Goal: Information Seeking & Learning: Learn about a topic

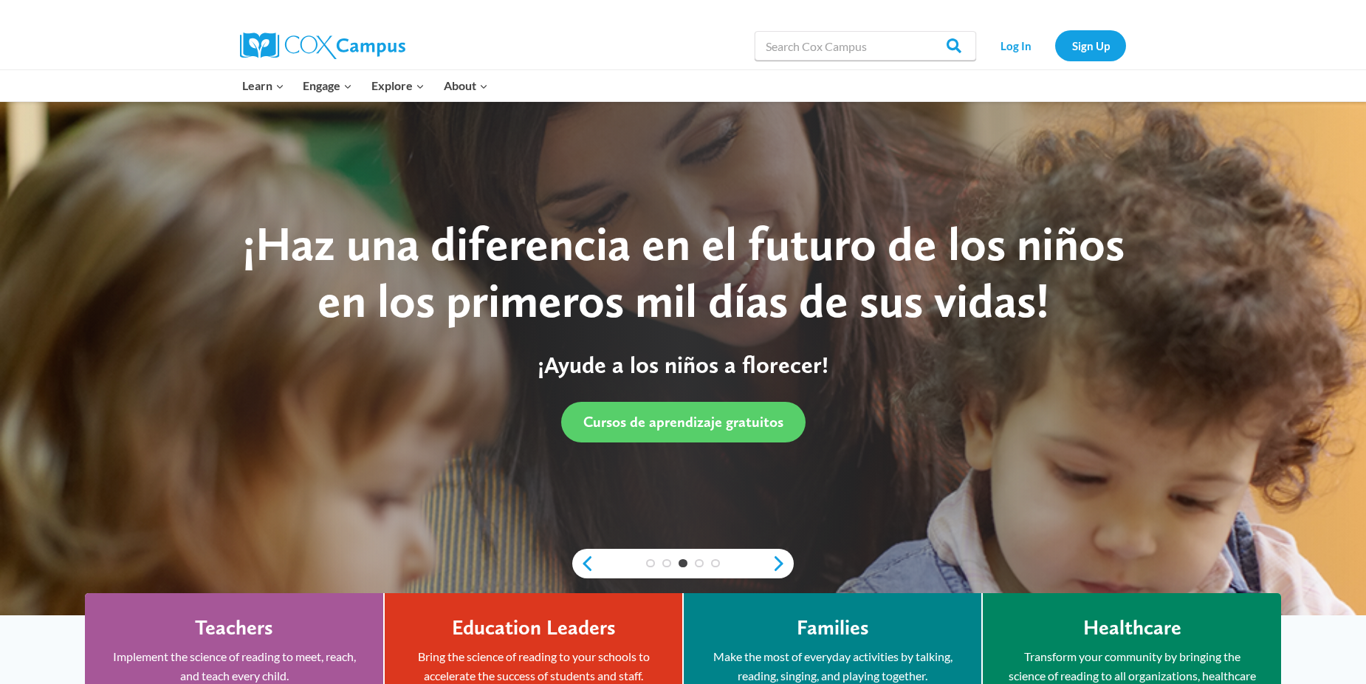
click at [609, 64] on div "Search in https://coxcampus.org/ Search Search Log In Sign Up" at bounding box center [854, 45] width 547 height 47
click at [1117, 37] on link "Sign Up" at bounding box center [1090, 45] width 71 height 30
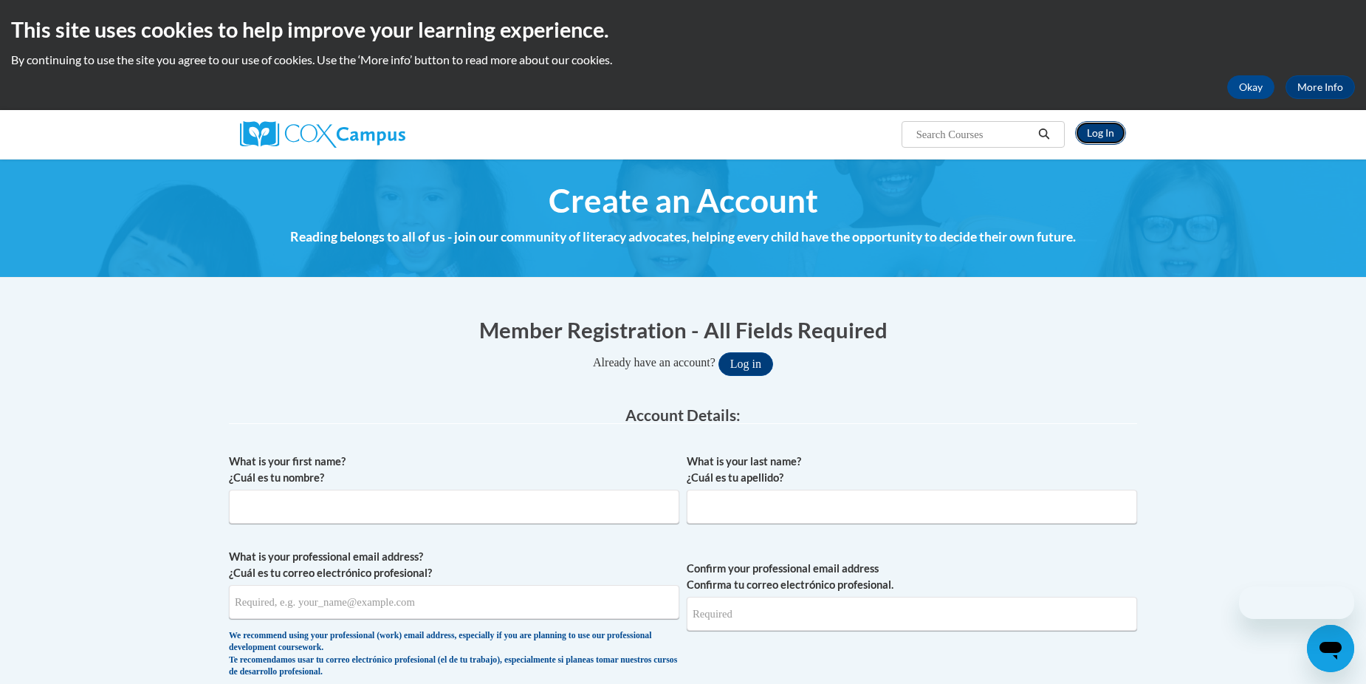
click at [1093, 126] on link "Log In" at bounding box center [1100, 133] width 51 height 24
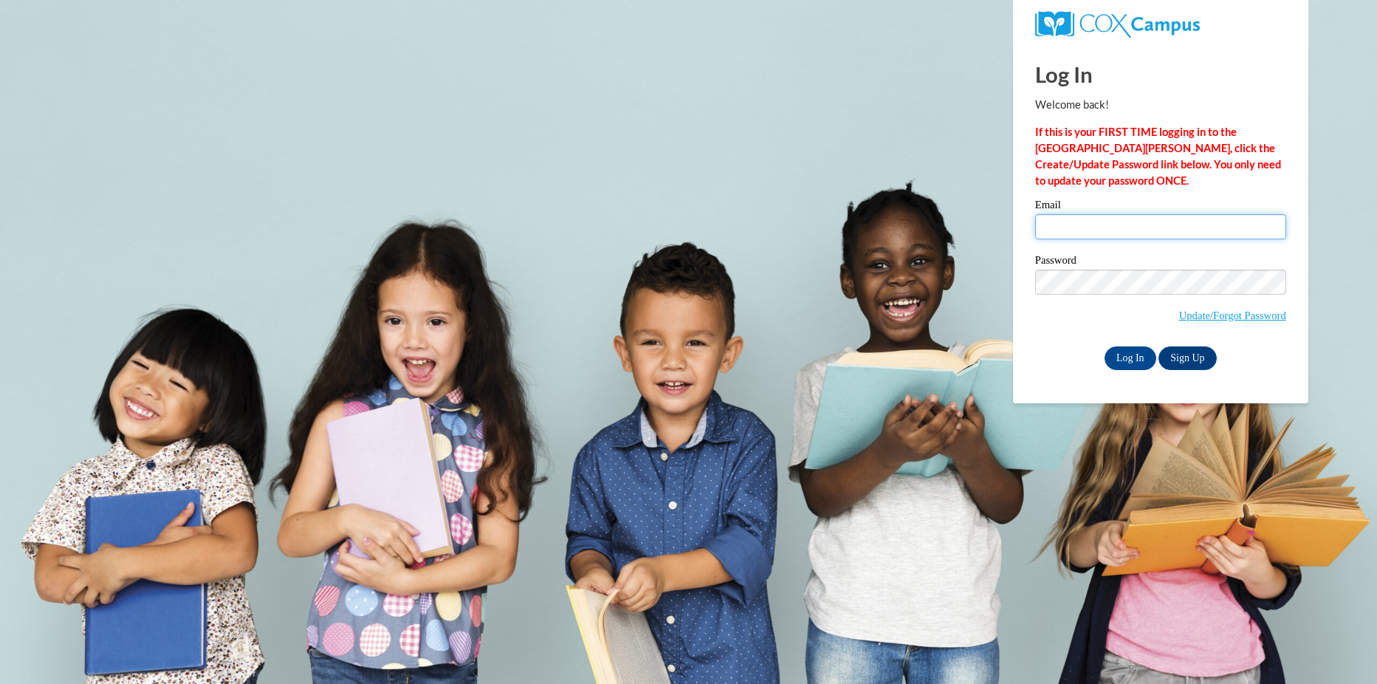
click at [1082, 220] on input "Email" at bounding box center [1161, 226] width 251 height 25
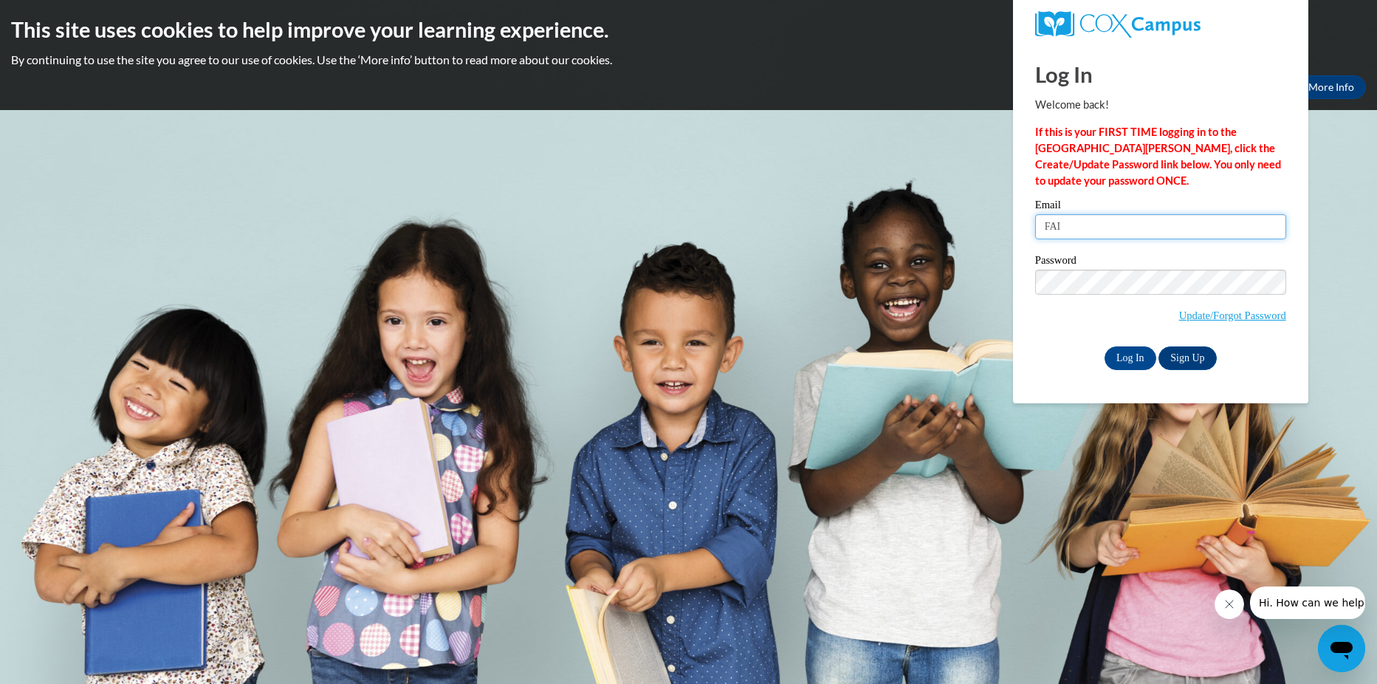
type input "faithvittitoe@yahoo.com"
click at [1140, 354] on input "Log In" at bounding box center [1131, 358] width 52 height 24
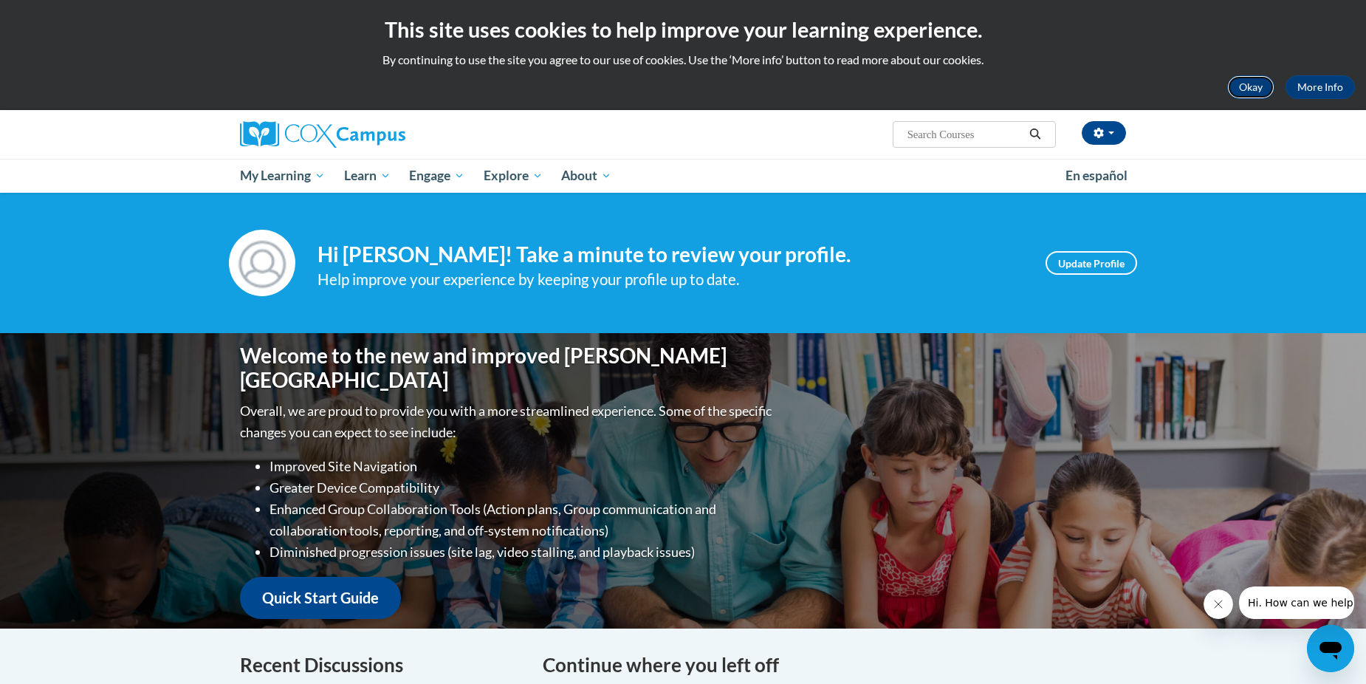
drag, startPoint x: 1253, startPoint y: 81, endPoint x: 1235, endPoint y: 83, distance: 17.9
click at [1252, 81] on button "Okay" at bounding box center [1251, 87] width 47 height 24
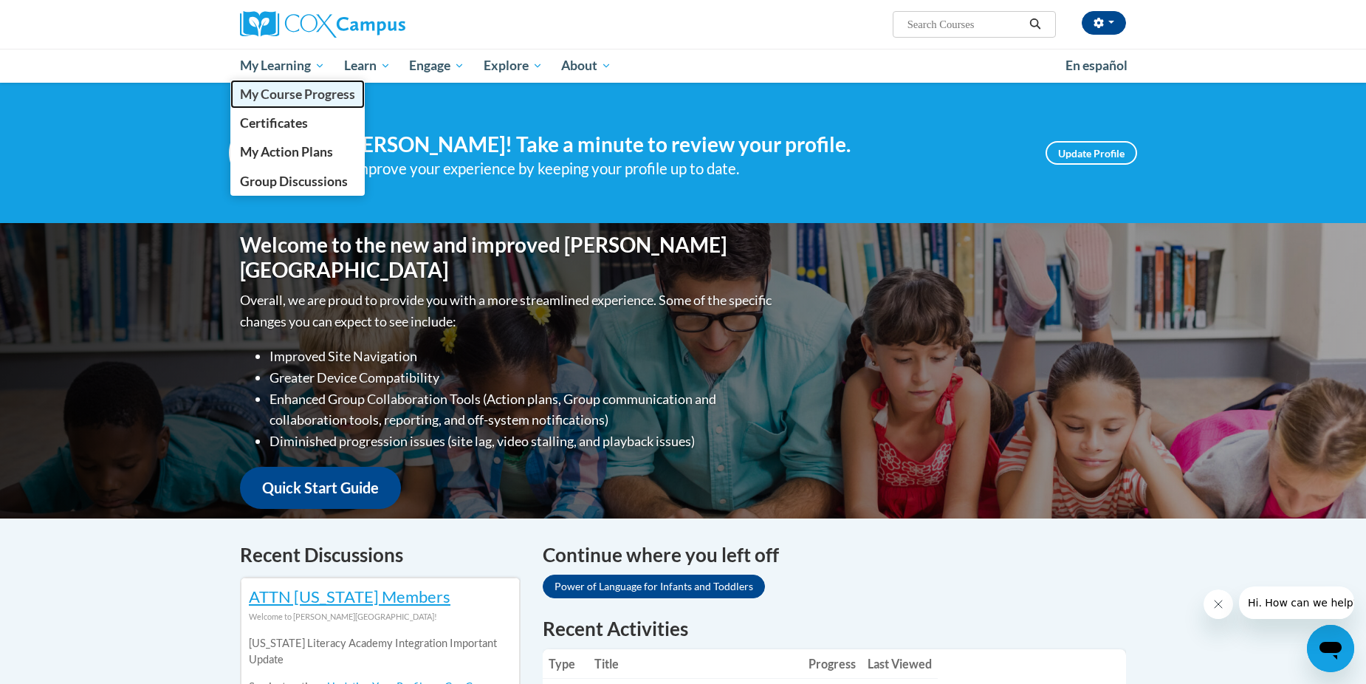
click at [281, 93] on span "My Course Progress" at bounding box center [297, 94] width 115 height 16
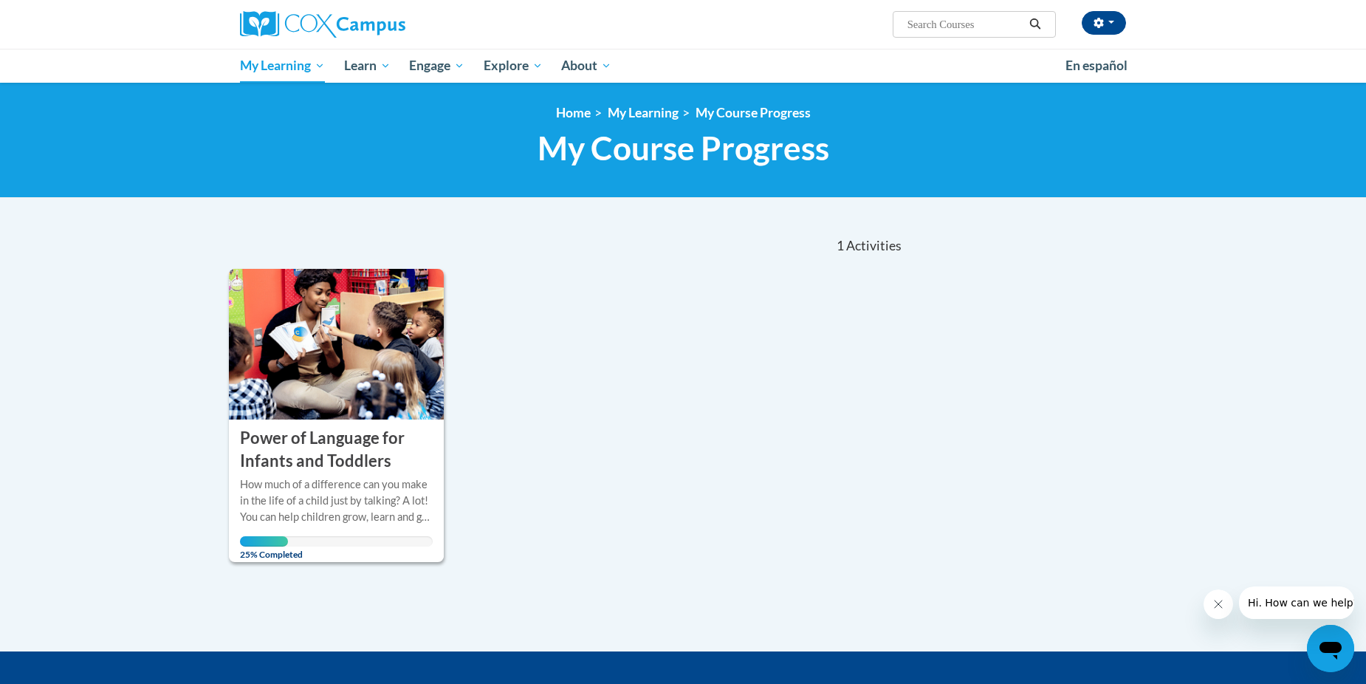
scroll to position [24, 0]
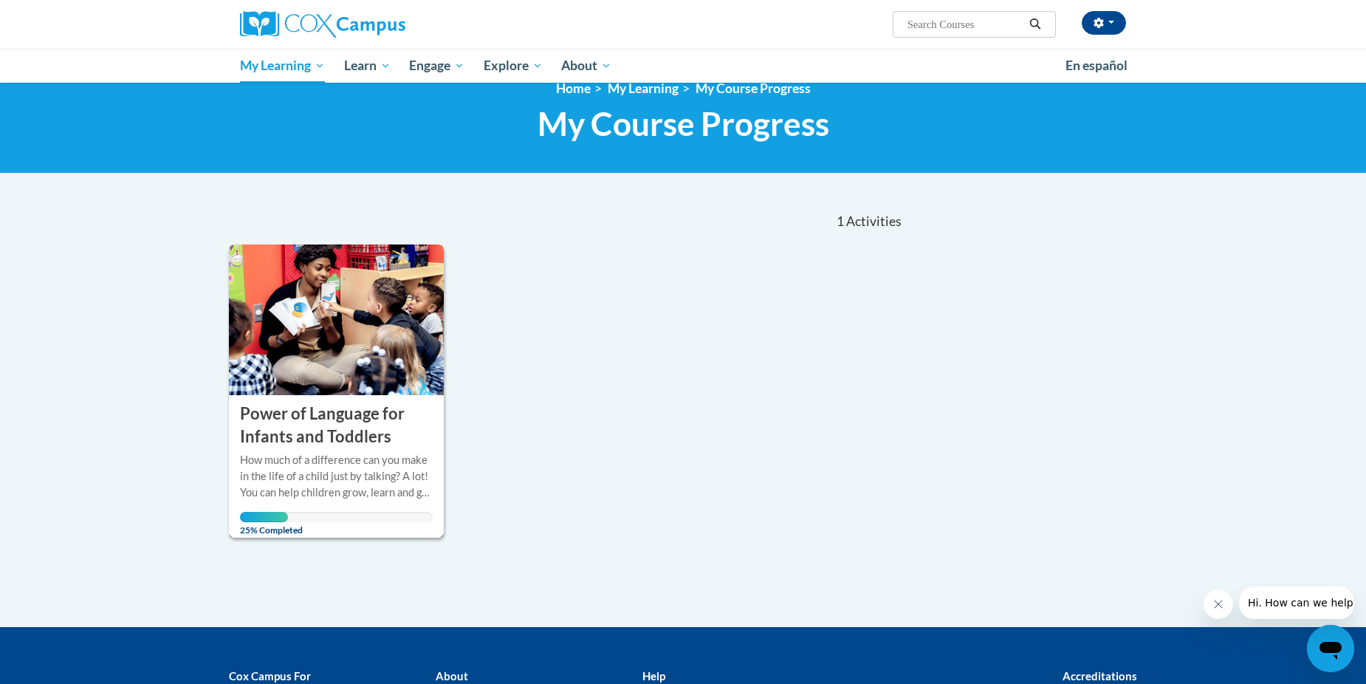
click at [366, 414] on h3 "Power of Language for Infants and Toddlers" at bounding box center [336, 426] width 193 height 46
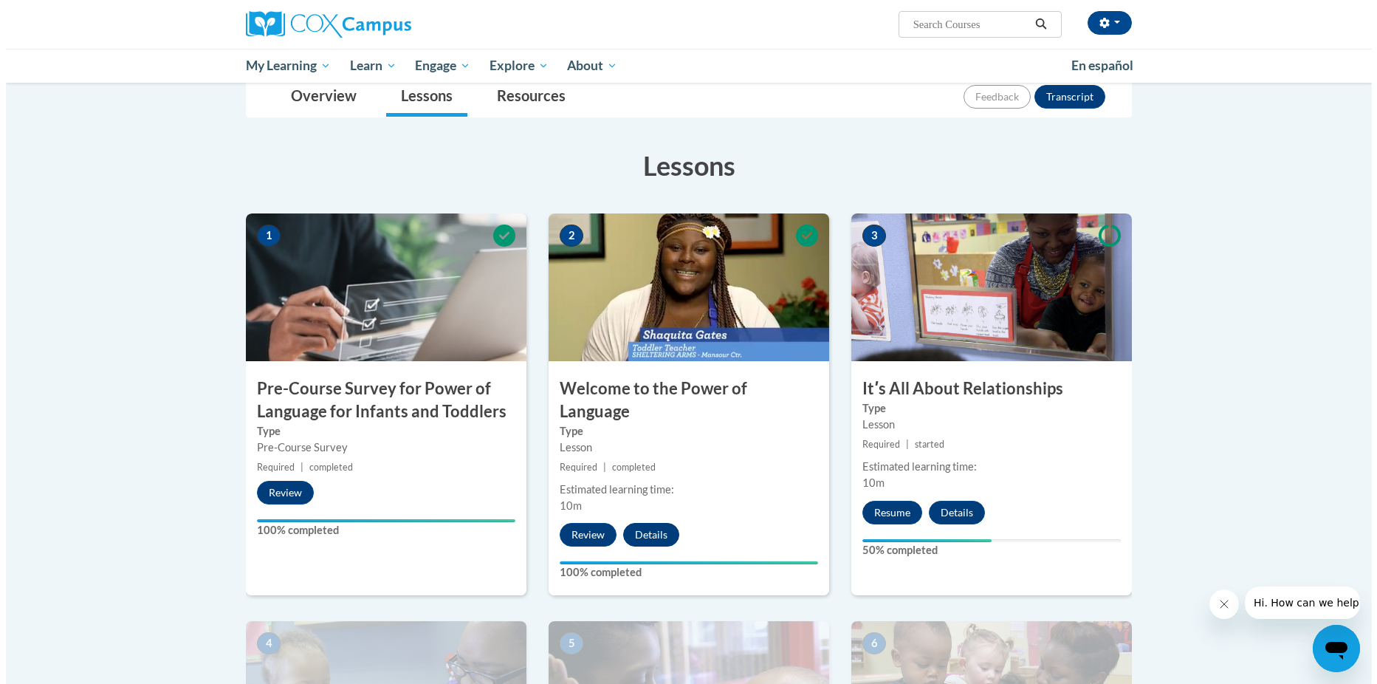
scroll to position [197, 0]
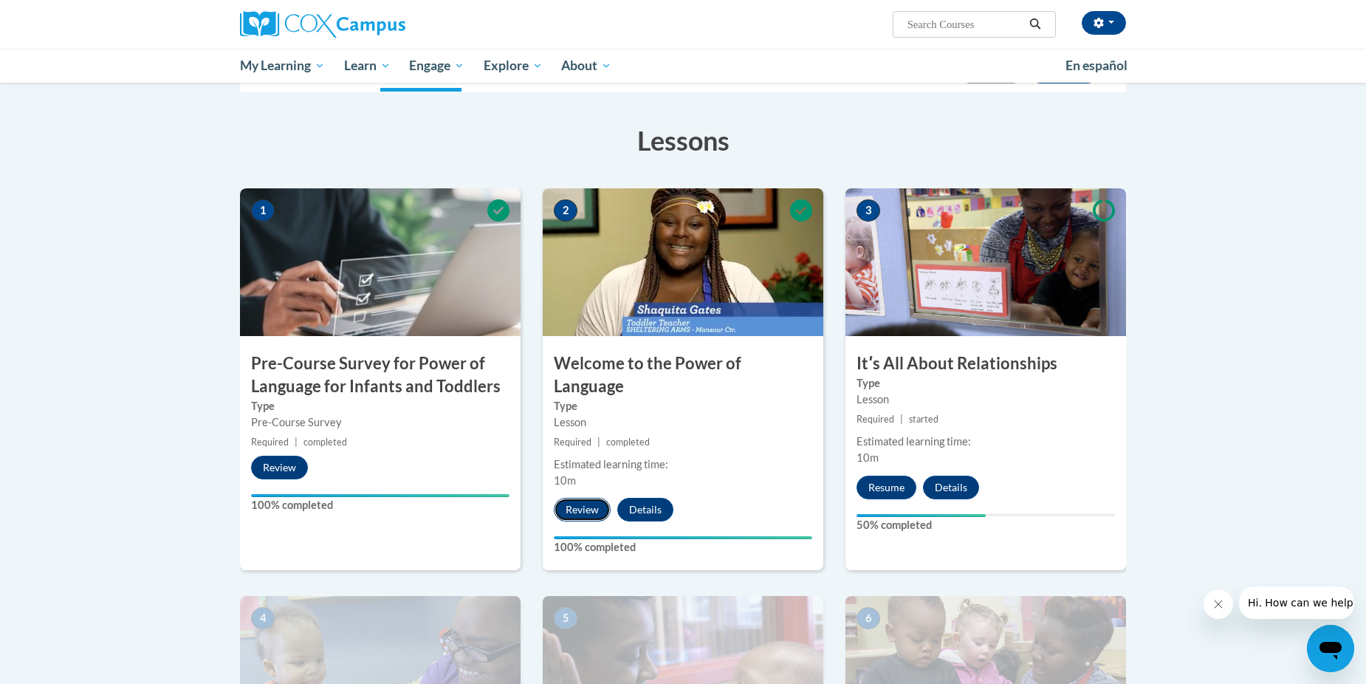
click at [585, 498] on button "Review" at bounding box center [582, 510] width 57 height 24
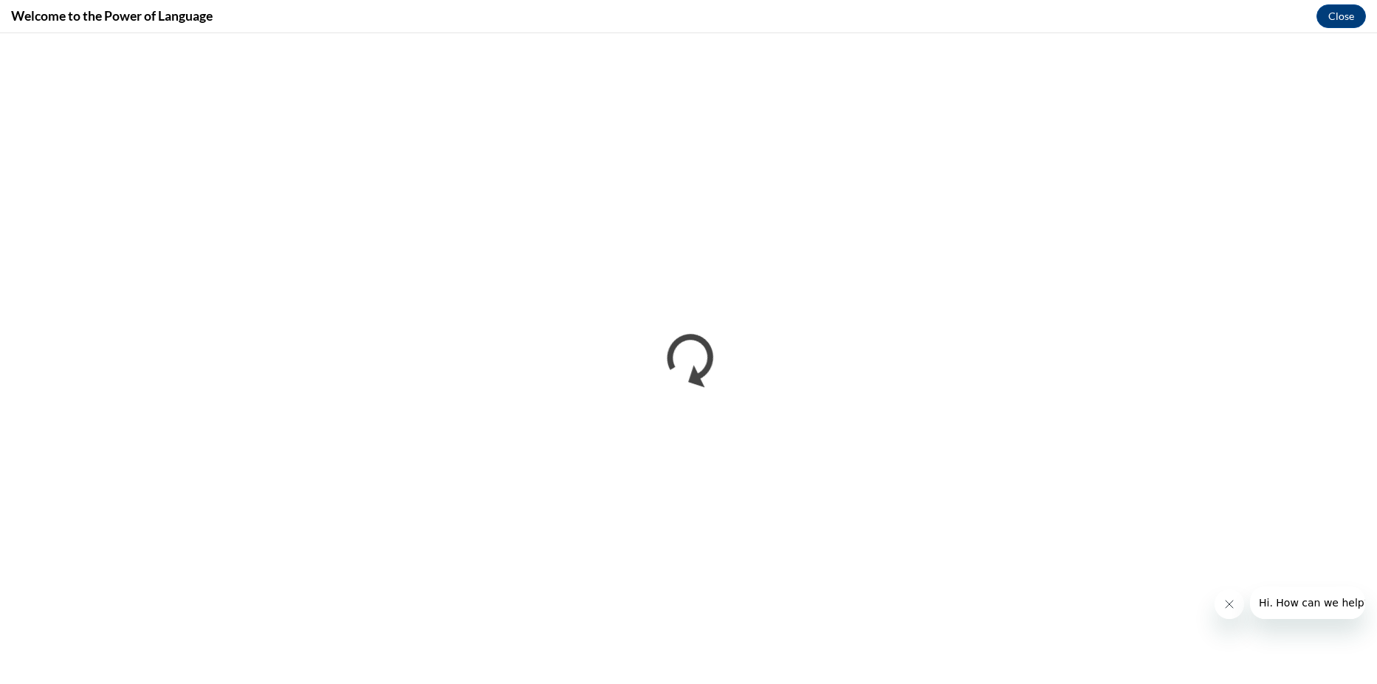
scroll to position [0, 0]
click at [1228, 614] on button "Close message from company" at bounding box center [1229, 604] width 30 height 30
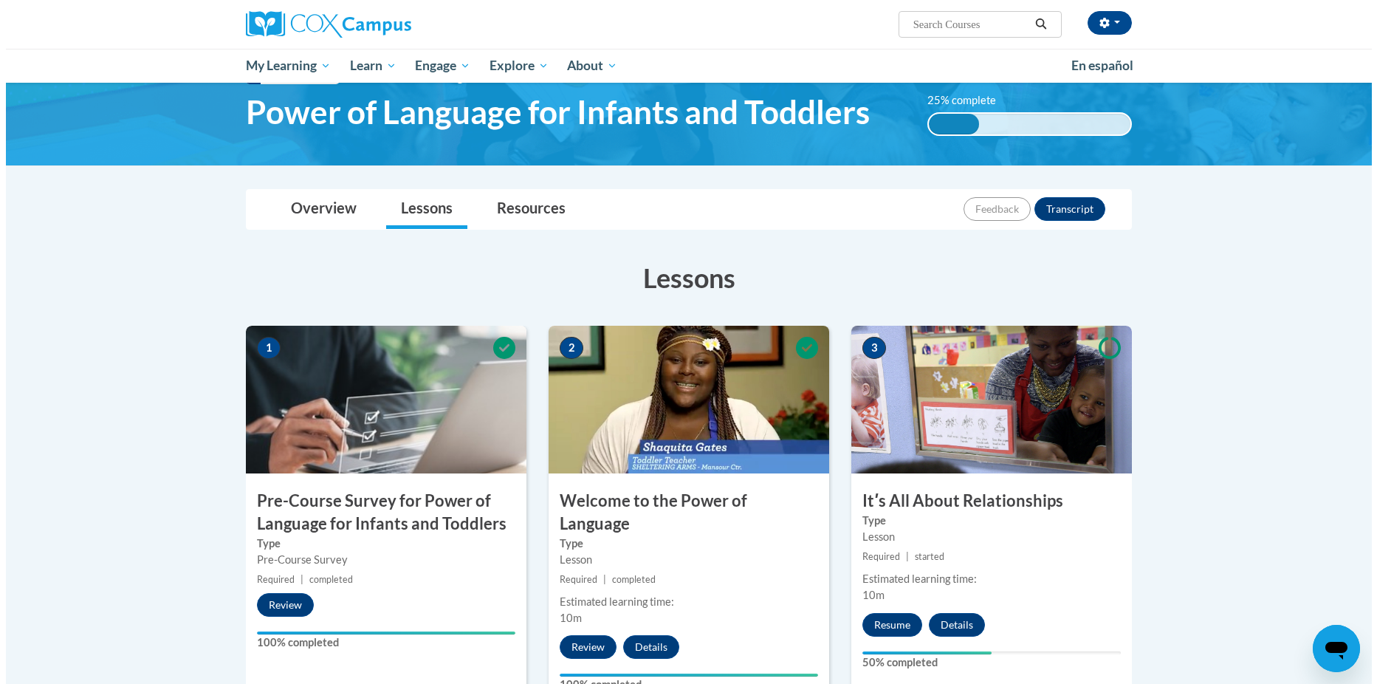
scroll to position [98, 0]
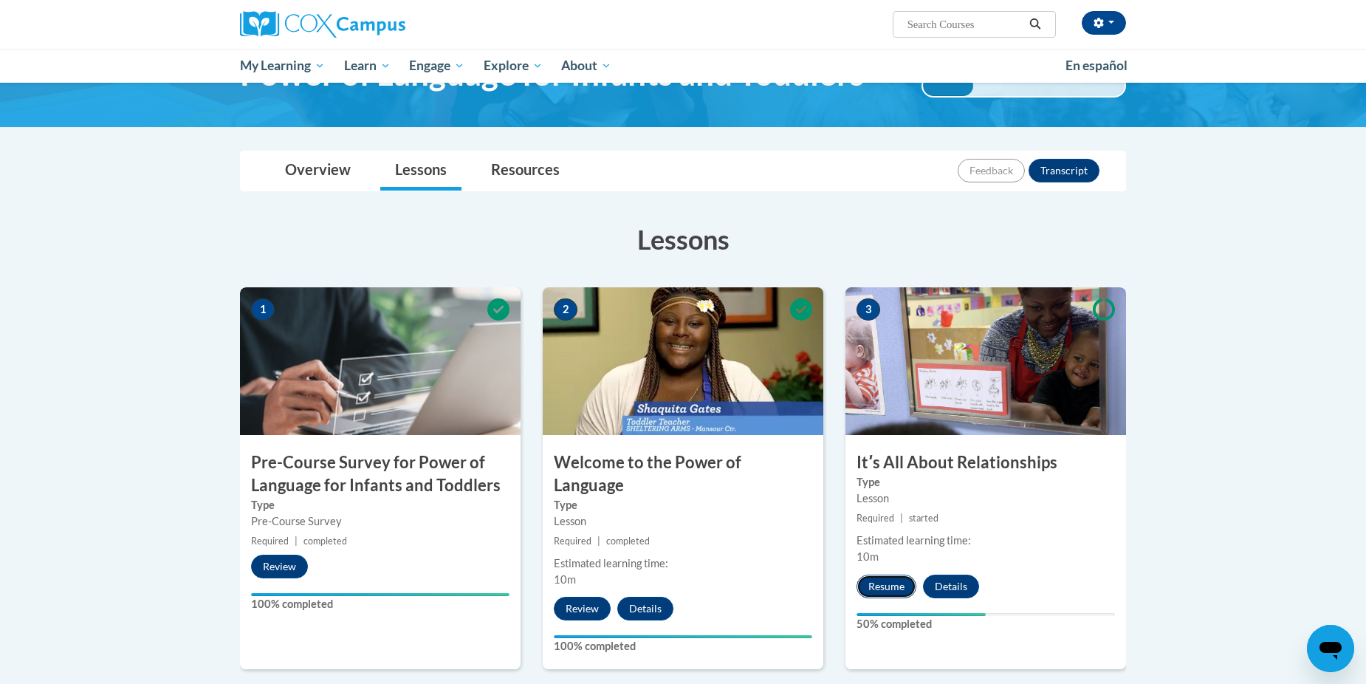
click at [898, 582] on button "Resume" at bounding box center [887, 587] width 60 height 24
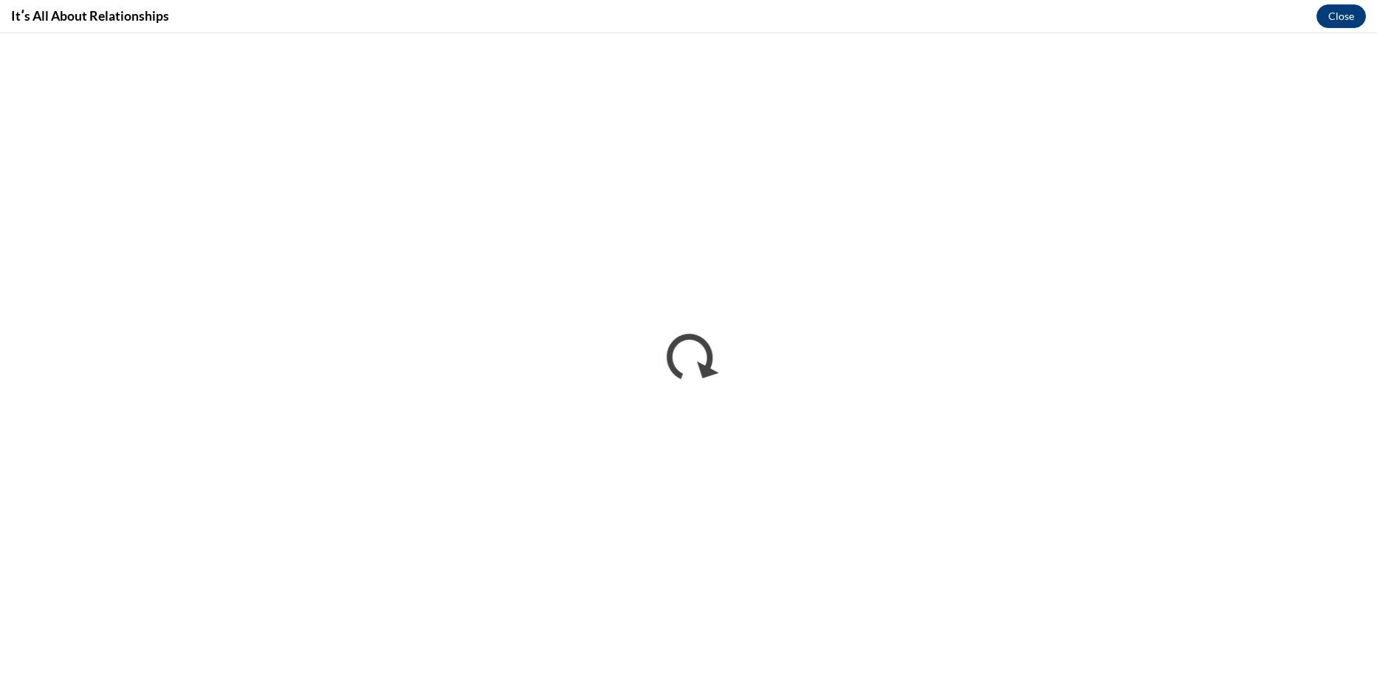
scroll to position [0, 0]
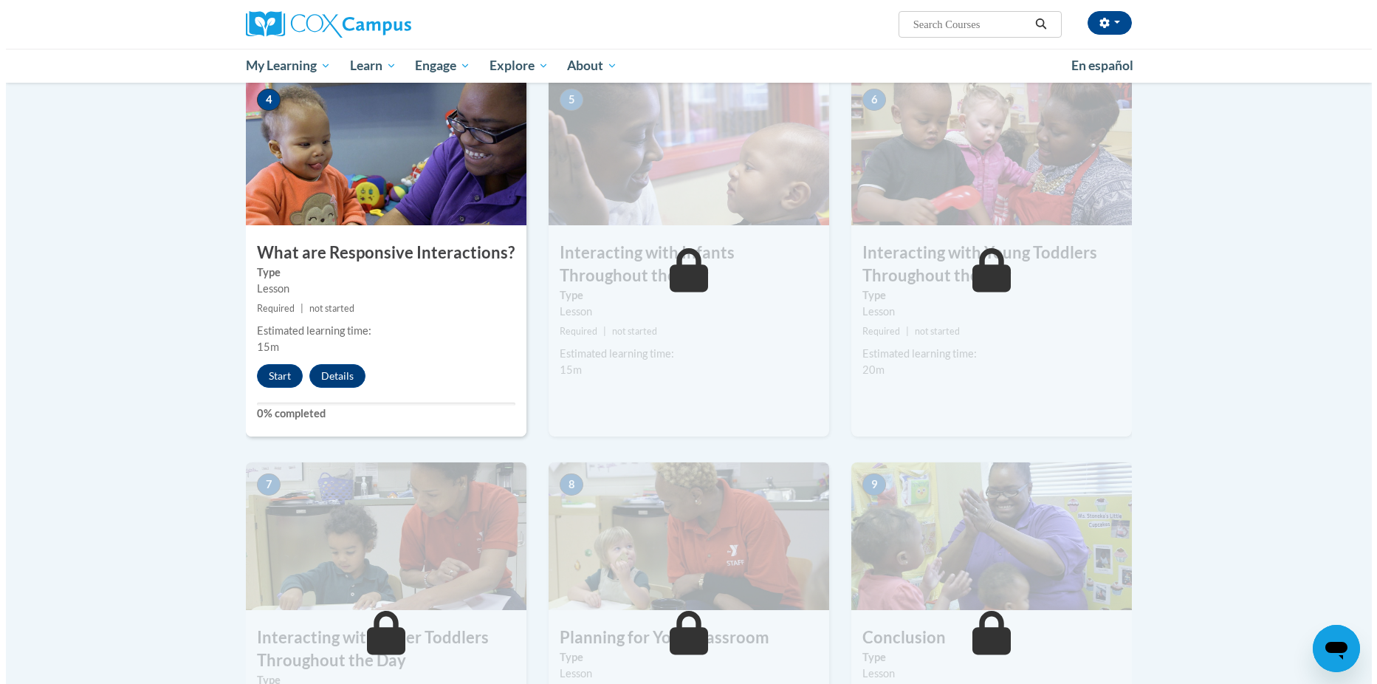
scroll to position [714, 0]
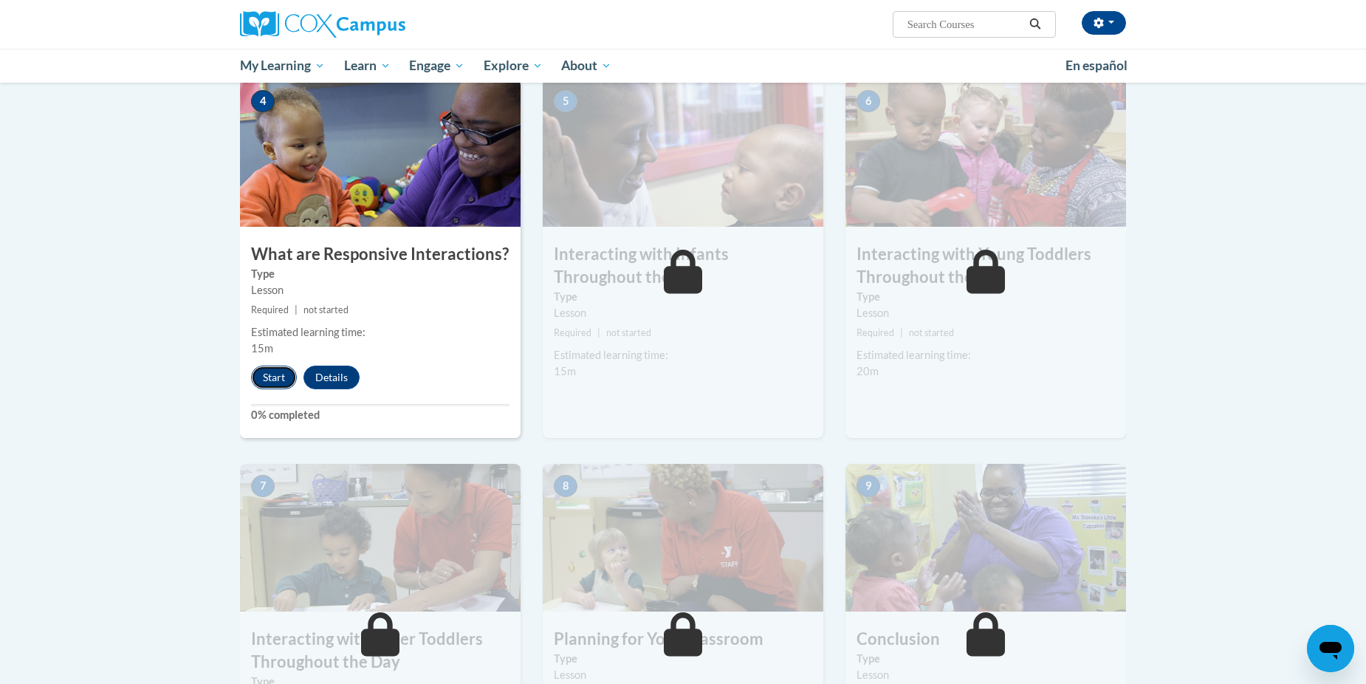
click at [284, 366] on button "Start" at bounding box center [274, 378] width 46 height 24
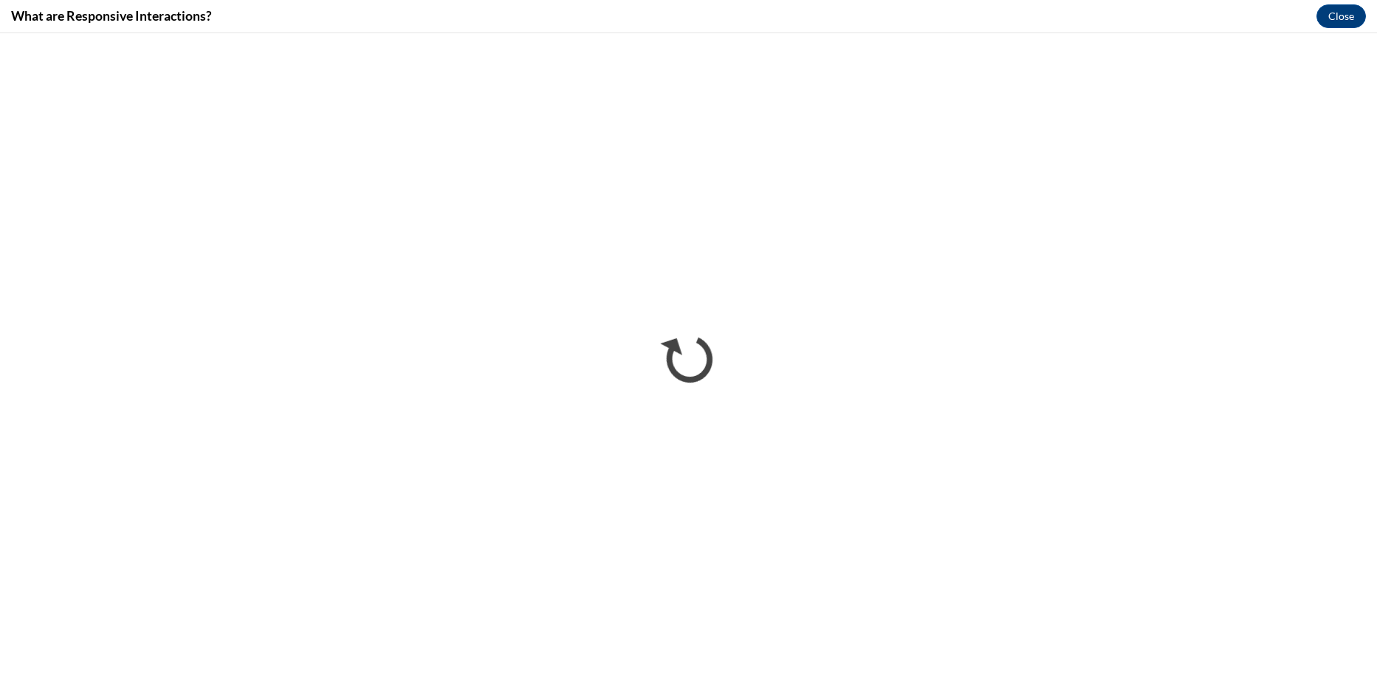
scroll to position [0, 0]
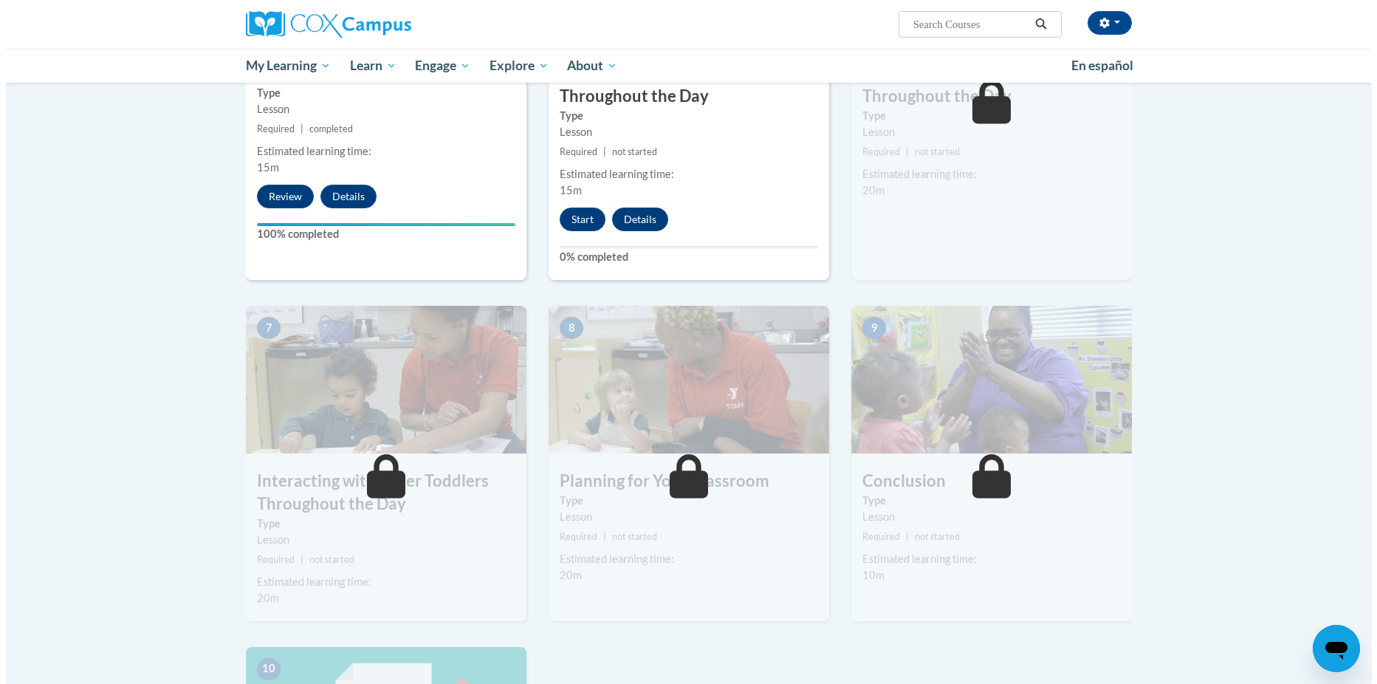
scroll to position [911, 0]
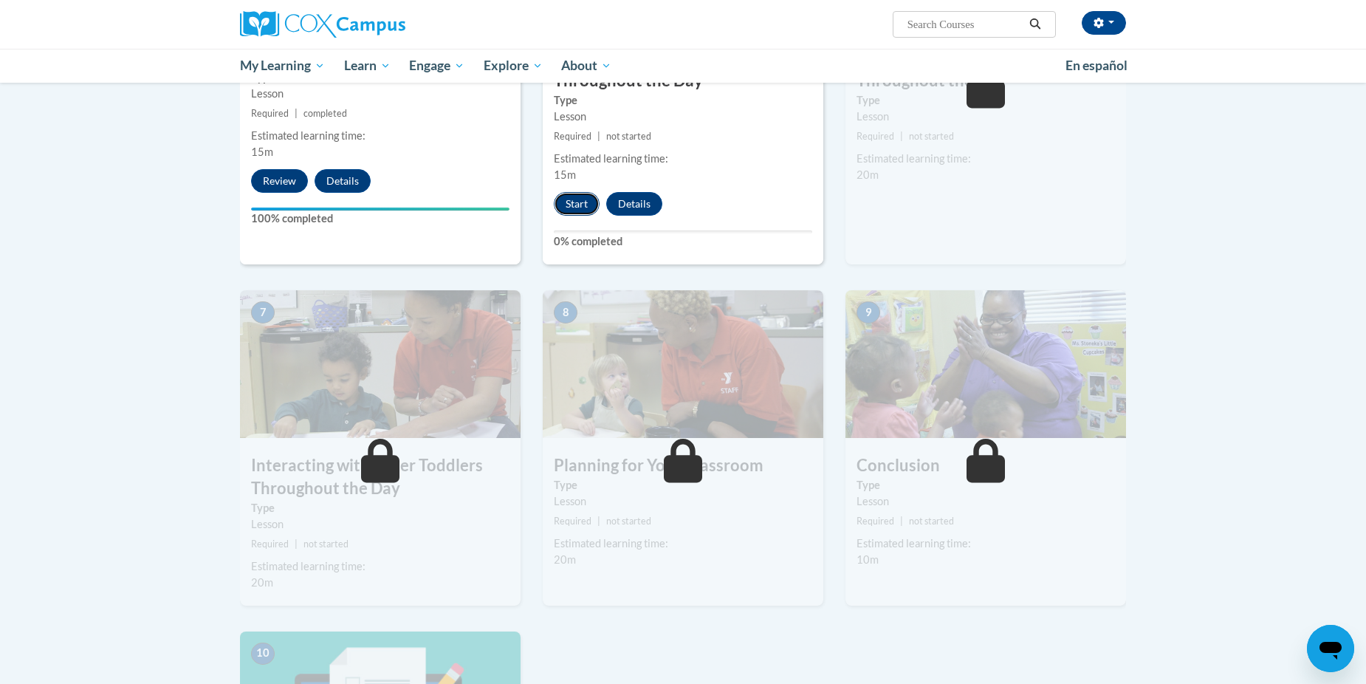
click at [573, 192] on button "Start" at bounding box center [577, 204] width 46 height 24
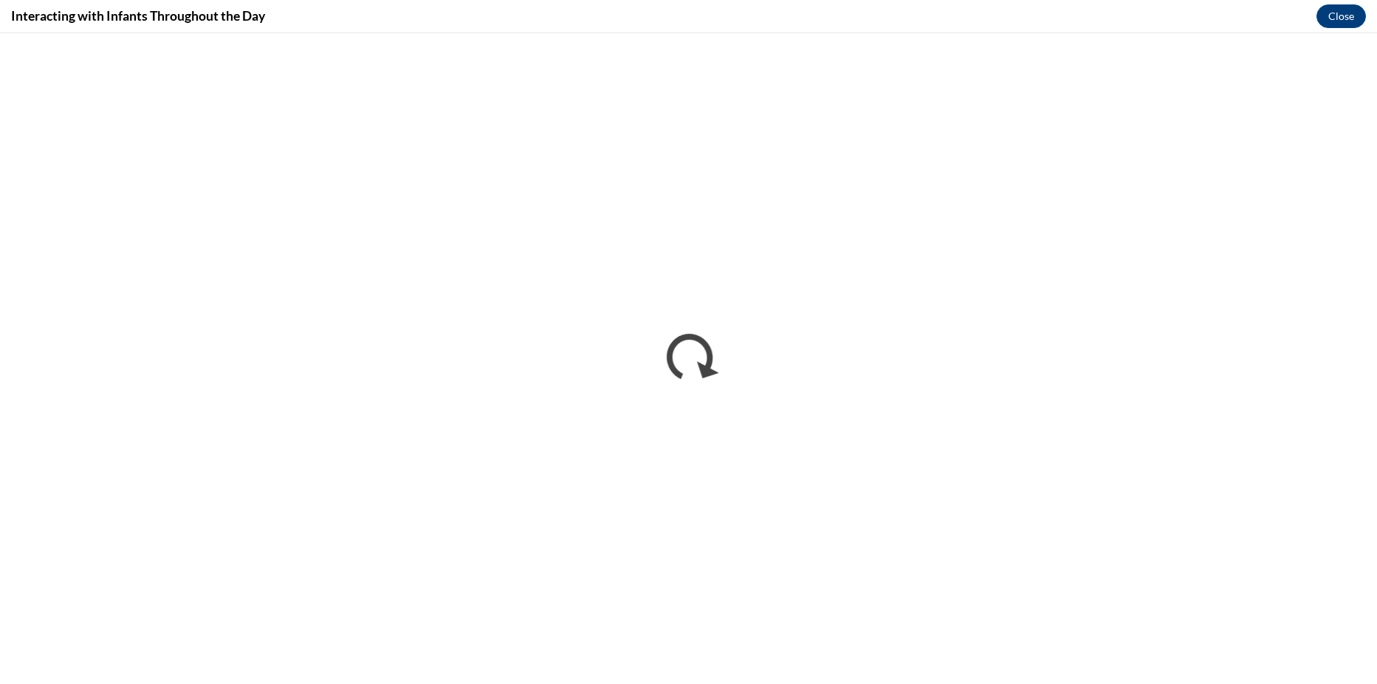
scroll to position [0, 0]
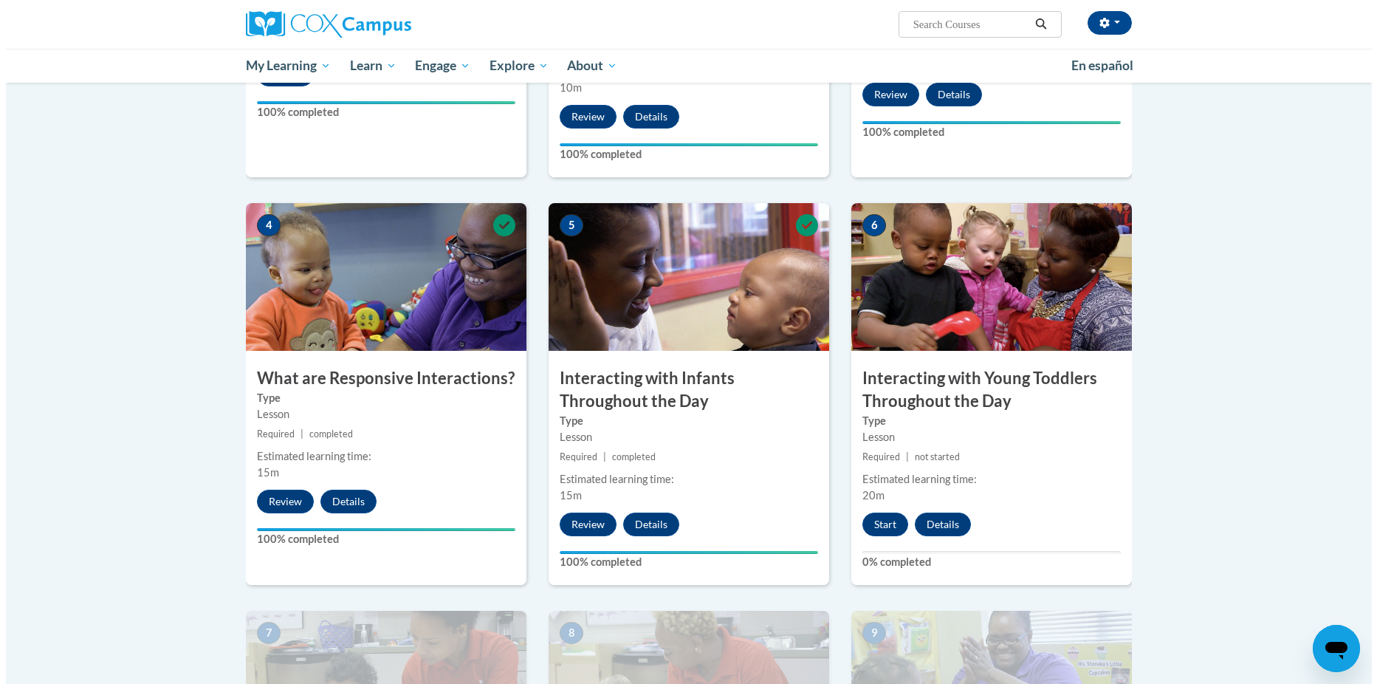
scroll to position [591, 0]
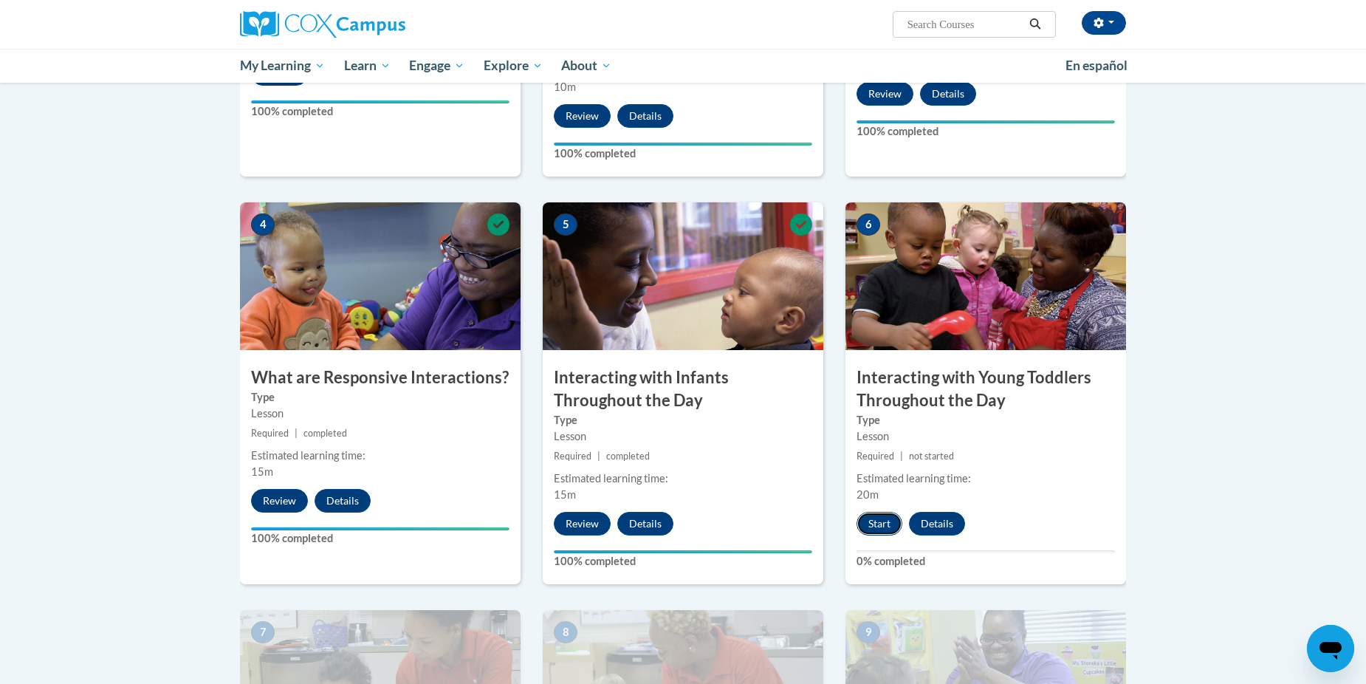
click at [894, 512] on button "Start" at bounding box center [880, 524] width 46 height 24
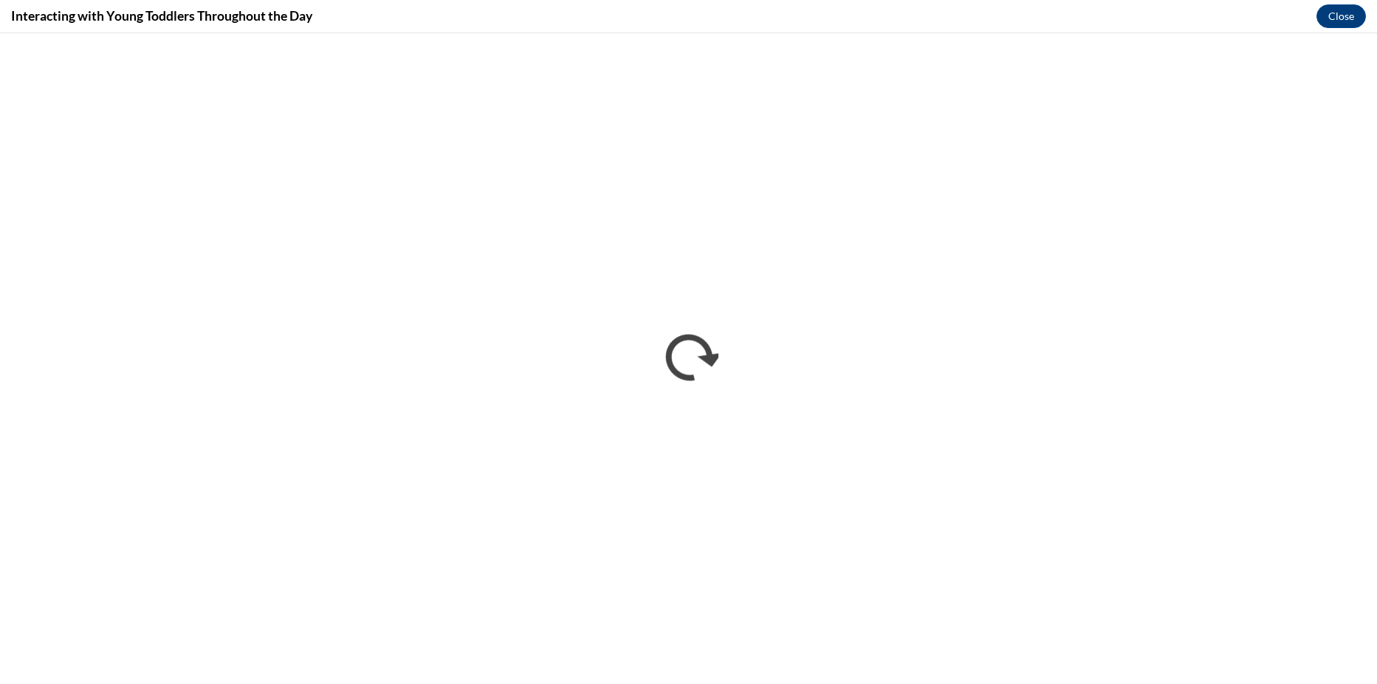
scroll to position [0, 0]
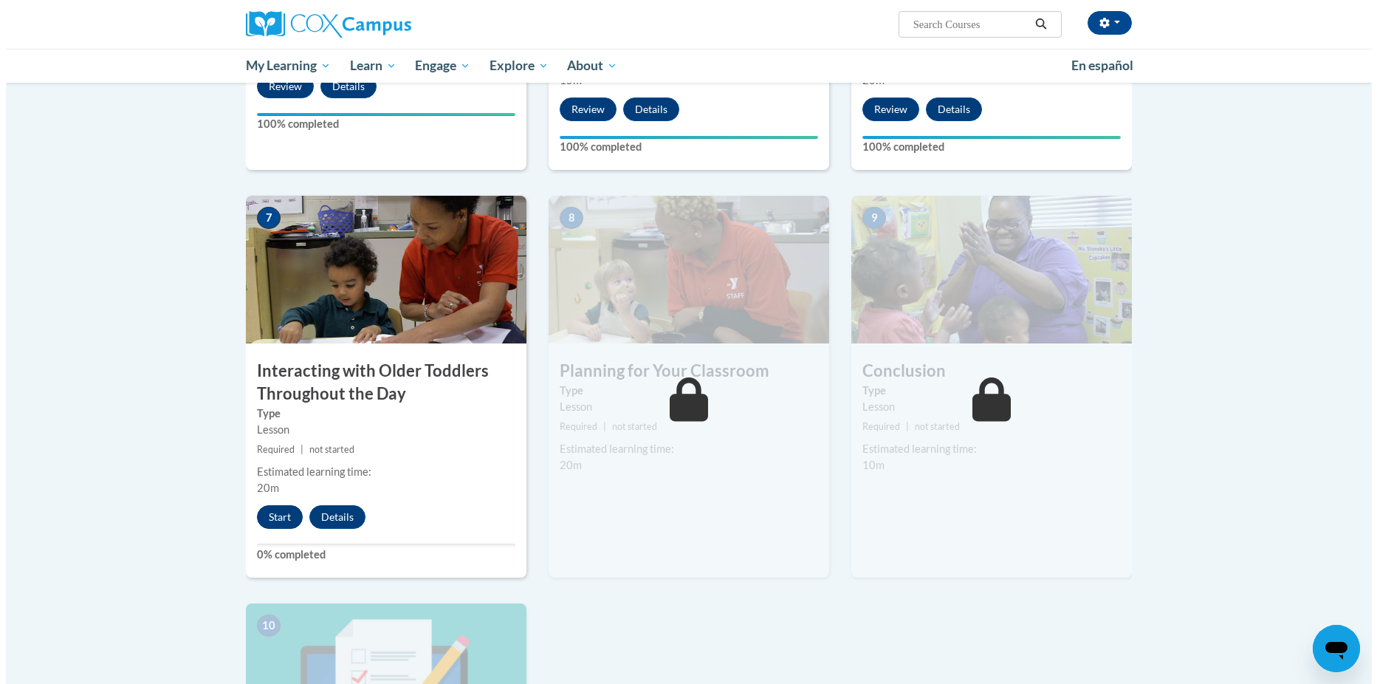
scroll to position [1010, 0]
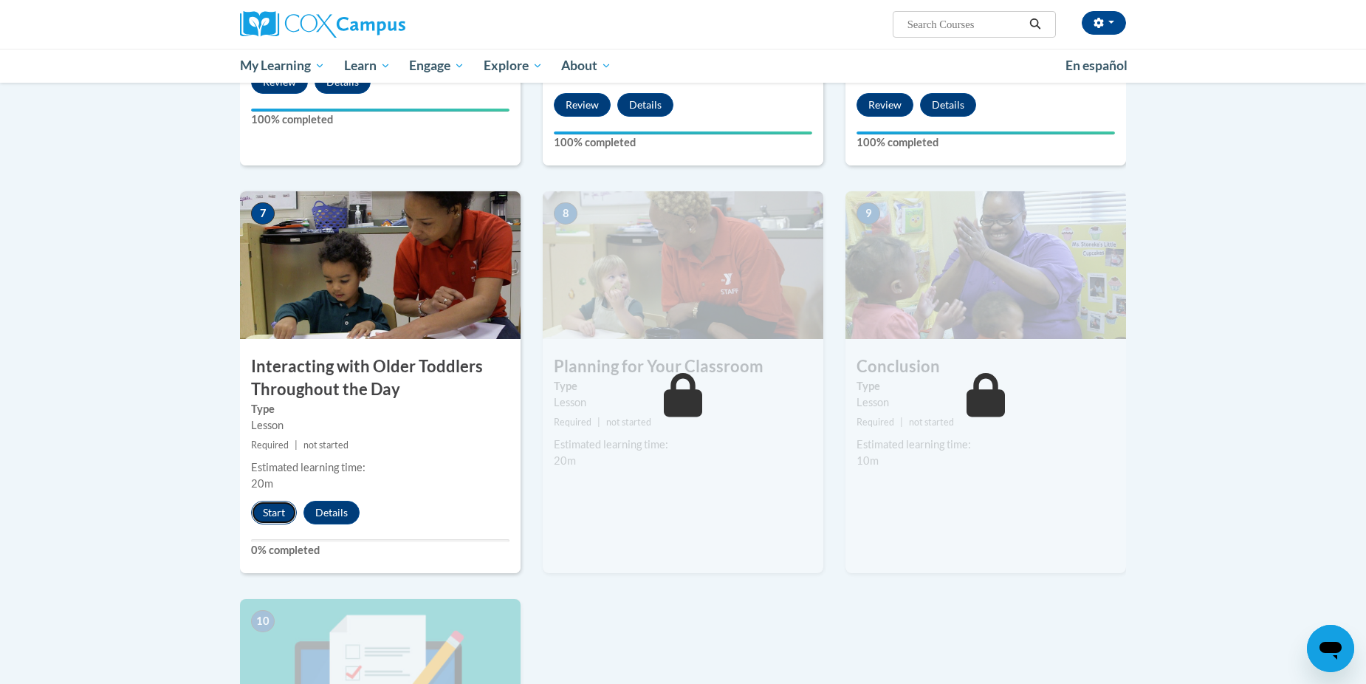
click at [280, 501] on button "Start" at bounding box center [274, 513] width 46 height 24
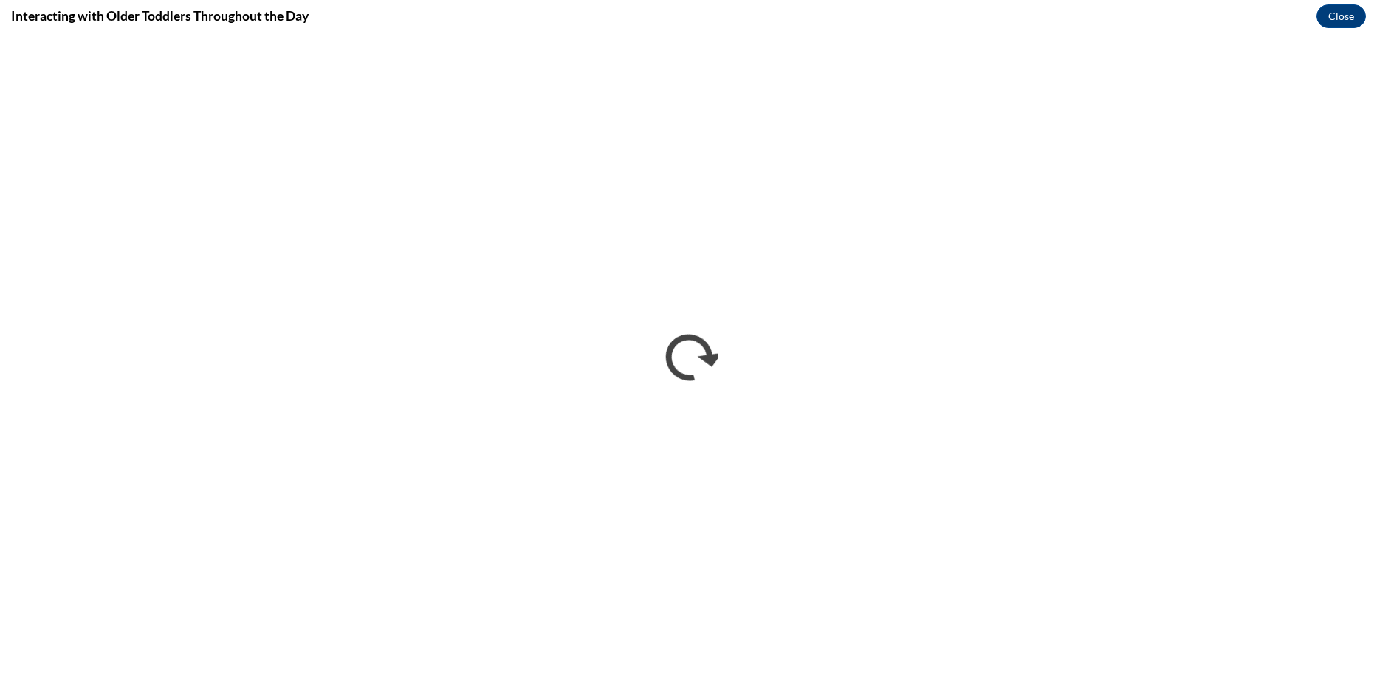
scroll to position [0, 0]
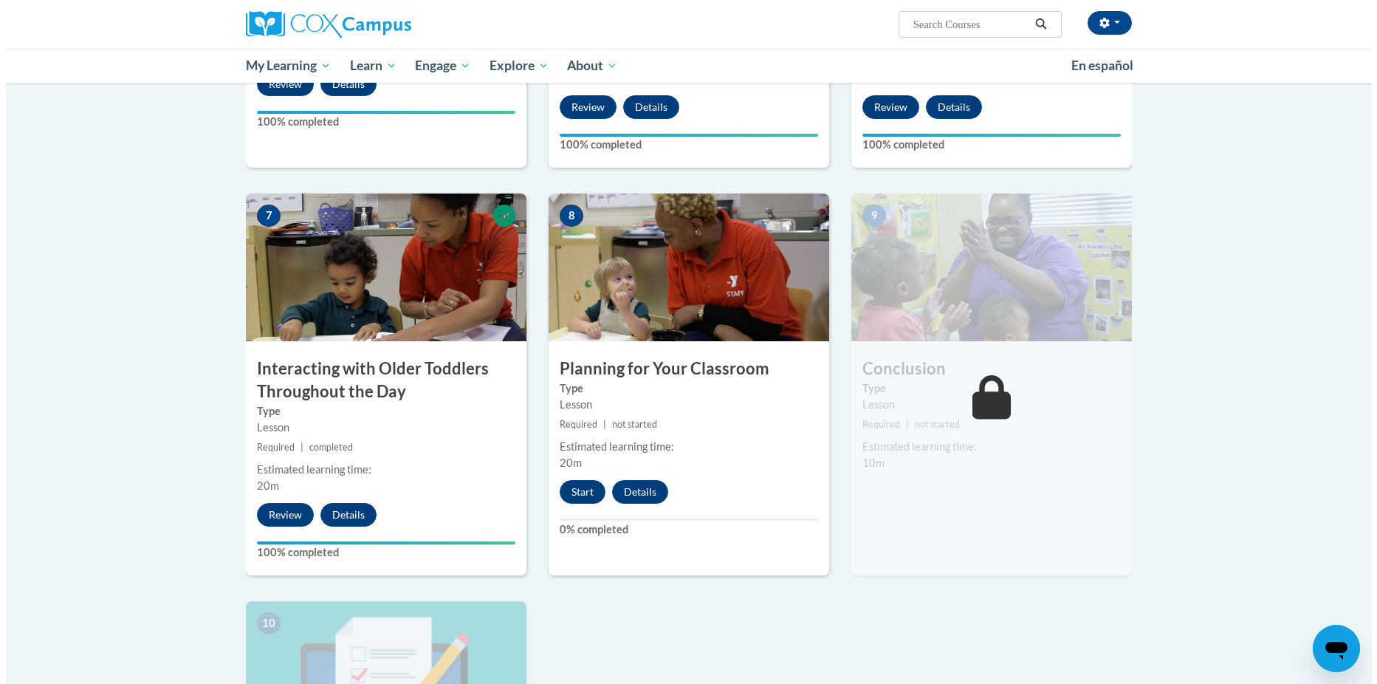
scroll to position [1019, 0]
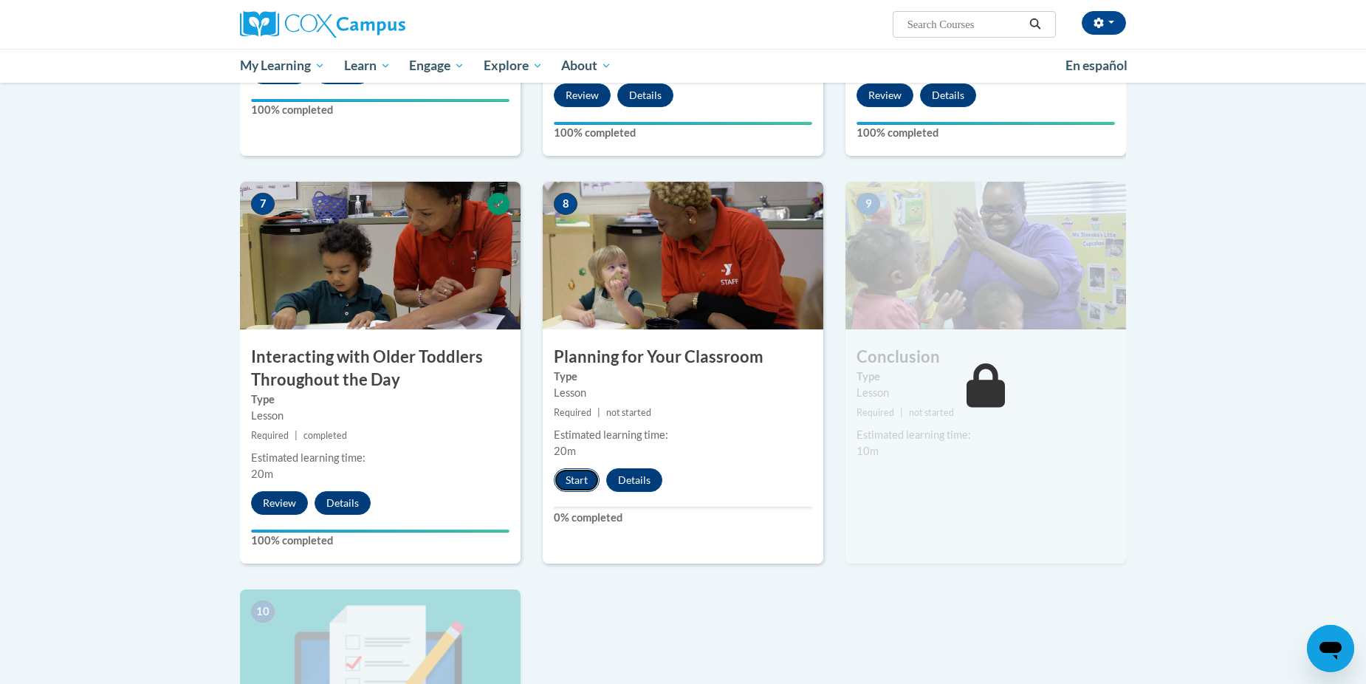
click at [581, 468] on button "Start" at bounding box center [577, 480] width 46 height 24
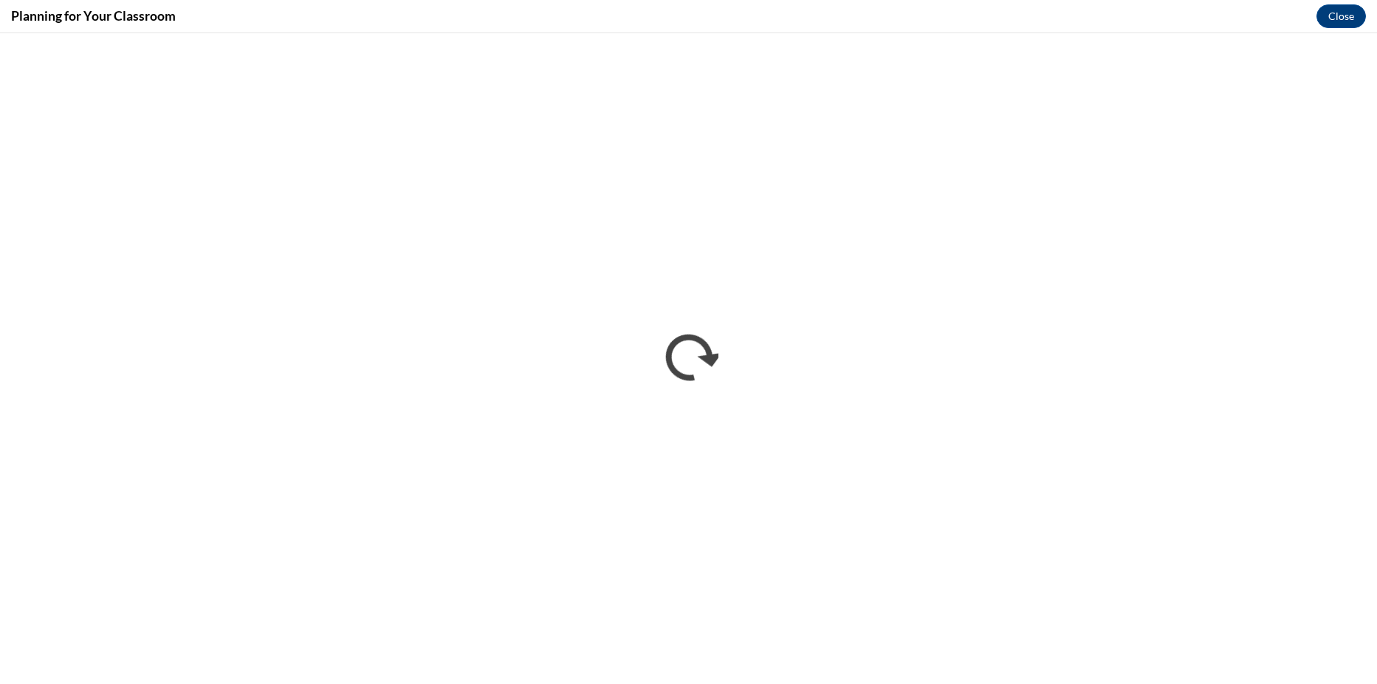
scroll to position [0, 0]
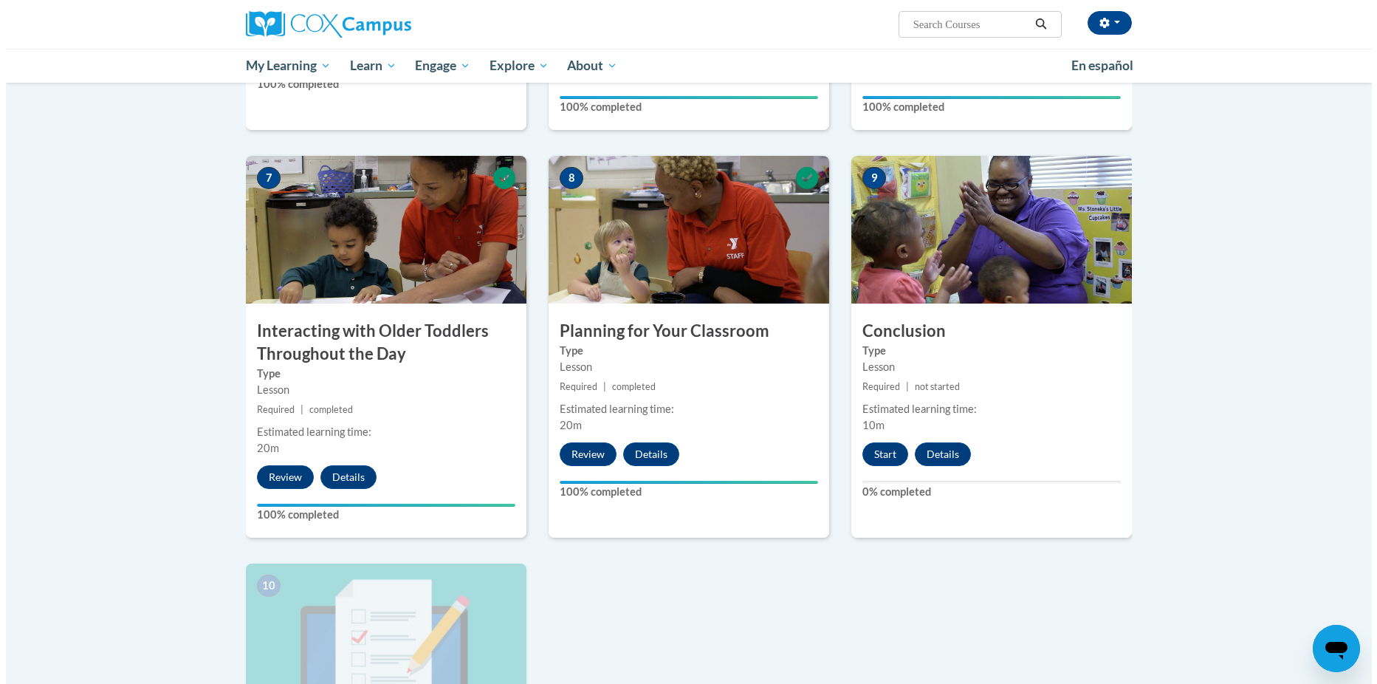
scroll to position [1058, 0]
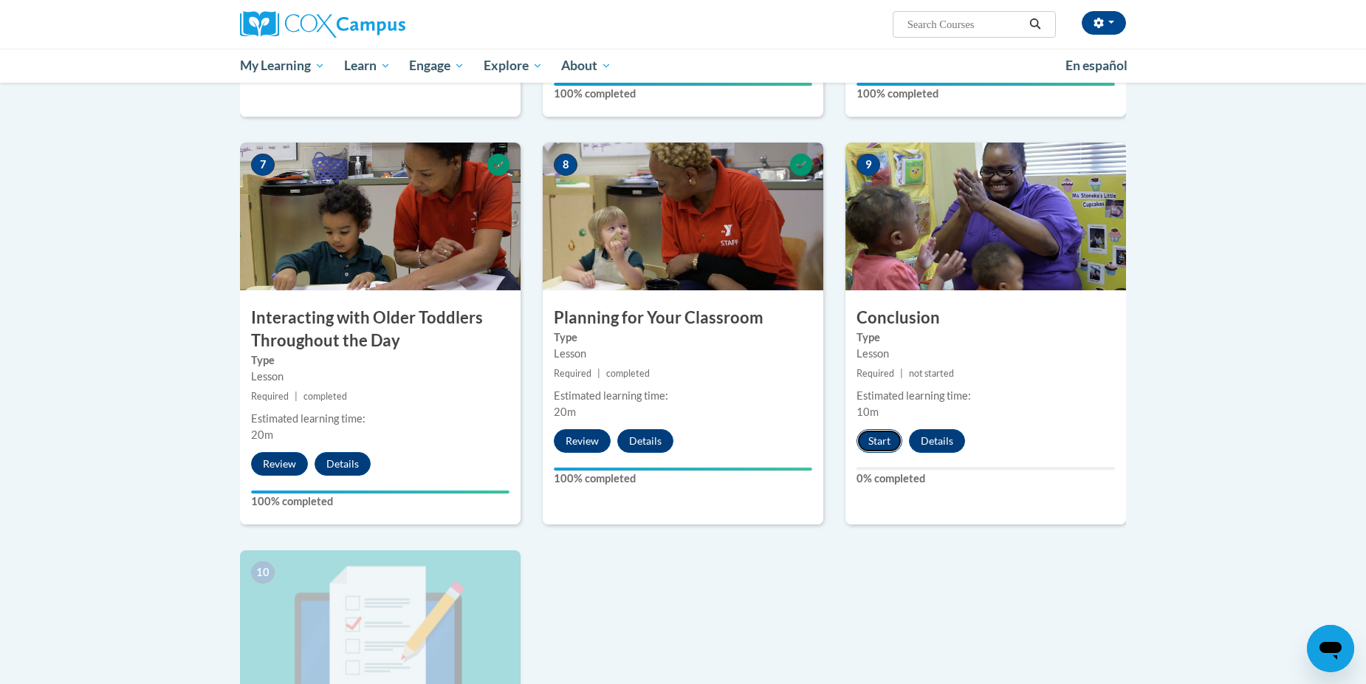
click at [870, 429] on button "Start" at bounding box center [880, 441] width 46 height 24
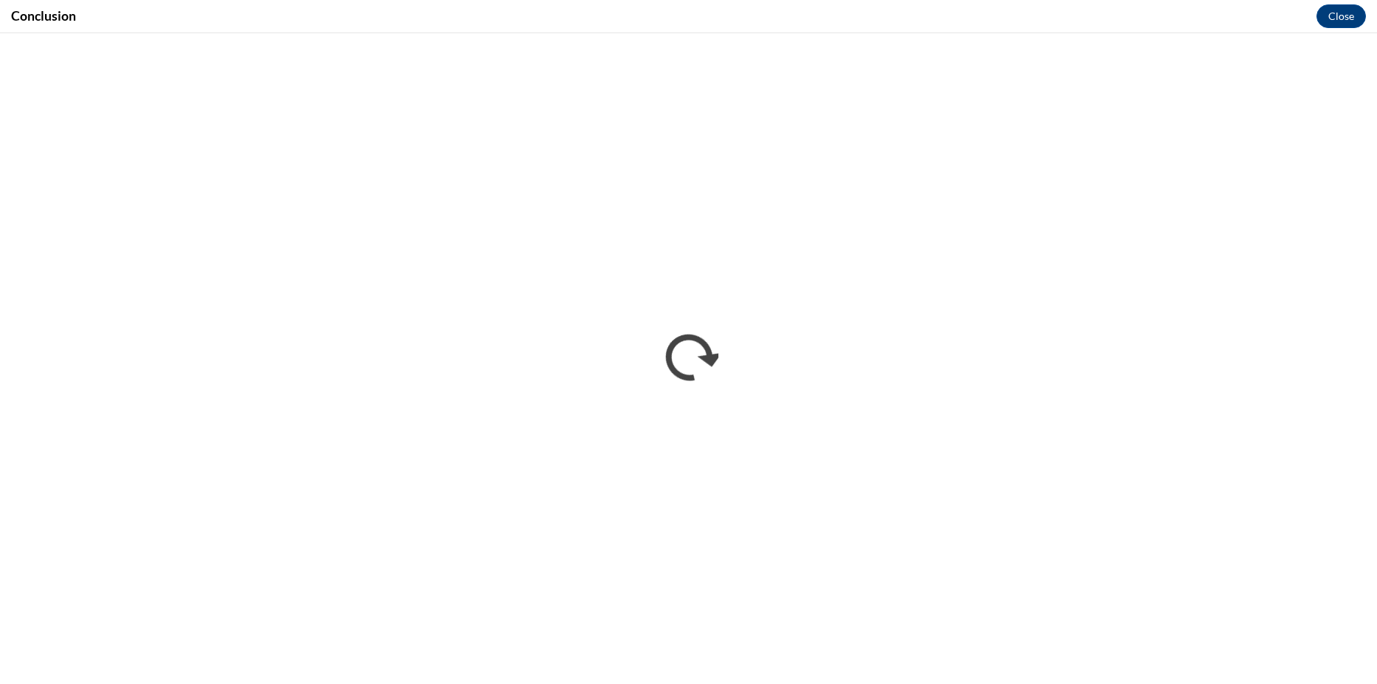
scroll to position [0, 0]
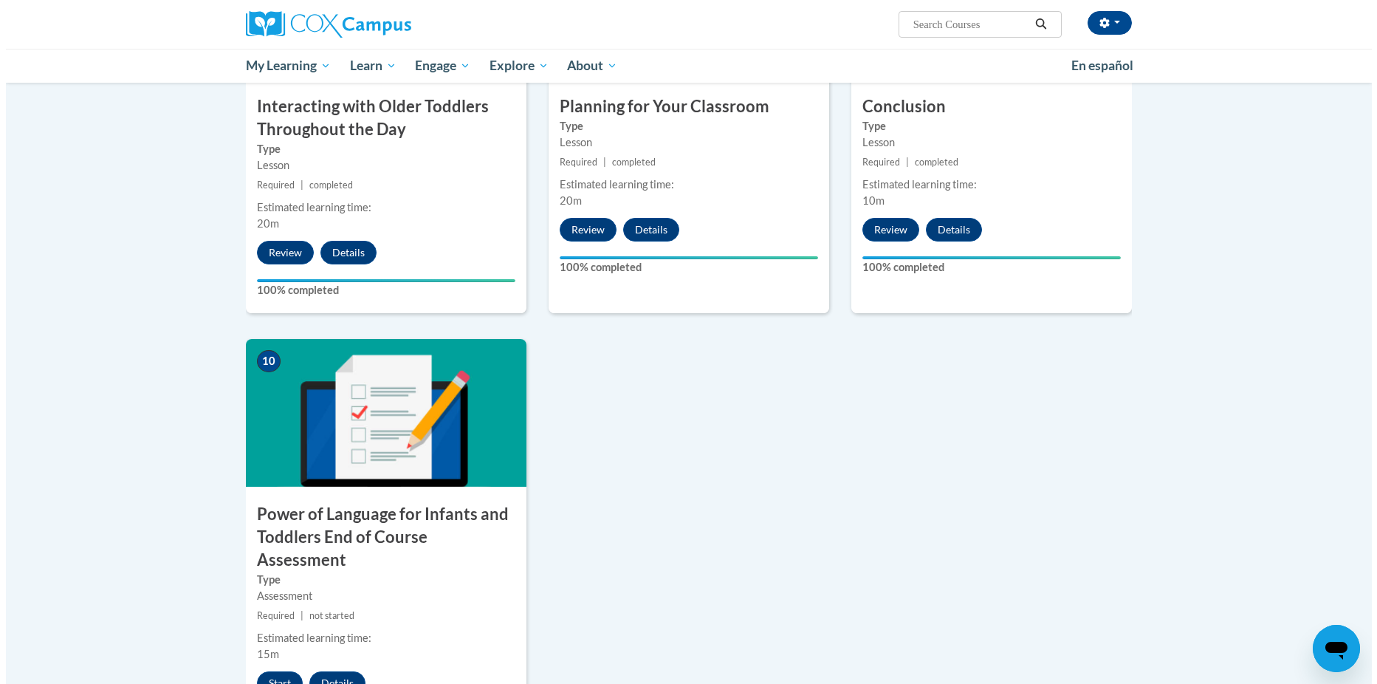
scroll to position [1295, 0]
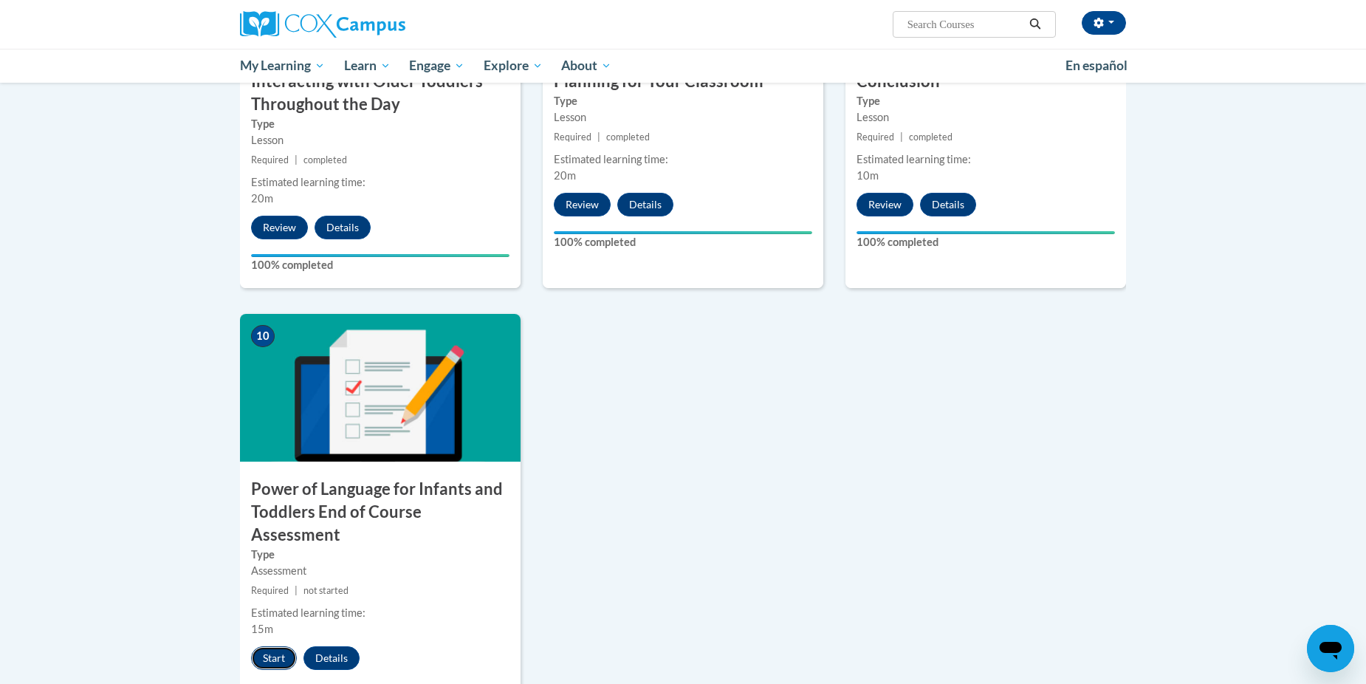
click at [278, 646] on button "Start" at bounding box center [274, 658] width 46 height 24
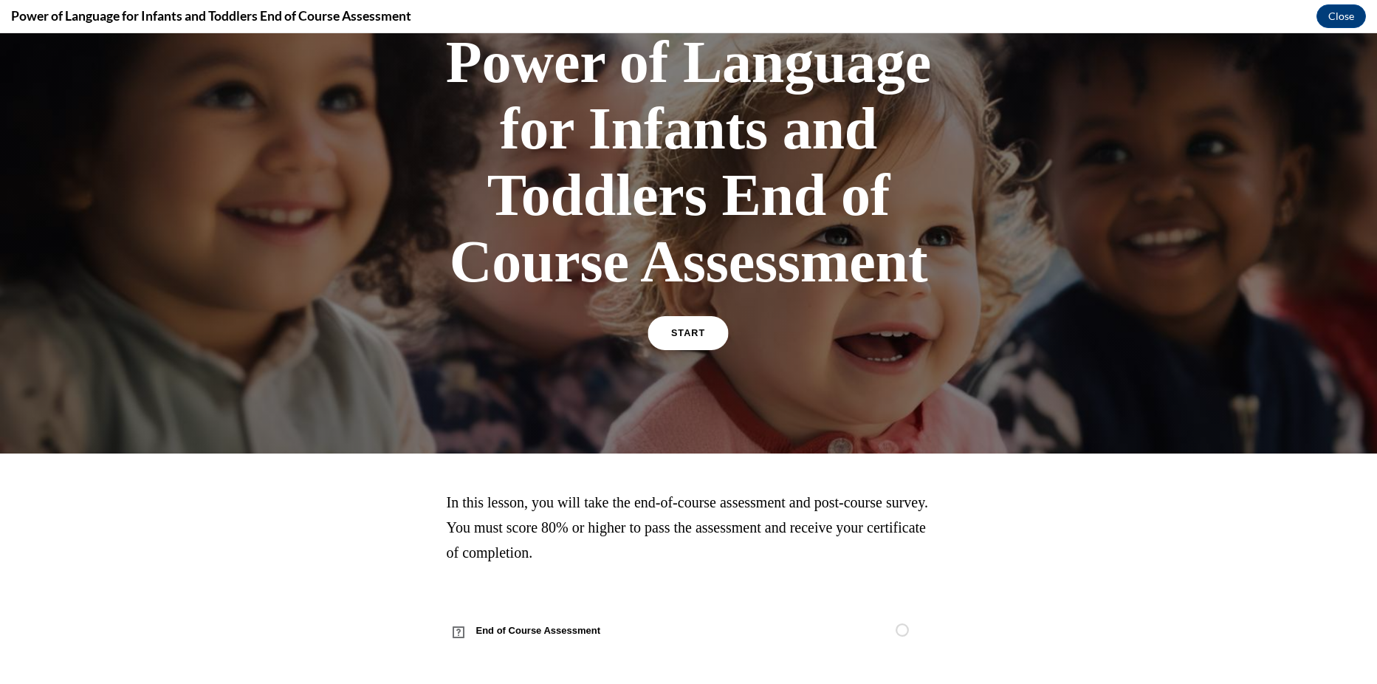
scroll to position [115, 0]
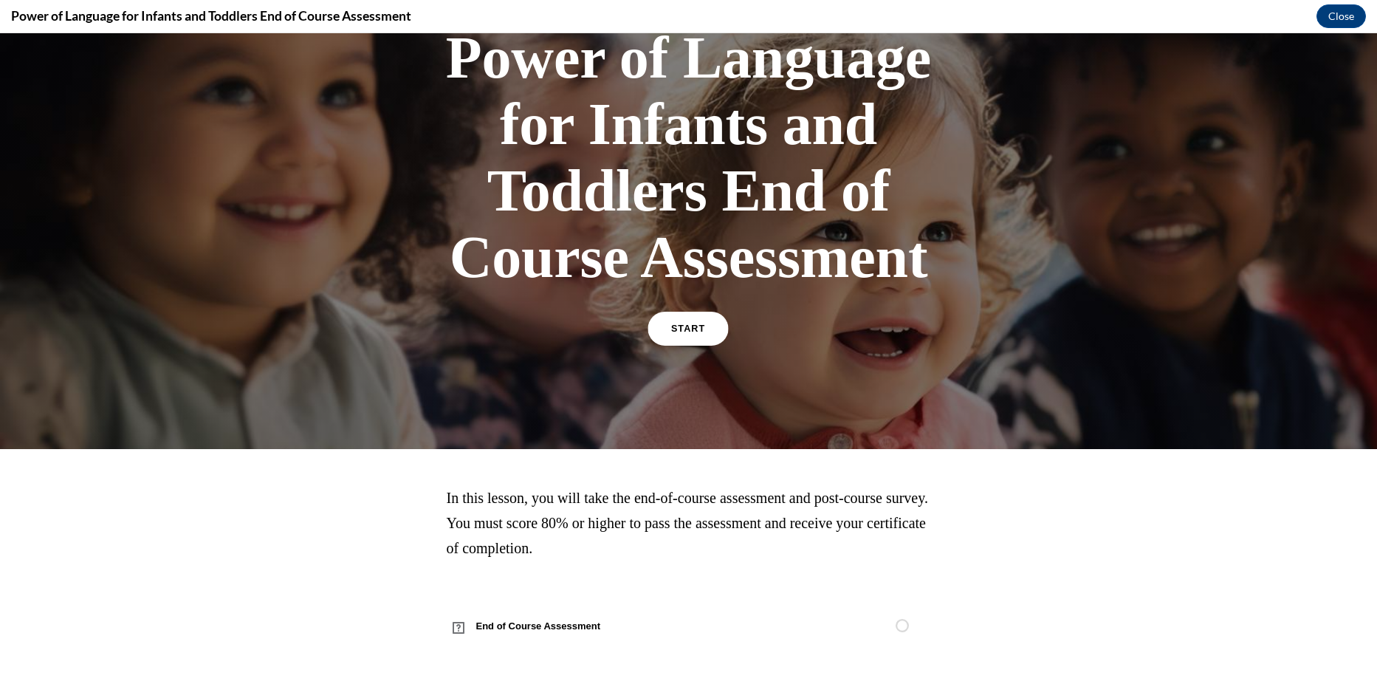
click at [699, 326] on link "START" at bounding box center [688, 329] width 81 height 34
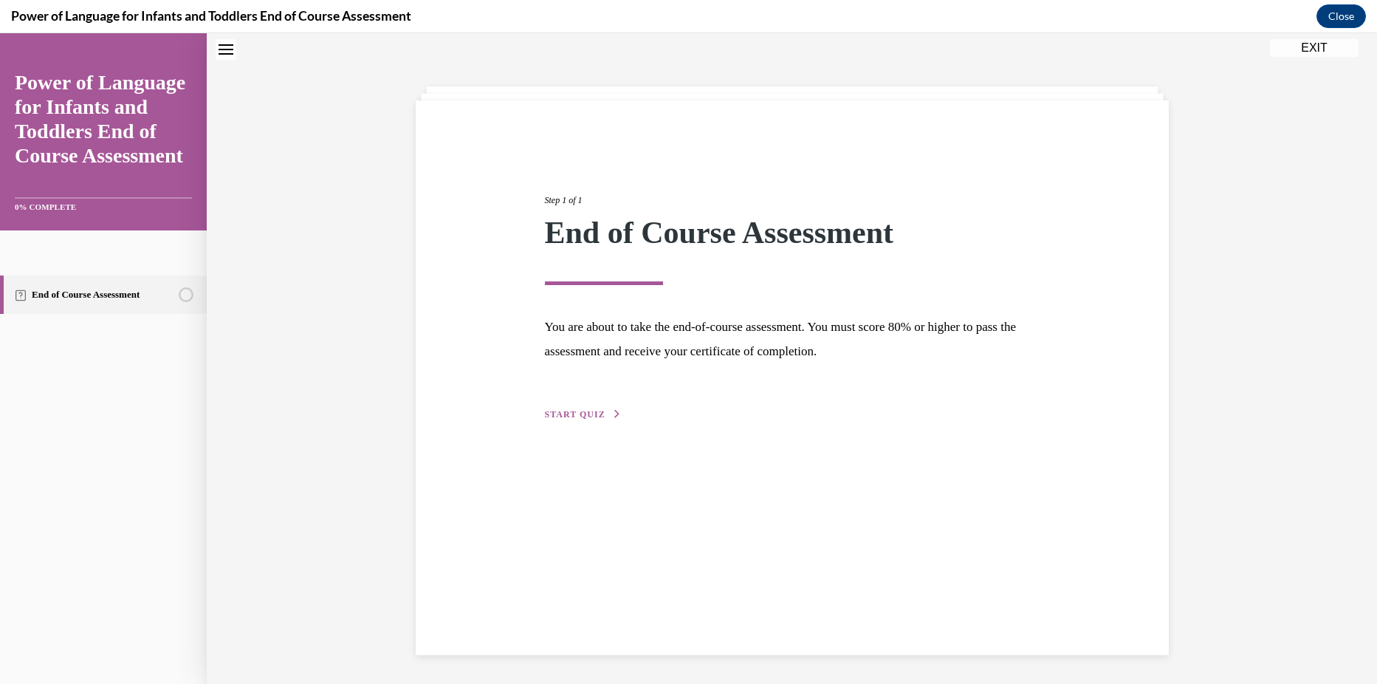
scroll to position [47, 0]
click at [575, 405] on div "Step 1 of 1 End of Course Assessment You are about to take the end-of-course as…" at bounding box center [792, 290] width 517 height 263
click at [575, 410] on span "START QUIZ" at bounding box center [575, 413] width 61 height 10
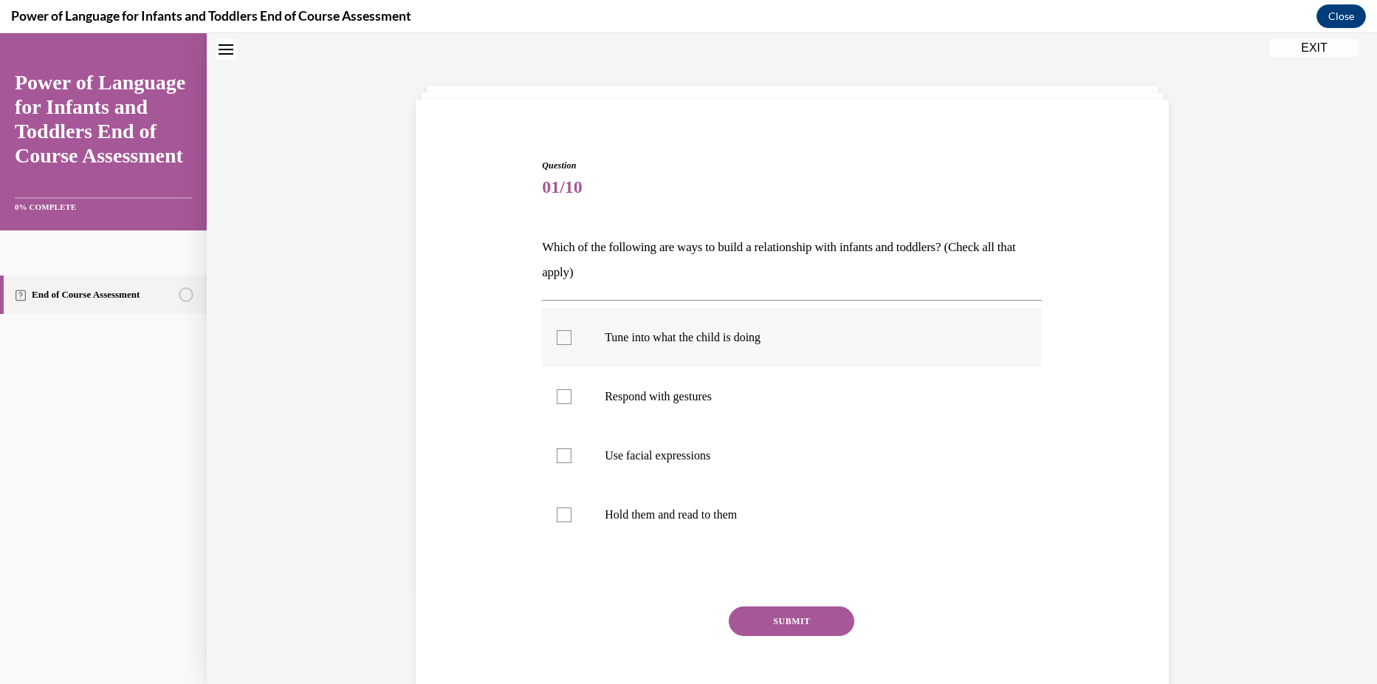
click at [590, 352] on label "Tune into what the child is doing" at bounding box center [792, 337] width 500 height 59
click at [572, 345] on input "Tune into what the child is doing" at bounding box center [564, 337] width 15 height 15
checkbox input "true"
drag, startPoint x: 620, startPoint y: 415, endPoint x: 623, endPoint y: 431, distance: 15.7
click at [620, 415] on label "Respond with gestures" at bounding box center [792, 396] width 500 height 59
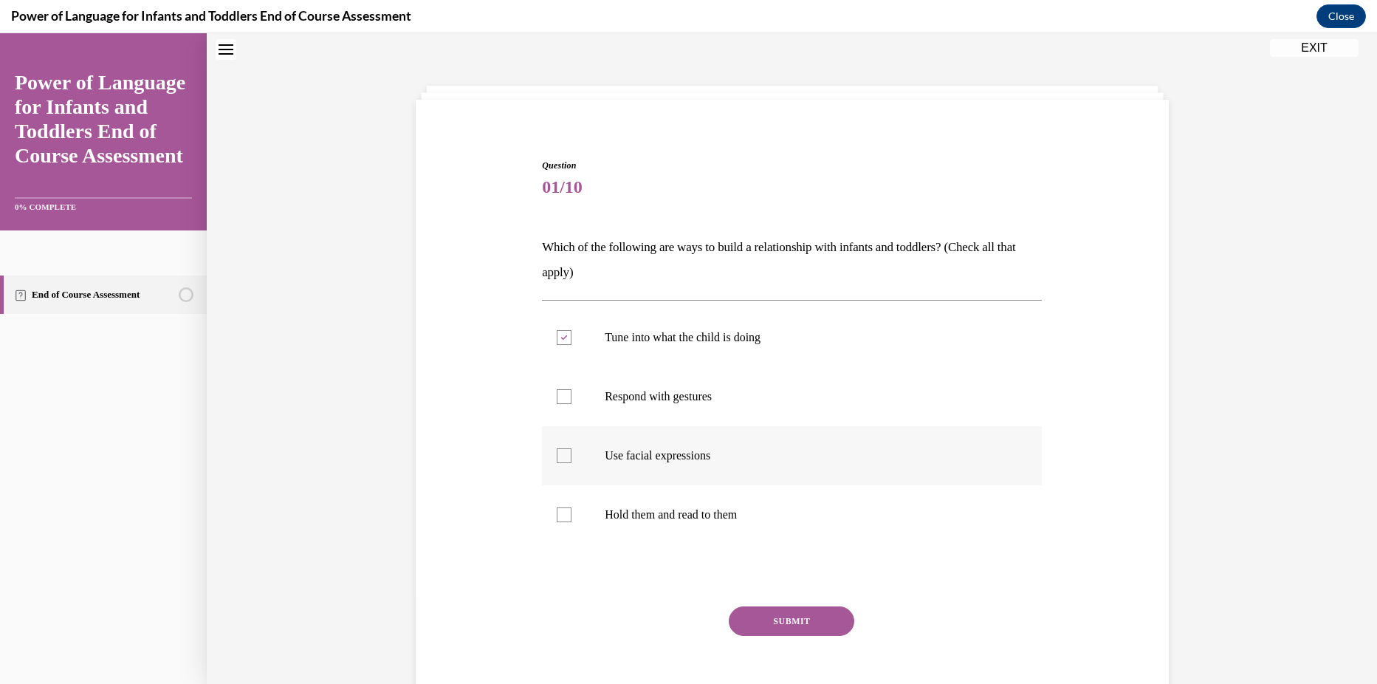
click at [572, 404] on input "Respond with gestures" at bounding box center [564, 396] width 15 height 15
checkbox input "true"
drag, startPoint x: 638, startPoint y: 453, endPoint x: 639, endPoint y: 472, distance: 19.2
click at [637, 453] on p "Use facial expressions" at bounding box center [805, 455] width 400 height 15
click at [572, 453] on input "Use facial expressions" at bounding box center [564, 455] width 15 height 15
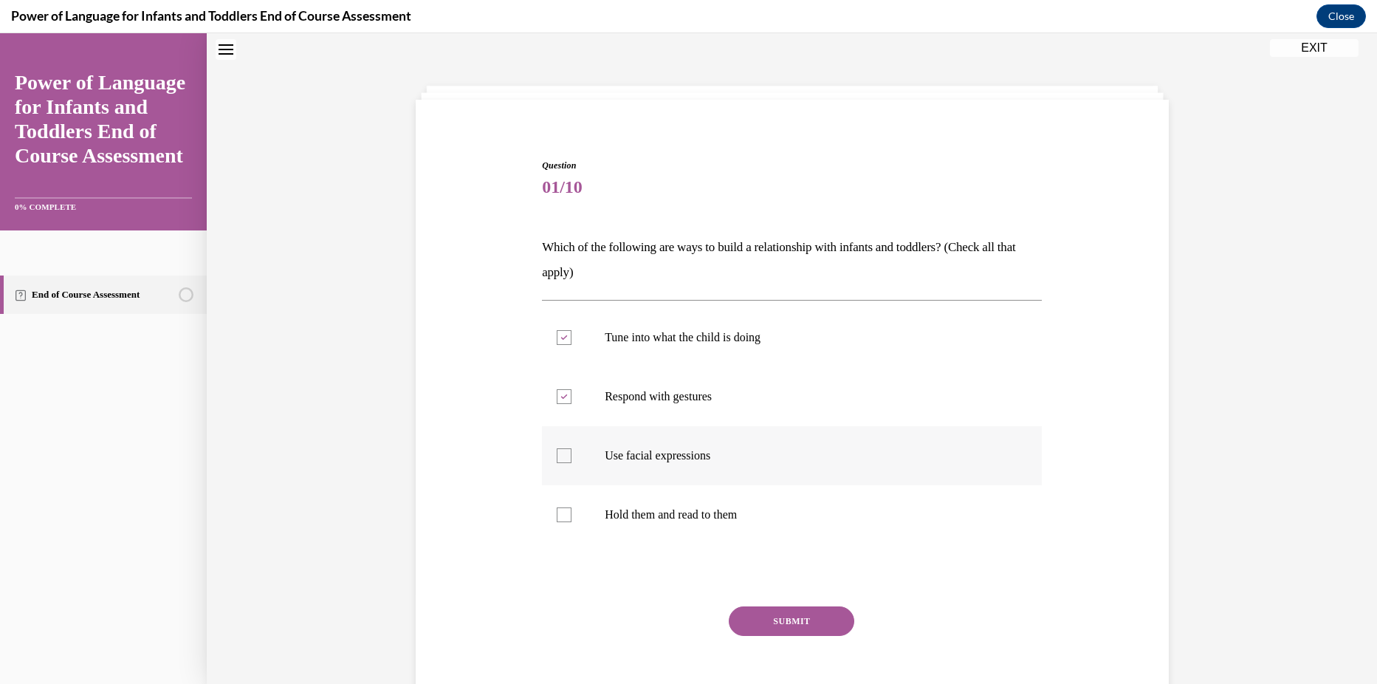
checkbox input "true"
drag, startPoint x: 659, startPoint y: 513, endPoint x: 697, endPoint y: 561, distance: 60.9
click at [658, 513] on p "Hold them and read to them" at bounding box center [805, 514] width 400 height 15
click at [572, 513] on input "Hold them and read to them" at bounding box center [564, 514] width 15 height 15
checkbox input "true"
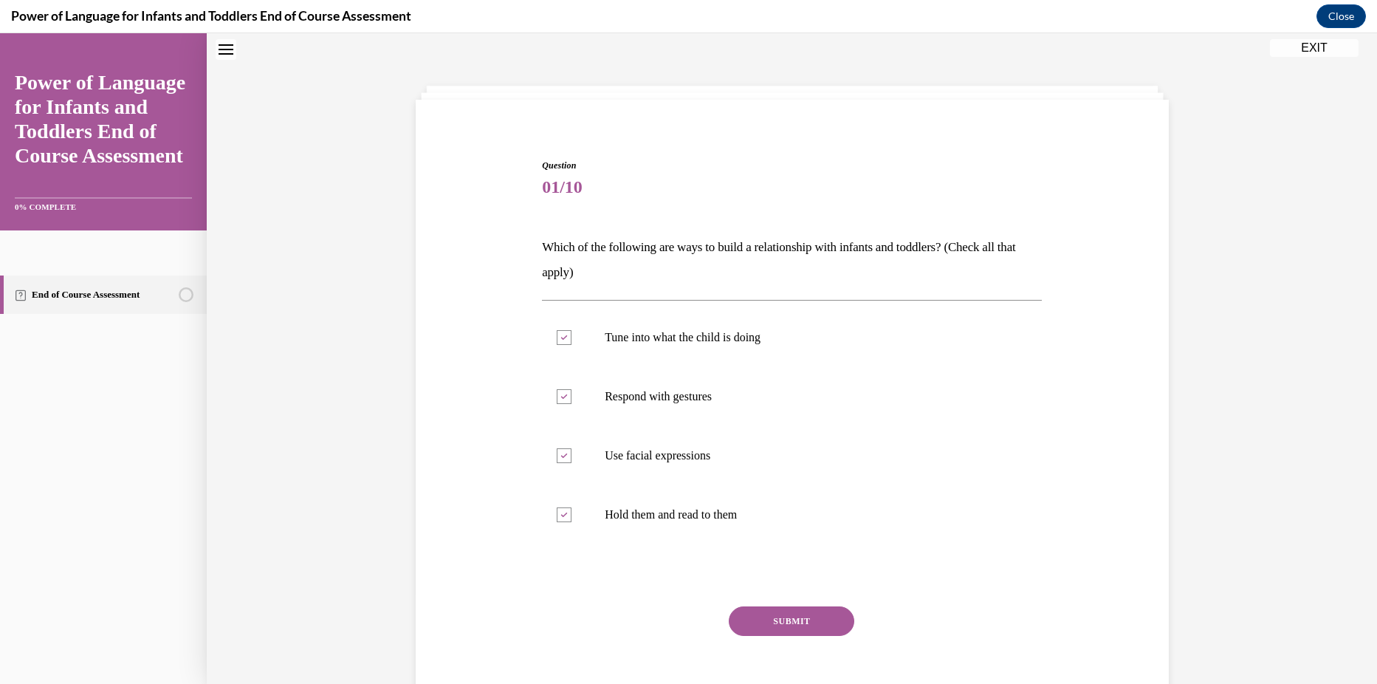
drag, startPoint x: 753, startPoint y: 617, endPoint x: 748, endPoint y: 607, distance: 10.6
click at [750, 614] on button "SUBMIT" at bounding box center [792, 621] width 126 height 30
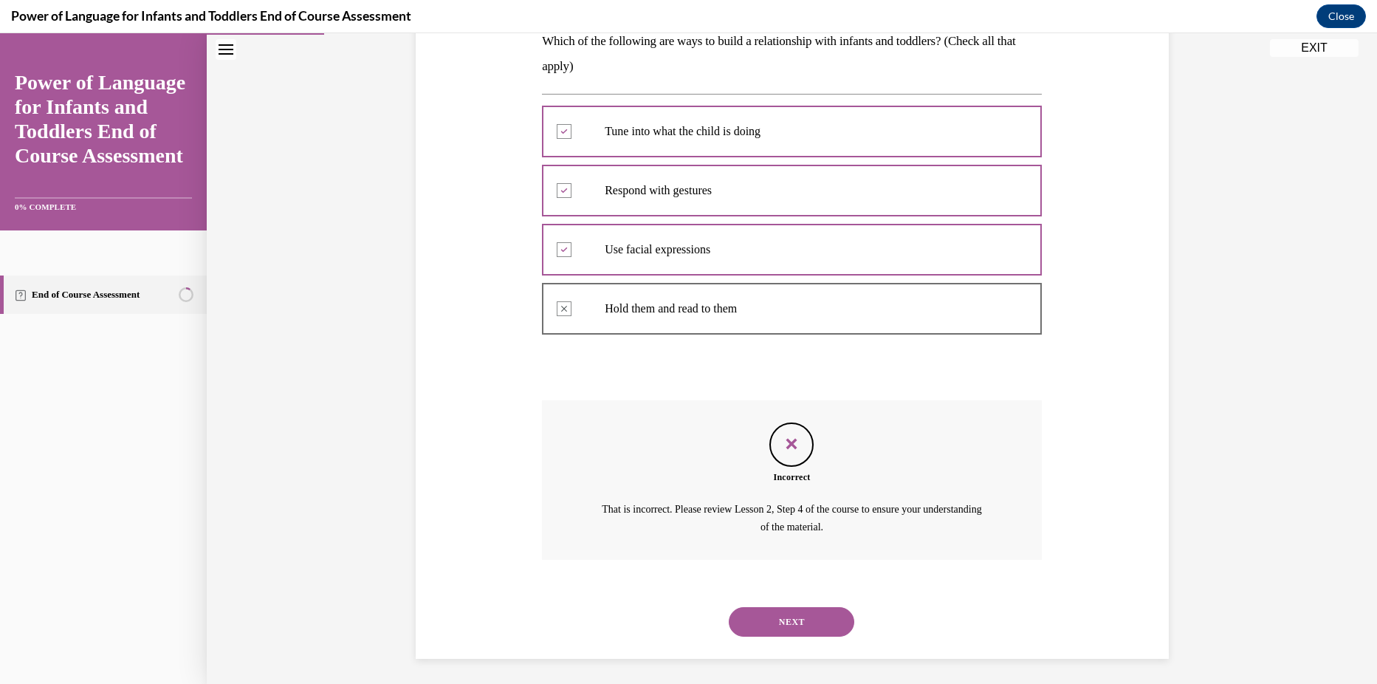
scroll to position [257, 0]
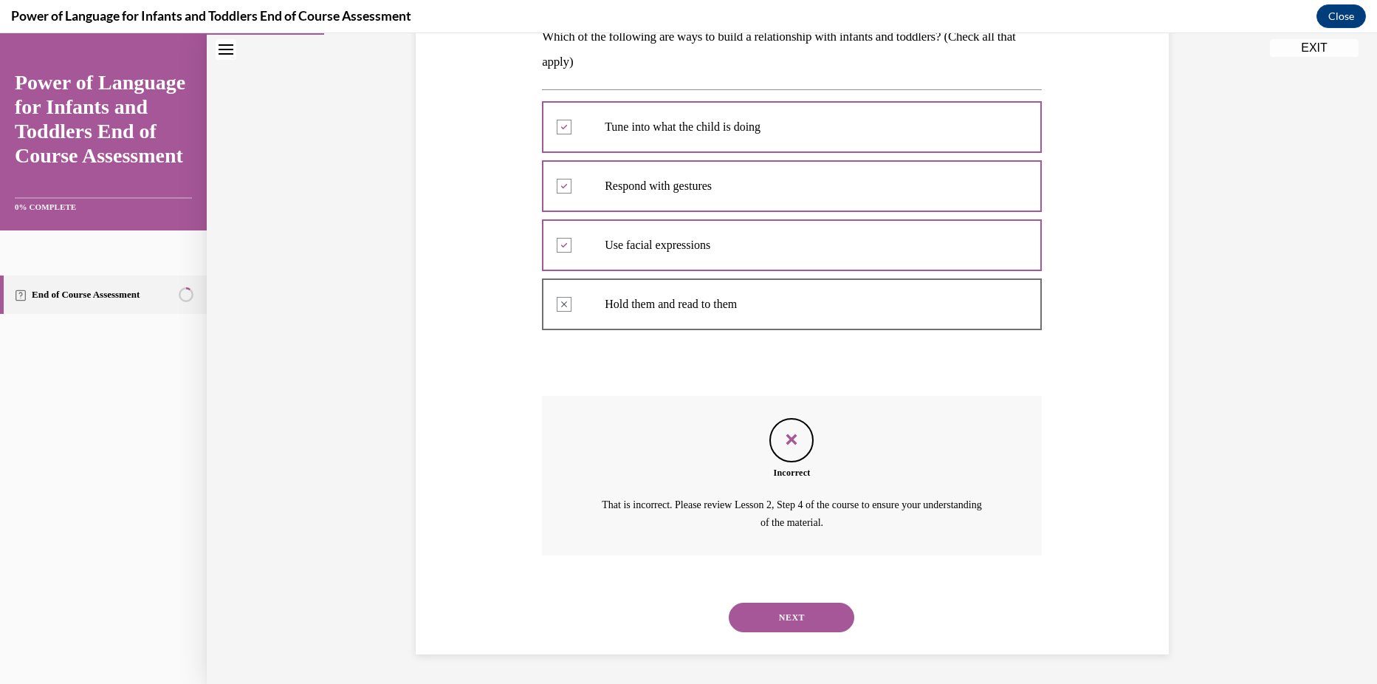
click at [773, 630] on button "NEXT" at bounding box center [792, 618] width 126 height 30
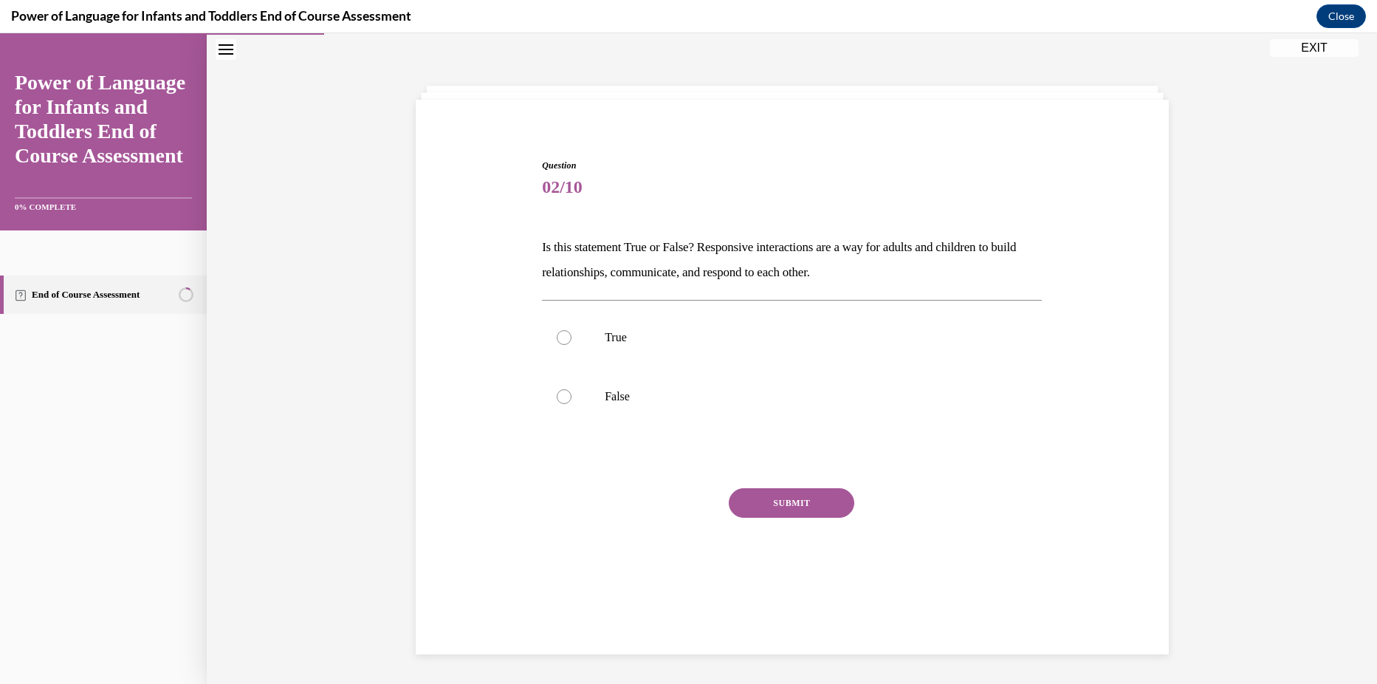
scroll to position [47, 0]
drag, startPoint x: 650, startPoint y: 358, endPoint x: 646, endPoint y: 384, distance: 26.1
click at [648, 357] on label "True" at bounding box center [792, 337] width 500 height 59
click at [572, 345] on input "True" at bounding box center [564, 337] width 15 height 15
radio input "true"
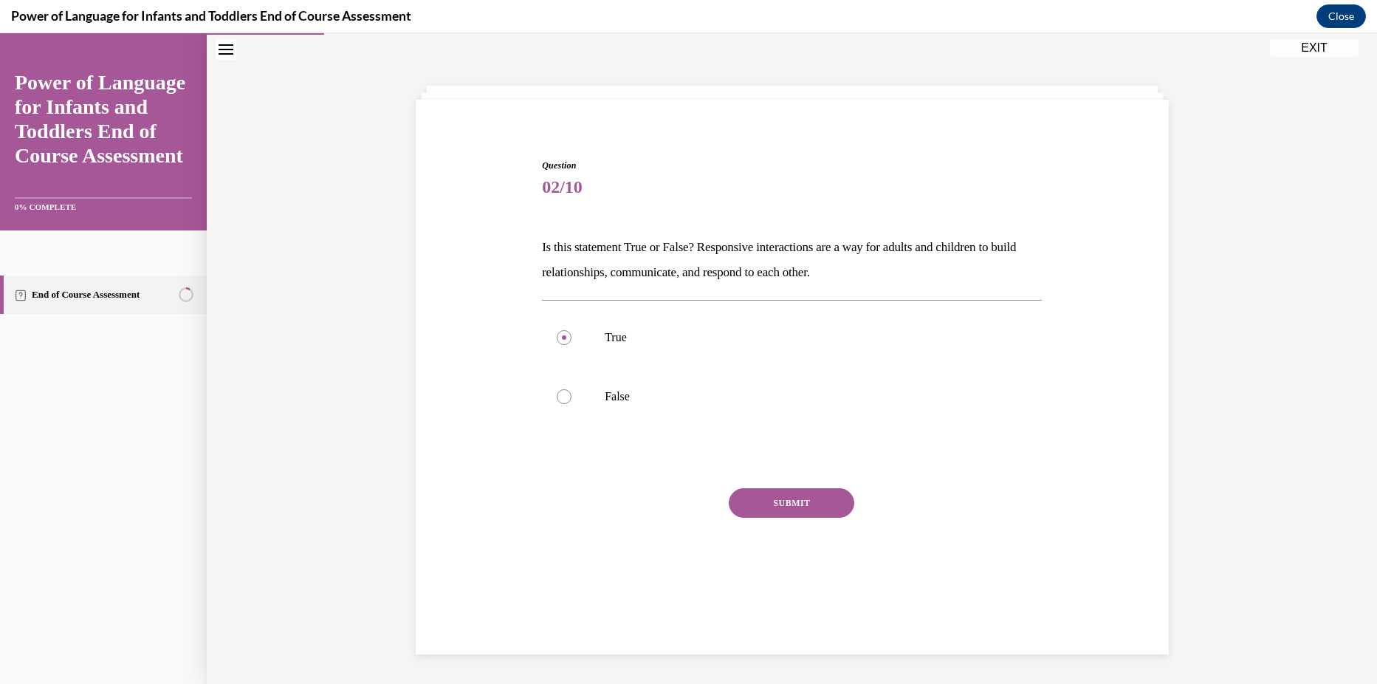
click at [746, 504] on button "SUBMIT" at bounding box center [792, 503] width 126 height 30
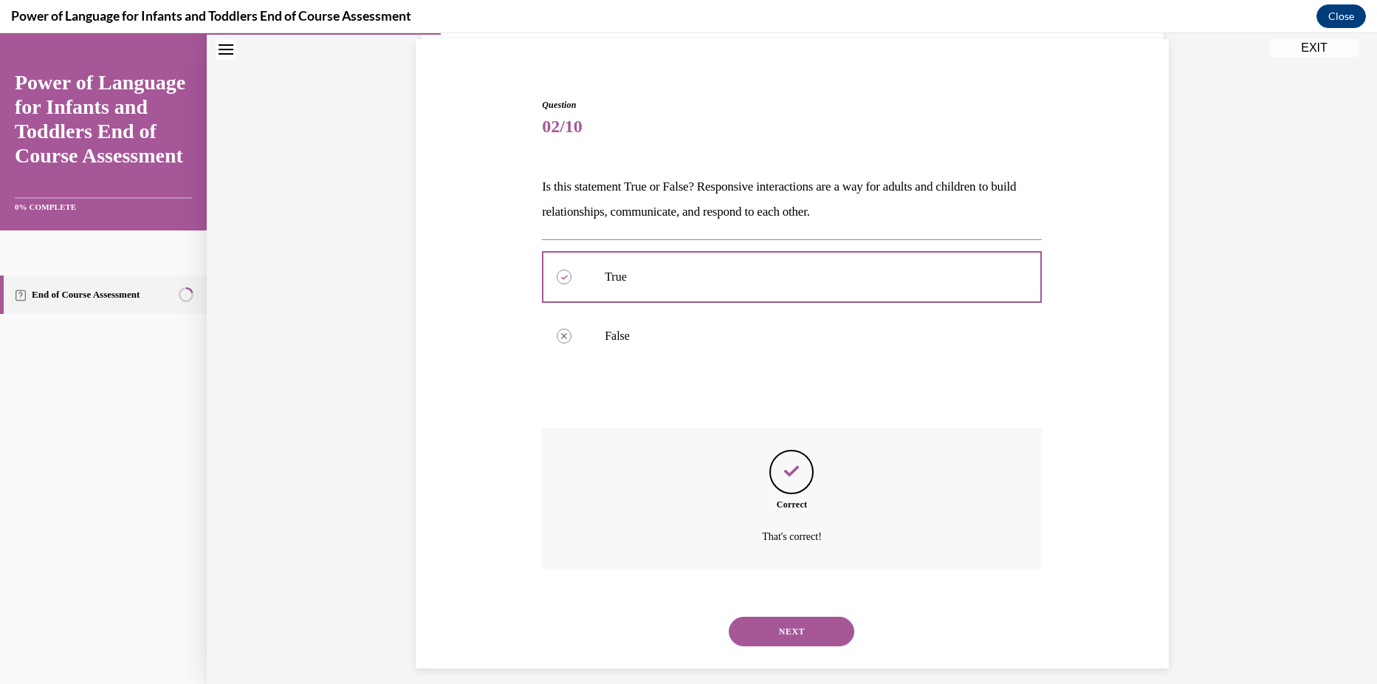
scroll to position [121, 0]
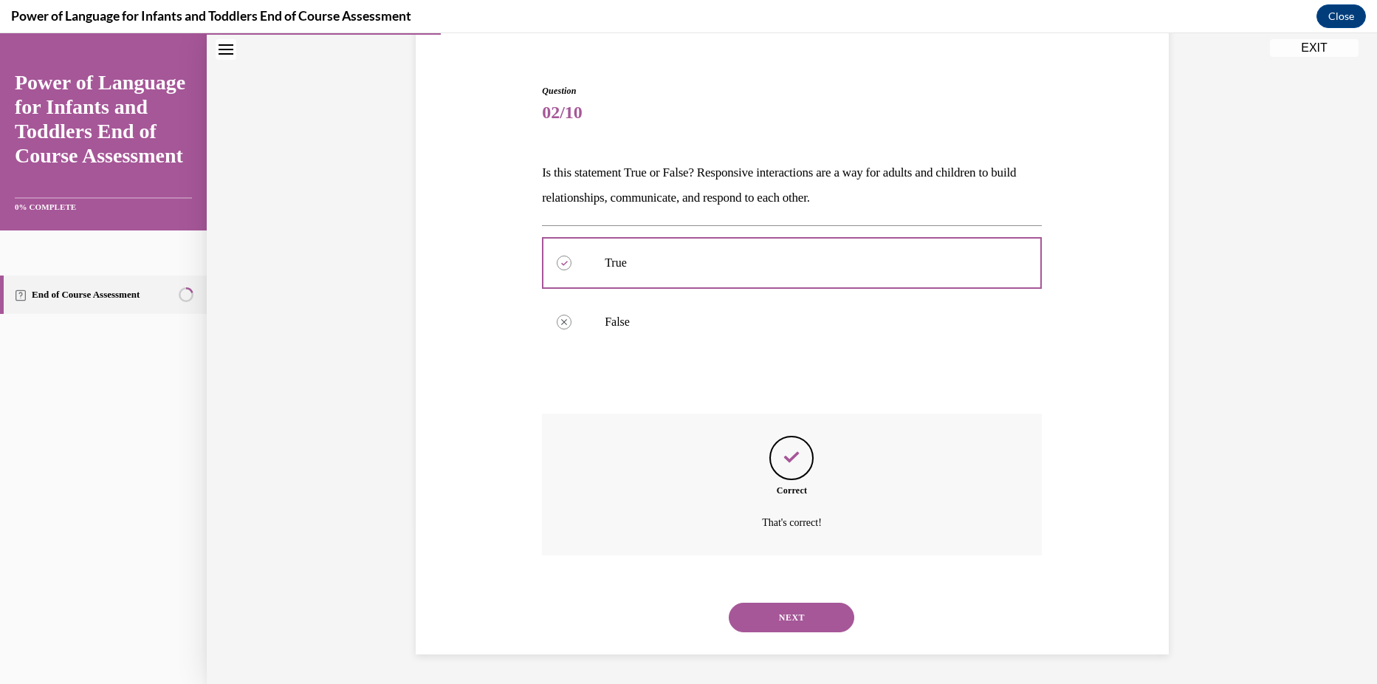
click at [775, 611] on button "NEXT" at bounding box center [792, 618] width 126 height 30
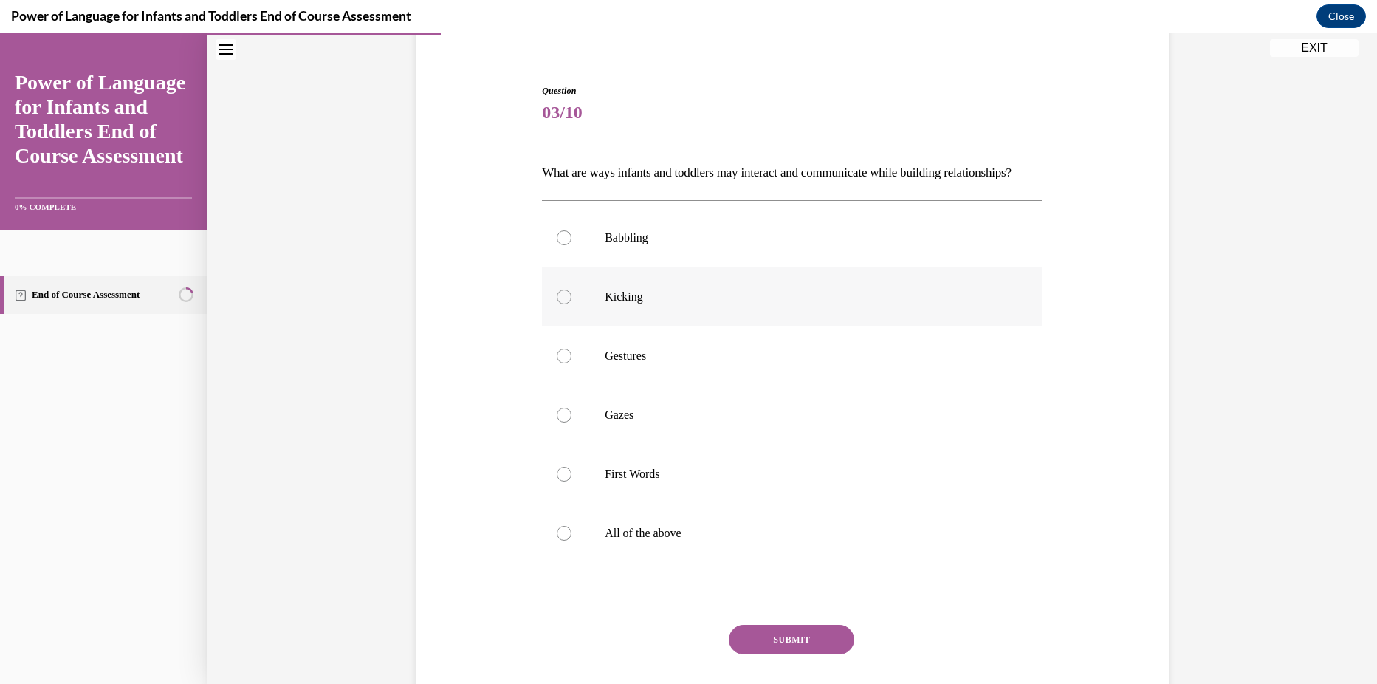
scroll to position [78, 0]
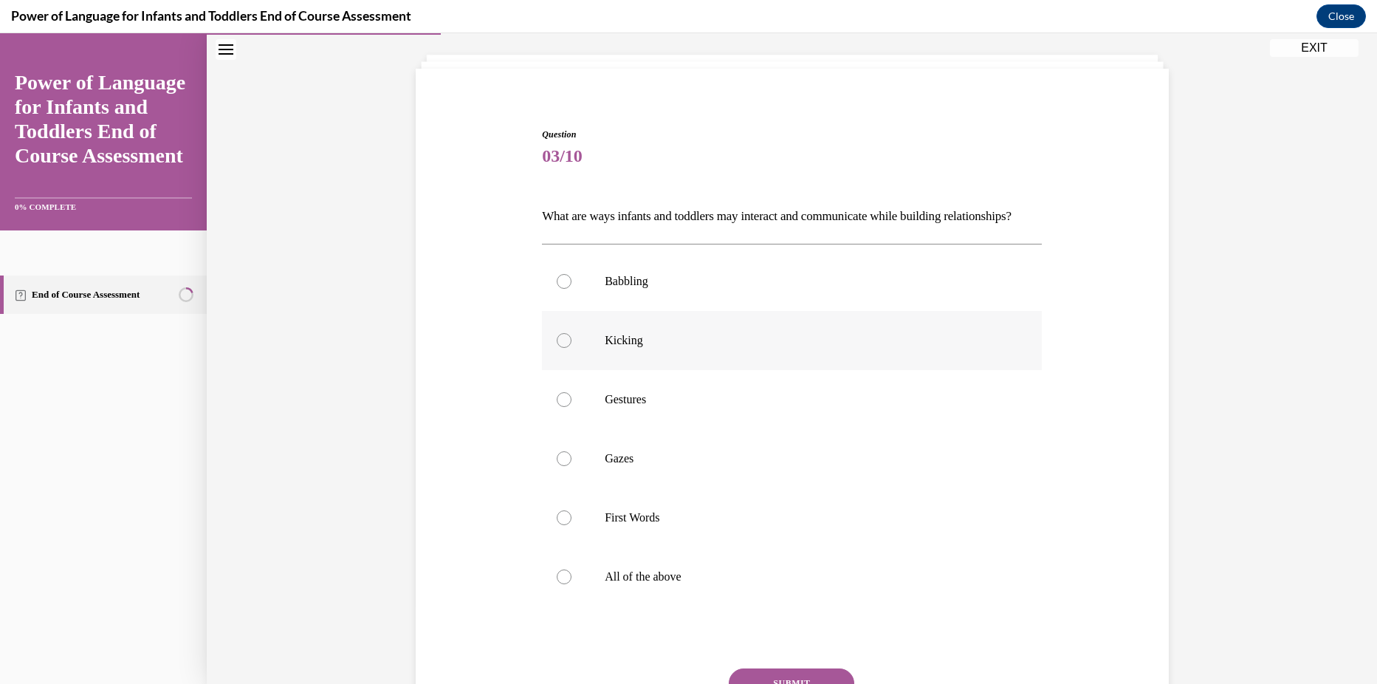
drag, startPoint x: 691, startPoint y: 321, endPoint x: 697, endPoint y: 363, distance: 41.8
click at [693, 311] on label "Babbling" at bounding box center [792, 281] width 500 height 59
click at [572, 289] on input "Babbling" at bounding box center [564, 281] width 15 height 15
radio input "true"
click at [699, 370] on label "Kicking" at bounding box center [792, 340] width 500 height 59
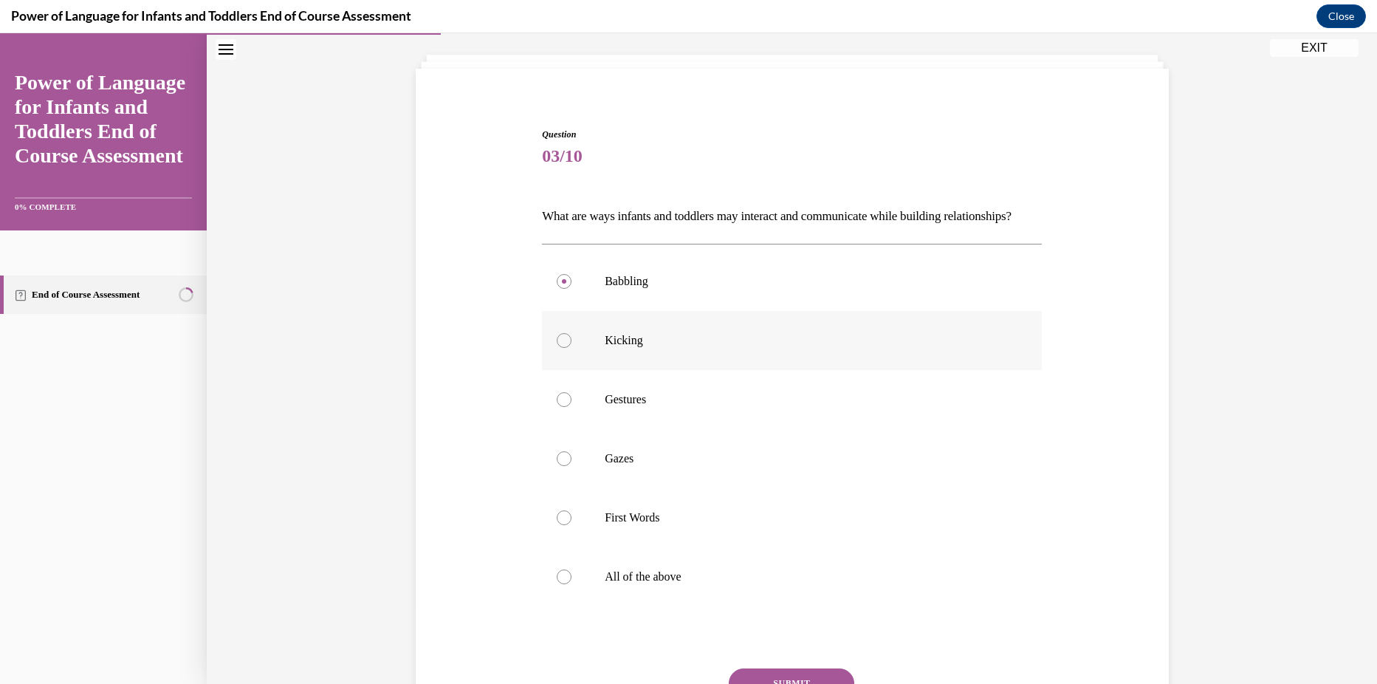
click at [572, 348] on input "Kicking" at bounding box center [564, 340] width 15 height 15
radio input "true"
drag, startPoint x: 695, startPoint y: 428, endPoint x: 689, endPoint y: 463, distance: 35.9
click at [695, 407] on p "Gestures" at bounding box center [805, 399] width 400 height 15
click at [572, 407] on input "Gestures" at bounding box center [564, 399] width 15 height 15
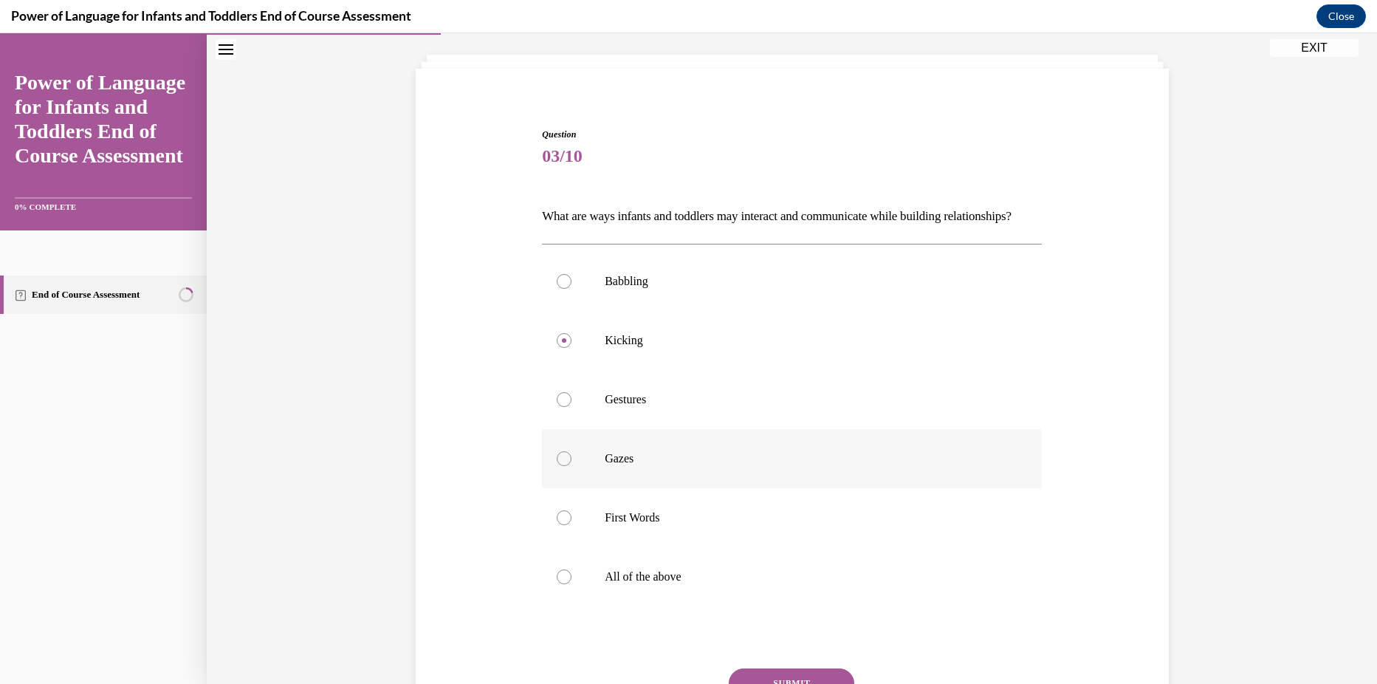
radio input "true"
drag, startPoint x: 664, startPoint y: 607, endPoint x: 648, endPoint y: 542, distance: 67.0
click at [664, 584] on p "All of the above" at bounding box center [805, 576] width 400 height 15
click at [572, 584] on input "All of the above" at bounding box center [564, 576] width 15 height 15
radio input "true"
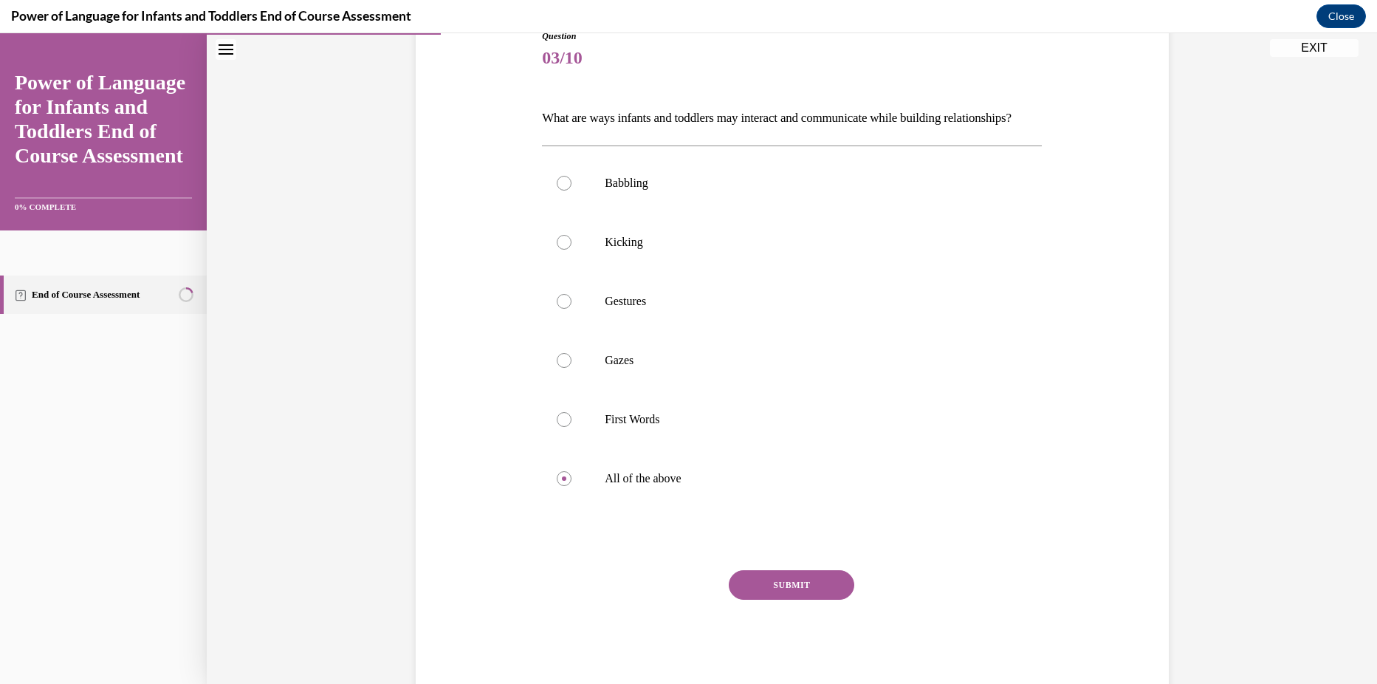
click at [750, 600] on button "SUBMIT" at bounding box center [792, 585] width 126 height 30
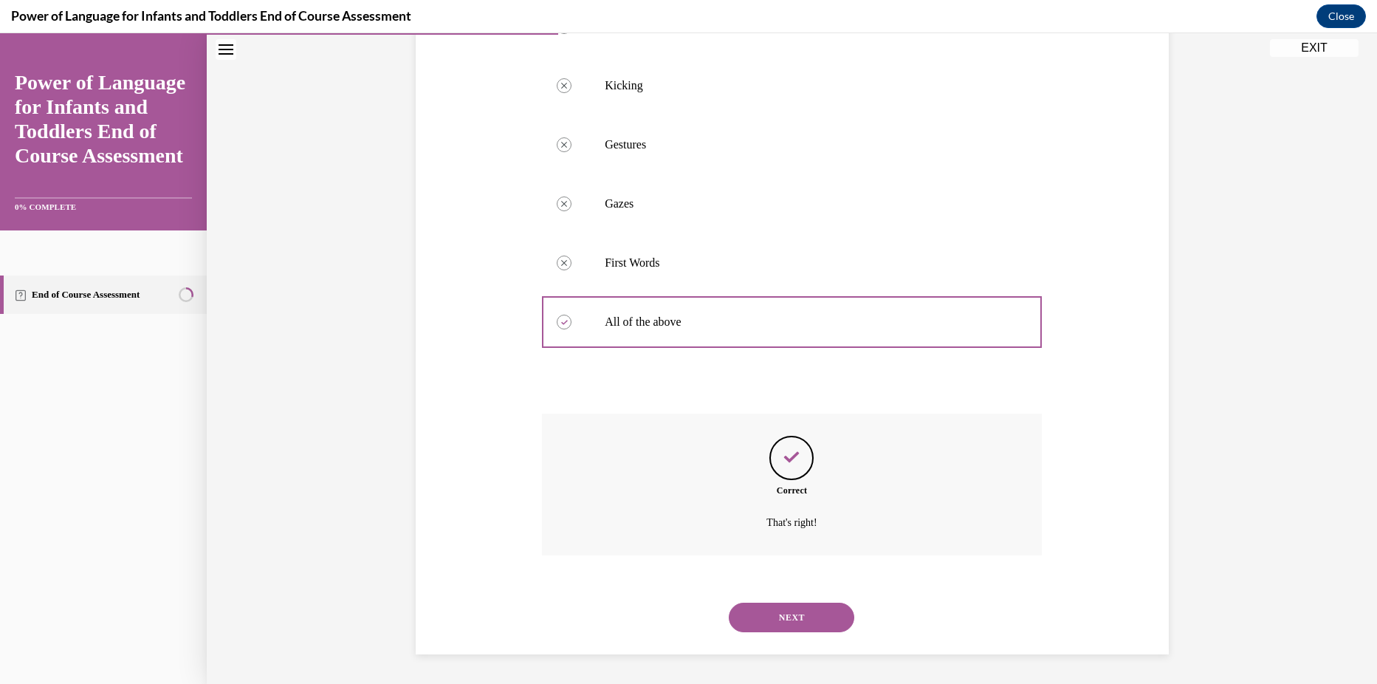
scroll to position [357, 0]
click at [769, 608] on button "NEXT" at bounding box center [792, 618] width 126 height 30
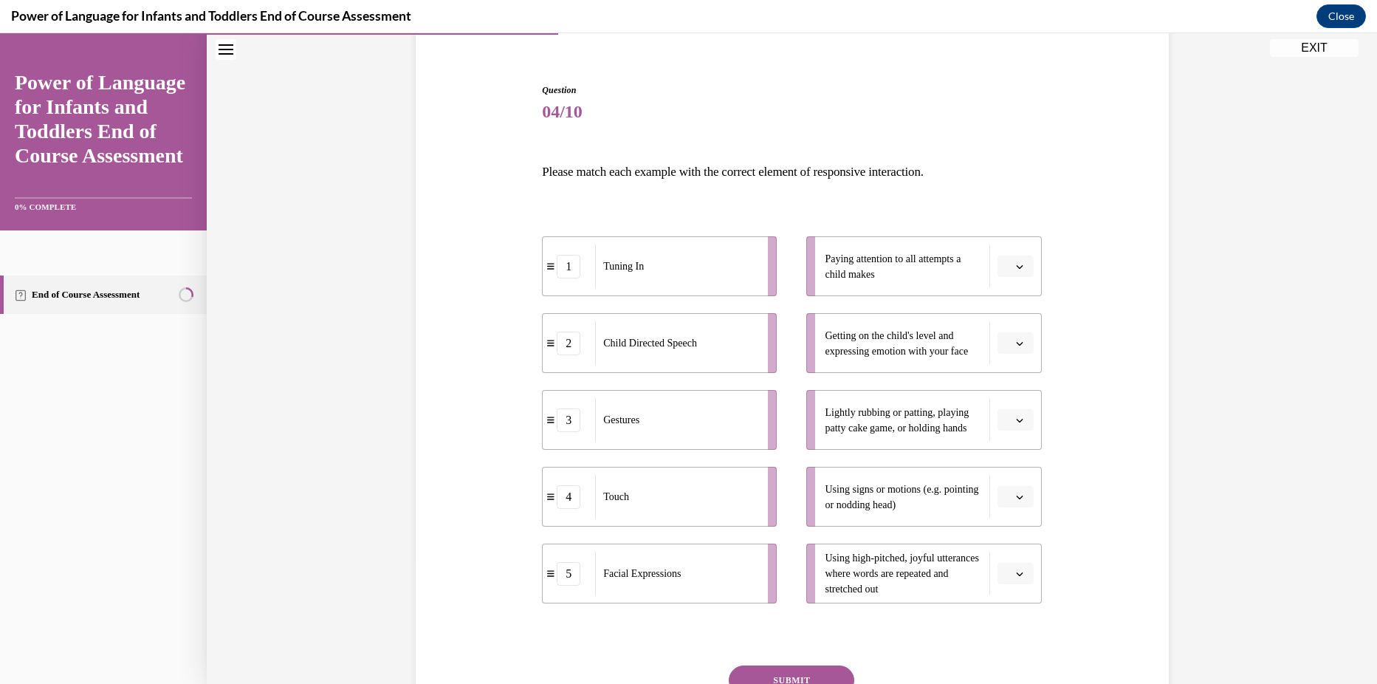
scroll to position [123, 0]
drag, startPoint x: 756, startPoint y: 425, endPoint x: 1021, endPoint y: 513, distance: 280.0
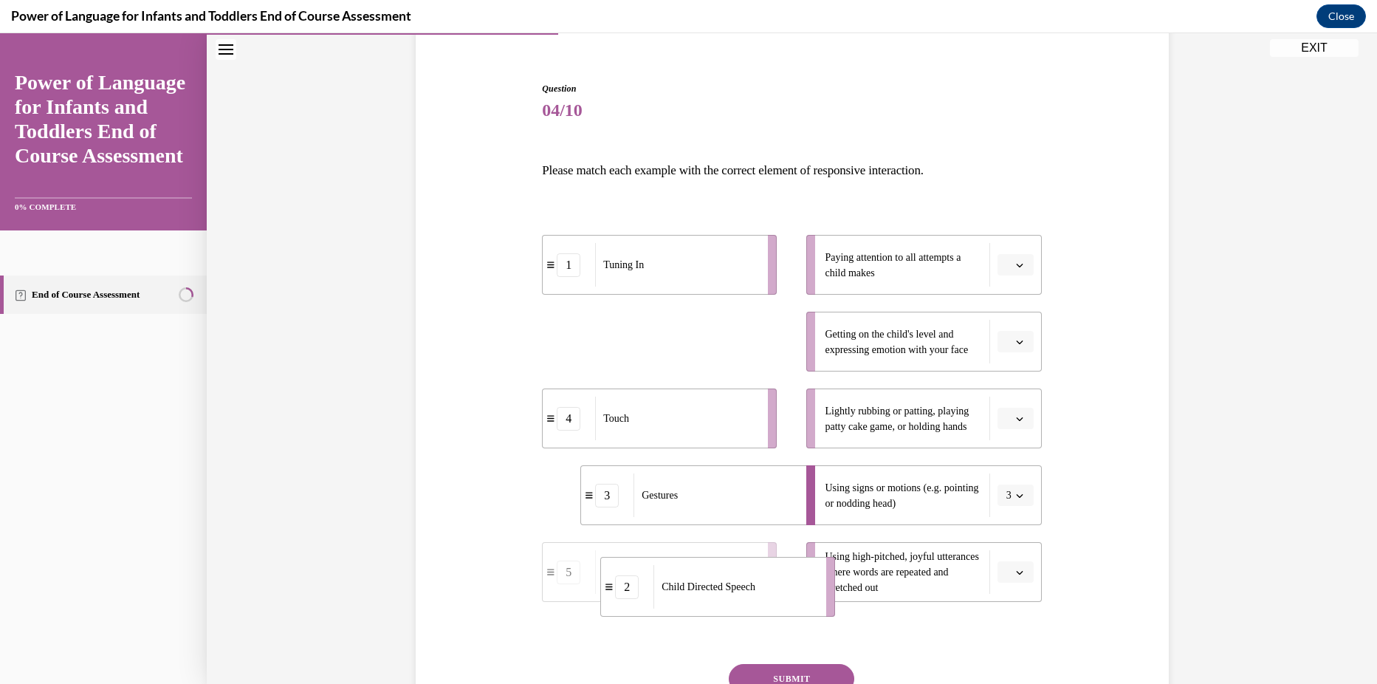
drag, startPoint x: 665, startPoint y: 353, endPoint x: 718, endPoint y: 598, distance: 250.8
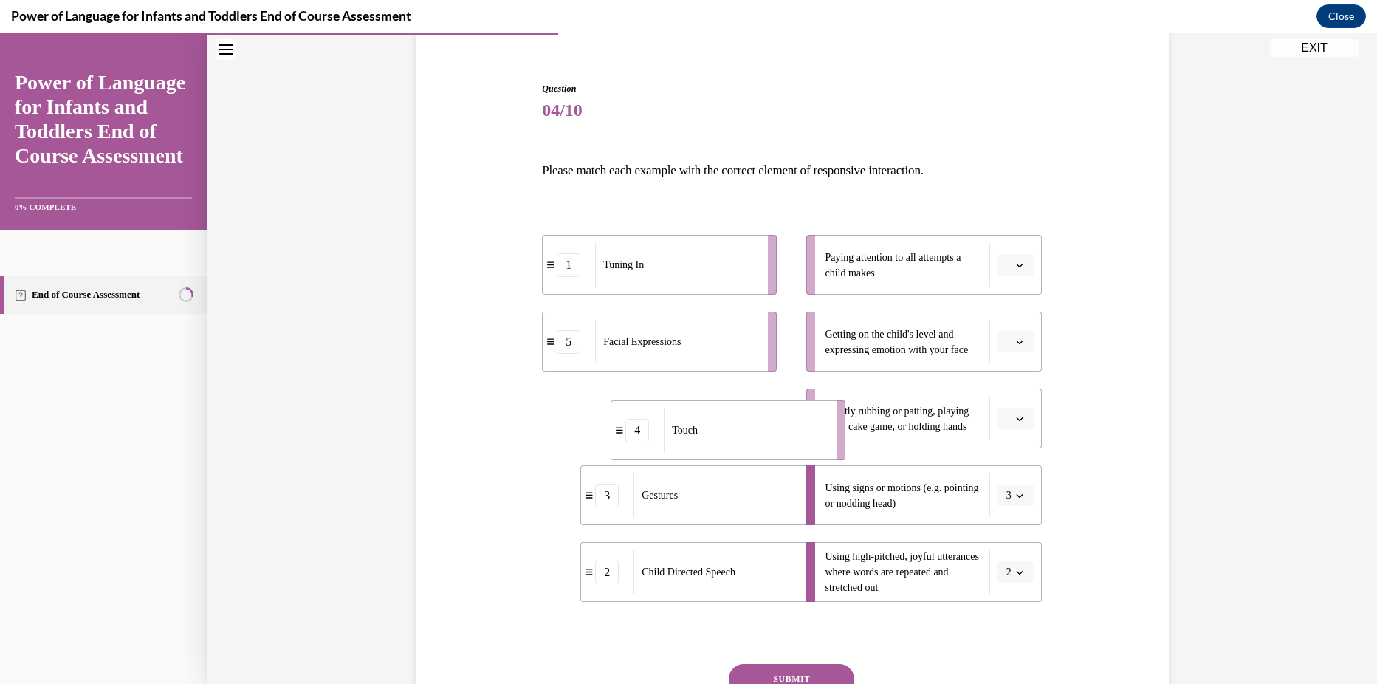
drag, startPoint x: 707, startPoint y: 421, endPoint x: 754, endPoint y: 427, distance: 47.6
click at [756, 427] on div "Touch" at bounding box center [745, 430] width 163 height 44
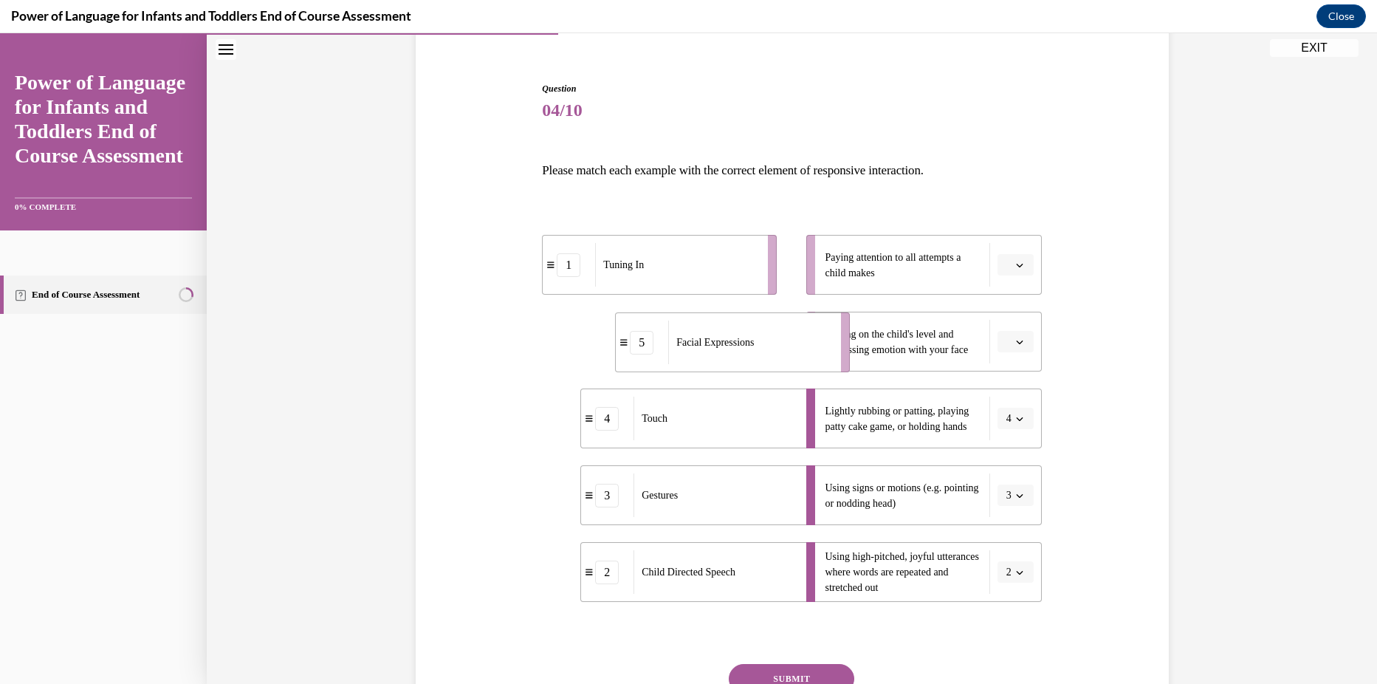
drag, startPoint x: 714, startPoint y: 355, endPoint x: 691, endPoint y: 304, distance: 55.2
click at [737, 339] on div "Facial Expressions" at bounding box center [749, 343] width 163 height 44
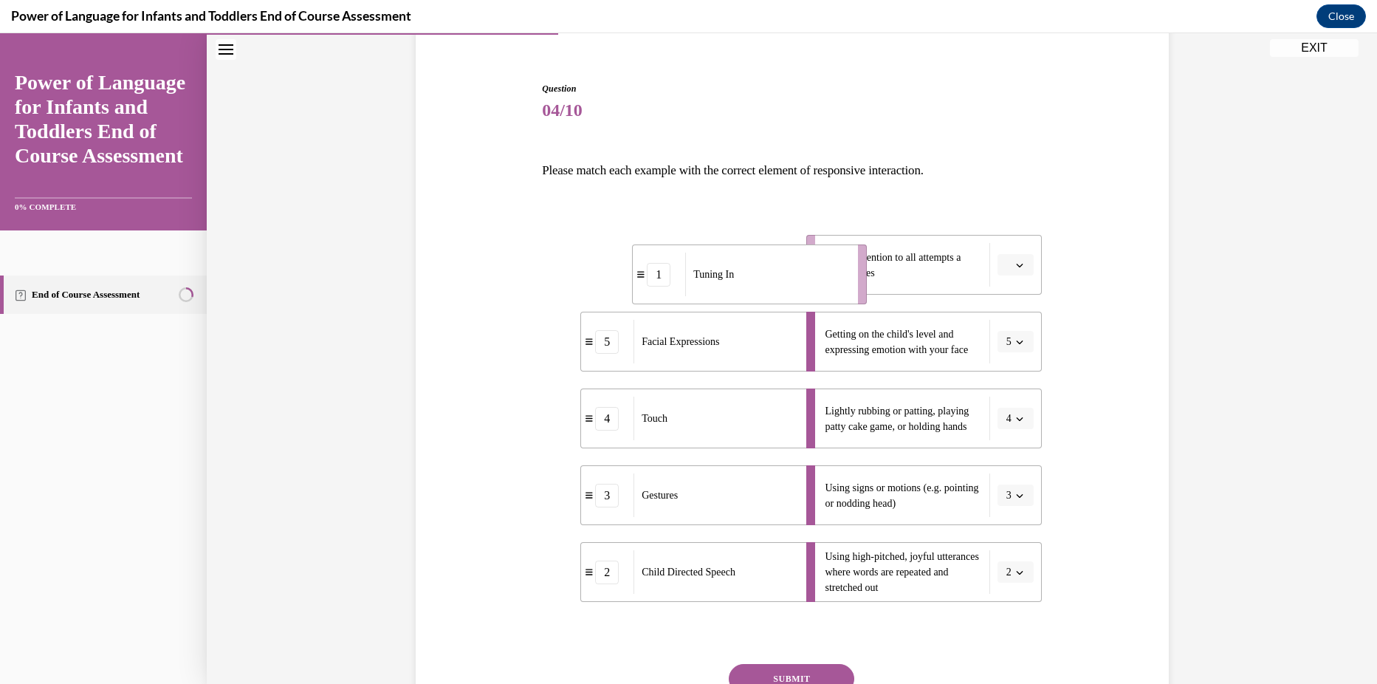
drag, startPoint x: 735, startPoint y: 259, endPoint x: 762, endPoint y: 264, distance: 27.8
click at [764, 264] on div "Tuning In" at bounding box center [766, 275] width 163 height 44
click at [783, 674] on button "SUBMIT" at bounding box center [792, 679] width 126 height 30
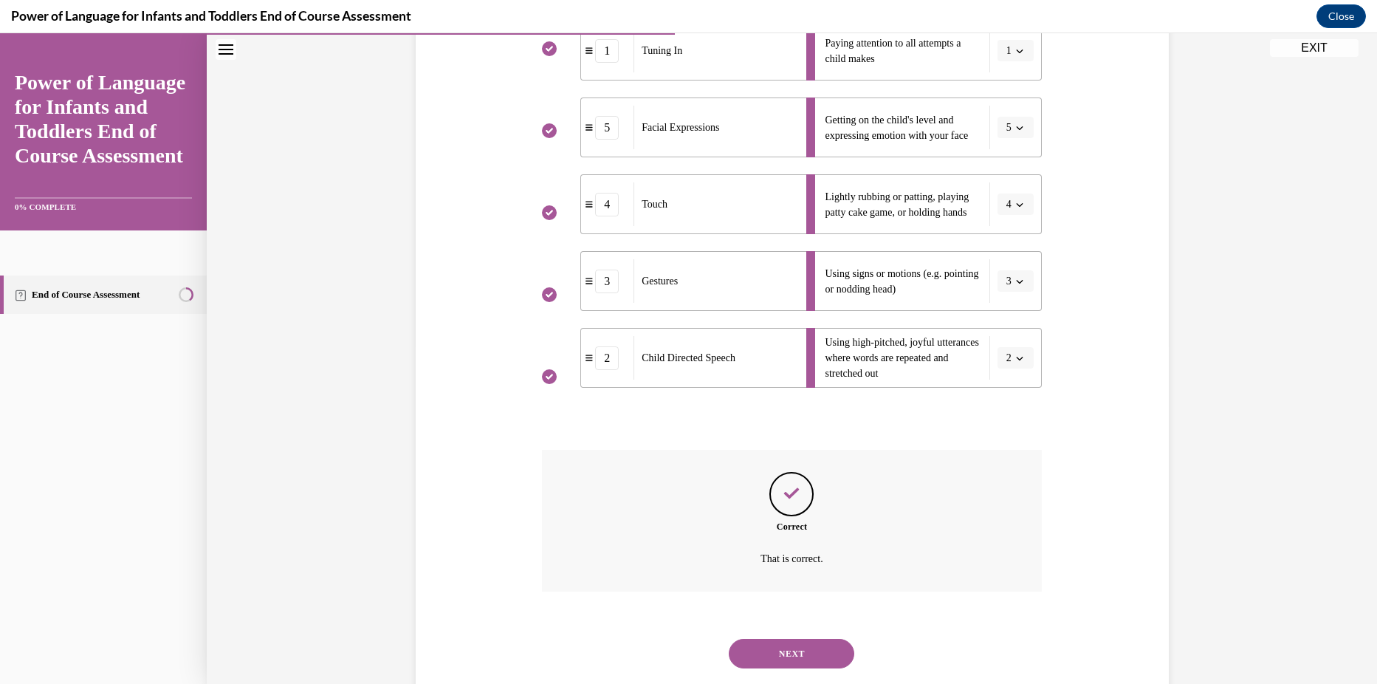
scroll to position [374, 0]
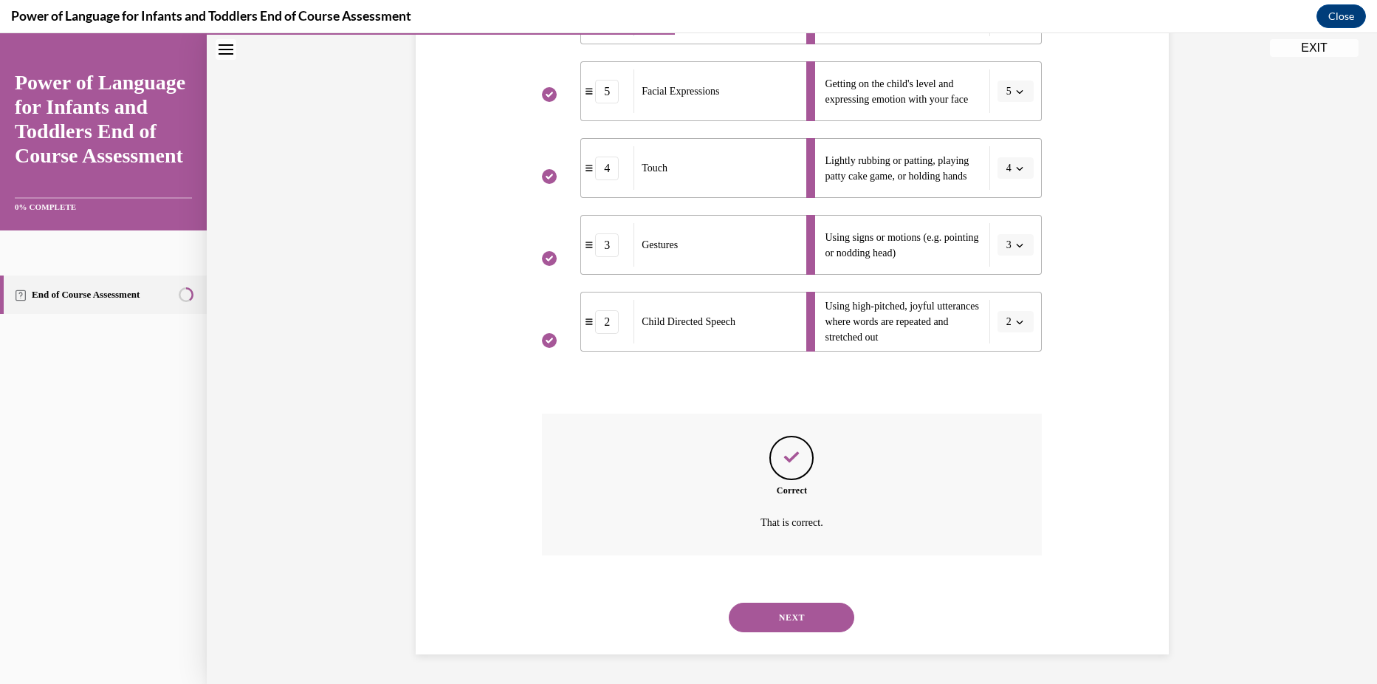
click at [784, 606] on button "NEXT" at bounding box center [792, 618] width 126 height 30
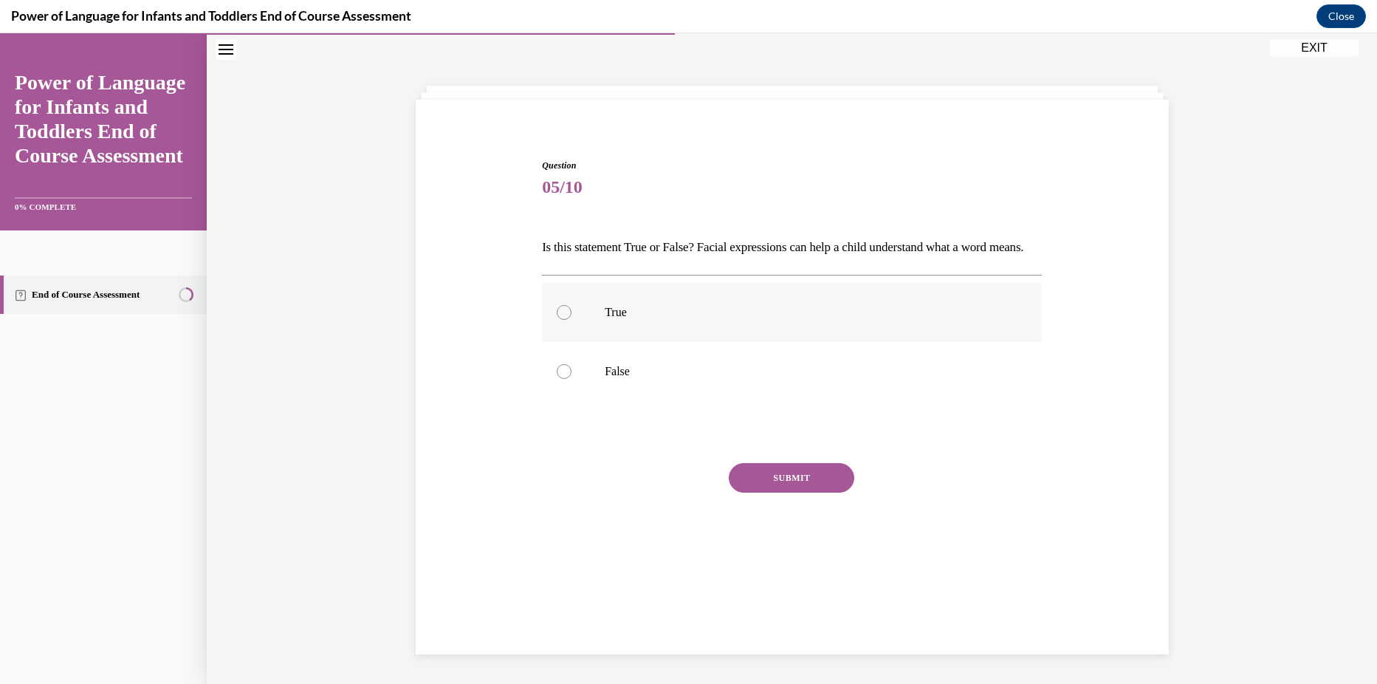
click at [606, 342] on label "True" at bounding box center [792, 312] width 500 height 59
click at [572, 320] on input "True" at bounding box center [564, 312] width 15 height 15
radio input "true"
click at [784, 493] on button "SUBMIT" at bounding box center [792, 478] width 126 height 30
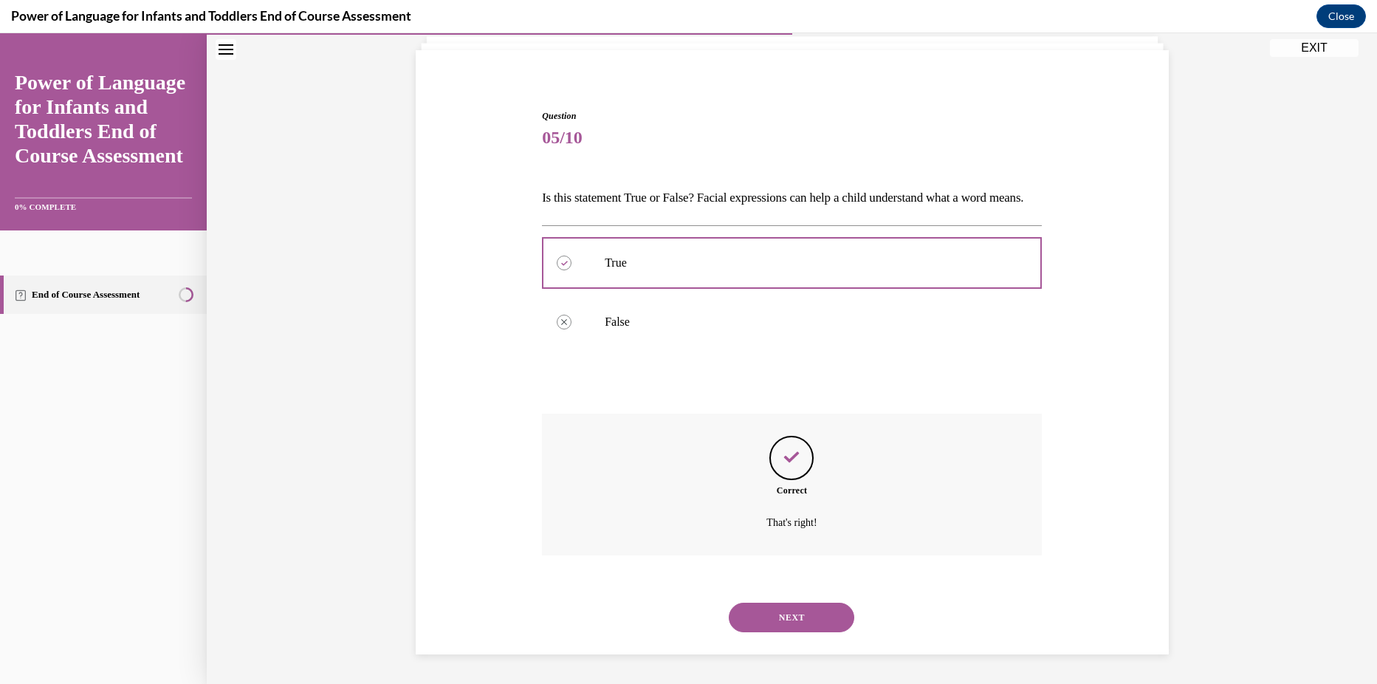
scroll to position [121, 0]
click at [798, 614] on button "NEXT" at bounding box center [792, 618] width 126 height 30
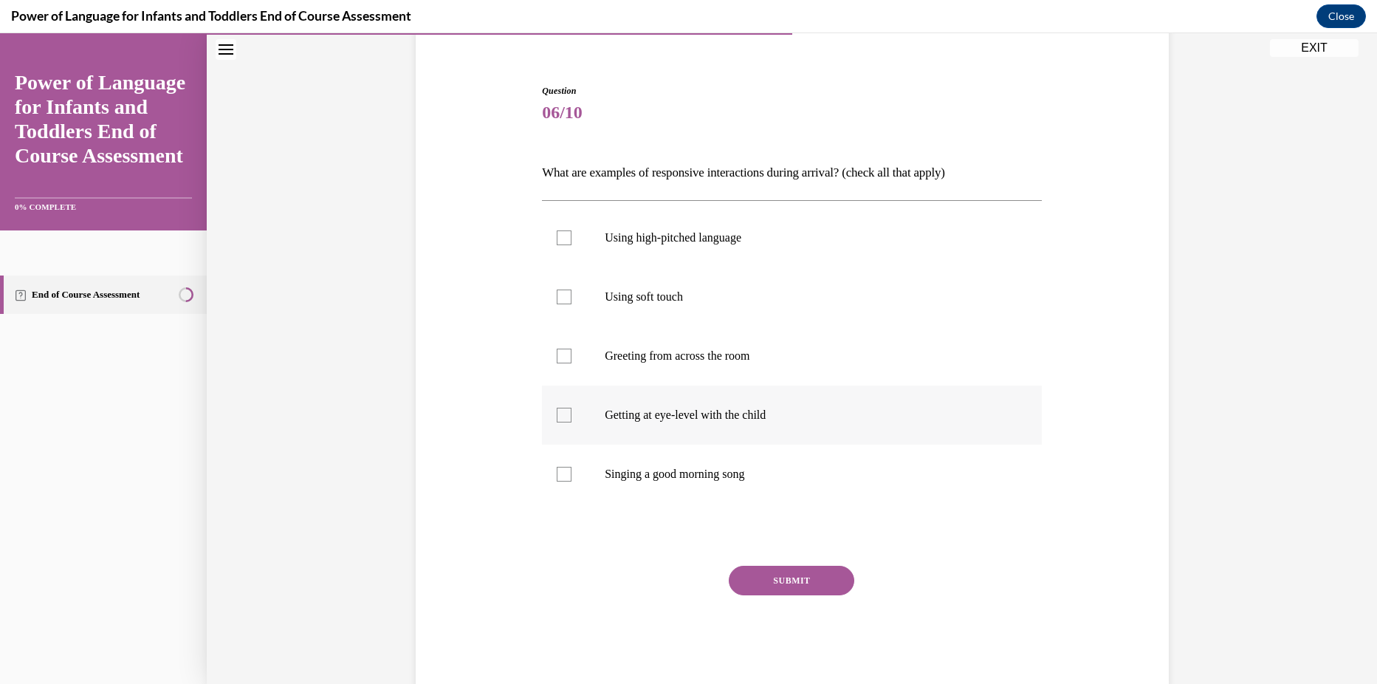
scroll to position [78, 0]
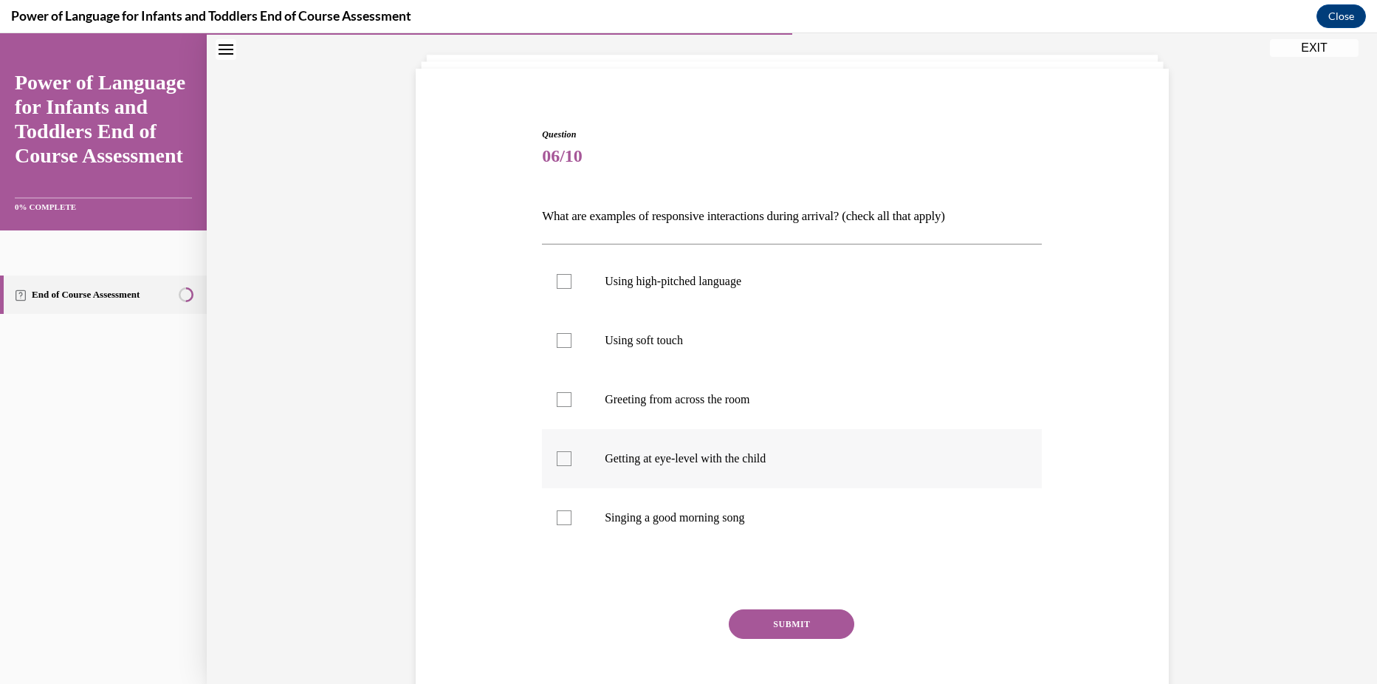
click at [726, 476] on label "Getting at eye-level with the child" at bounding box center [792, 458] width 500 height 59
click at [572, 466] on input "Getting at eye-level with the child" at bounding box center [564, 458] width 15 height 15
checkbox input "true"
drag, startPoint x: 724, startPoint y: 515, endPoint x: 712, endPoint y: 521, distance: 13.6
click at [722, 515] on p "Singing a good morning song" at bounding box center [805, 517] width 400 height 15
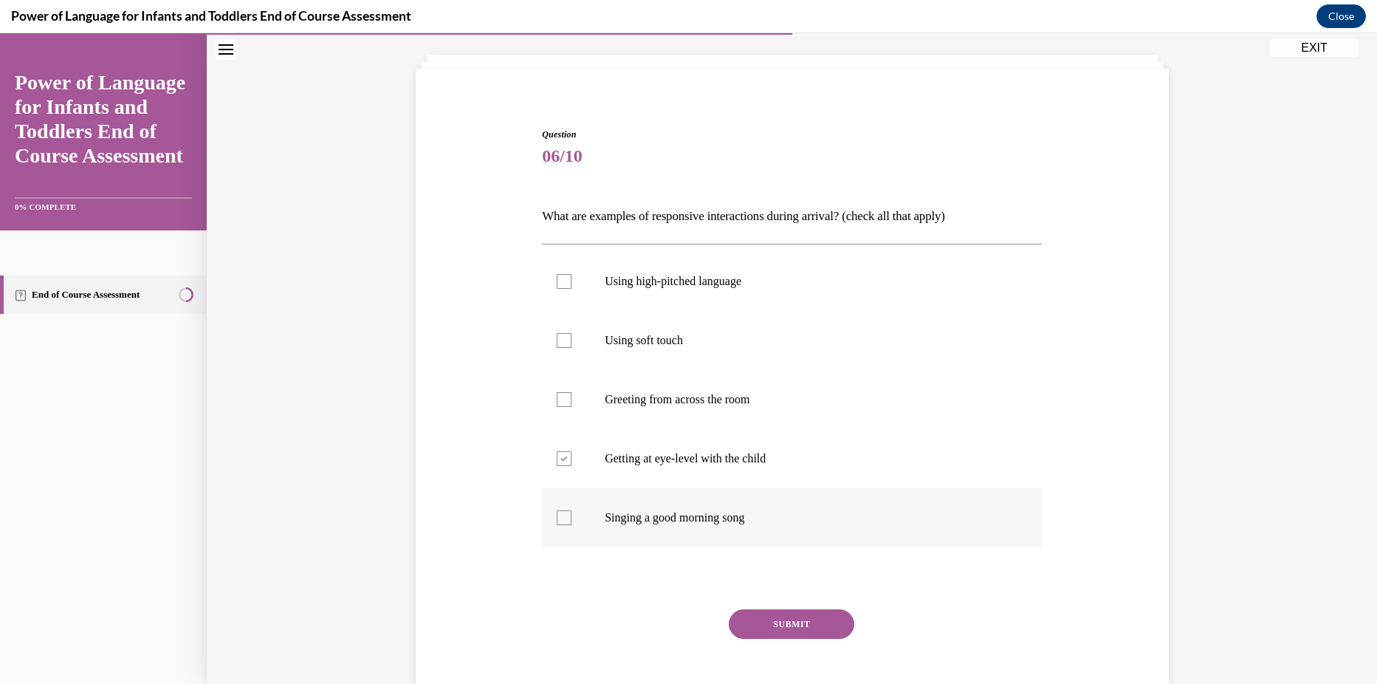
click at [742, 529] on label "Singing a good morning song" at bounding box center [792, 517] width 500 height 59
click at [572, 525] on input "Singing a good morning song" at bounding box center [564, 517] width 15 height 15
checkbox input "true"
click at [603, 357] on label "Using soft touch" at bounding box center [792, 340] width 500 height 59
click at [572, 348] on input "Using soft touch" at bounding box center [564, 340] width 15 height 15
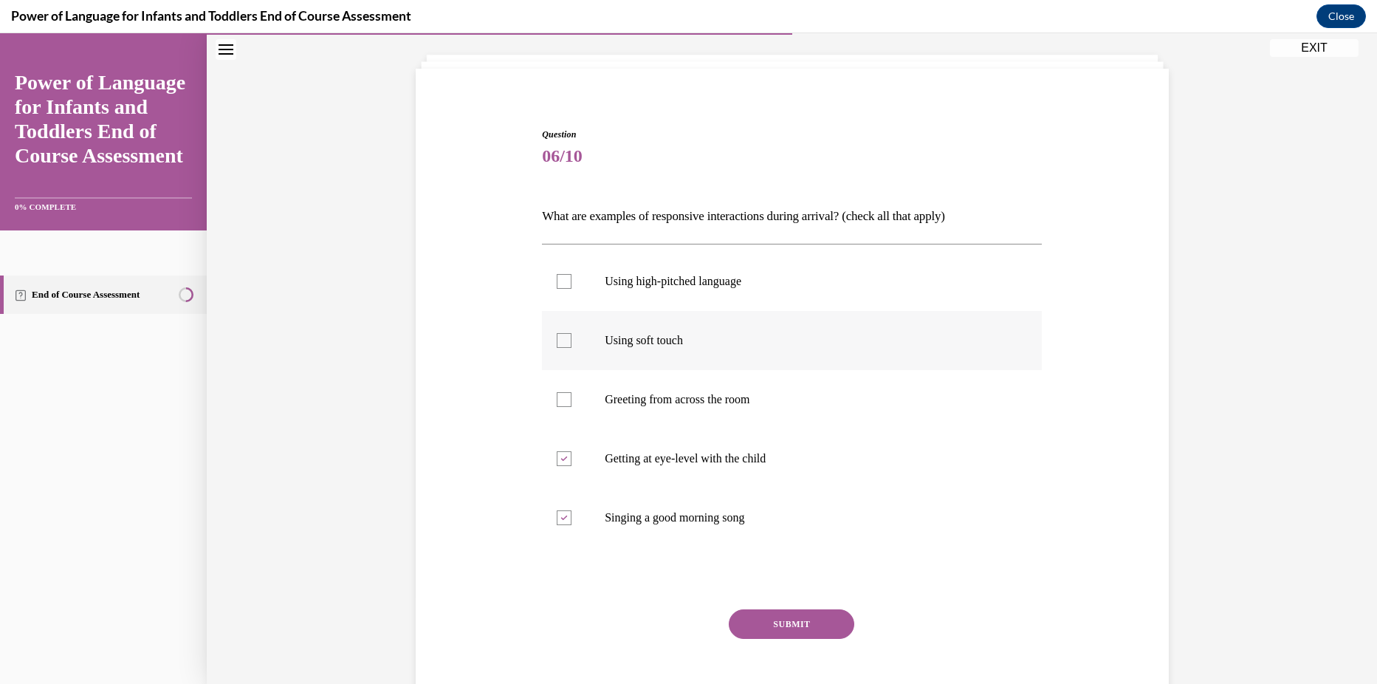
checkbox input "true"
click at [765, 618] on button "SUBMIT" at bounding box center [792, 624] width 126 height 30
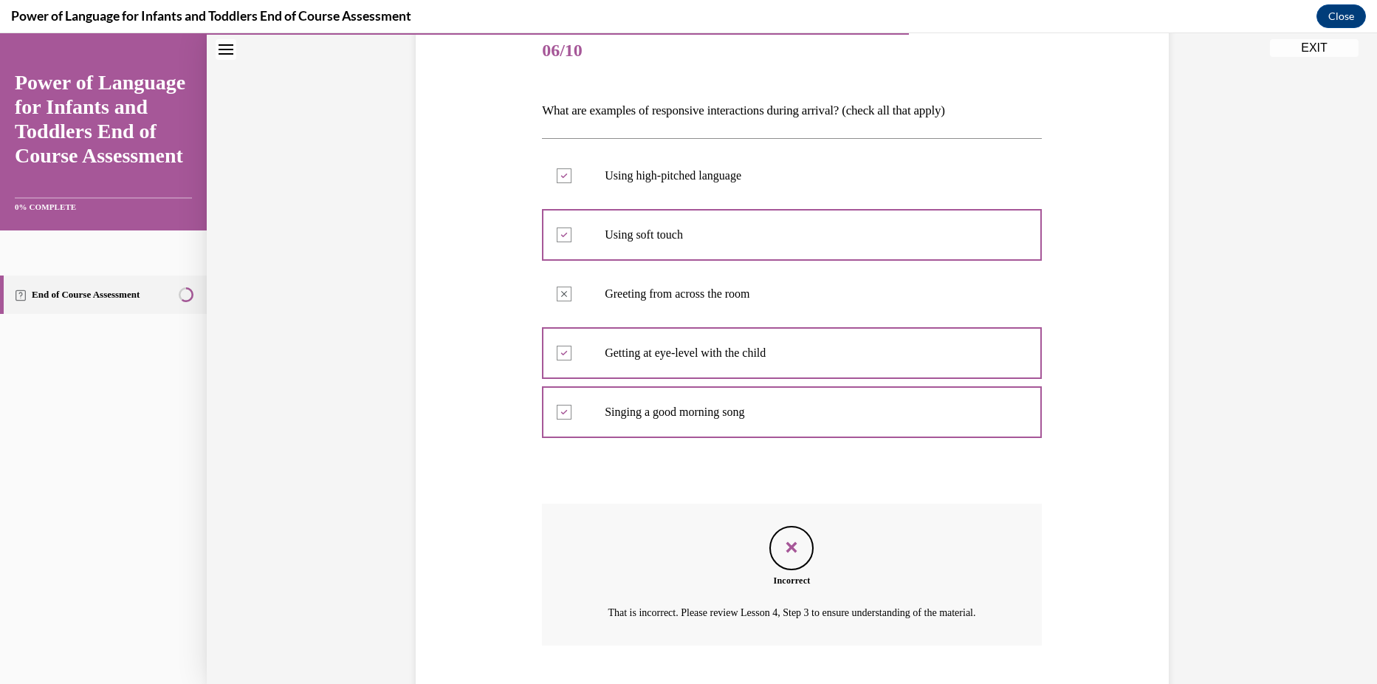
scroll to position [291, 0]
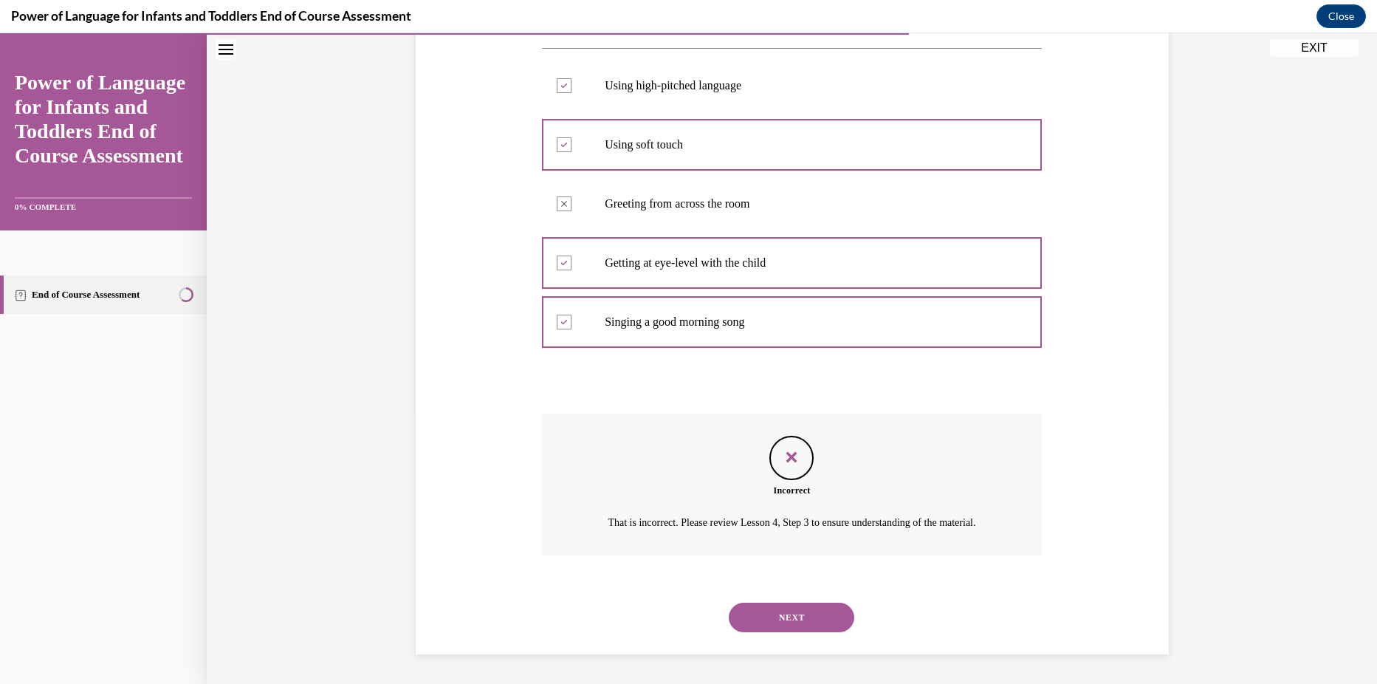
click at [772, 612] on button "NEXT" at bounding box center [792, 618] width 126 height 30
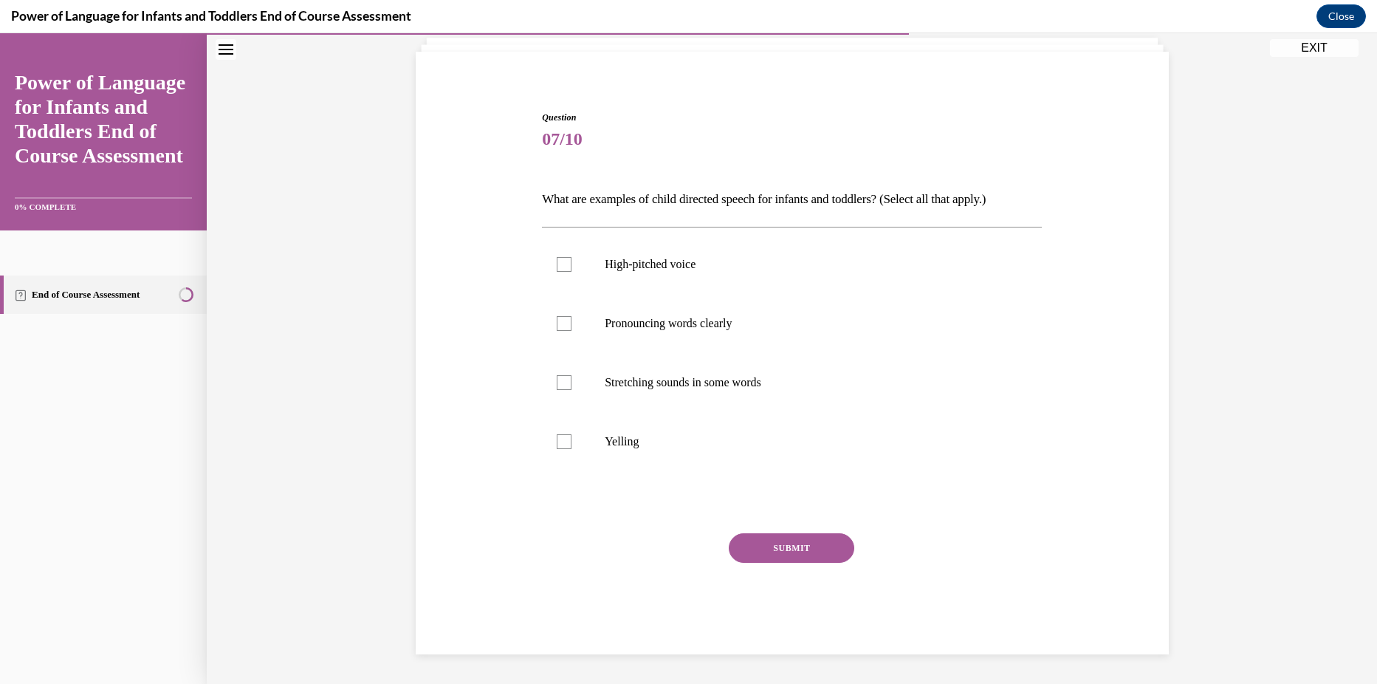
scroll to position [95, 0]
drag, startPoint x: 627, startPoint y: 273, endPoint x: 634, endPoint y: 278, distance: 9.5
click at [628, 273] on label "High-pitched voice" at bounding box center [792, 264] width 500 height 59
click at [572, 272] on input "High-pitched voice" at bounding box center [564, 264] width 15 height 15
checkbox input "true"
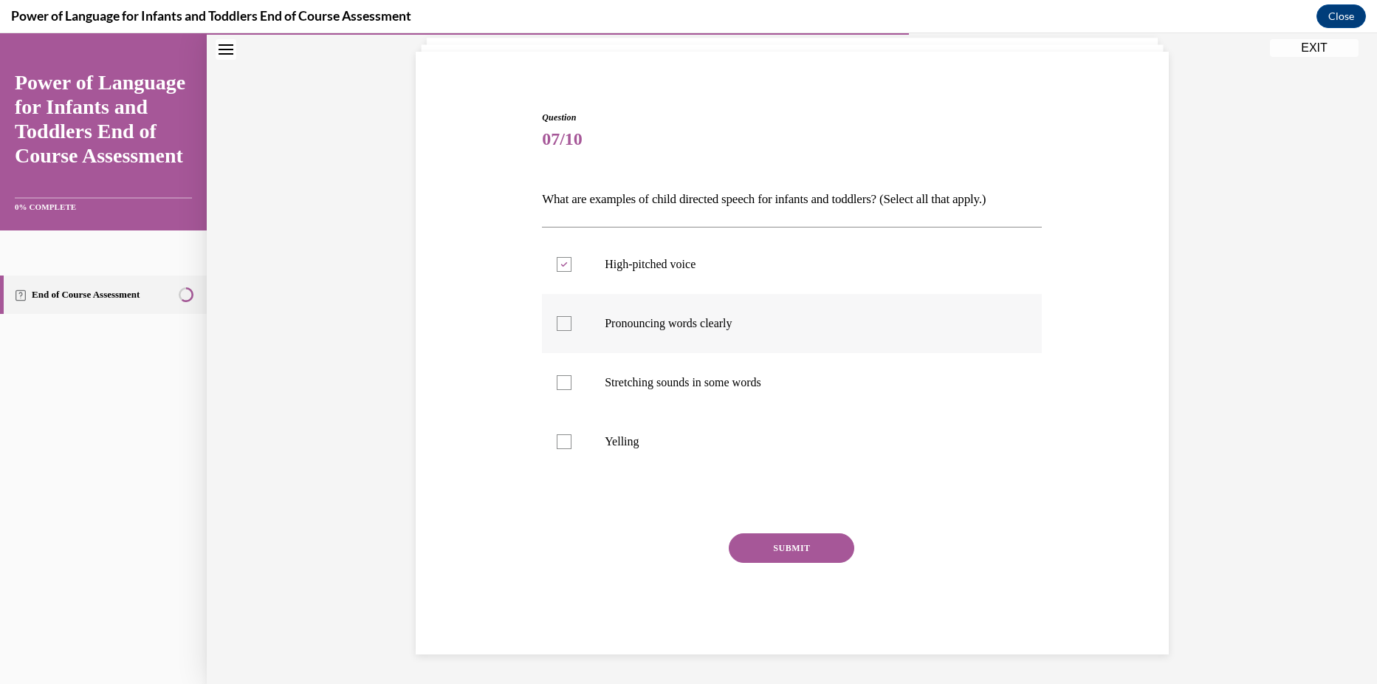
click at [660, 323] on p "Pronouncing words clearly" at bounding box center [805, 323] width 400 height 15
click at [572, 323] on input "Pronouncing words clearly" at bounding box center [564, 323] width 15 height 15
checkbox input "true"
click at [701, 391] on label "Stretching sounds in some words" at bounding box center [792, 382] width 500 height 59
click at [572, 390] on input "Stretching sounds in some words" at bounding box center [564, 382] width 15 height 15
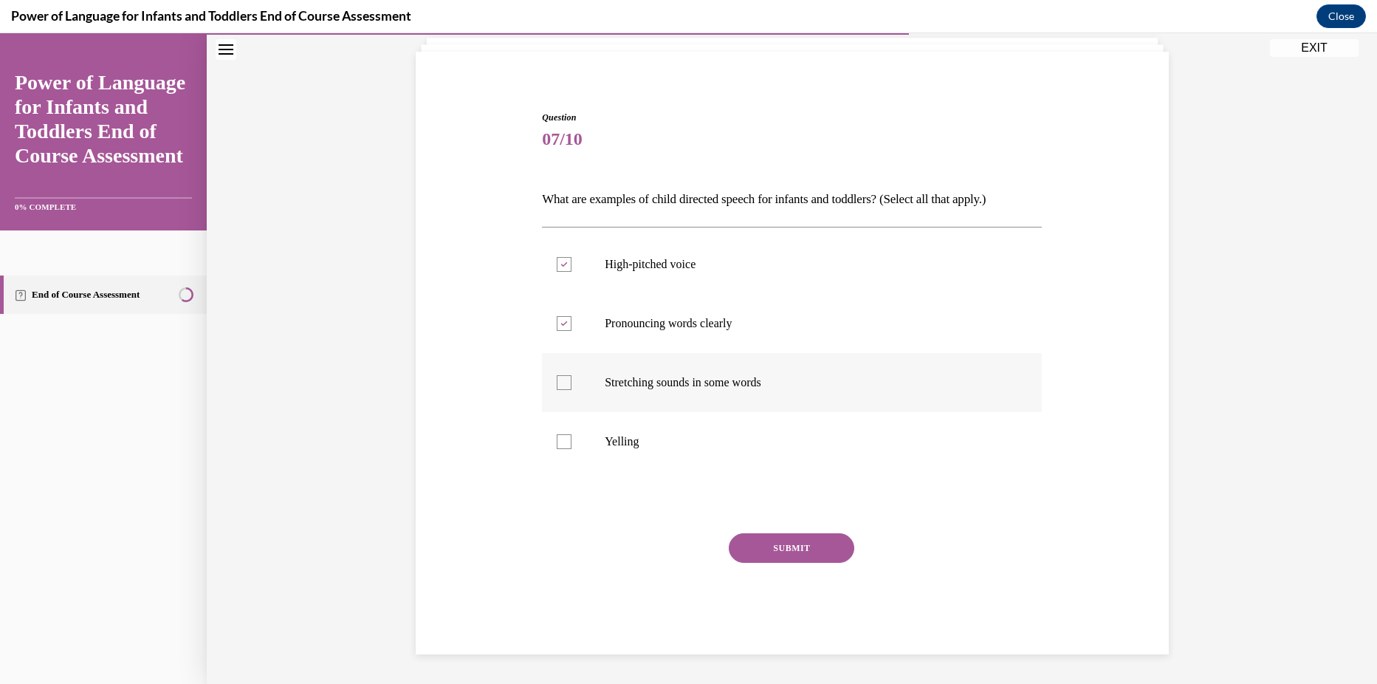
checkbox input "true"
click at [767, 533] on div "Question 07/10 What are examples of child directed speech for infants and toddl…" at bounding box center [792, 383] width 500 height 544
click at [768, 541] on button "SUBMIT" at bounding box center [792, 548] width 126 height 30
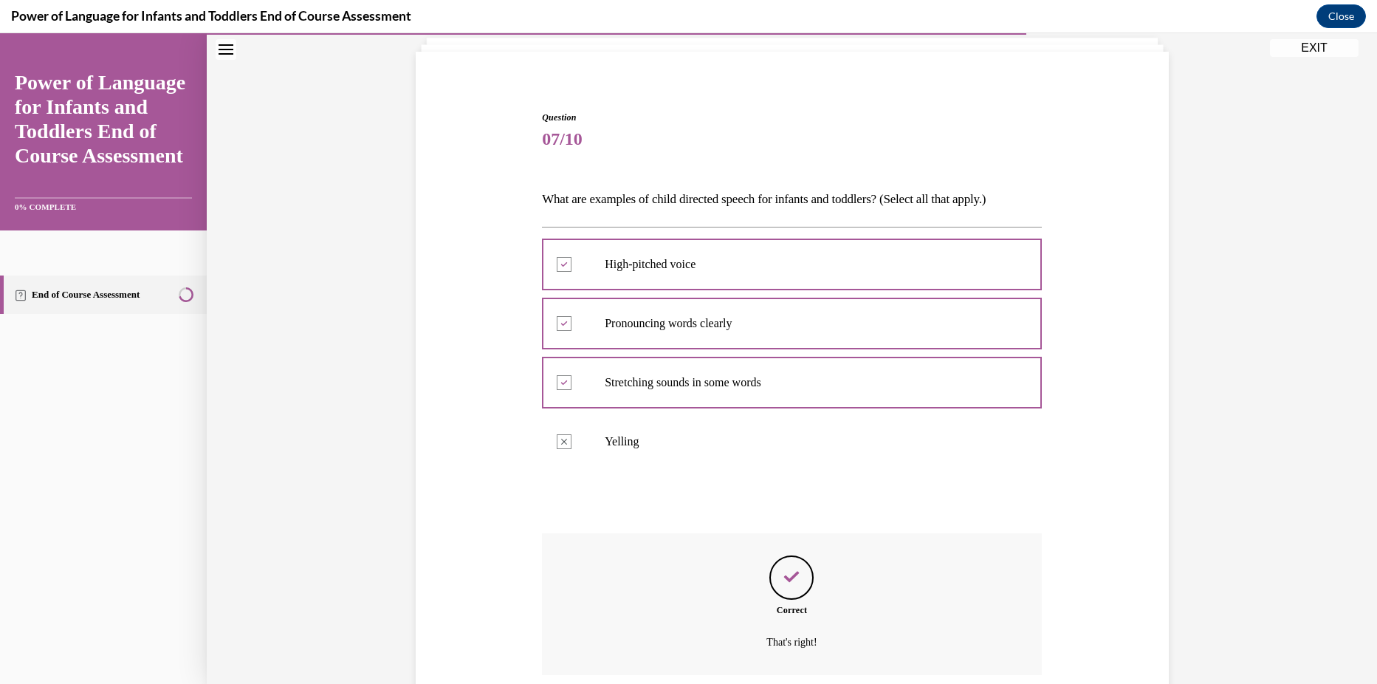
scroll to position [214, 0]
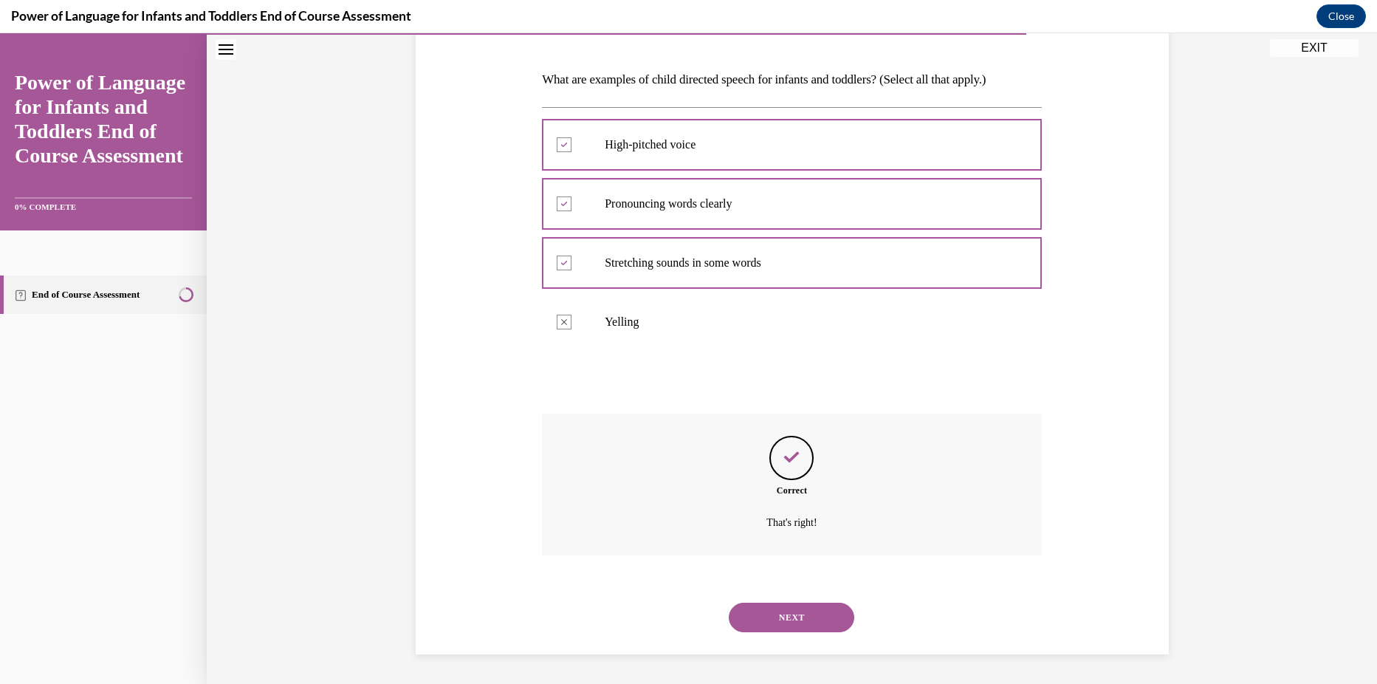
drag, startPoint x: 772, startPoint y: 610, endPoint x: 772, endPoint y: 600, distance: 9.6
click at [772, 609] on button "NEXT" at bounding box center [792, 618] width 126 height 30
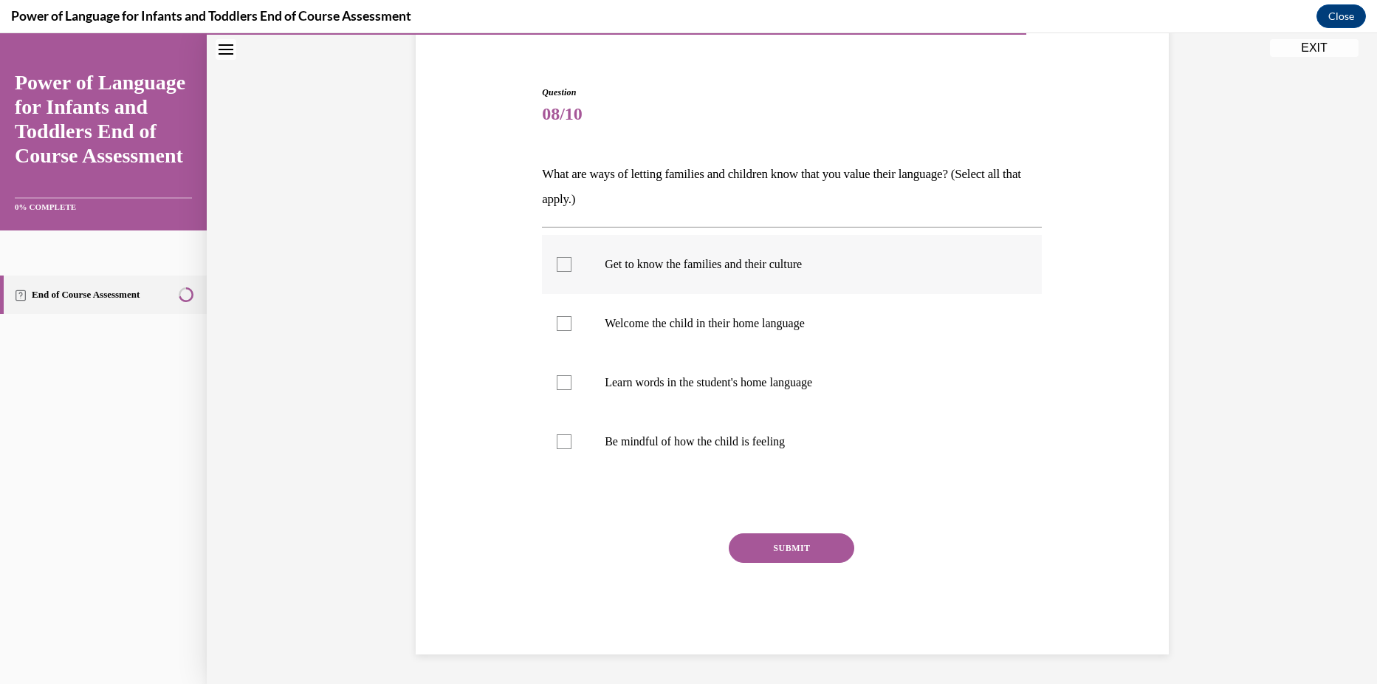
click at [694, 278] on label "Get to know the families and their culture" at bounding box center [792, 264] width 500 height 59
click at [572, 272] on input "Get to know the families and their culture" at bounding box center [564, 264] width 15 height 15
checkbox input "true"
click at [694, 342] on label "Welcome the child in their home language" at bounding box center [792, 323] width 500 height 59
click at [572, 331] on input "Welcome the child in their home language" at bounding box center [564, 323] width 15 height 15
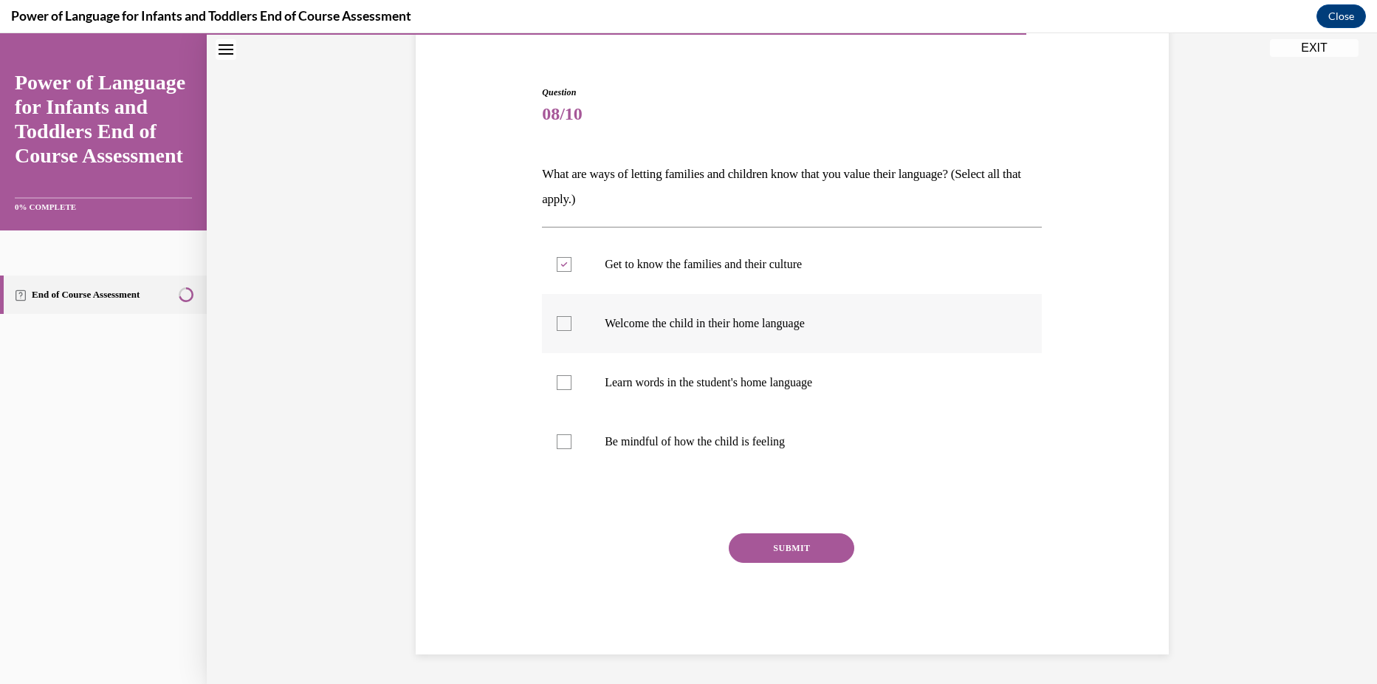
checkbox input "true"
click at [707, 394] on label "Learn words in the student's home language" at bounding box center [792, 382] width 500 height 59
click at [572, 390] on input "Learn words in the student's home language" at bounding box center [564, 382] width 15 height 15
checkbox input "true"
click at [784, 546] on button "SUBMIT" at bounding box center [792, 548] width 126 height 30
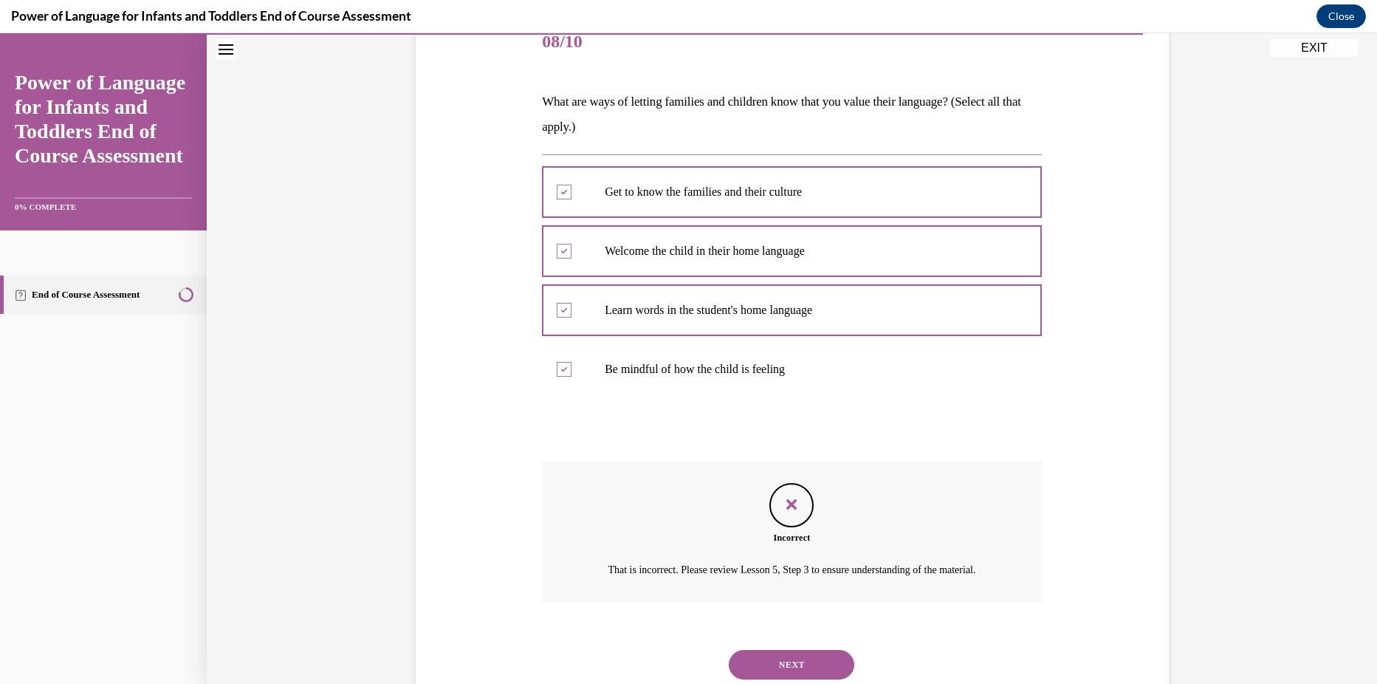
scroll to position [257, 0]
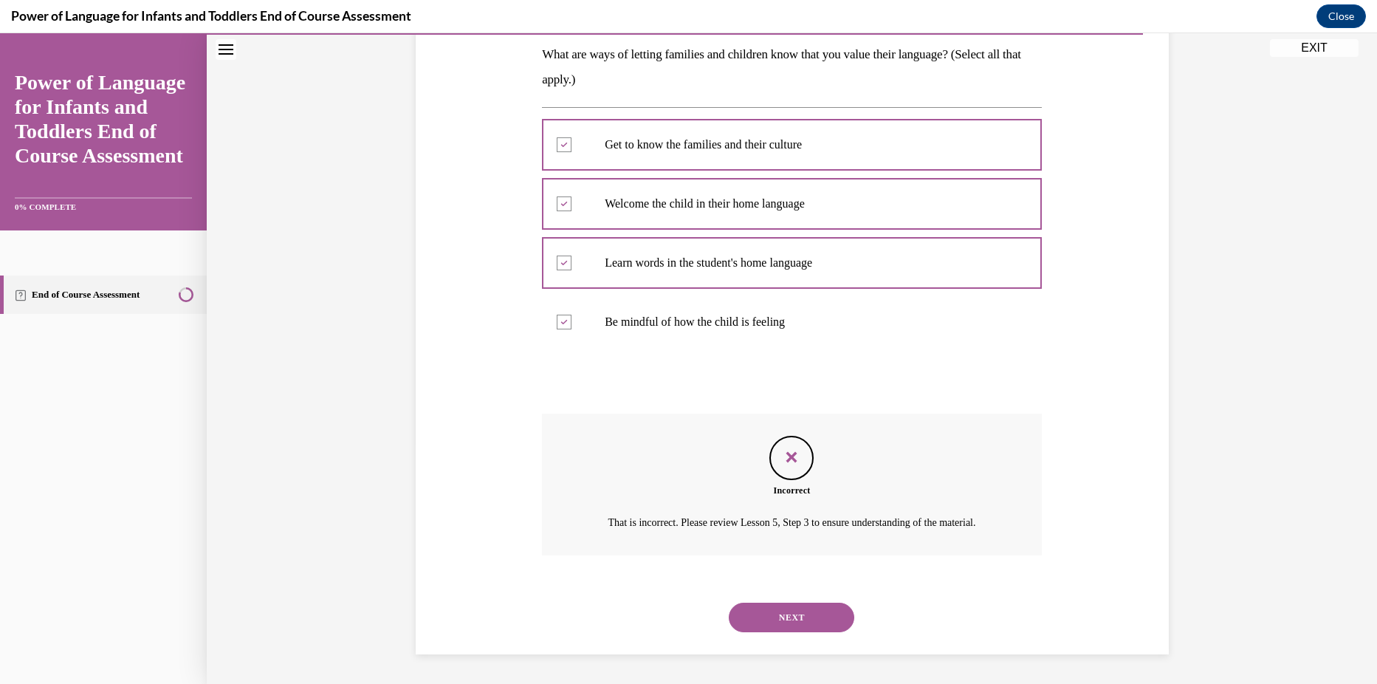
drag, startPoint x: 759, startPoint y: 609, endPoint x: 763, endPoint y: 603, distance: 7.6
click at [759, 608] on button "NEXT" at bounding box center [792, 618] width 126 height 30
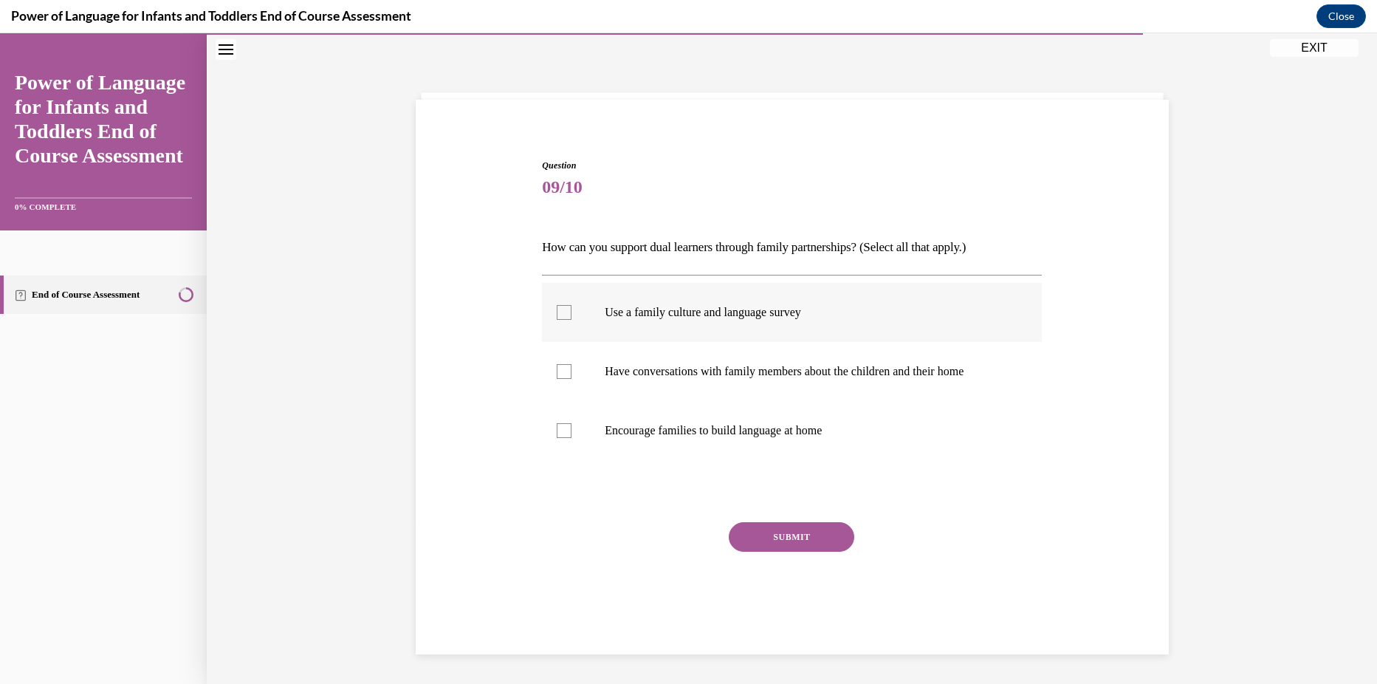
click at [733, 329] on label "Use a family culture and language survey" at bounding box center [792, 312] width 500 height 59
click at [572, 320] on input "Use a family culture and language survey" at bounding box center [564, 312] width 15 height 15
checkbox input "true"
click at [772, 386] on label "Have conversations with family members about the children and their home" at bounding box center [792, 371] width 500 height 59
click at [572, 379] on input "Have conversations with family members about the children and their home" at bounding box center [564, 371] width 15 height 15
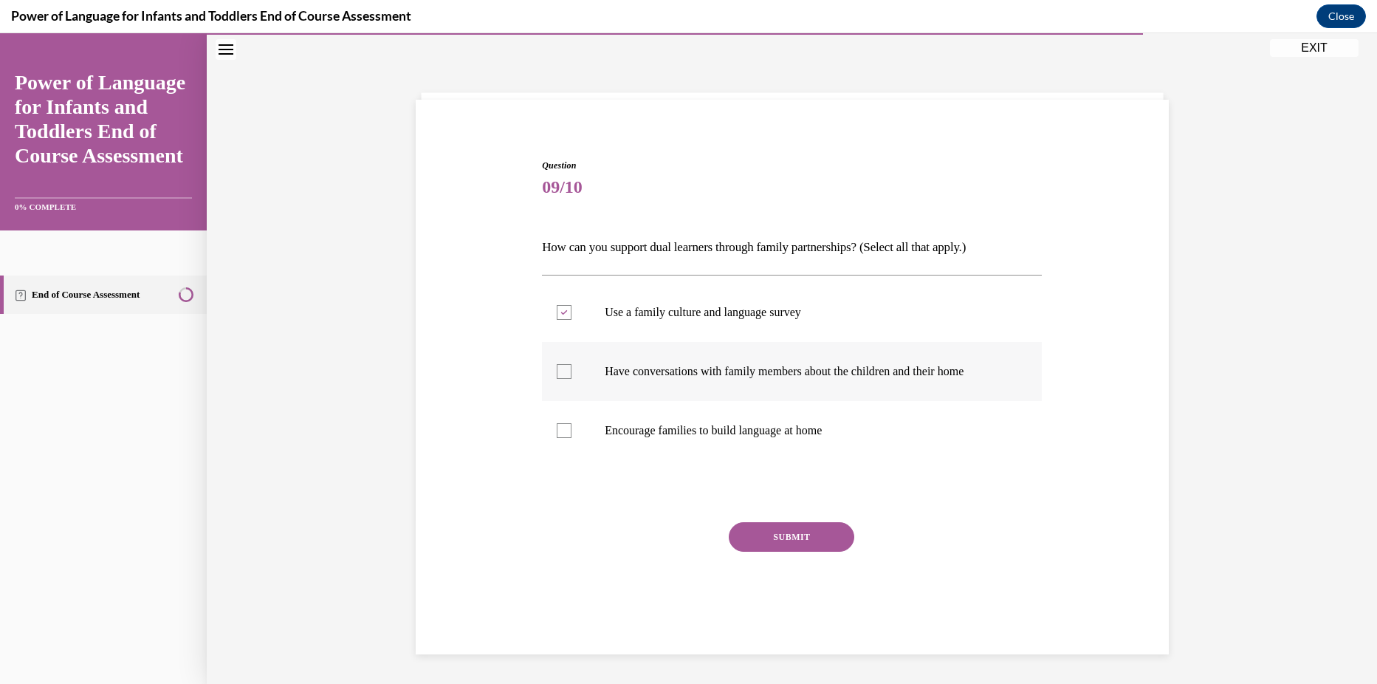
checkbox input "true"
click at [765, 451] on label "Encourage families to build language at home" at bounding box center [792, 430] width 500 height 59
drag, startPoint x: 765, startPoint y: 451, endPoint x: 791, endPoint y: 536, distance: 89.5
click at [793, 535] on button "SUBMIT" at bounding box center [792, 537] width 126 height 30
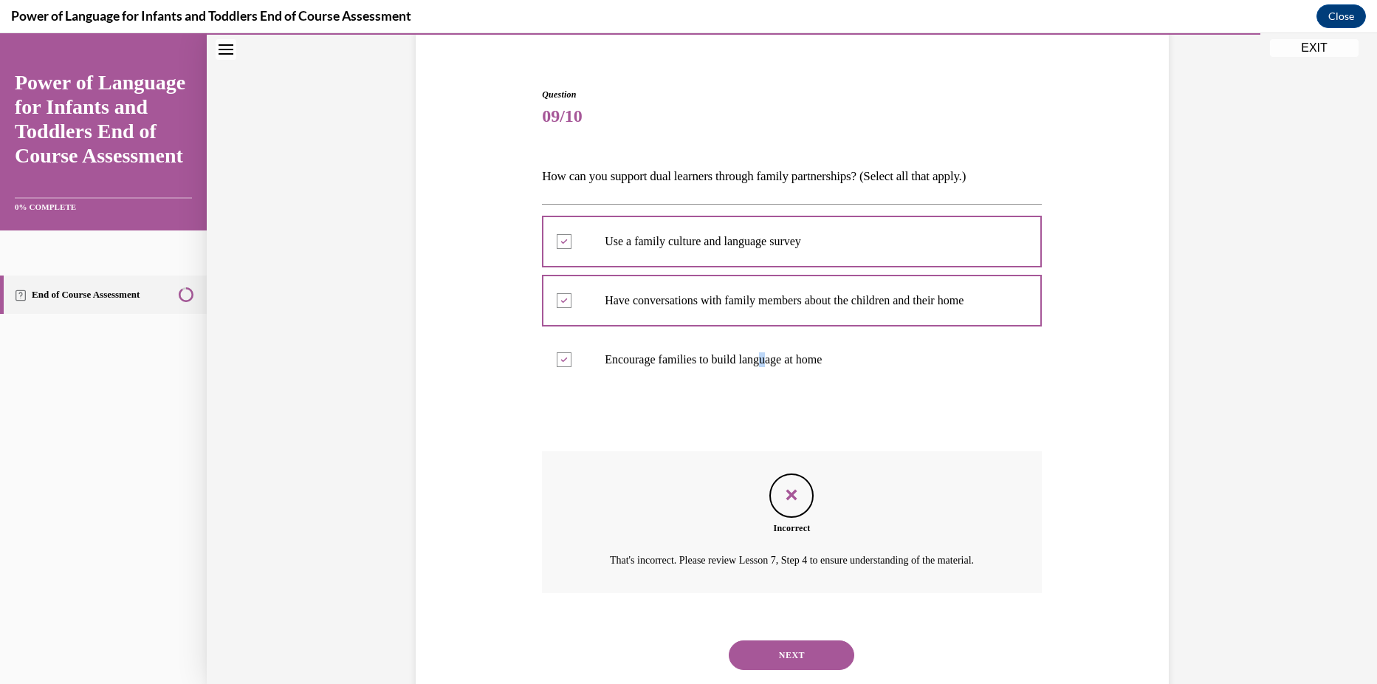
scroll to position [173, 0]
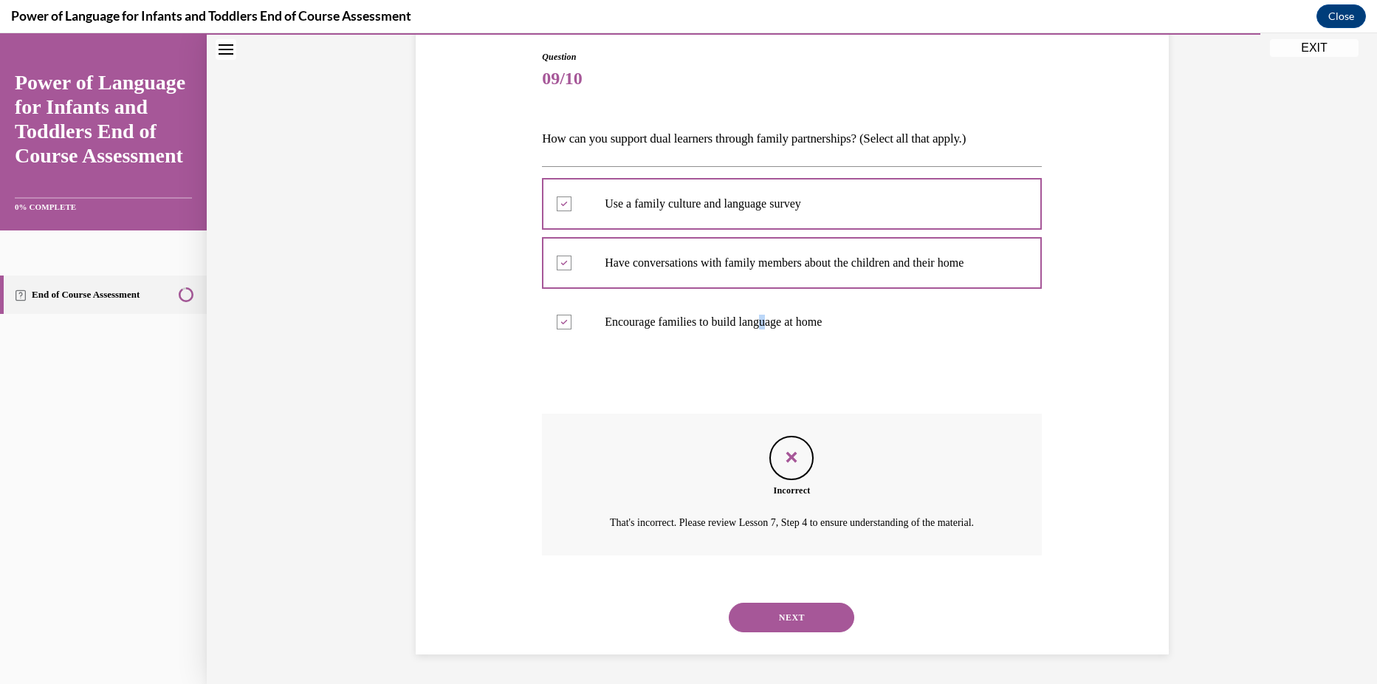
click at [776, 623] on button "NEXT" at bounding box center [792, 618] width 126 height 30
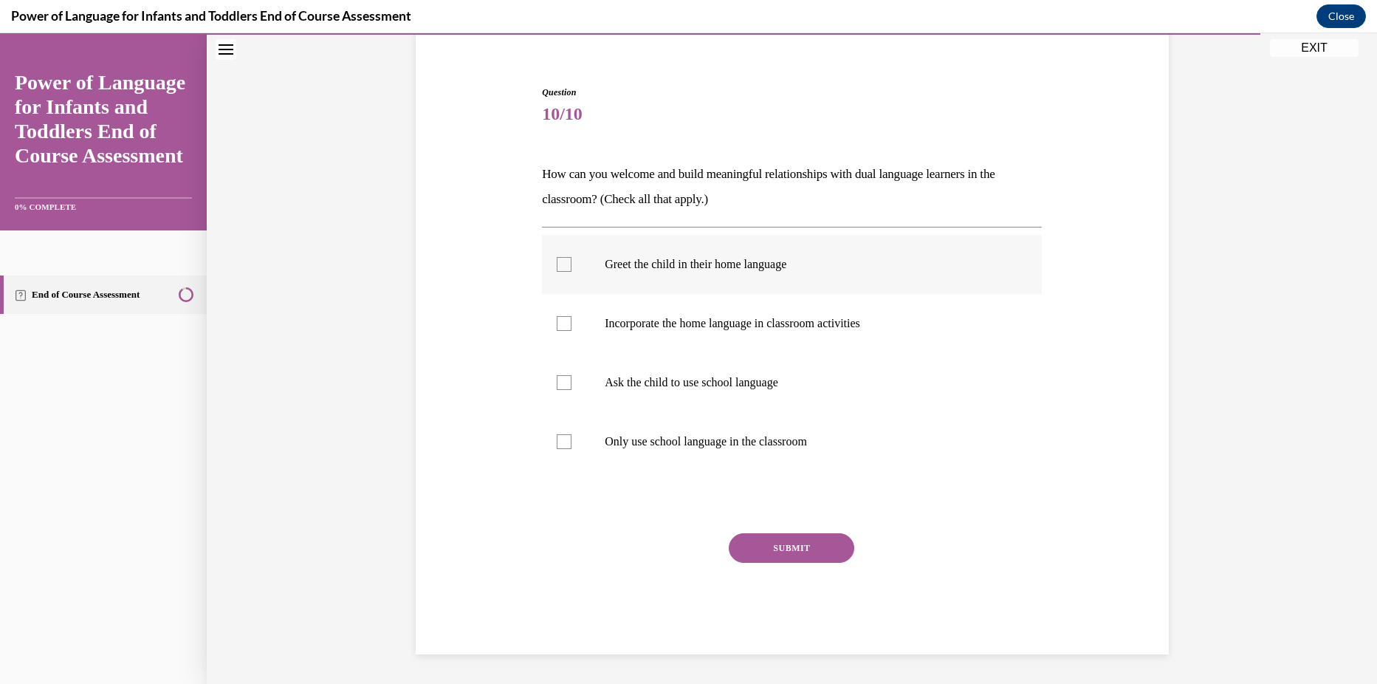
click at [704, 274] on label "Greet the child in their home language" at bounding box center [792, 264] width 500 height 59
click at [572, 272] on input "Greet the child in their home language" at bounding box center [564, 264] width 15 height 15
checkbox input "true"
click at [744, 339] on label "Incorporate the home language in classroom activities" at bounding box center [792, 323] width 500 height 59
click at [572, 331] on input "Incorporate the home language in classroom activities" at bounding box center [564, 323] width 15 height 15
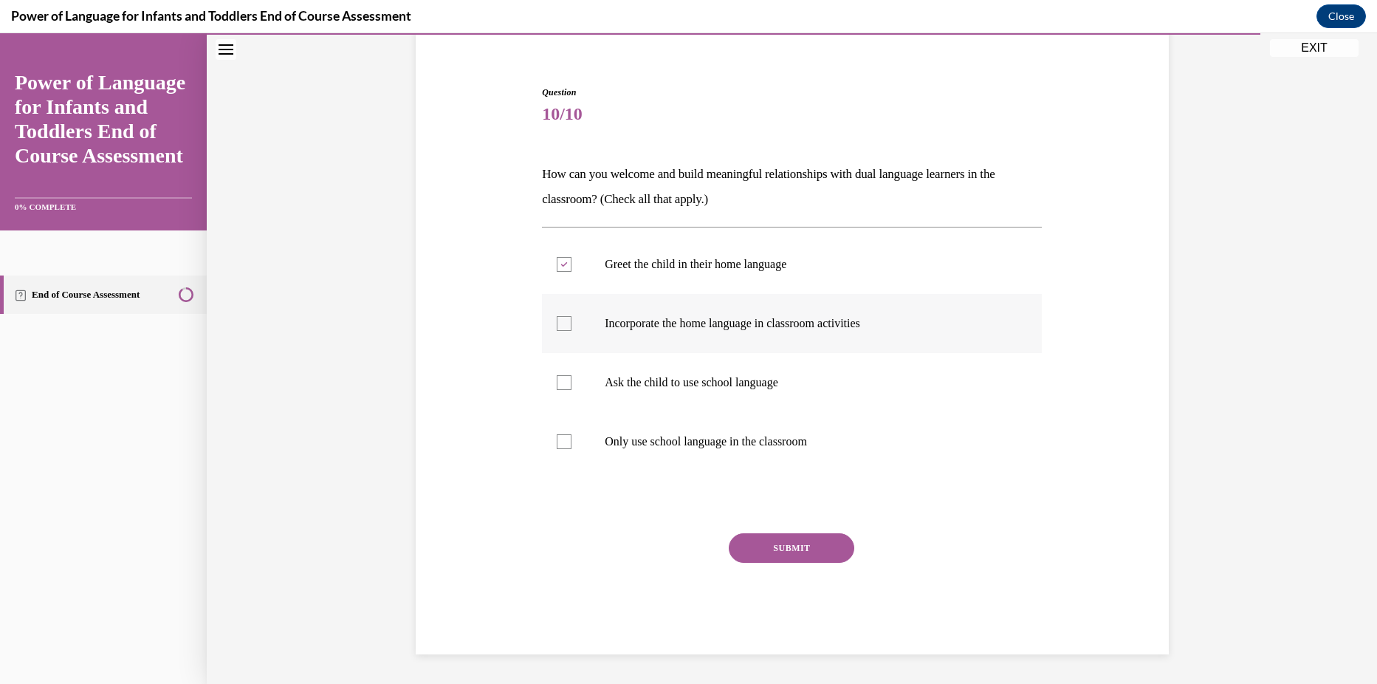
checkbox input "true"
click at [737, 401] on label "Ask the child to use school language" at bounding box center [792, 382] width 500 height 59
click at [572, 390] on input "Ask the child to use school language" at bounding box center [564, 382] width 15 height 15
click at [726, 380] on p "Ask the child to use school language" at bounding box center [805, 382] width 400 height 15
click at [572, 380] on input "Ask the child to use school language" at bounding box center [564, 382] width 15 height 15
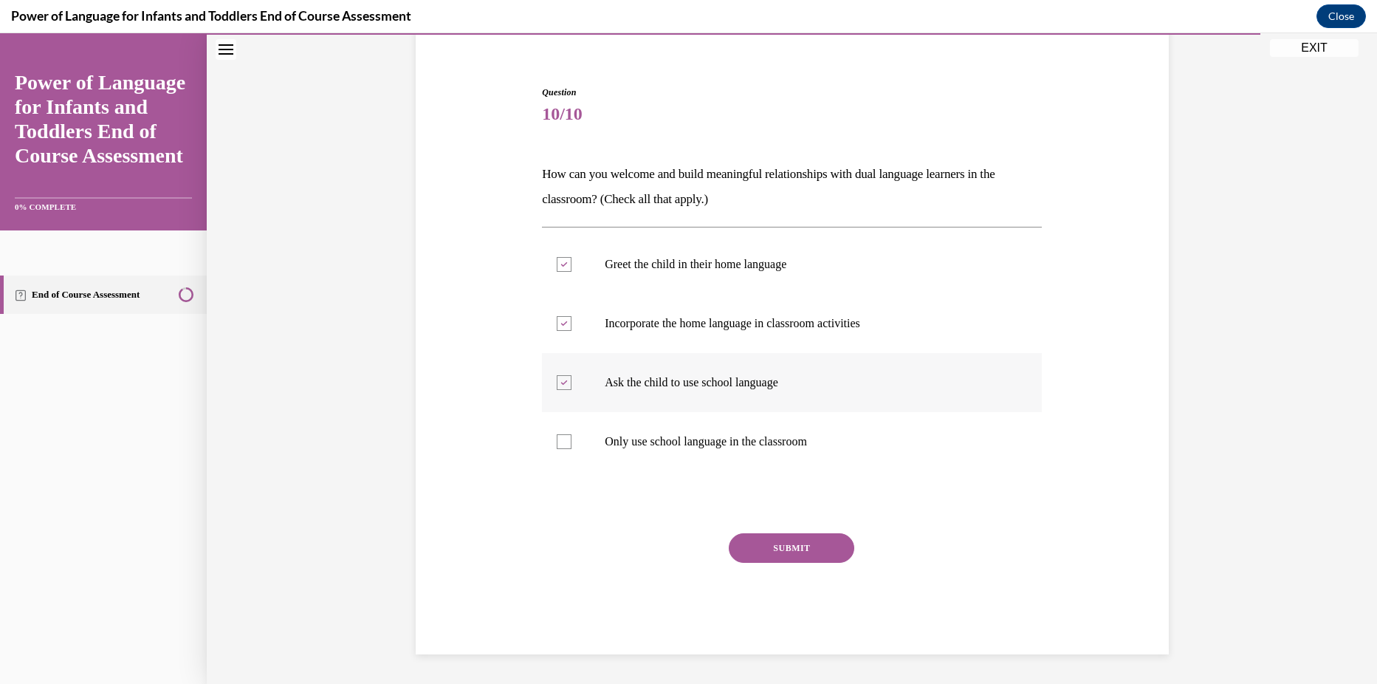
checkbox input "false"
click at [762, 541] on button "SUBMIT" at bounding box center [792, 548] width 126 height 30
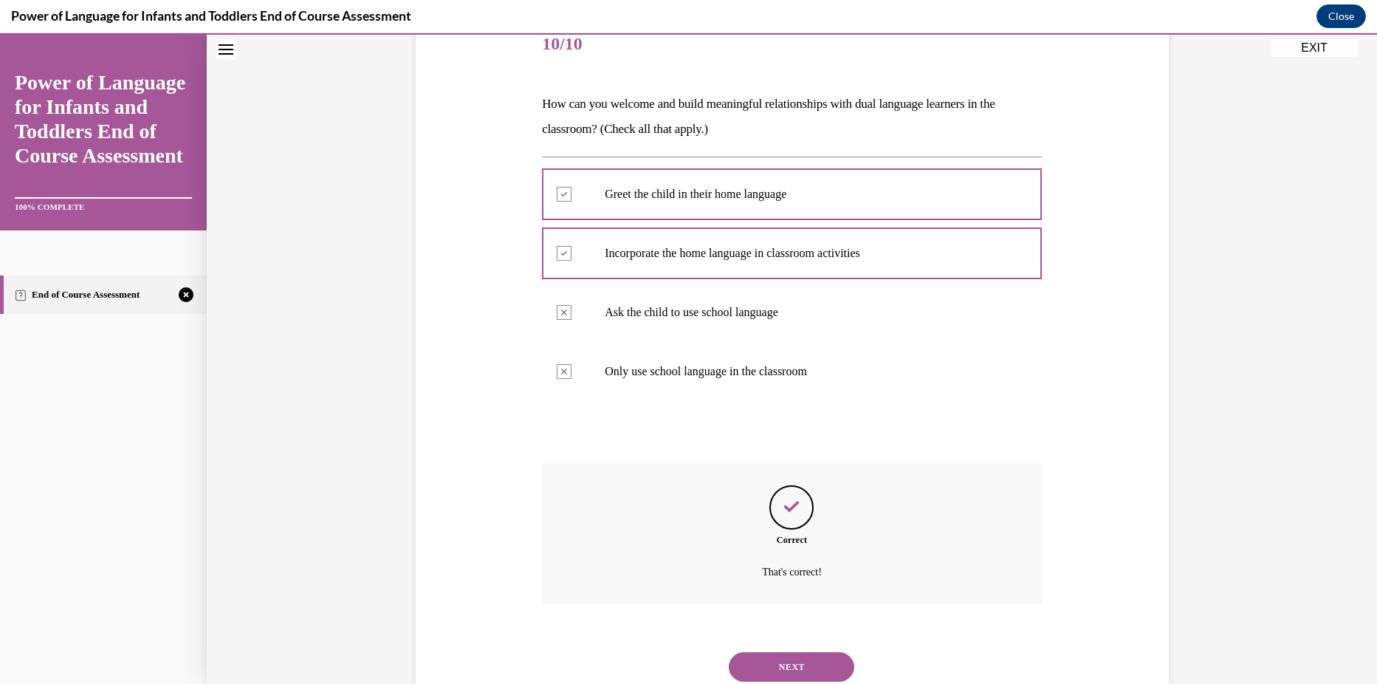
scroll to position [239, 0]
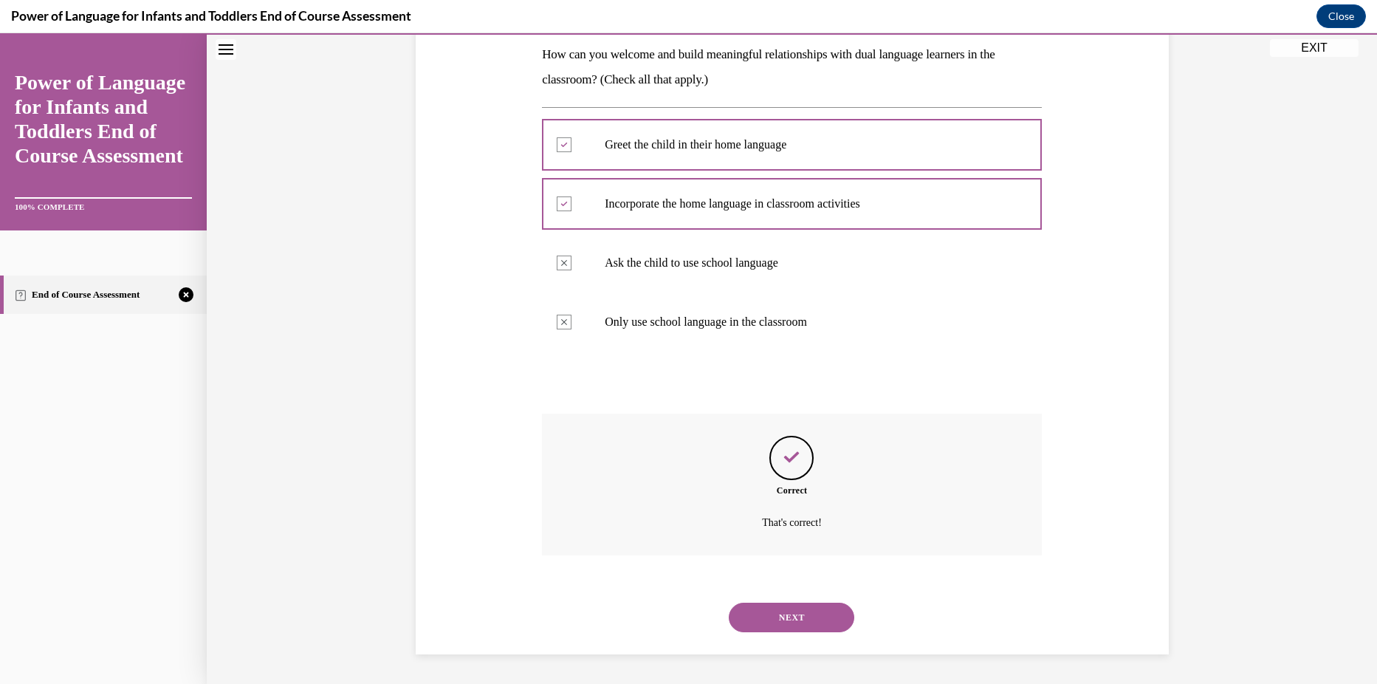
click at [767, 617] on button "NEXT" at bounding box center [792, 618] width 126 height 30
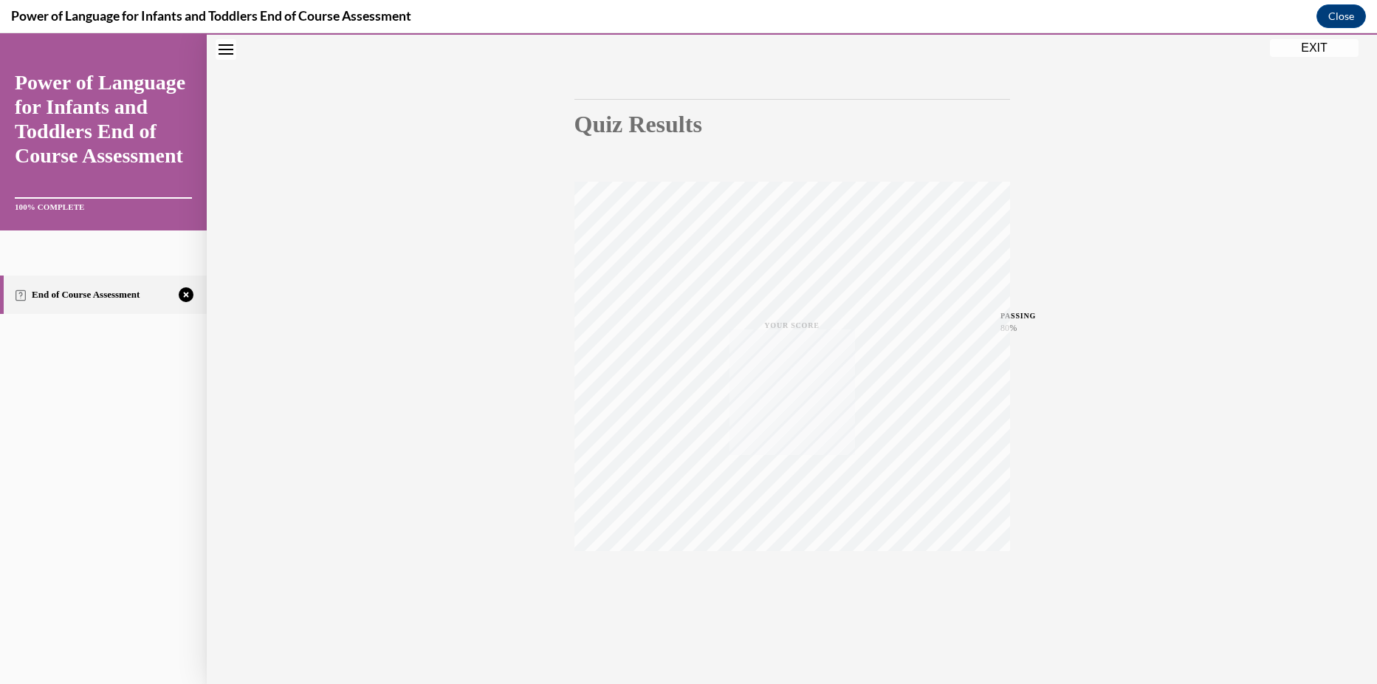
scroll to position [106, 0]
click at [767, 578] on div "TAKE AGAIN" at bounding box center [792, 584] width 52 height 35
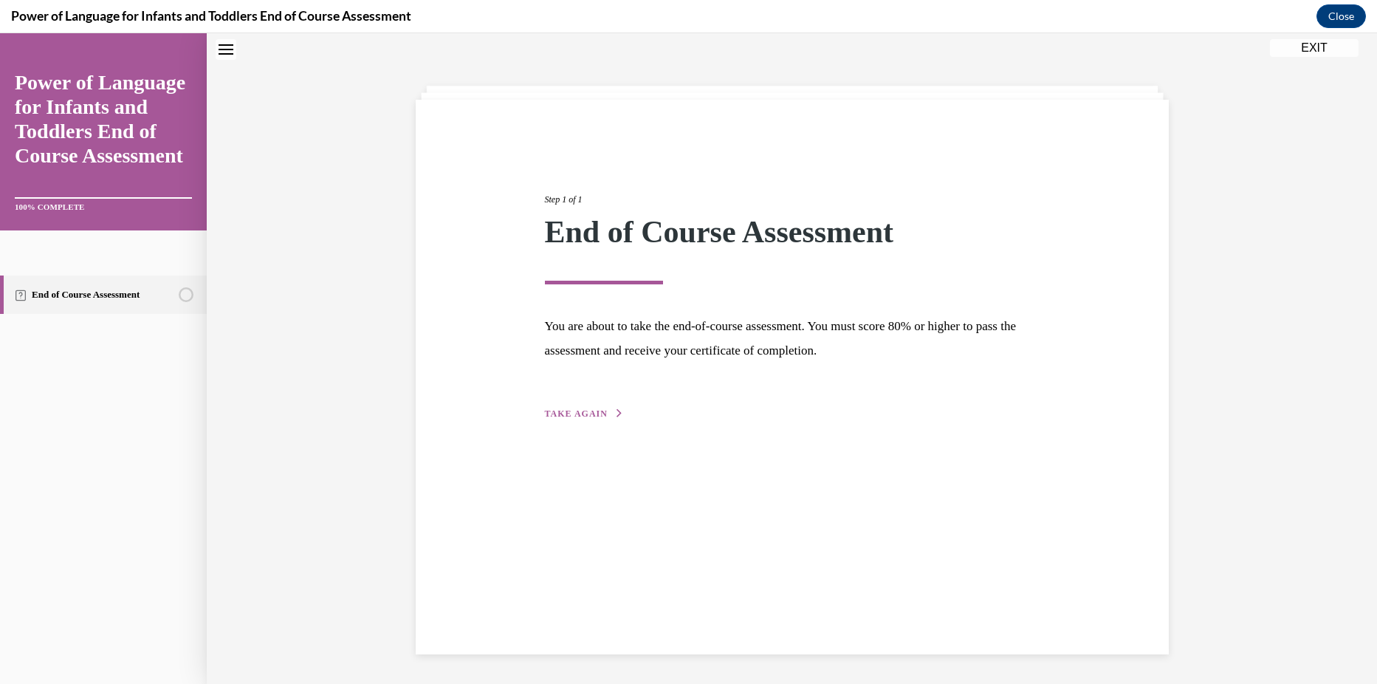
scroll to position [47, 0]
click at [615, 415] on icon "button" at bounding box center [619, 413] width 9 height 8
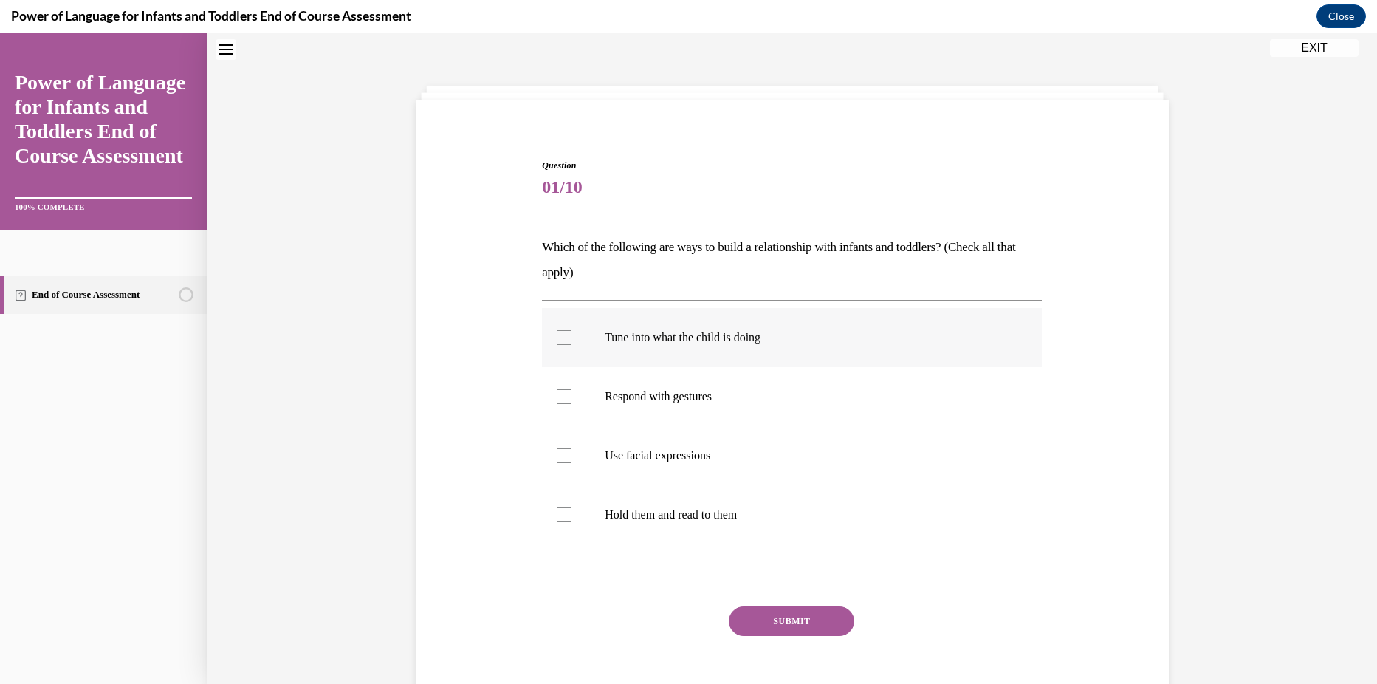
click at [684, 352] on label "Tune into what the child is doing" at bounding box center [792, 337] width 500 height 59
click at [572, 345] on input "Tune into what the child is doing" at bounding box center [564, 337] width 15 height 15
checkbox input "true"
click at [680, 401] on p "Respond with gestures" at bounding box center [805, 396] width 400 height 15
click at [572, 401] on input "Respond with gestures" at bounding box center [564, 396] width 15 height 15
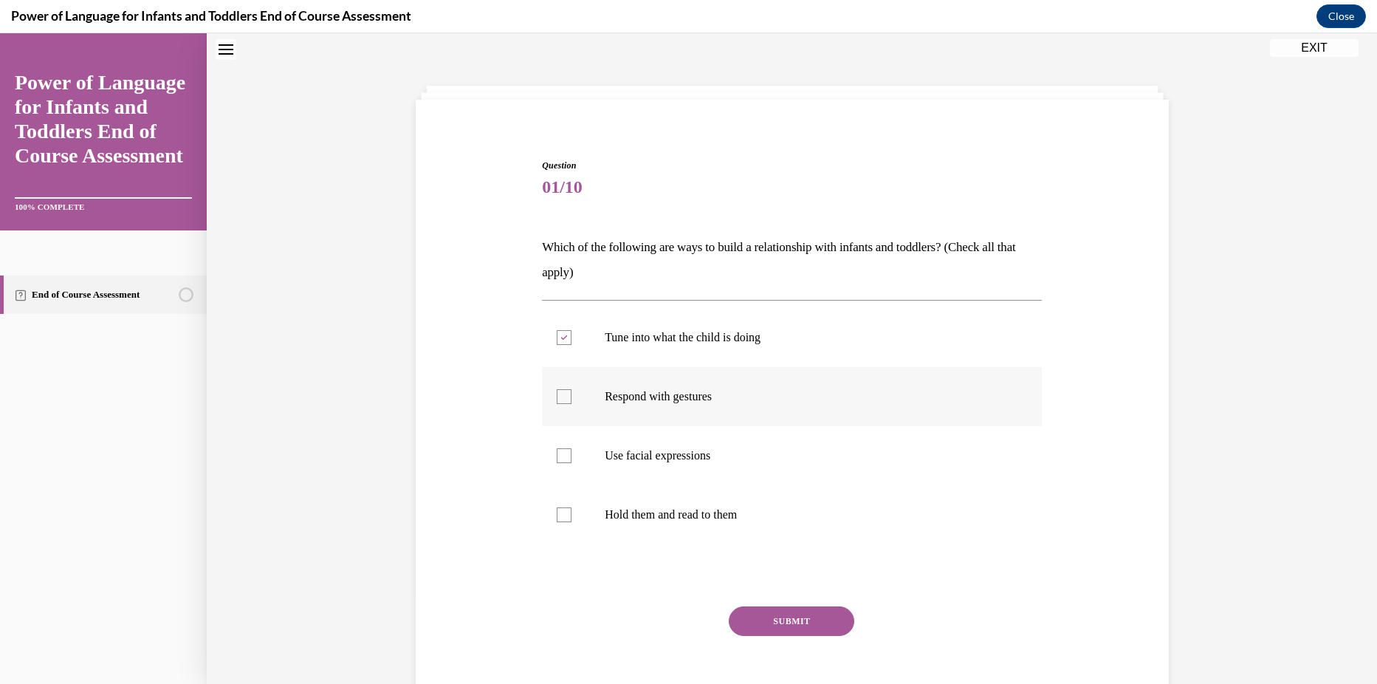
checkbox input "true"
click at [659, 457] on p "Use facial expressions" at bounding box center [805, 455] width 400 height 15
click at [572, 457] on input "Use facial expressions" at bounding box center [564, 455] width 15 height 15
checkbox input "true"
click at [658, 508] on p "Hold them and read to them" at bounding box center [805, 514] width 400 height 15
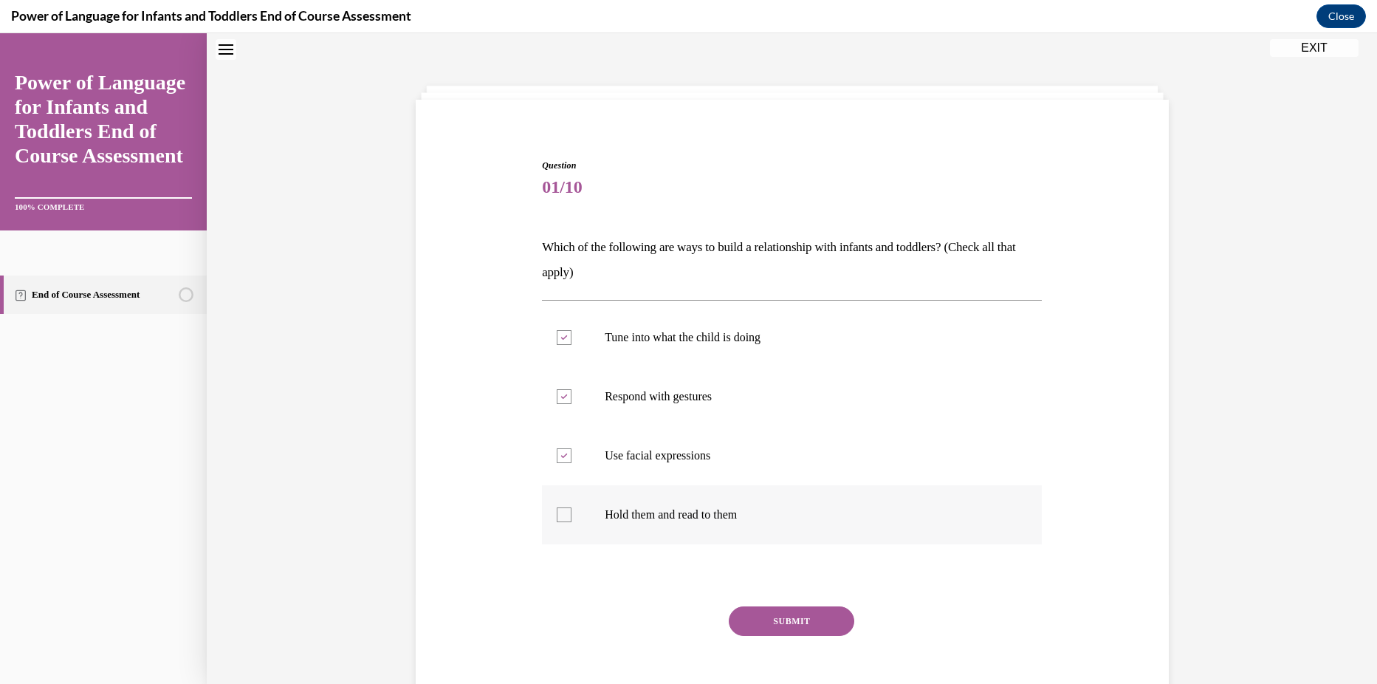
click at [572, 508] on input "Hold them and read to them" at bounding box center [564, 514] width 15 height 15
checkbox input "true"
click at [761, 626] on button "SUBMIT" at bounding box center [792, 621] width 126 height 30
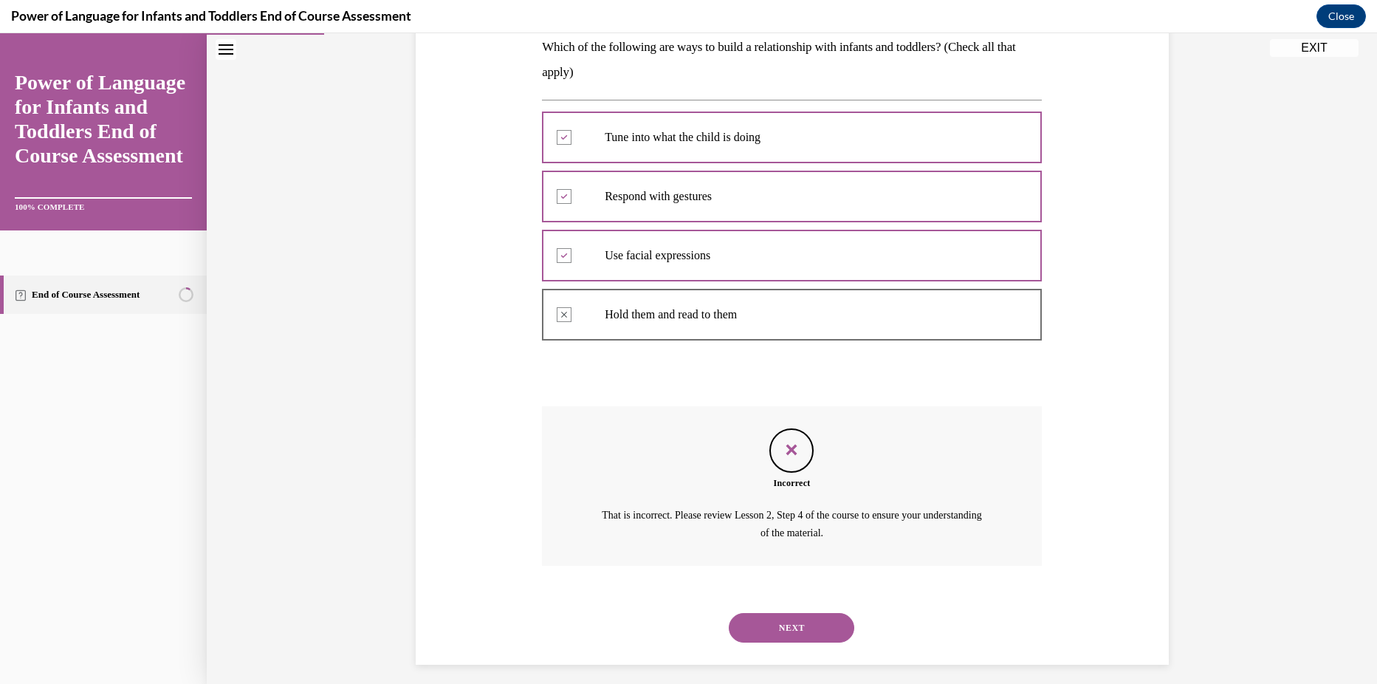
scroll to position [257, 0]
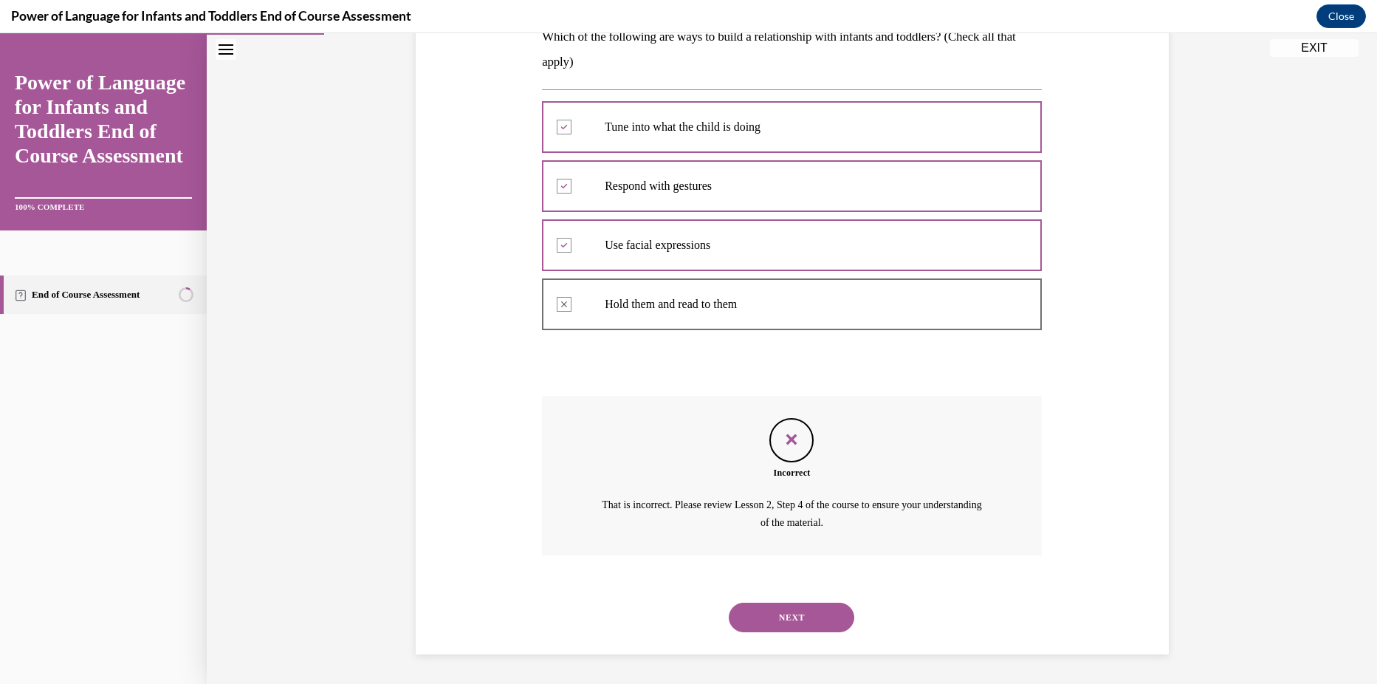
click at [789, 610] on button "NEXT" at bounding box center [792, 618] width 126 height 30
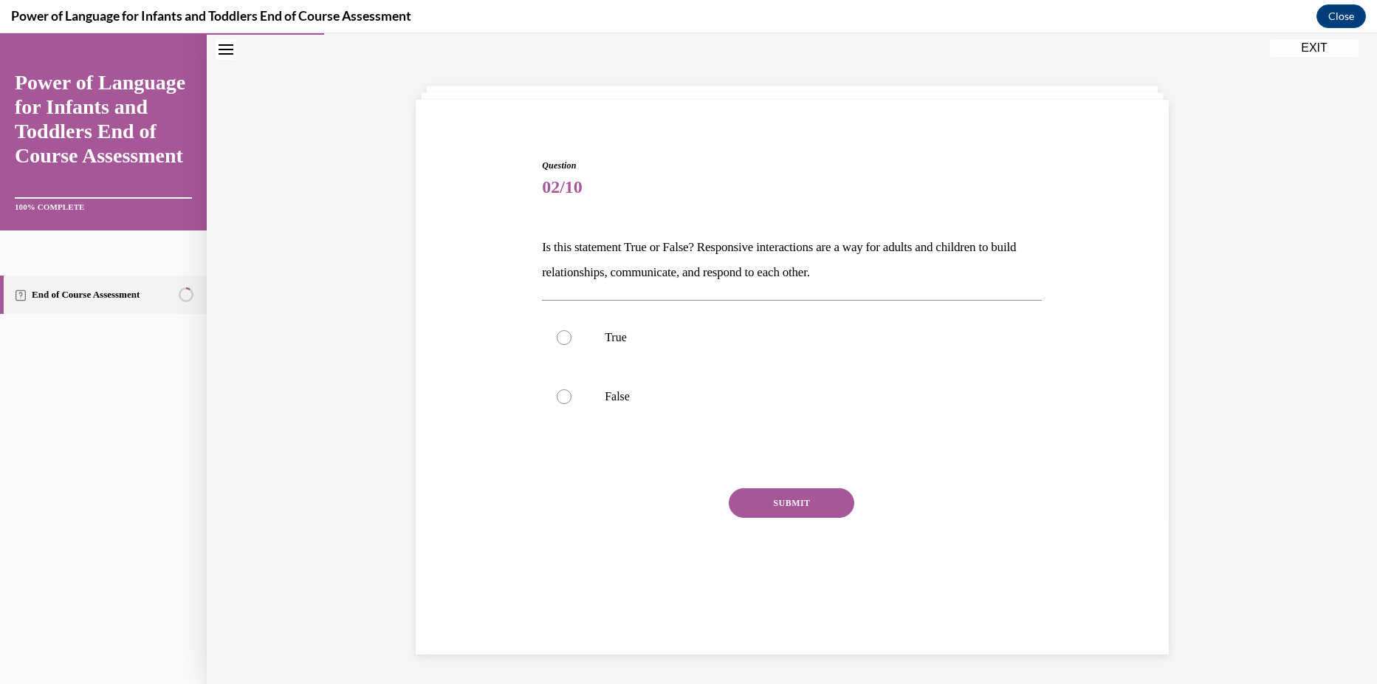
scroll to position [47, 0]
drag, startPoint x: 610, startPoint y: 349, endPoint x: 660, endPoint y: 397, distance: 68.9
click at [612, 349] on label "True" at bounding box center [792, 337] width 500 height 59
click at [572, 345] on input "True" at bounding box center [564, 337] width 15 height 15
radio input "true"
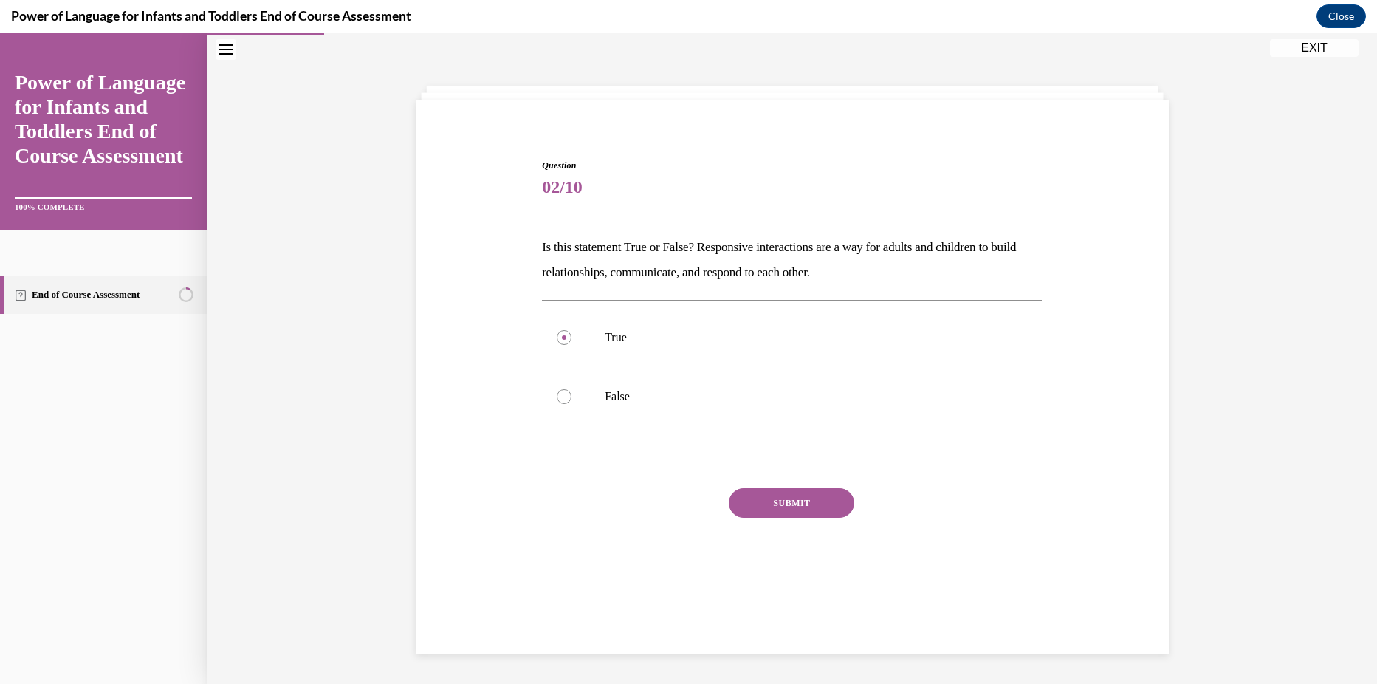
click at [784, 496] on button "SUBMIT" at bounding box center [792, 503] width 126 height 30
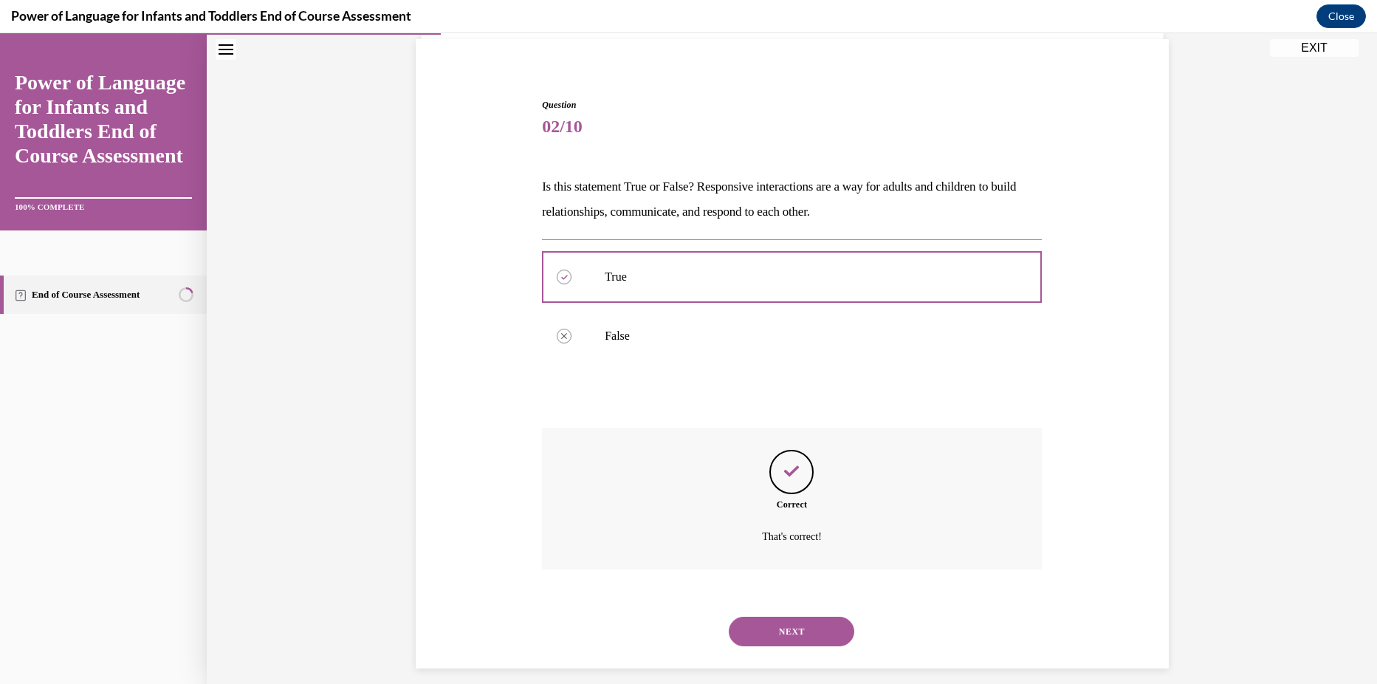
scroll to position [121, 0]
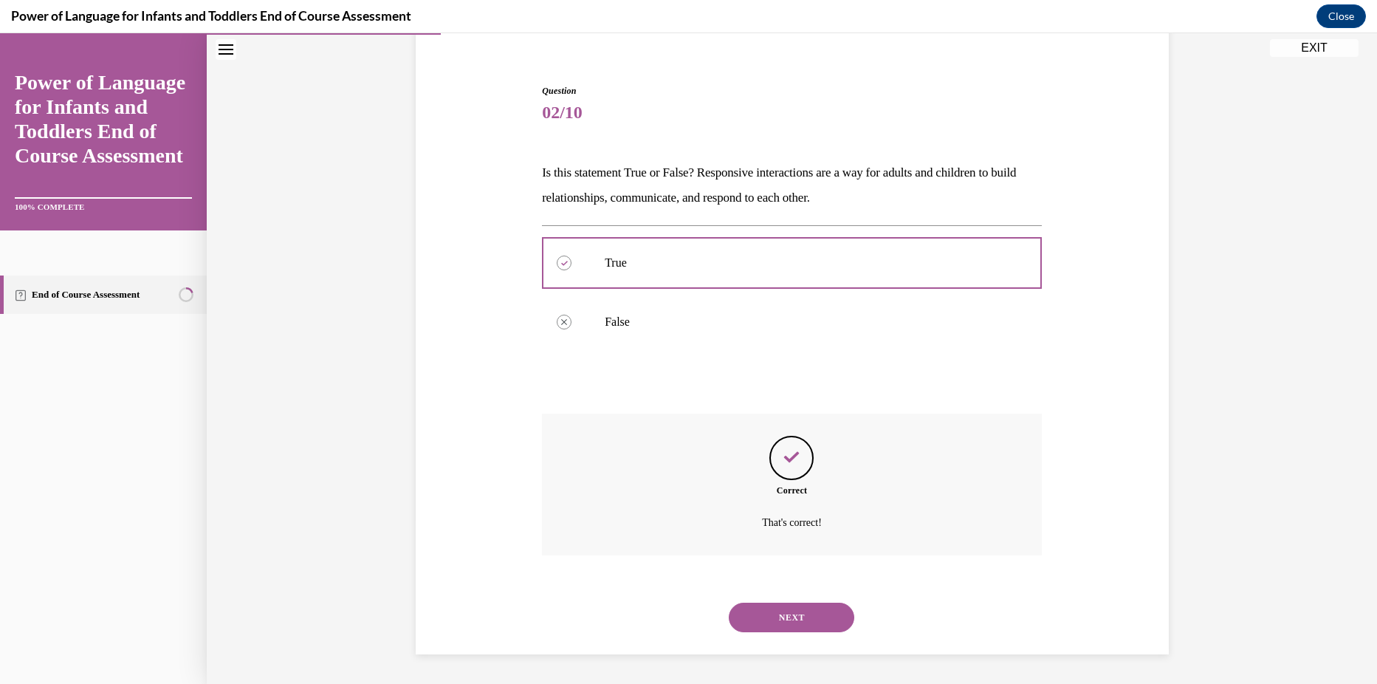
click at [758, 612] on button "NEXT" at bounding box center [792, 618] width 126 height 30
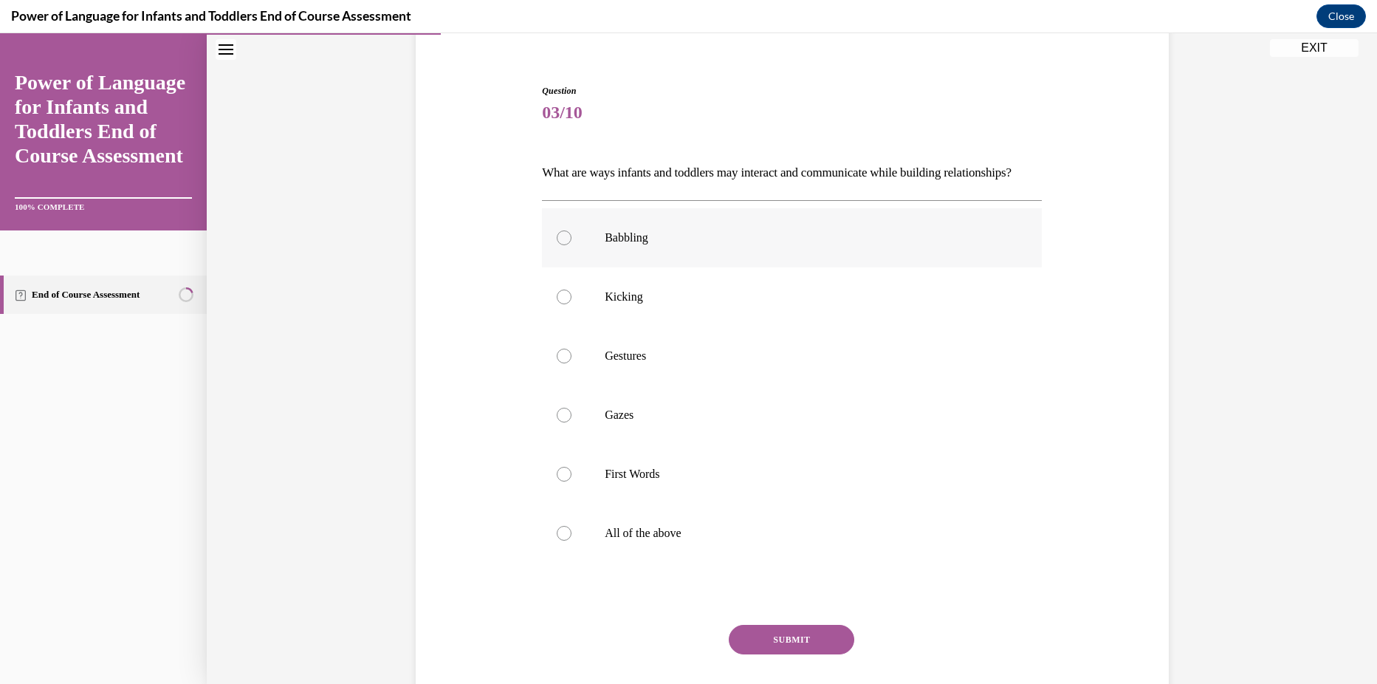
scroll to position [78, 0]
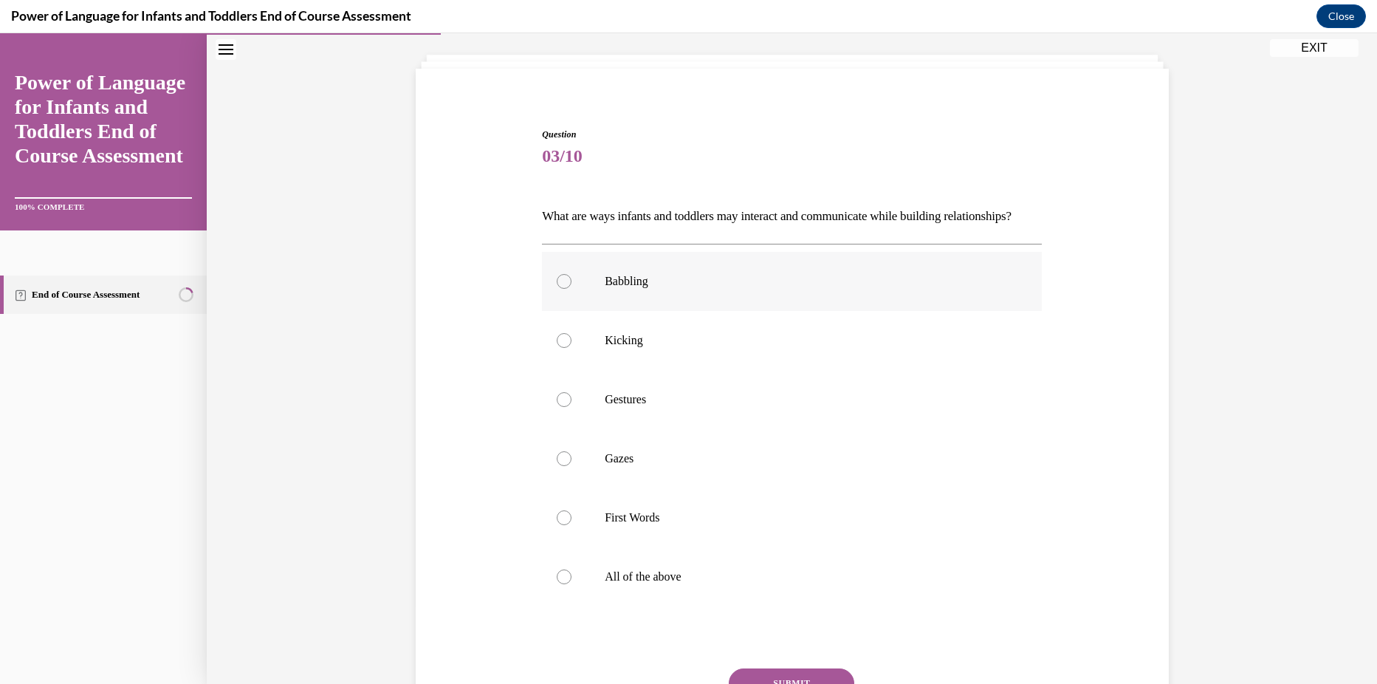
click at [678, 285] on label "Babbling" at bounding box center [792, 281] width 500 height 59
click at [572, 285] on input "Babbling" at bounding box center [564, 281] width 15 height 15
radio input "true"
drag, startPoint x: 658, startPoint y: 367, endPoint x: 651, endPoint y: 397, distance: 31.2
click at [657, 348] on p "Kicking" at bounding box center [805, 340] width 400 height 15
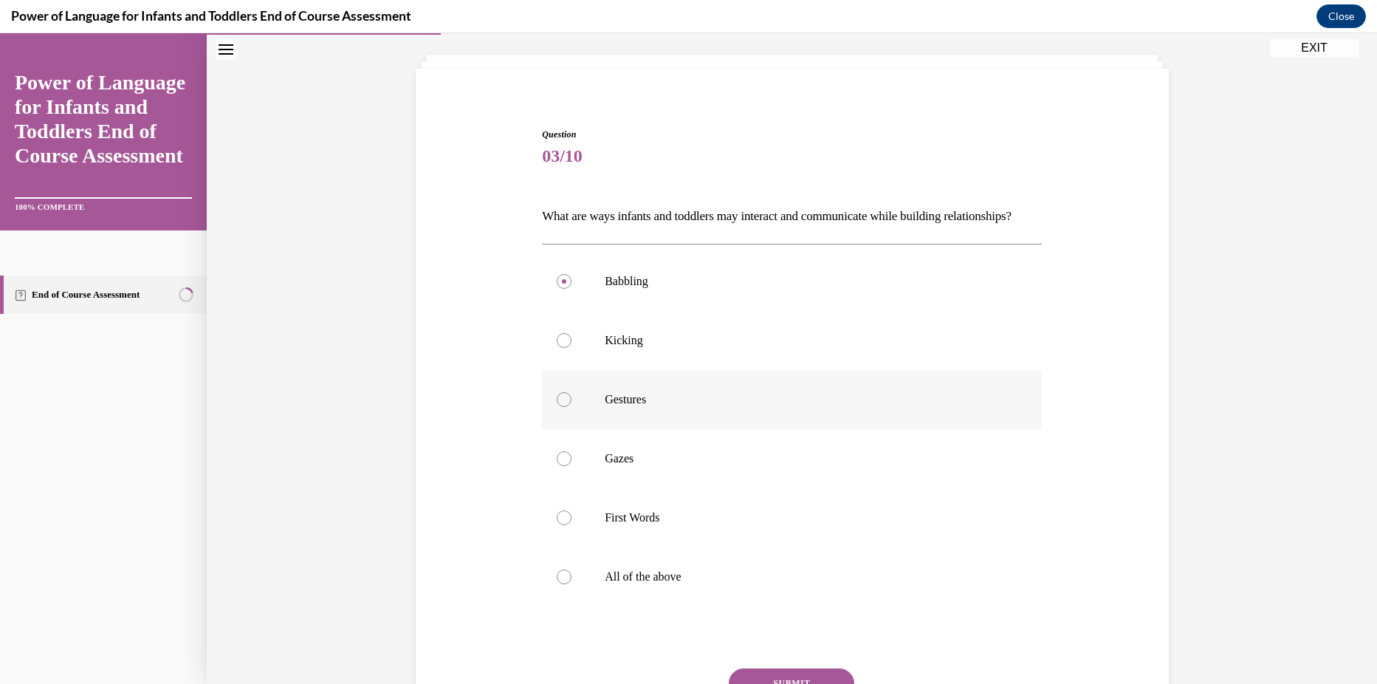
click at [572, 348] on input "Kicking" at bounding box center [564, 340] width 15 height 15
radio input "true"
click at [634, 588] on label "All of the above" at bounding box center [792, 576] width 500 height 59
click at [572, 584] on input "All of the above" at bounding box center [564, 576] width 15 height 15
radio input "true"
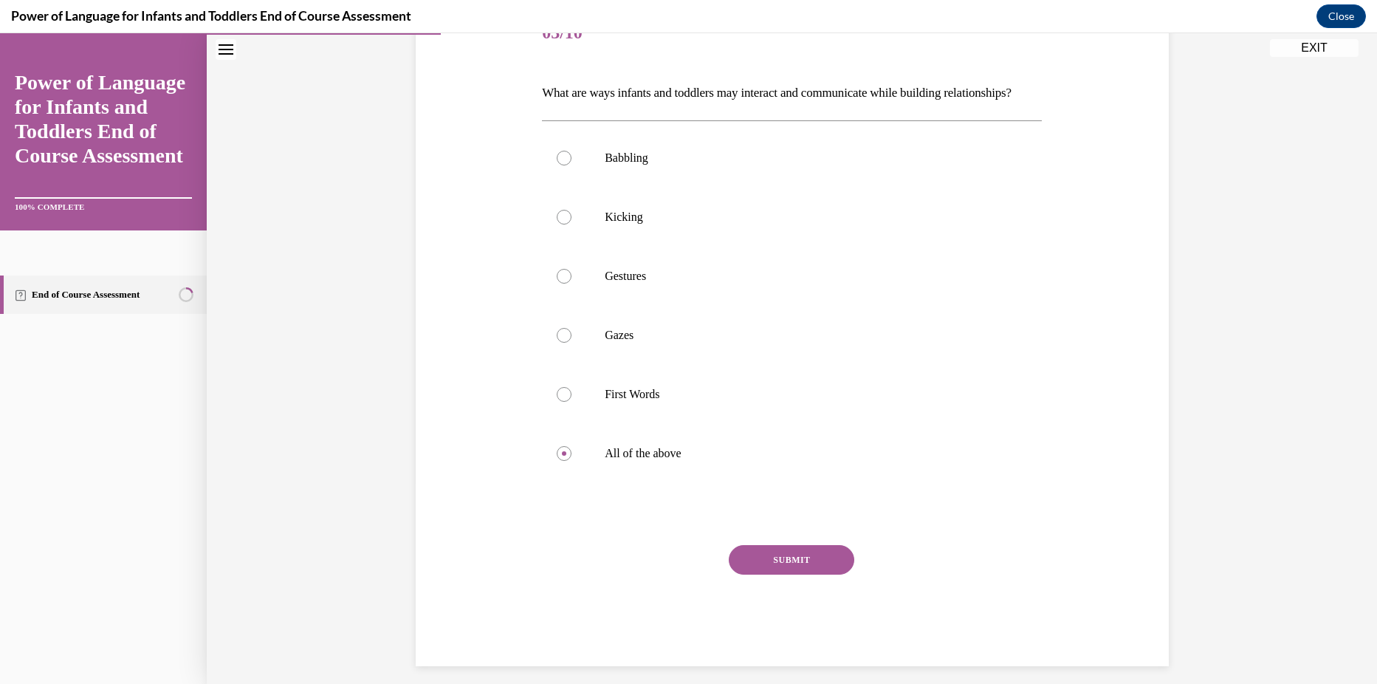
click at [734, 575] on button "SUBMIT" at bounding box center [792, 560] width 126 height 30
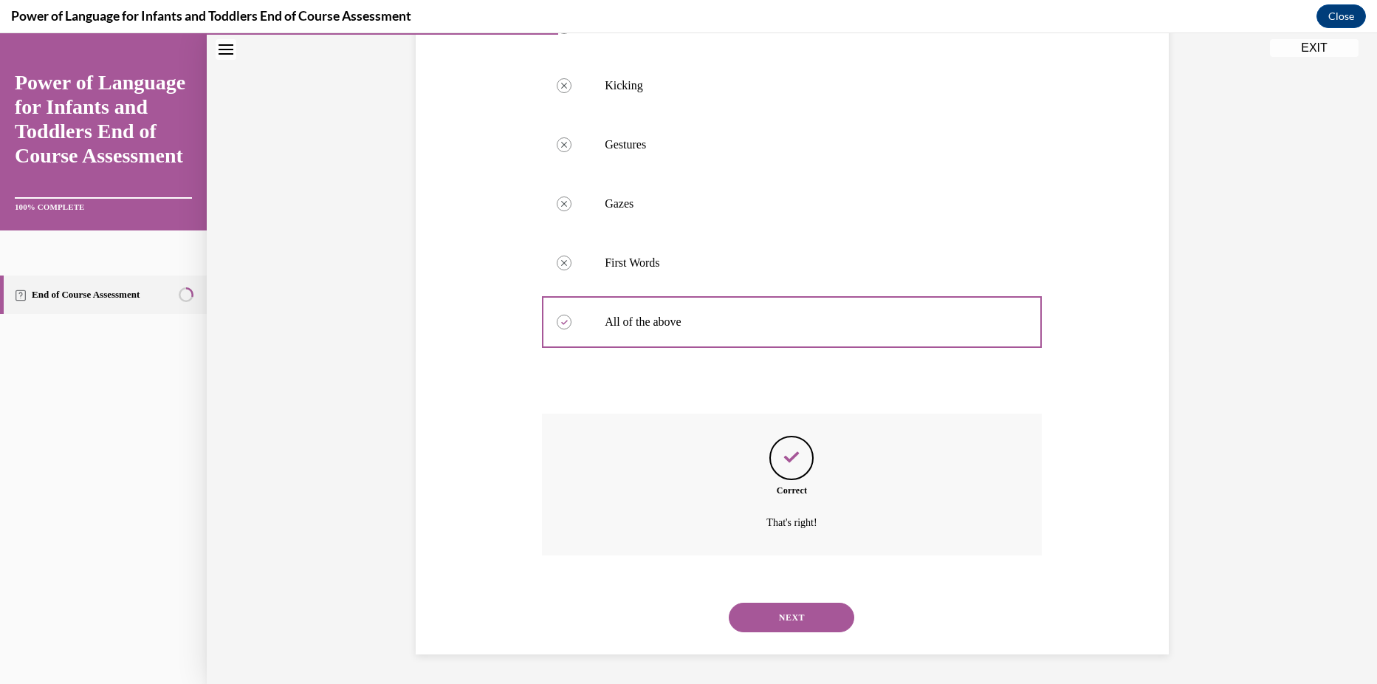
scroll to position [357, 0]
click at [801, 616] on button "NEXT" at bounding box center [792, 618] width 126 height 30
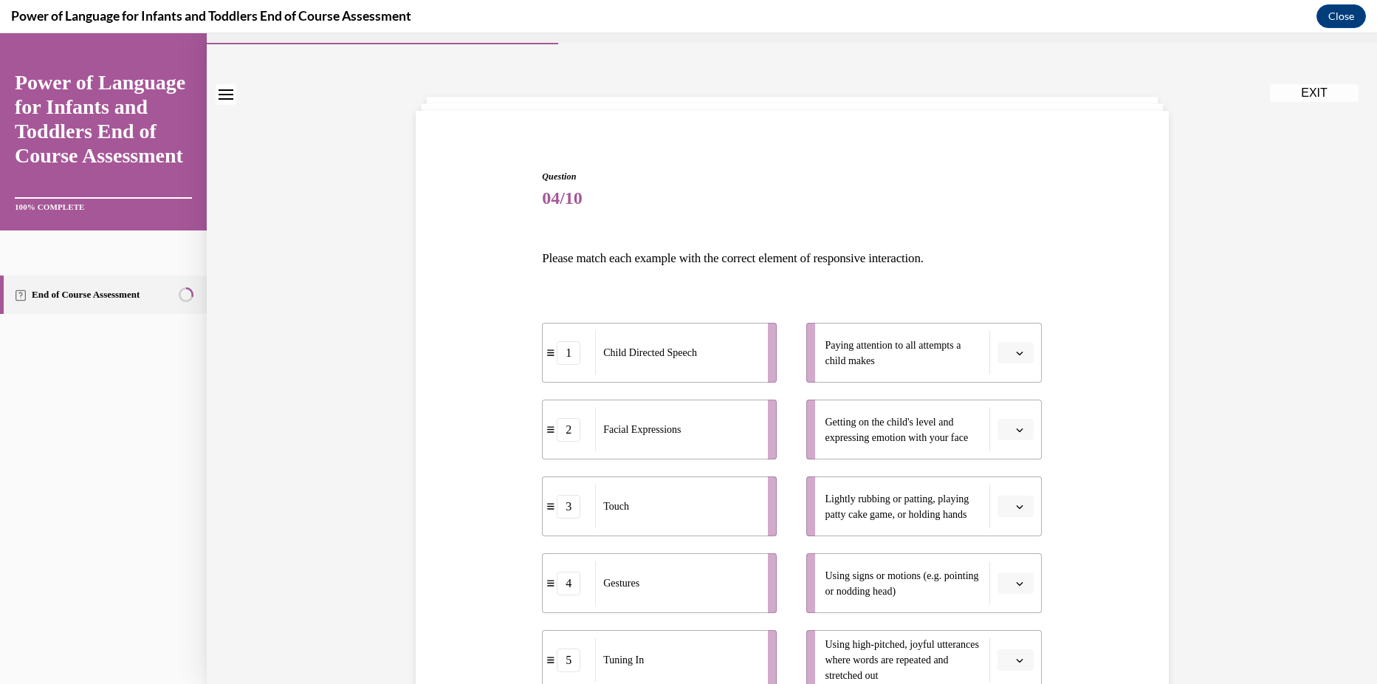
scroll to position [74, 0]
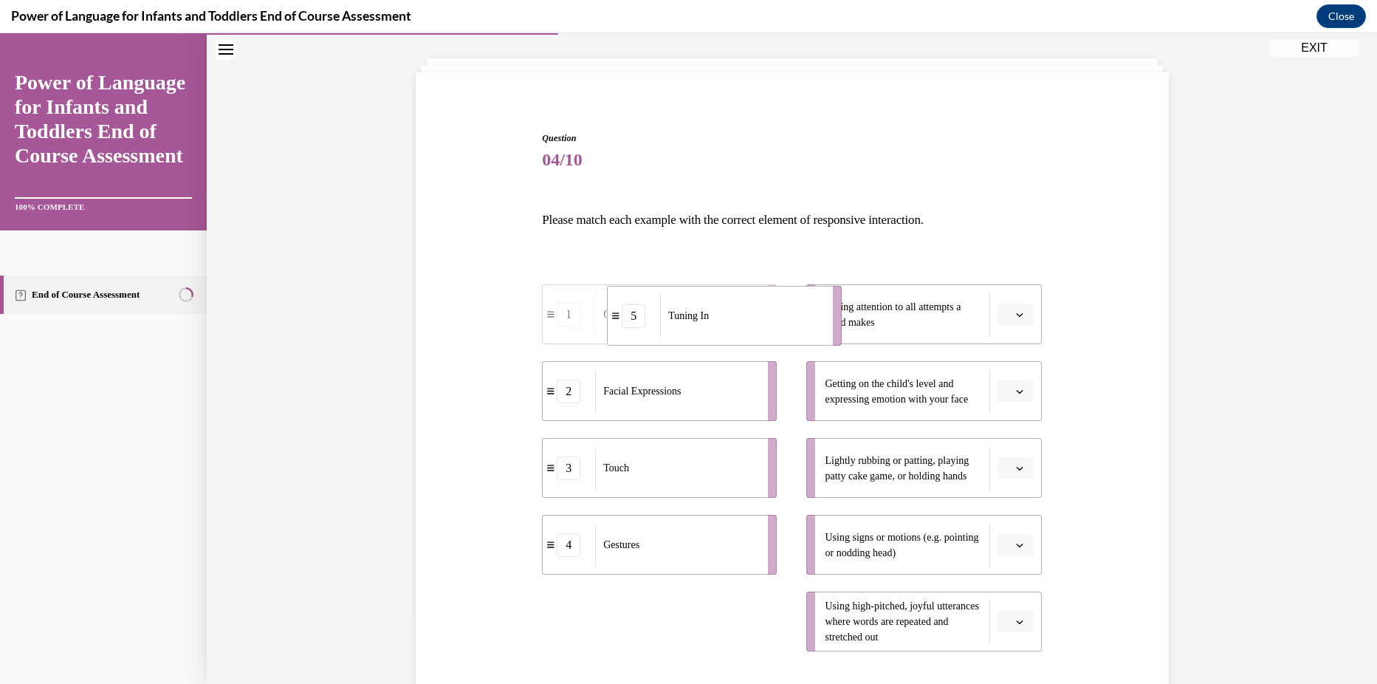
drag, startPoint x: 670, startPoint y: 634, endPoint x: 699, endPoint y: 325, distance: 310.1
click at [712, 315] on div "Tuning In" at bounding box center [741, 316] width 163 height 44
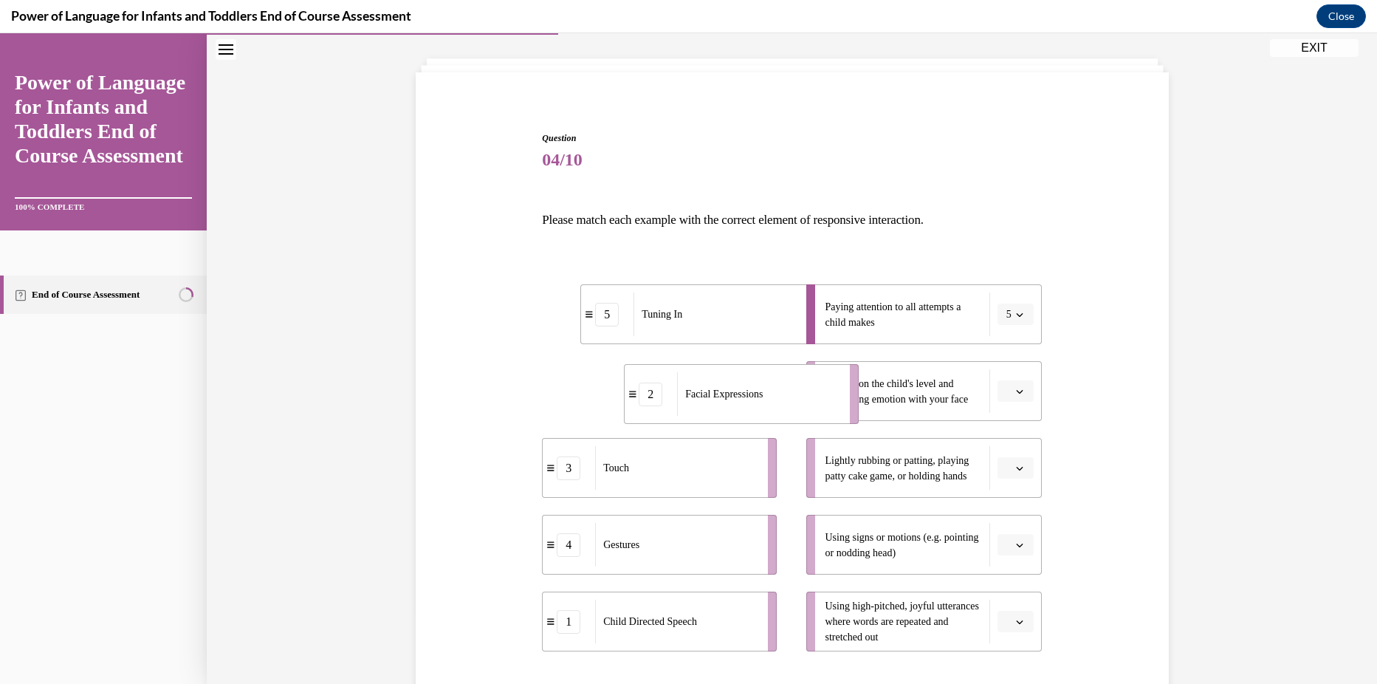
drag, startPoint x: 725, startPoint y: 404, endPoint x: 688, endPoint y: 431, distance: 46.1
click at [748, 403] on div "Facial Expressions" at bounding box center [758, 394] width 163 height 44
drag, startPoint x: 713, startPoint y: 473, endPoint x: 790, endPoint y: 485, distance: 78.6
click at [790, 485] on div "Touch" at bounding box center [754, 481] width 163 height 44
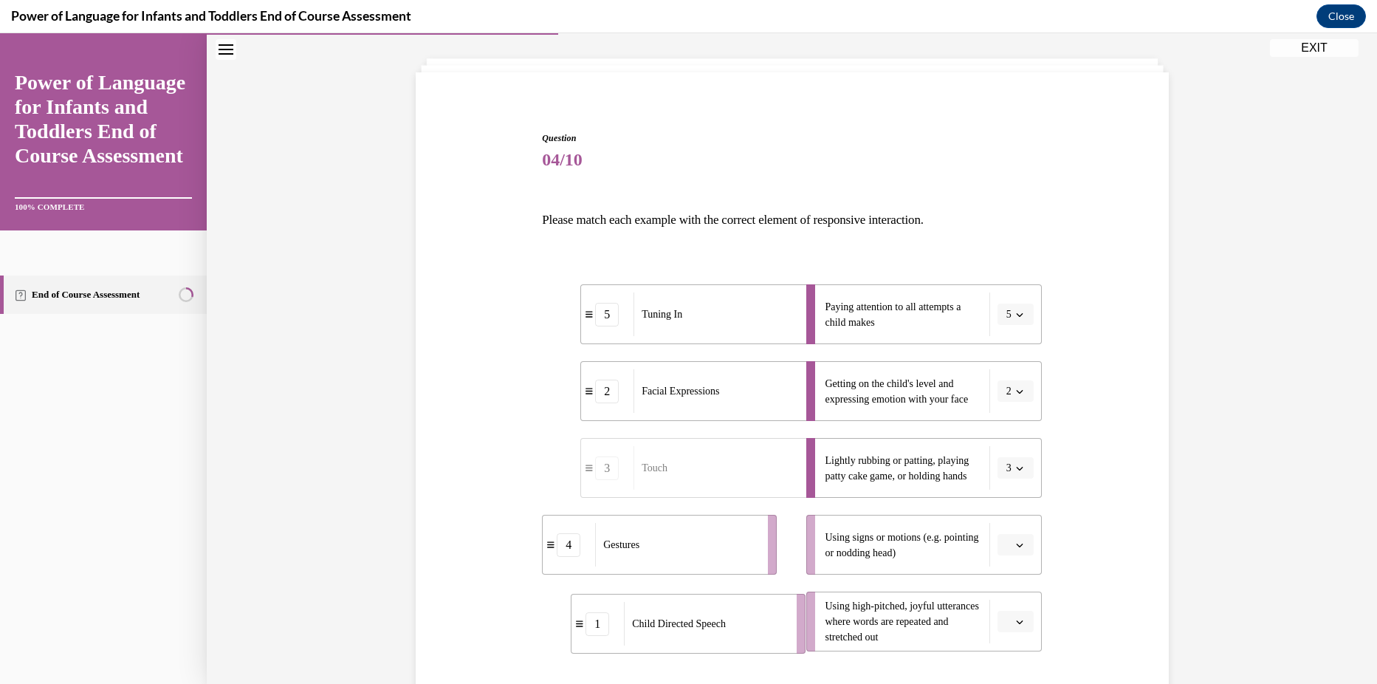
drag, startPoint x: 742, startPoint y: 625, endPoint x: 779, endPoint y: 626, distance: 37.7
click at [781, 627] on div "Child Directed Speech" at bounding box center [705, 624] width 163 height 44
drag, startPoint x: 759, startPoint y: 543, endPoint x: 787, endPoint y: 542, distance: 27.3
click at [787, 542] on div "Gestures" at bounding box center [734, 540] width 163 height 44
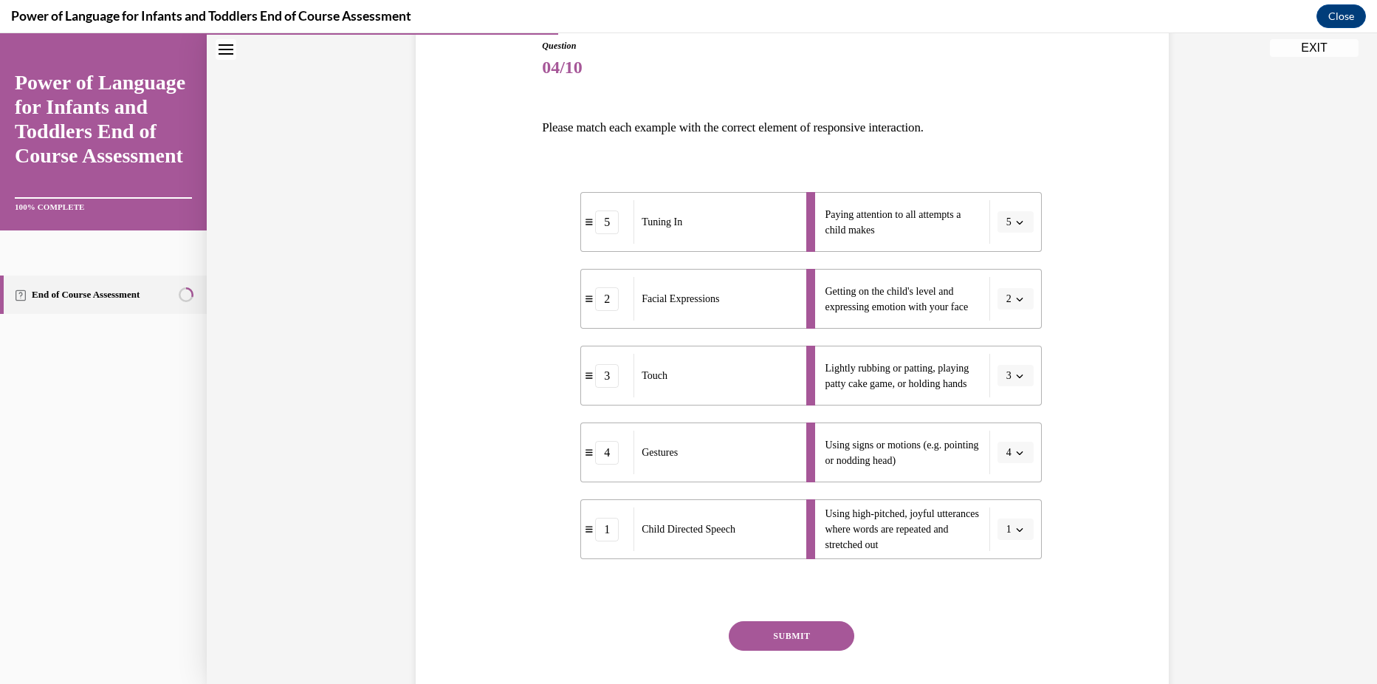
scroll to position [172, 0]
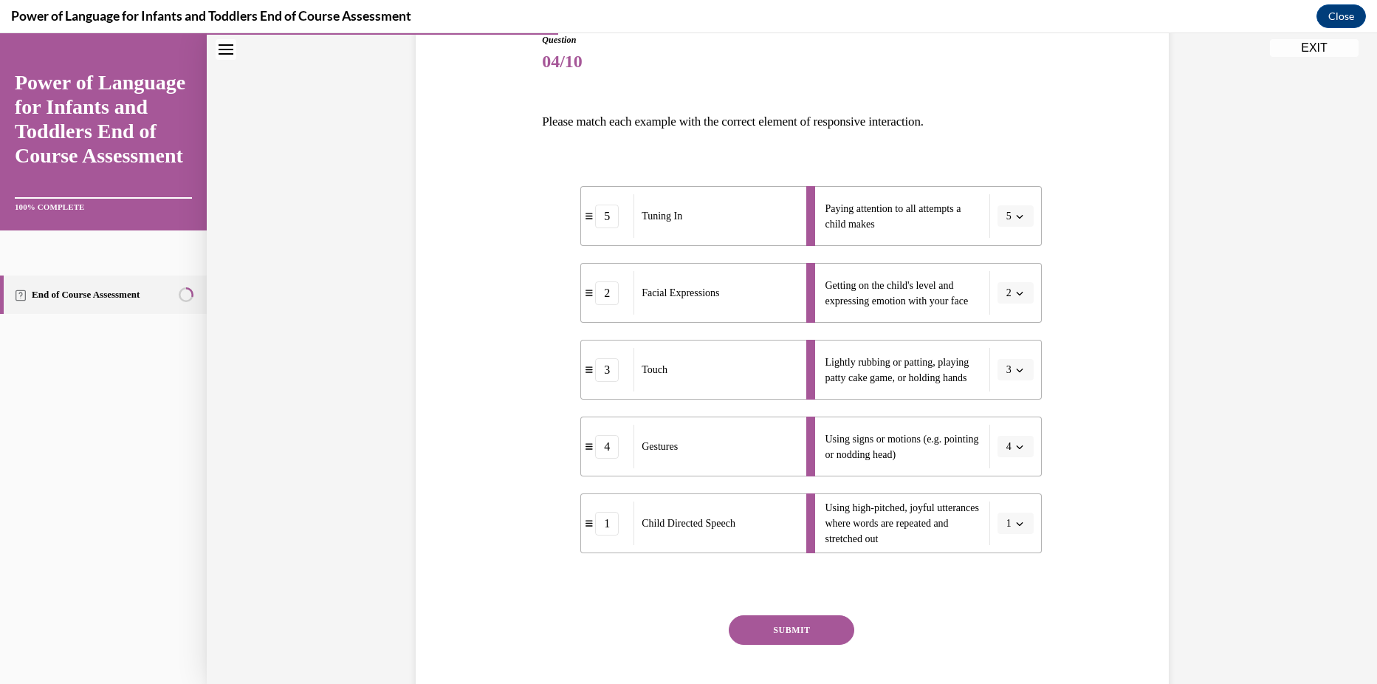
click at [798, 626] on button "SUBMIT" at bounding box center [792, 630] width 126 height 30
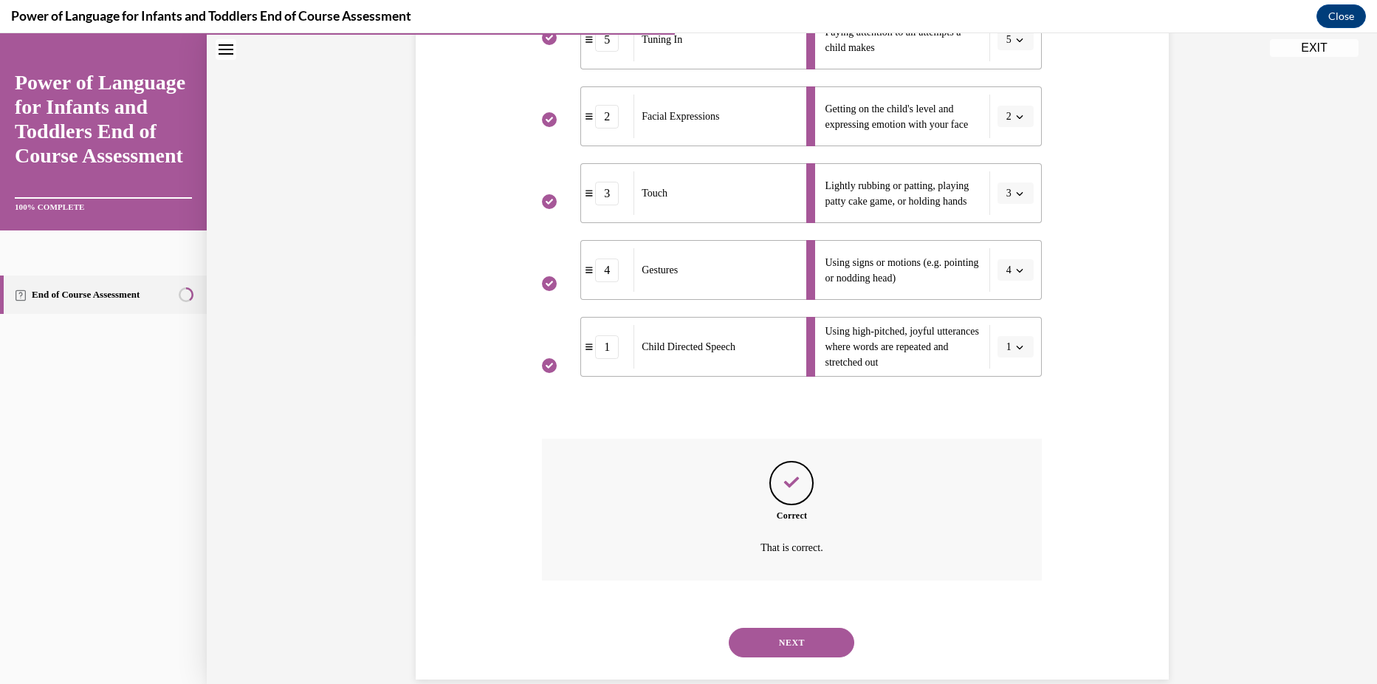
scroll to position [374, 0]
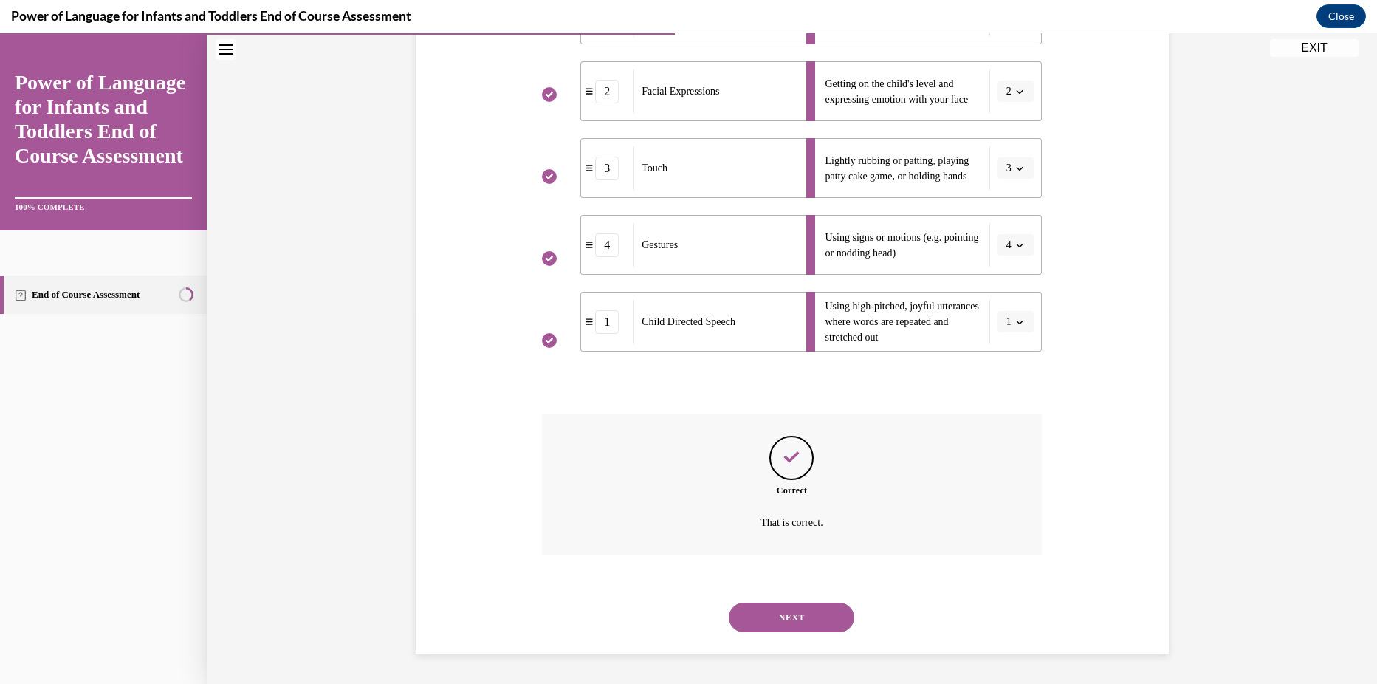
drag, startPoint x: 811, startPoint y: 605, endPoint x: 821, endPoint y: 604, distance: 10.4
click at [812, 603] on button "NEXT" at bounding box center [792, 618] width 126 height 30
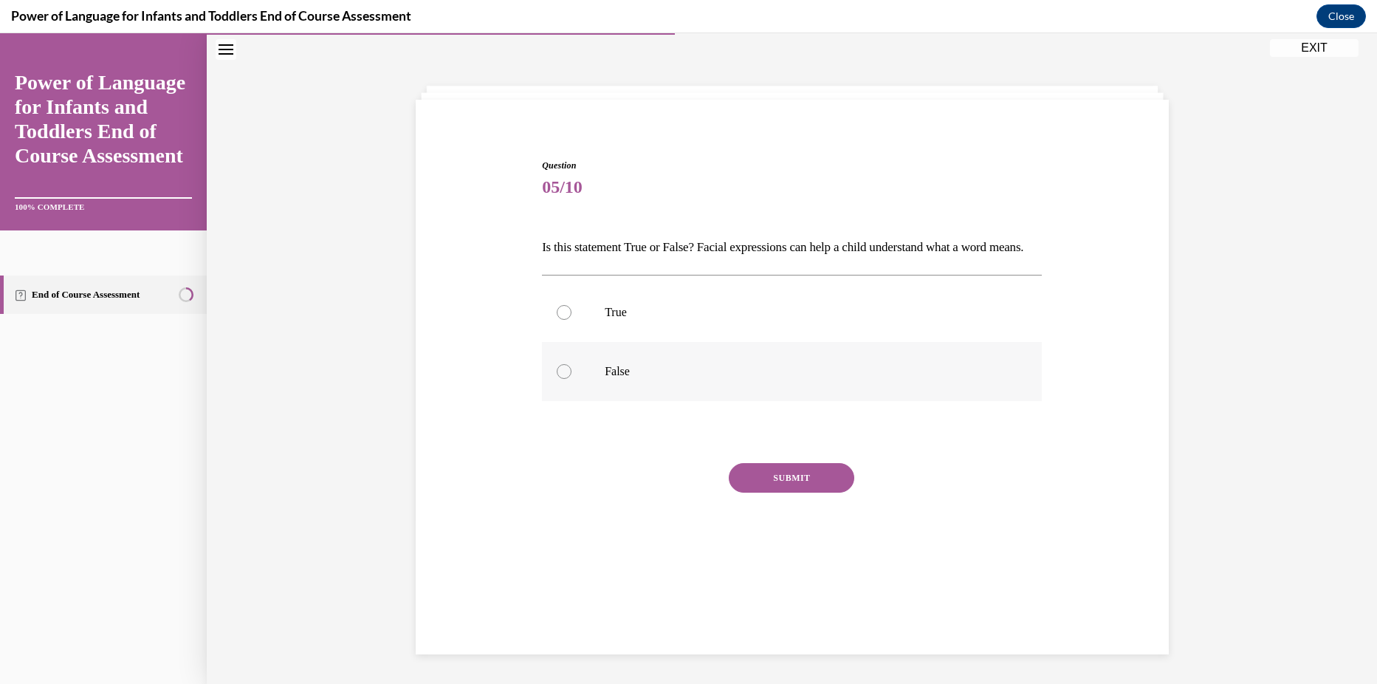
drag, startPoint x: 752, startPoint y: 314, endPoint x: 784, endPoint y: 386, distance: 78.7
click at [752, 312] on label "True" at bounding box center [792, 312] width 500 height 59
click at [572, 312] on input "True" at bounding box center [564, 312] width 15 height 15
radio input "true"
click at [809, 493] on button "SUBMIT" at bounding box center [792, 478] width 126 height 30
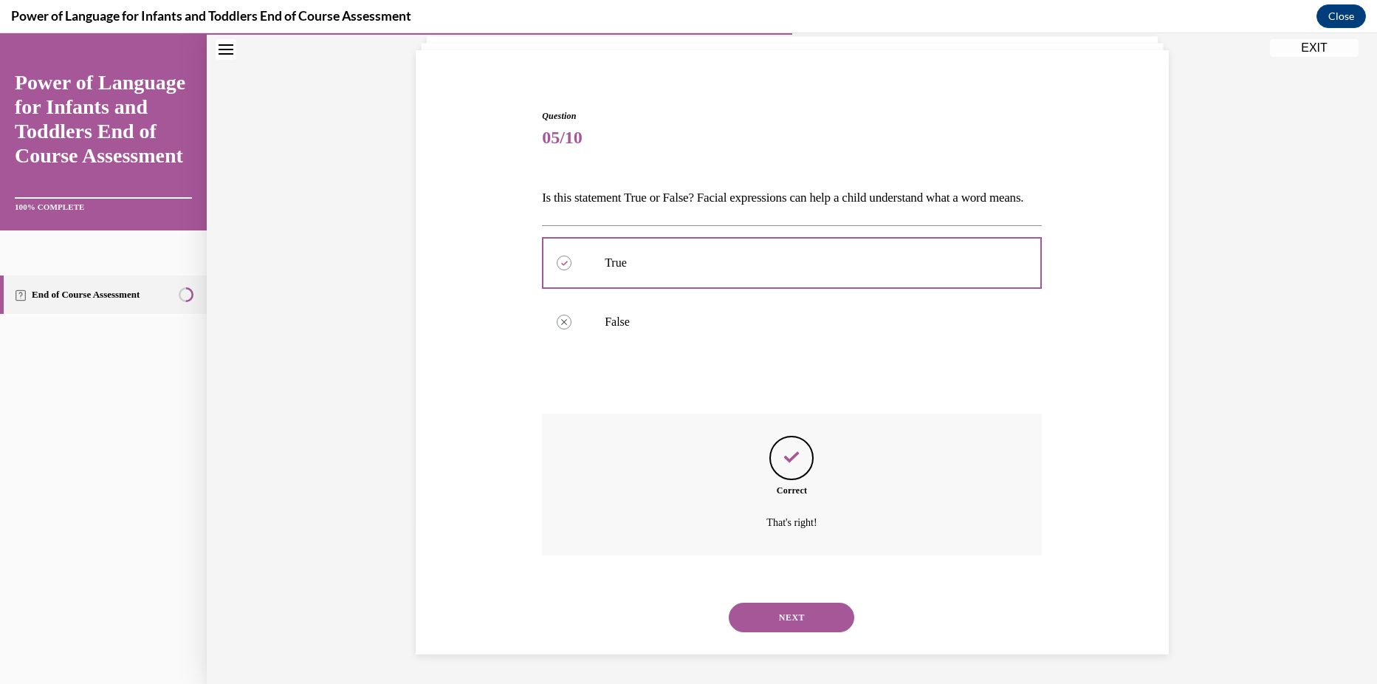
scroll to position [121, 0]
click at [764, 605] on button "NEXT" at bounding box center [792, 618] width 126 height 30
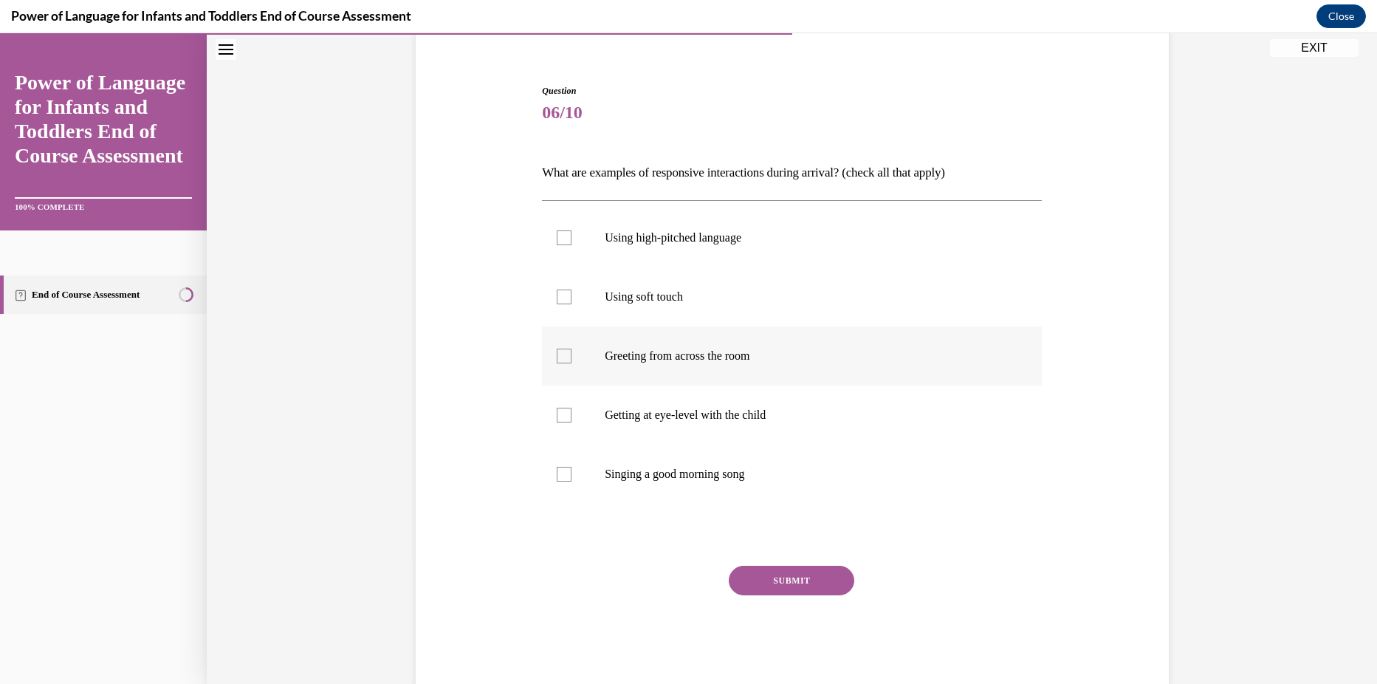
scroll to position [78, 0]
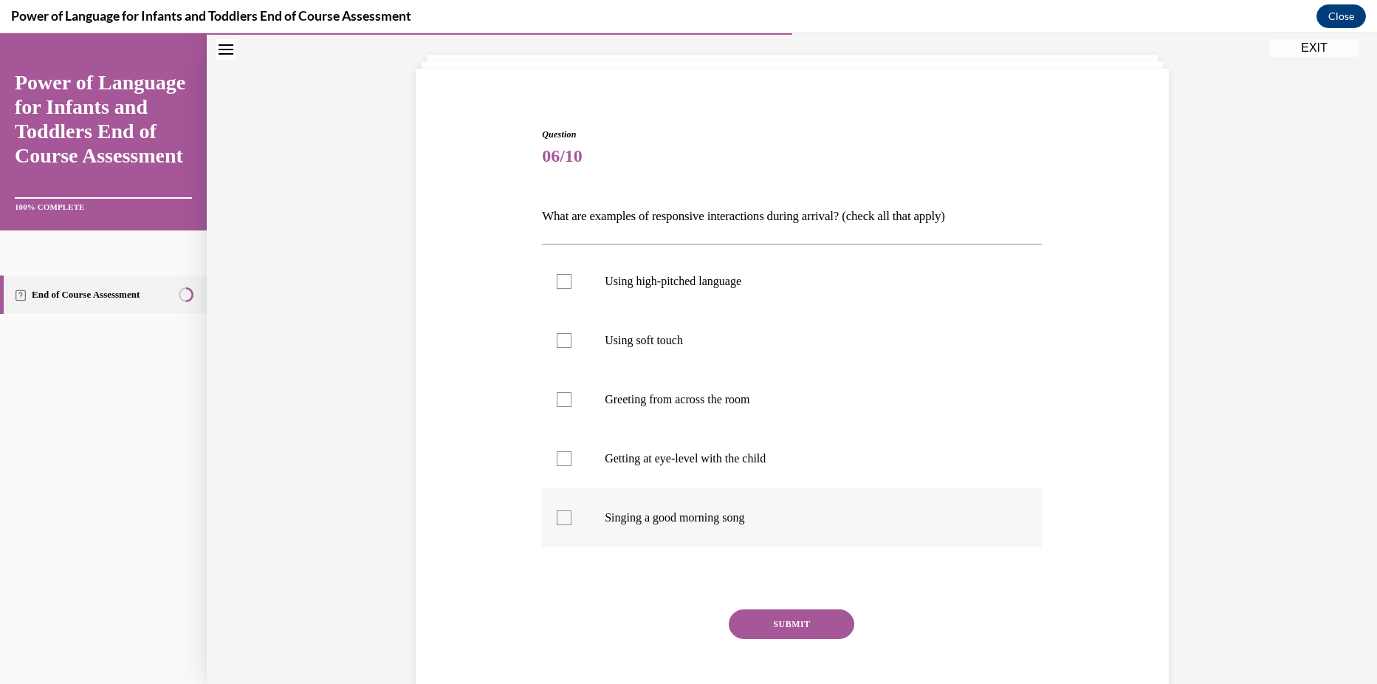
click at [672, 513] on p "Singing a good morning song" at bounding box center [805, 517] width 400 height 15
click at [572, 513] on input "Singing a good morning song" at bounding box center [564, 517] width 15 height 15
checkbox input "true"
click at [681, 449] on label "Getting at eye-level with the child" at bounding box center [792, 458] width 500 height 59
click at [572, 451] on input "Getting at eye-level with the child" at bounding box center [564, 458] width 15 height 15
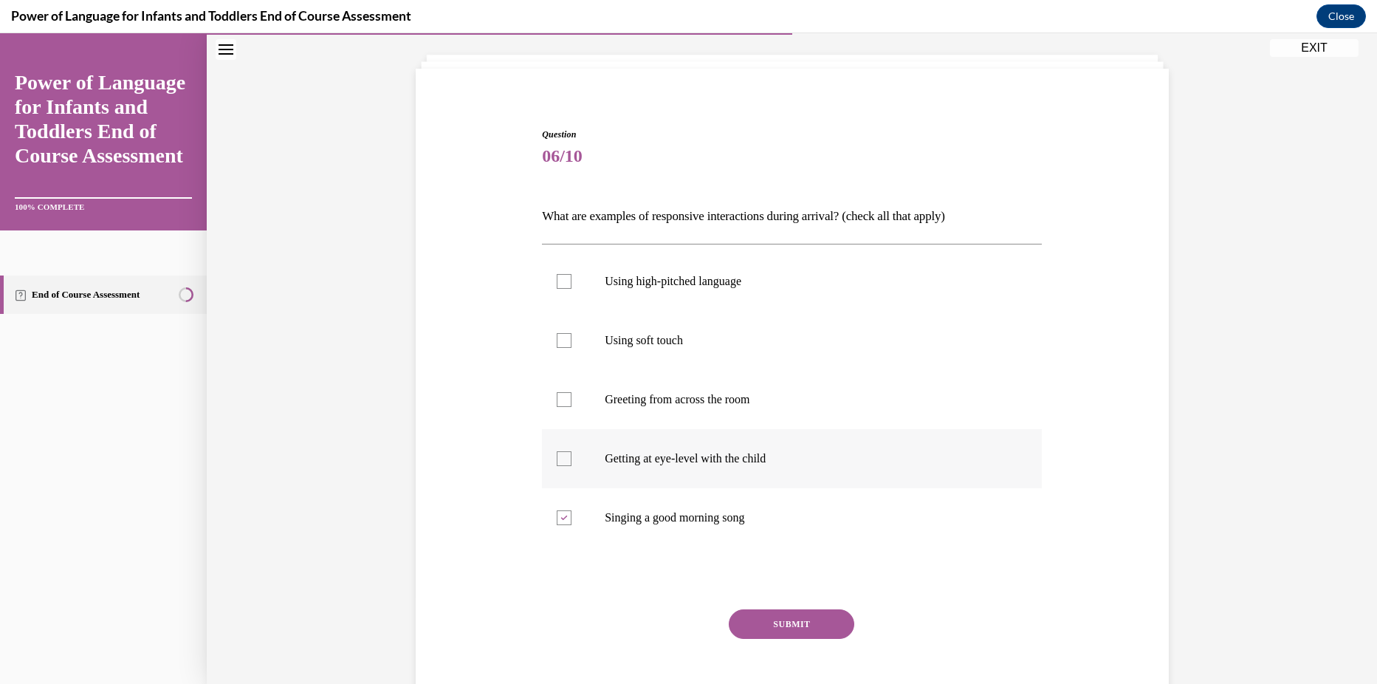
checkbox input "true"
click at [626, 297] on label "Using high-pitched language" at bounding box center [792, 281] width 500 height 59
click at [572, 289] on input "Using high-pitched language" at bounding box center [564, 281] width 15 height 15
click at [626, 297] on label "Using high-pitched language" at bounding box center [792, 281] width 500 height 59
click at [572, 289] on input "Using high-pitched language" at bounding box center [564, 281] width 15 height 15
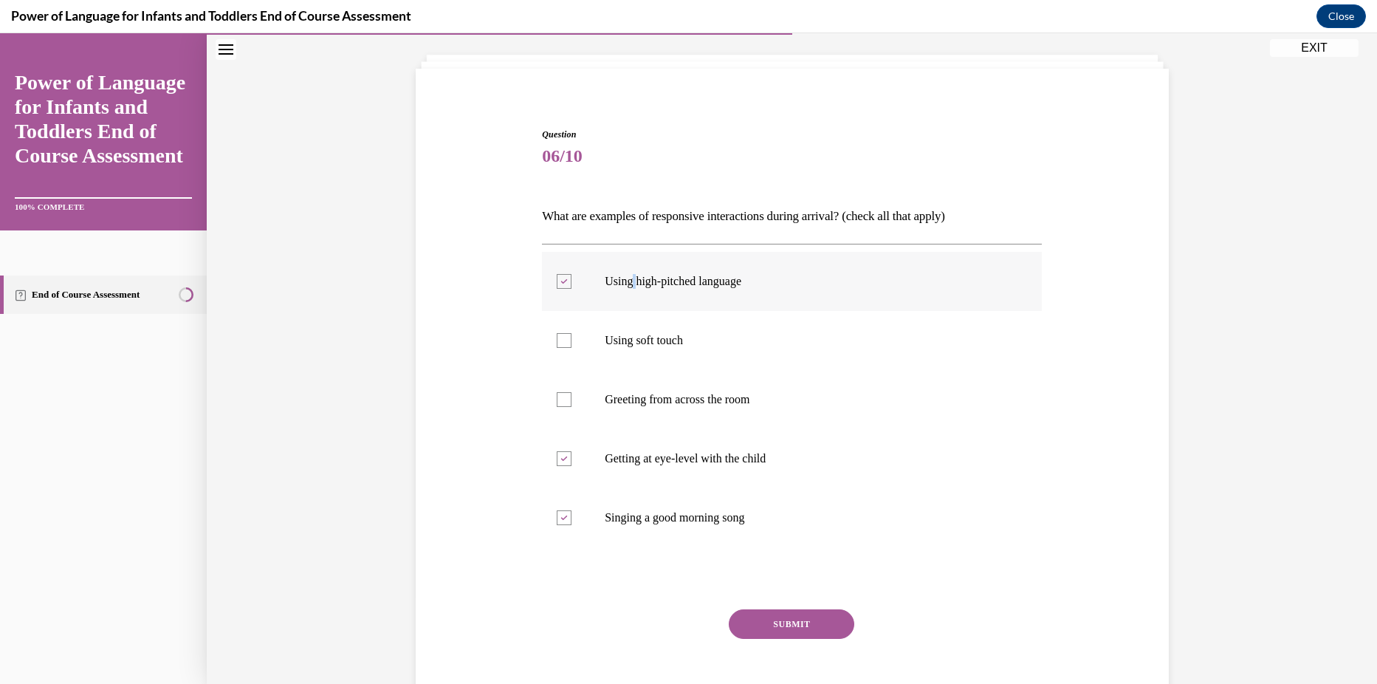
checkbox input "false"
click at [634, 338] on p "Using soft touch" at bounding box center [805, 340] width 400 height 15
click at [572, 338] on input "Using soft touch" at bounding box center [564, 340] width 15 height 15
checkbox input "true"
click at [818, 626] on button "SUBMIT" at bounding box center [792, 624] width 126 height 30
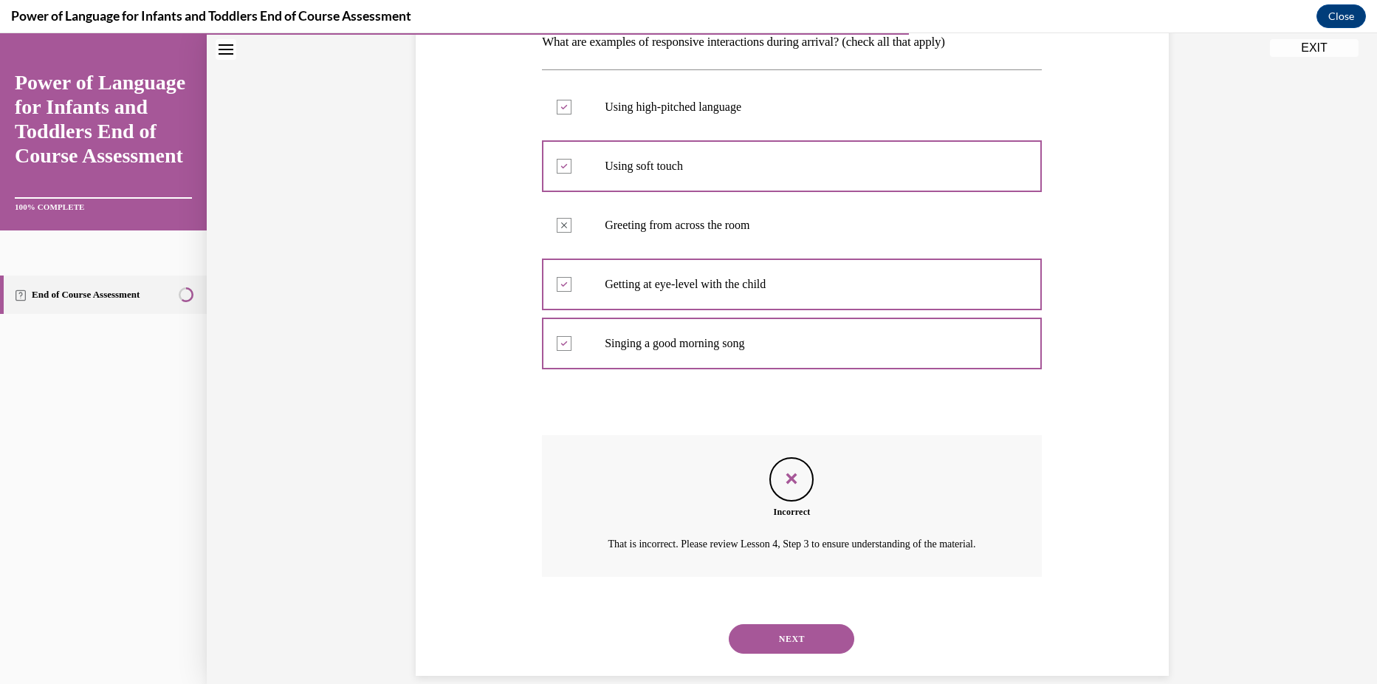
scroll to position [291, 0]
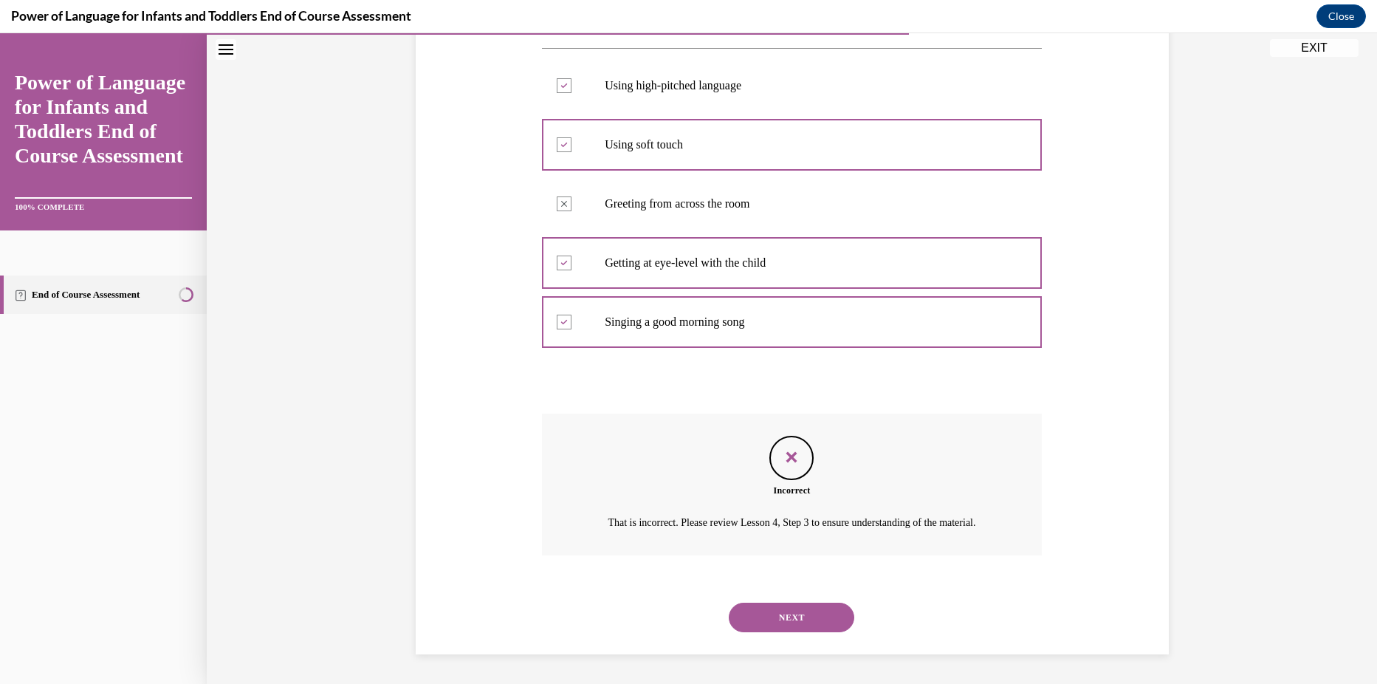
click at [787, 647] on div "SUBMIT NEXT" at bounding box center [792, 616] width 500 height 77
click at [785, 612] on button "NEXT" at bounding box center [792, 618] width 126 height 30
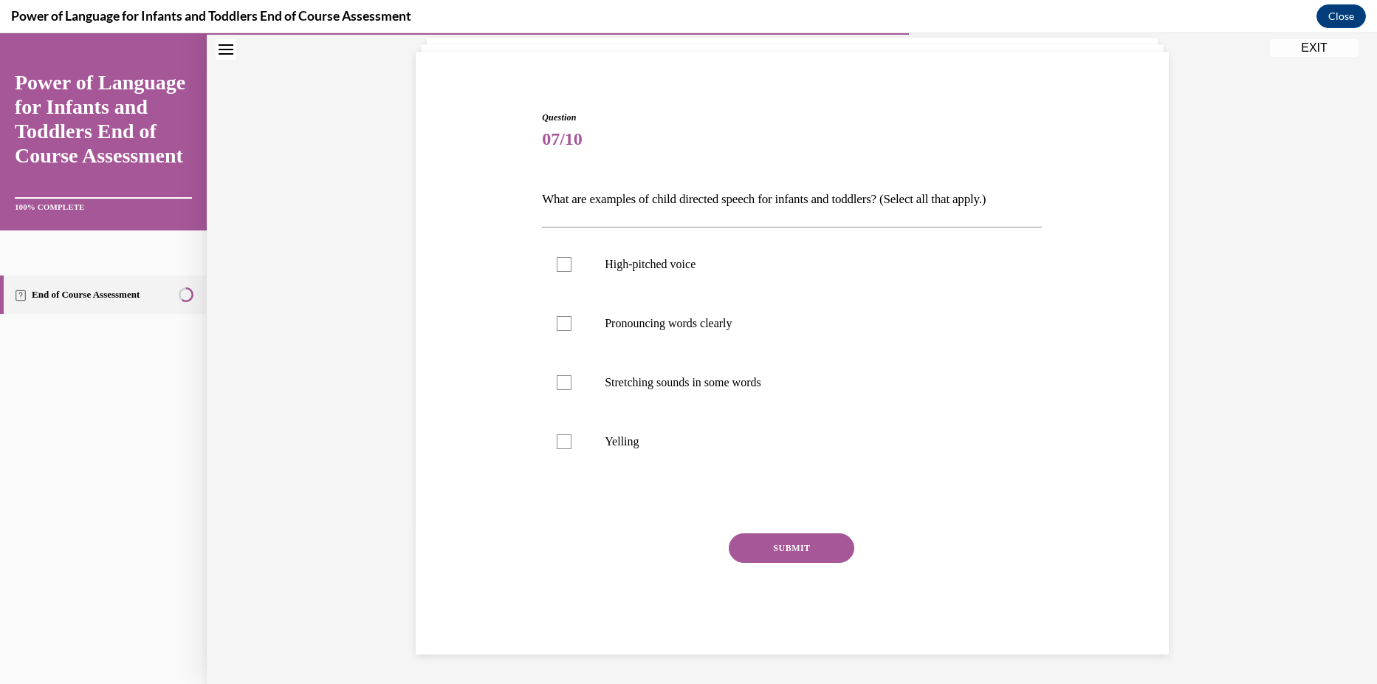
scroll to position [95, 0]
click at [688, 256] on label "High-pitched voice" at bounding box center [792, 264] width 500 height 59
click at [572, 257] on input "High-pitched voice" at bounding box center [564, 264] width 15 height 15
checkbox input "true"
click at [702, 309] on label "Pronouncing words clearly" at bounding box center [792, 323] width 500 height 59
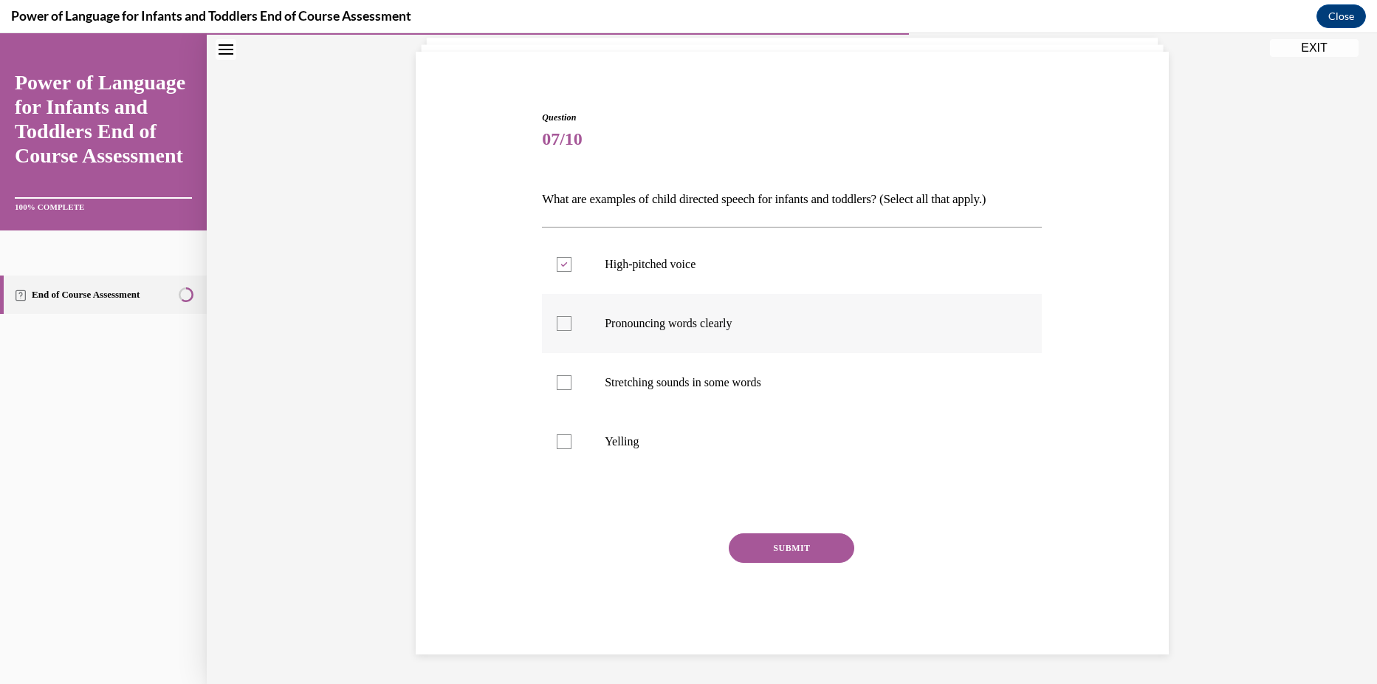
click at [572, 316] on input "Pronouncing words clearly" at bounding box center [564, 323] width 15 height 15
checkbox input "true"
drag, startPoint x: 692, startPoint y: 386, endPoint x: 677, endPoint y: 403, distance: 23.0
click at [691, 386] on p "Stretching sounds in some words" at bounding box center [805, 382] width 400 height 15
click at [572, 386] on input "Stretching sounds in some words" at bounding box center [564, 382] width 15 height 15
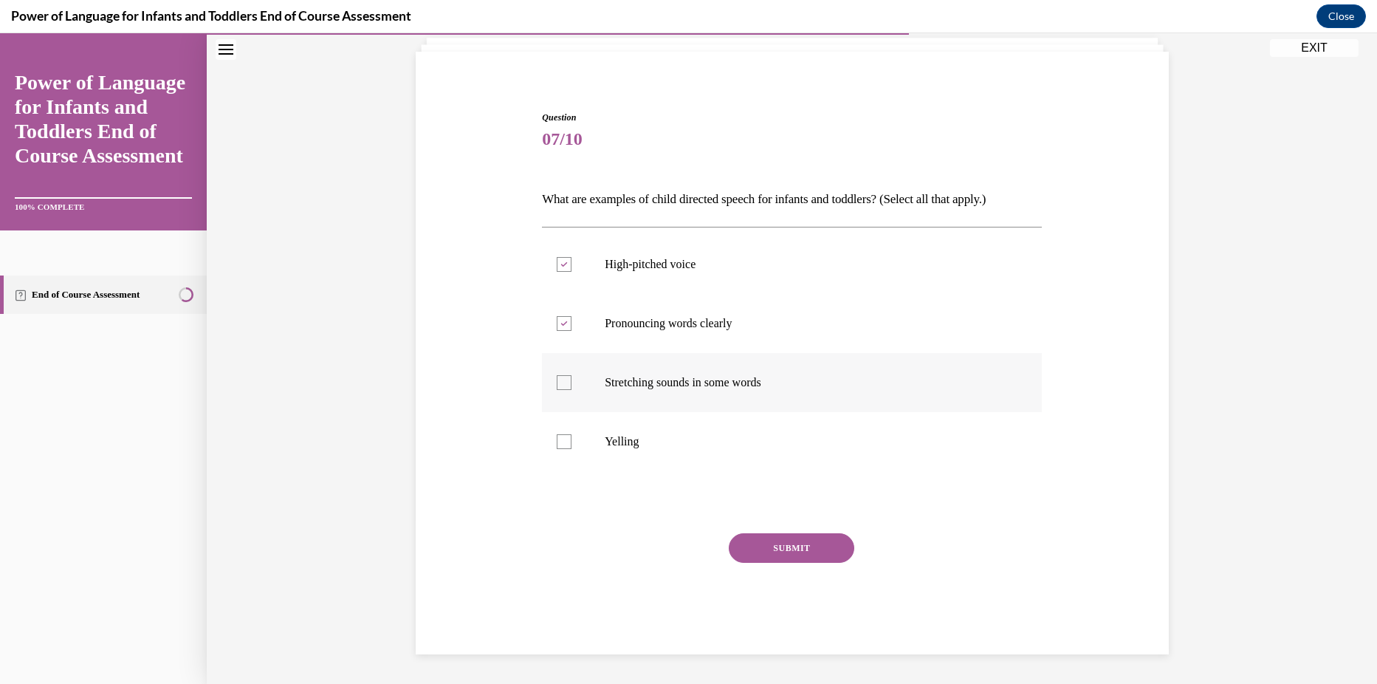
checkbox input "true"
click at [764, 541] on button "SUBMIT" at bounding box center [792, 548] width 126 height 30
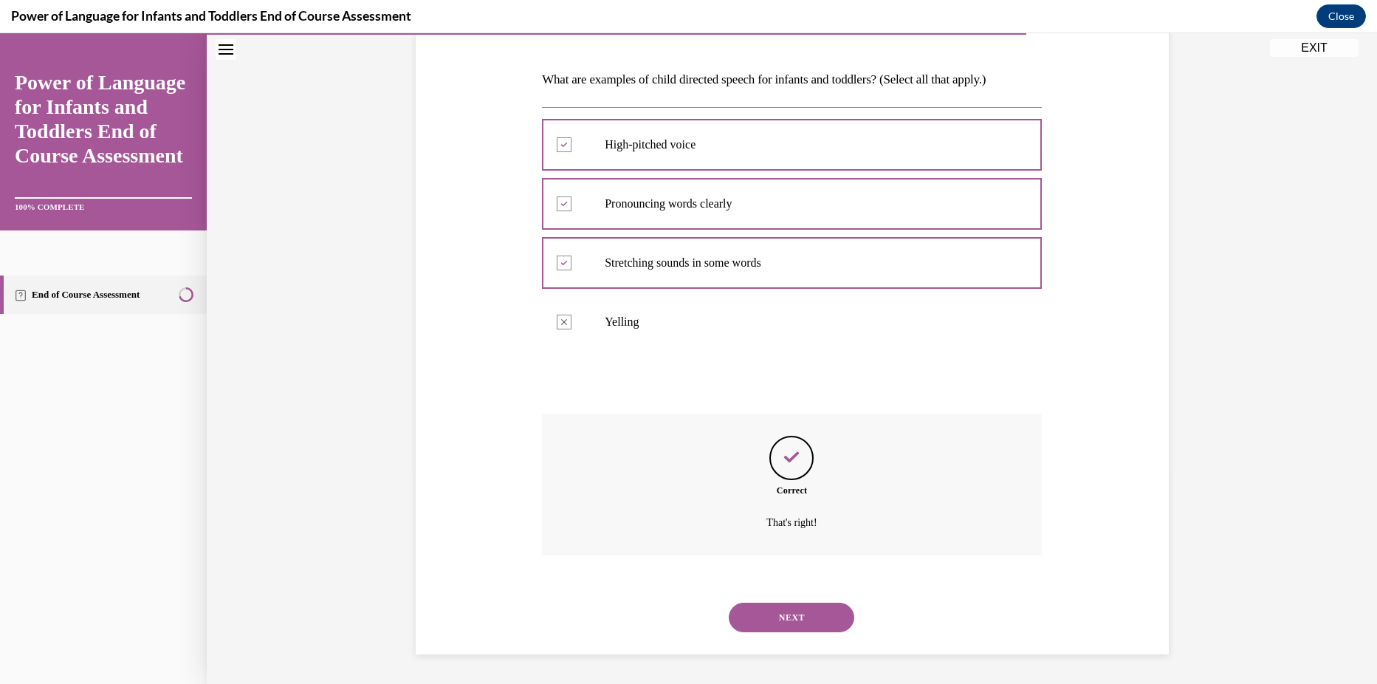
click at [756, 611] on button "NEXT" at bounding box center [792, 618] width 126 height 30
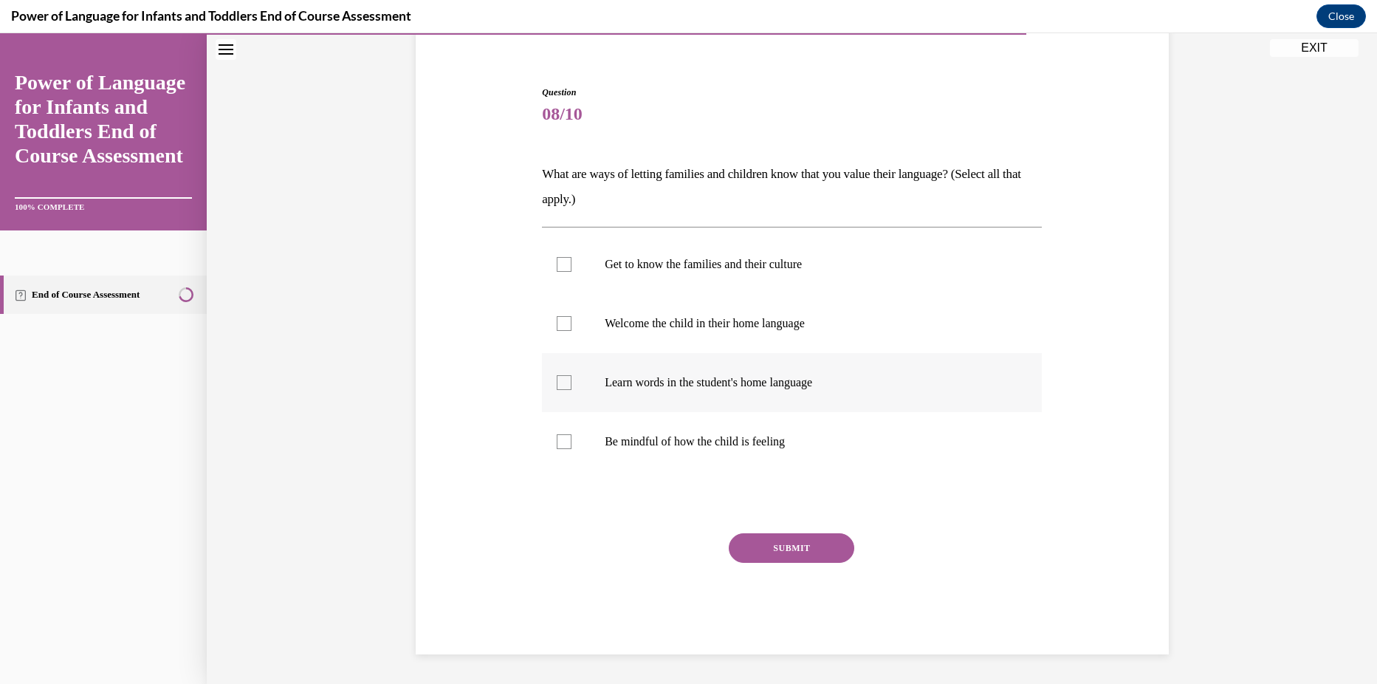
click at [682, 383] on p "Learn words in the student's home language" at bounding box center [805, 382] width 400 height 15
click at [572, 383] on input "Learn words in the student's home language" at bounding box center [564, 382] width 15 height 15
checkbox input "true"
click at [694, 284] on label "Get to know the families and their culture" at bounding box center [792, 264] width 500 height 59
click at [572, 272] on input "Get to know the families and their culture" at bounding box center [564, 264] width 15 height 15
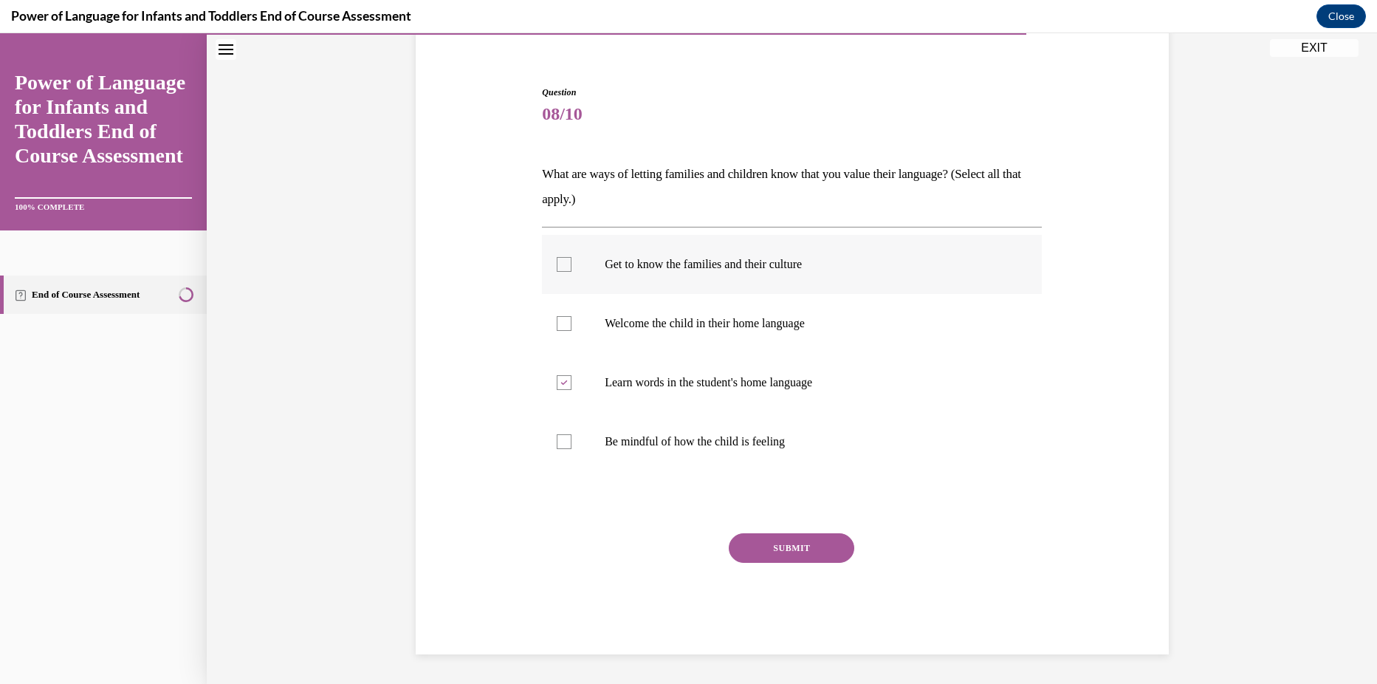
checkbox input "true"
click at [701, 329] on p "Welcome the child in their home language" at bounding box center [805, 323] width 400 height 15
drag, startPoint x: 701, startPoint y: 330, endPoint x: 733, endPoint y: 435, distance: 109.8
click at [742, 451] on label "Be mindful of how the child is feeling" at bounding box center [792, 441] width 500 height 59
click at [572, 449] on input "Be mindful of how the child is feeling" at bounding box center [564, 441] width 15 height 15
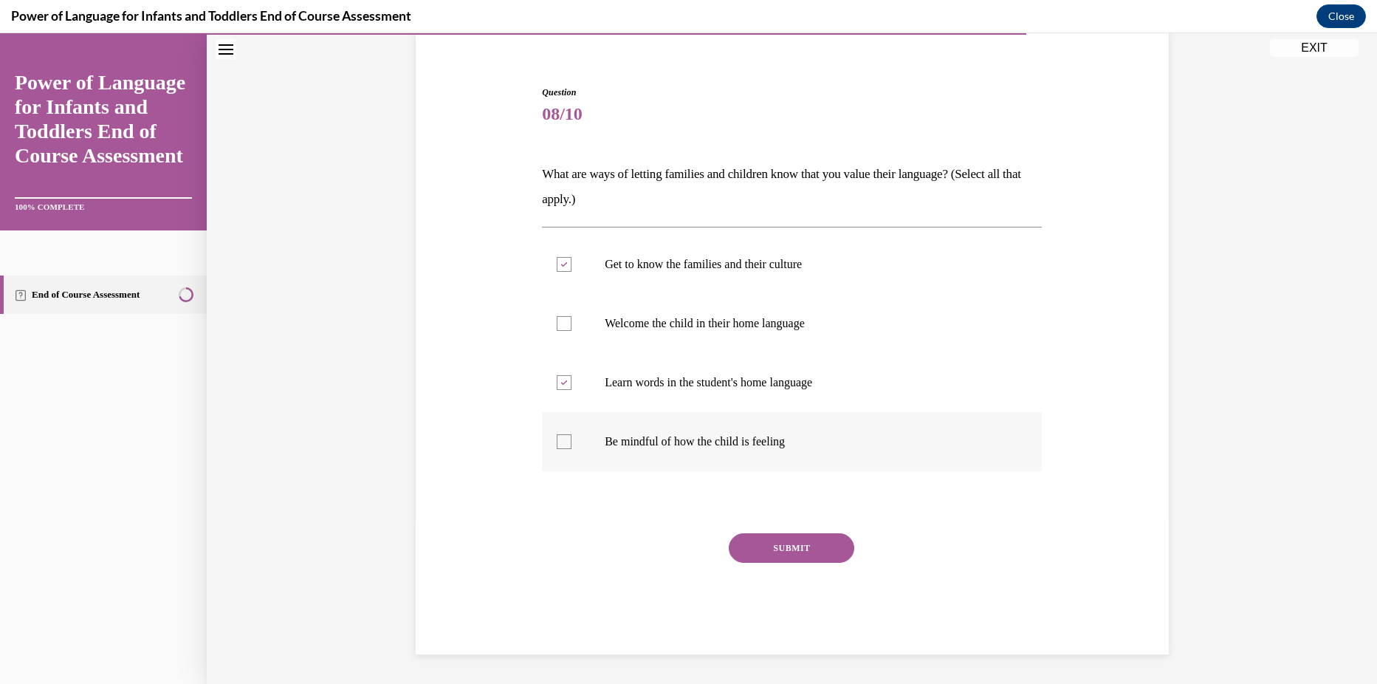
checkbox input "true"
click at [676, 348] on label "Welcome the child in their home language" at bounding box center [792, 323] width 500 height 59
click at [572, 331] on input "Welcome the child in their home language" at bounding box center [564, 323] width 15 height 15
checkbox input "true"
click at [813, 550] on button "SUBMIT" at bounding box center [792, 548] width 126 height 30
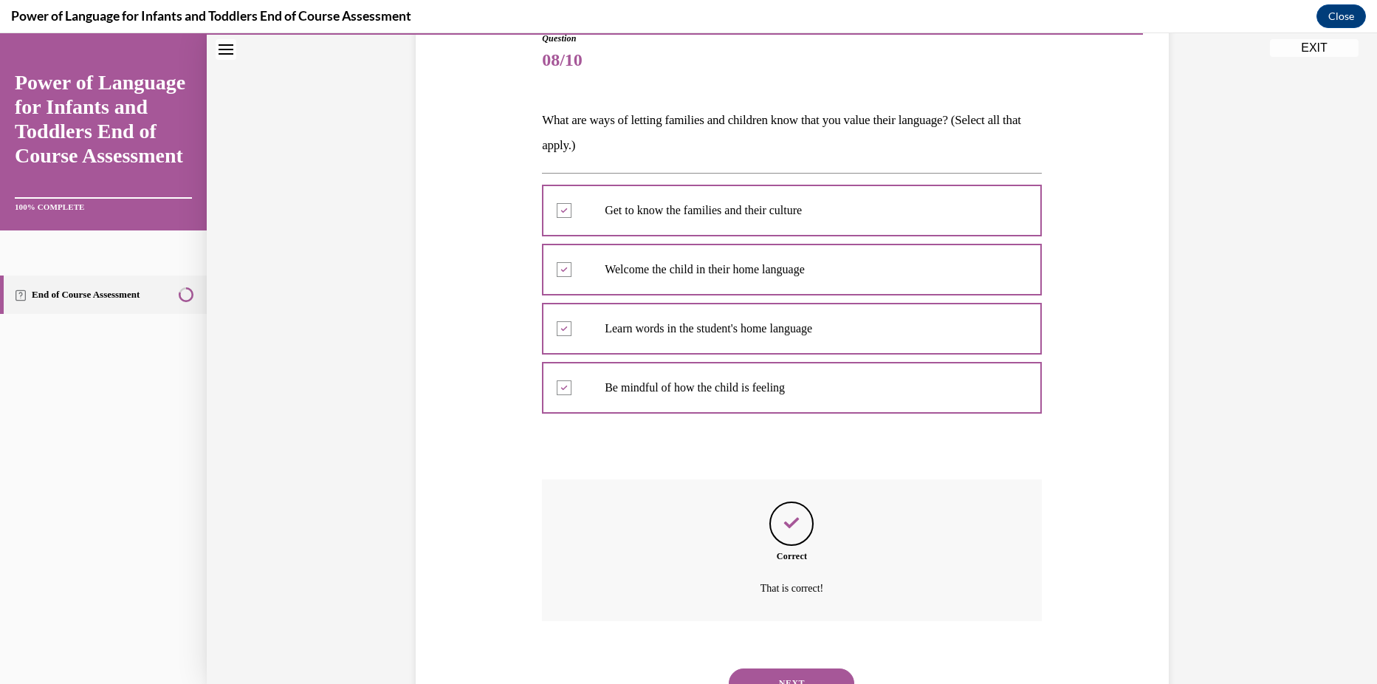
scroll to position [239, 0]
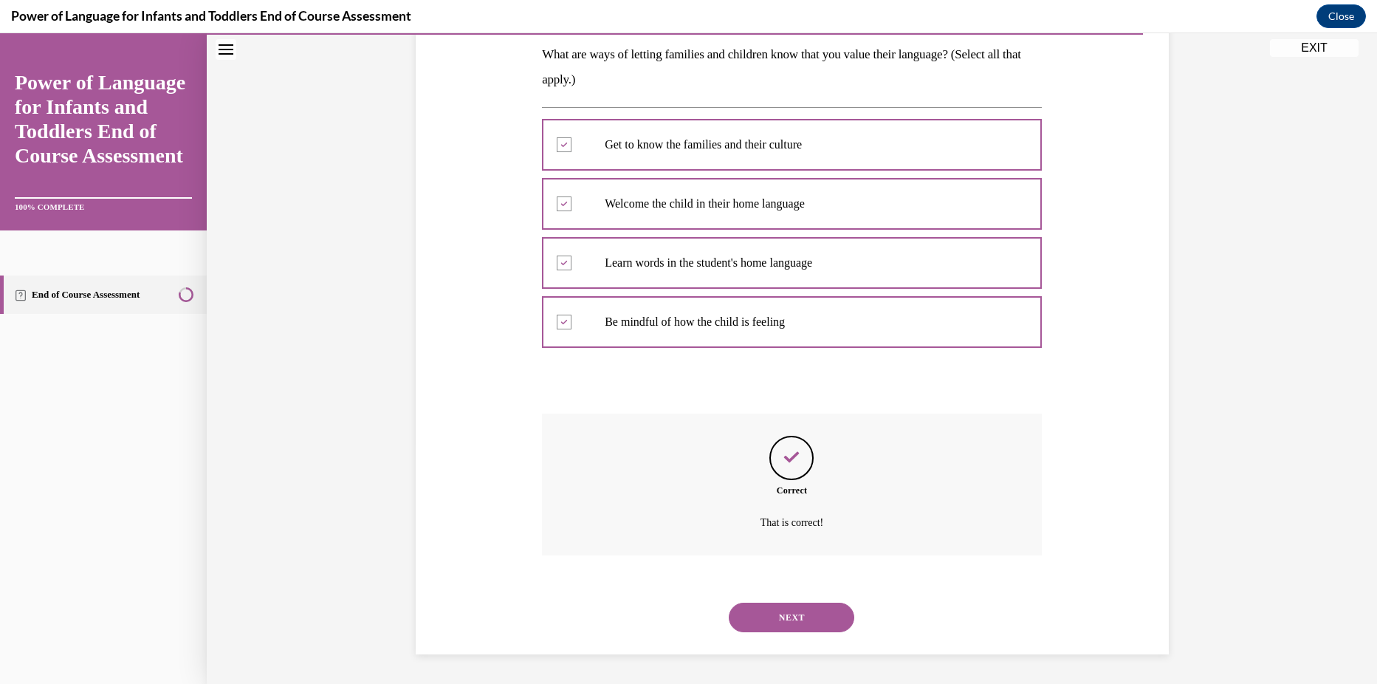
click at [761, 622] on button "NEXT" at bounding box center [792, 618] width 126 height 30
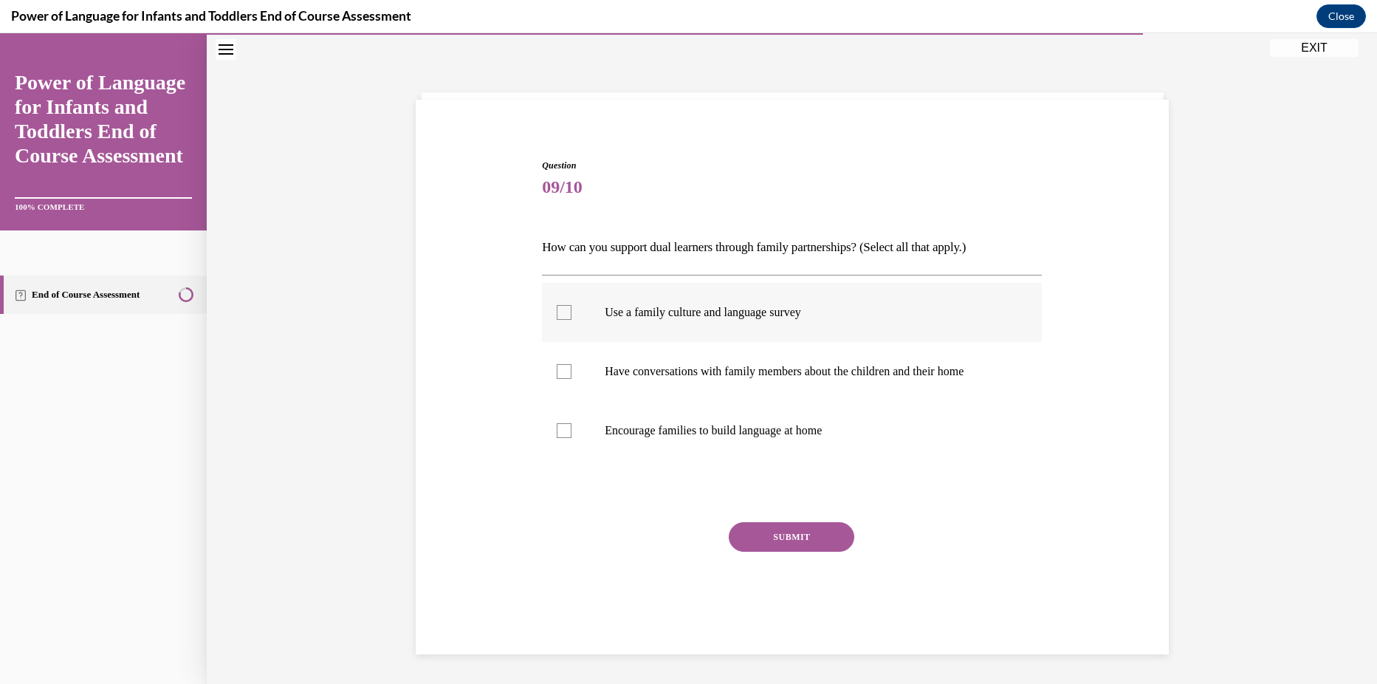
click at [665, 321] on label "Use a family culture and language survey" at bounding box center [792, 312] width 500 height 59
click at [572, 320] on input "Use a family culture and language survey" at bounding box center [564, 312] width 15 height 15
checkbox input "true"
click at [673, 384] on label "Have conversations with family members about the children and their home" at bounding box center [792, 371] width 500 height 59
click at [572, 379] on input "Have conversations with family members about the children and their home" at bounding box center [564, 371] width 15 height 15
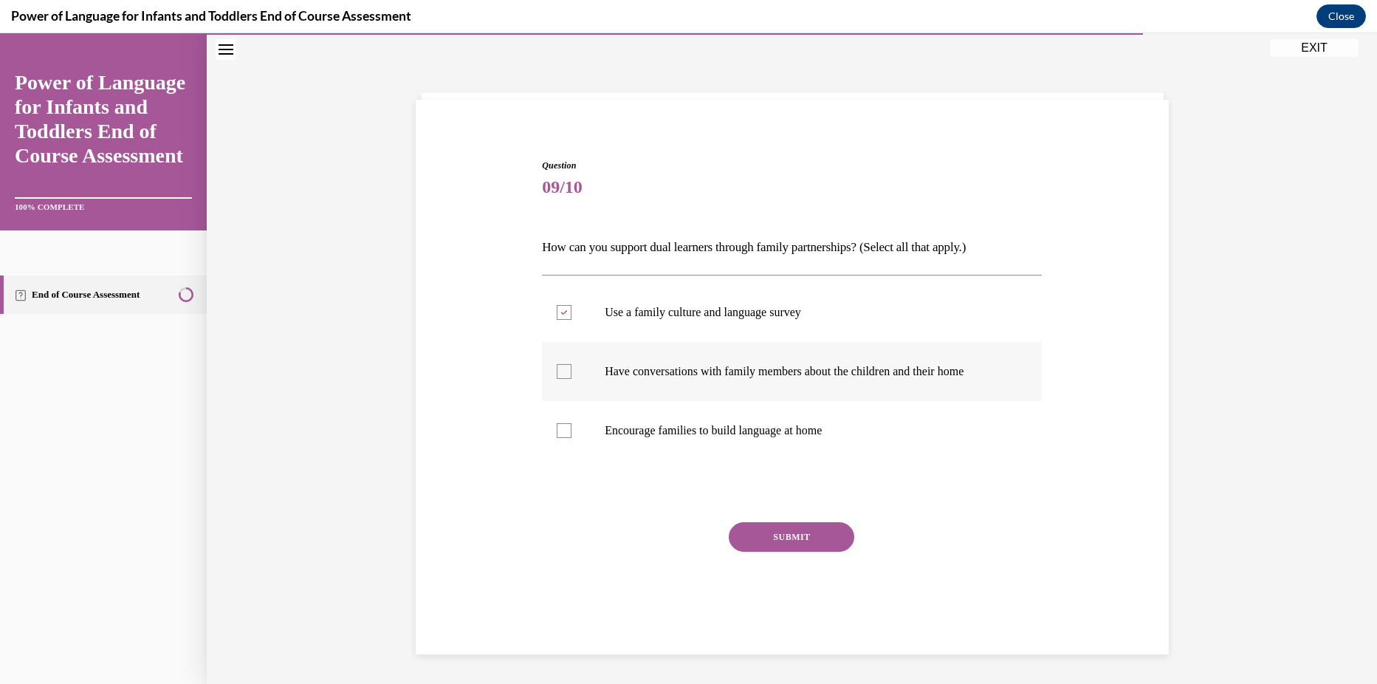
checkbox input "true"
click at [690, 428] on p "Encourage families to build language at home" at bounding box center [805, 430] width 400 height 15
click at [572, 428] on input "Encourage families to build language at home" at bounding box center [564, 430] width 15 height 15
checkbox input "true"
click at [752, 544] on button "SUBMIT" at bounding box center [792, 537] width 126 height 30
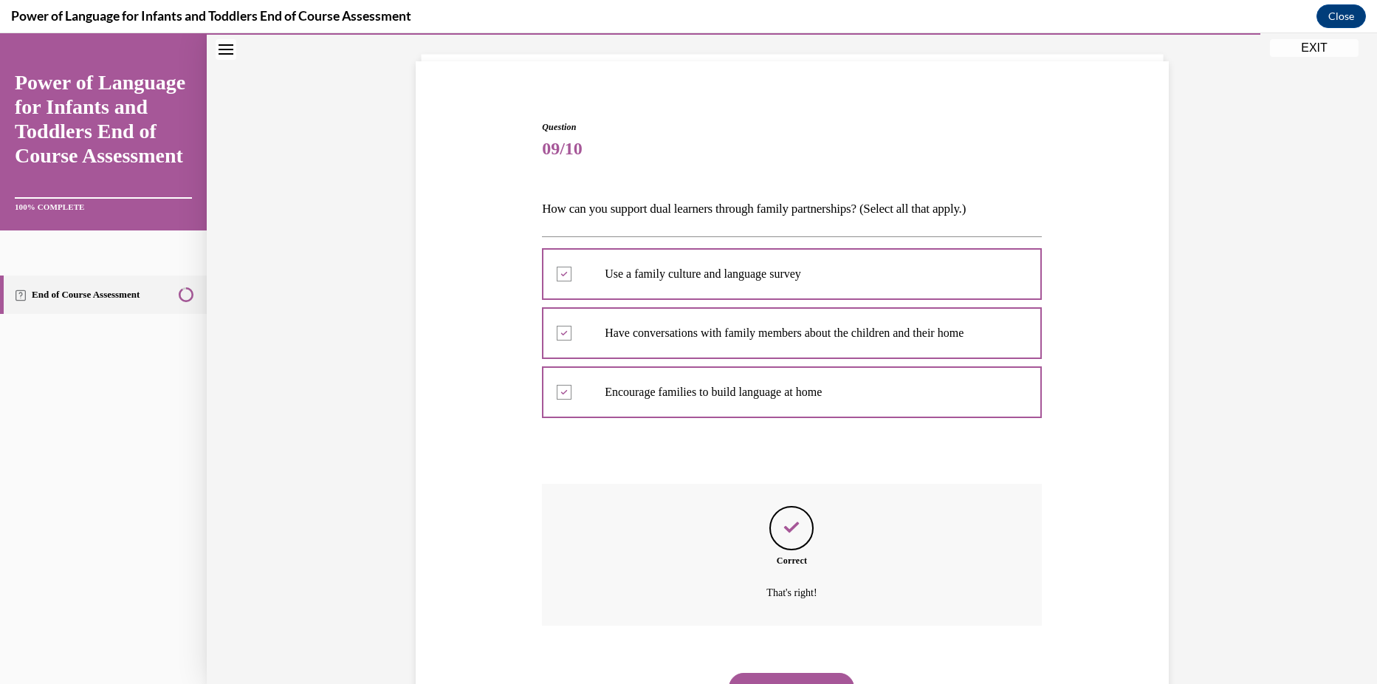
scroll to position [155, 0]
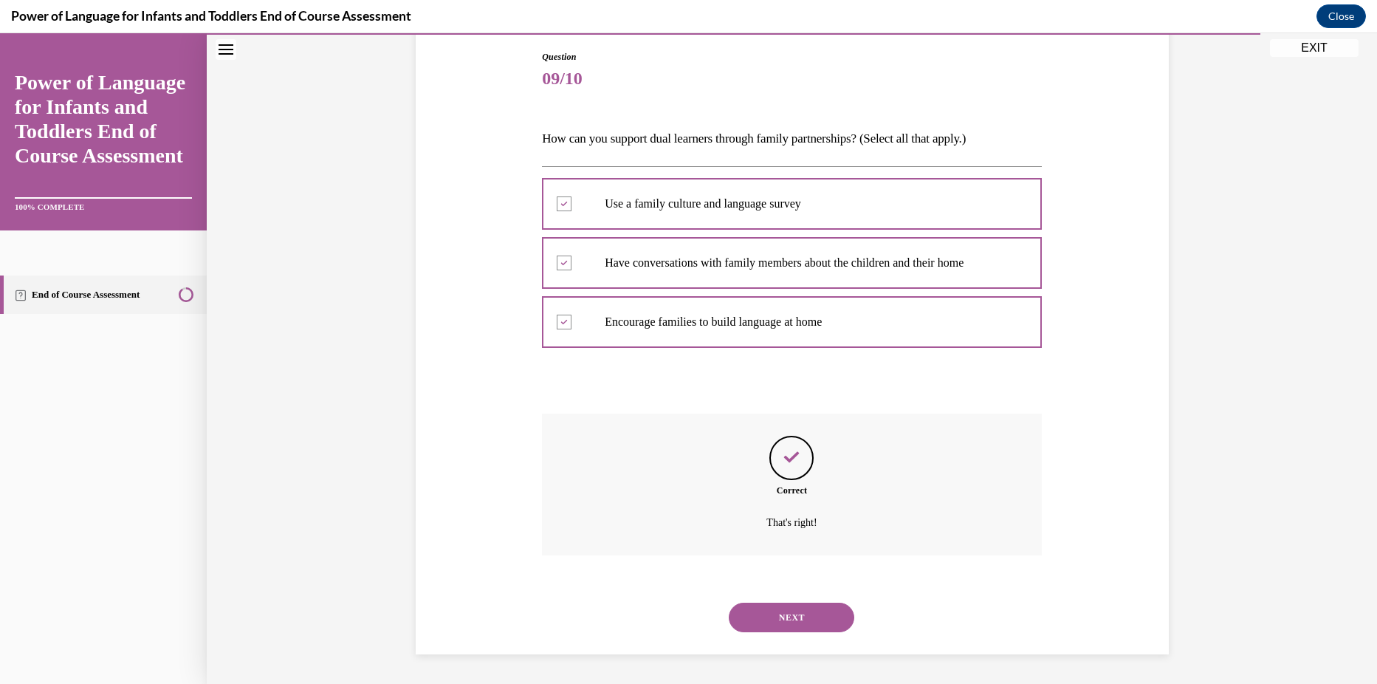
click at [771, 620] on button "NEXT" at bounding box center [792, 618] width 126 height 30
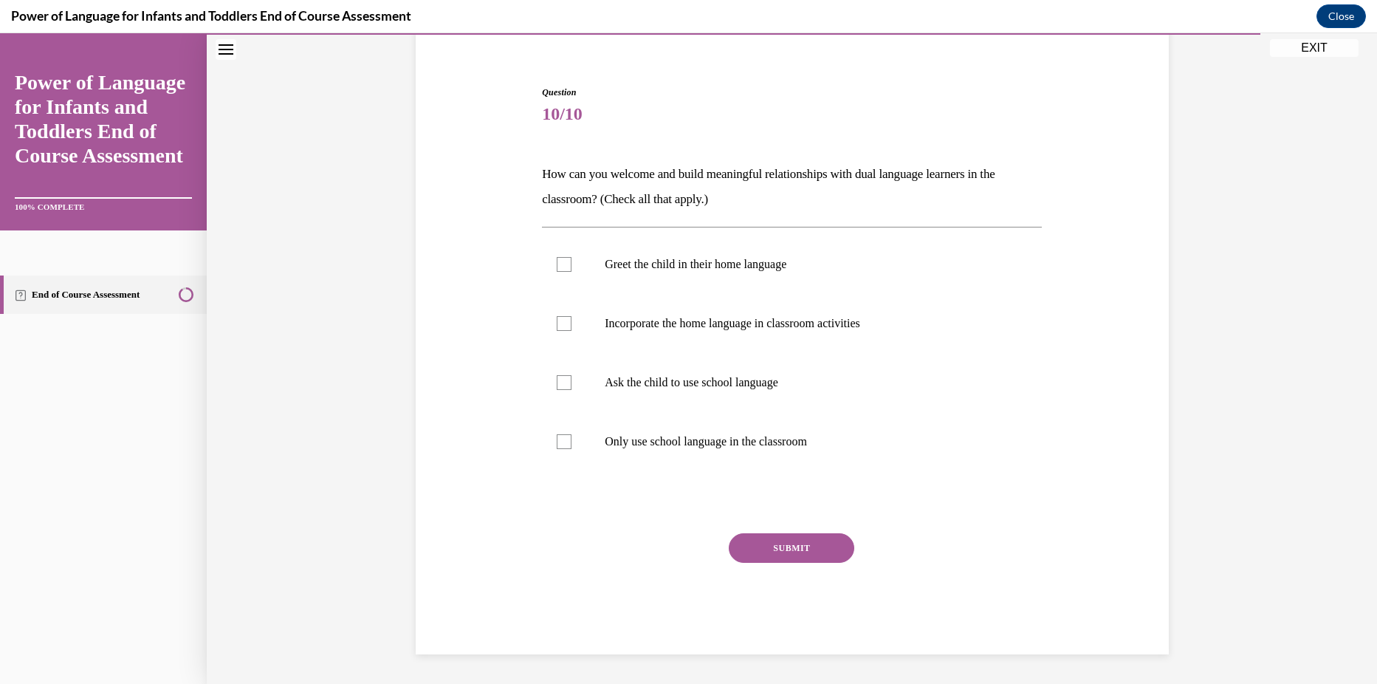
scroll to position [120, 0]
click at [685, 316] on p "Incorporate the home language in classroom activities" at bounding box center [805, 323] width 400 height 15
drag, startPoint x: 685, startPoint y: 316, endPoint x: 634, endPoint y: 273, distance: 67.6
click at [652, 274] on label "Greet the child in their home language" at bounding box center [792, 264] width 500 height 59
click at [572, 272] on input "Greet the child in their home language" at bounding box center [564, 264] width 15 height 15
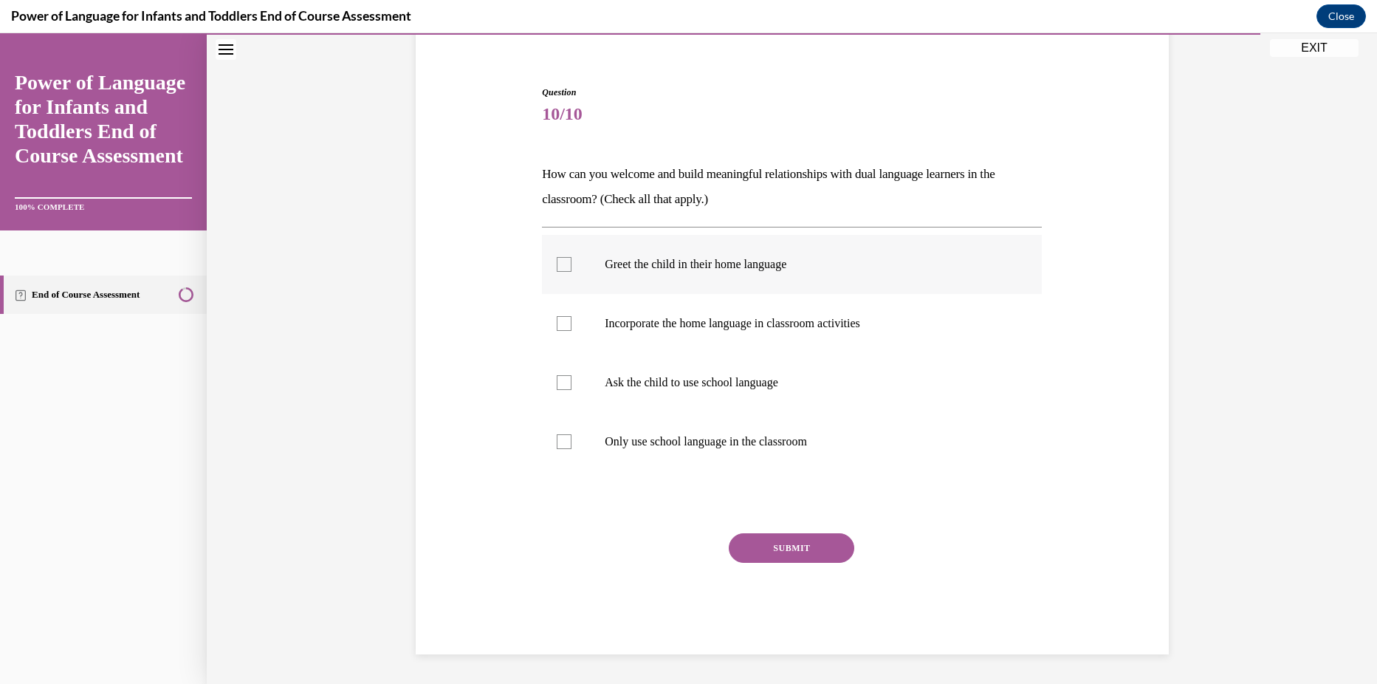
checkbox input "true"
click at [586, 337] on label "Incorporate the home language in classroom activities" at bounding box center [792, 323] width 500 height 59
click at [572, 331] on input "Incorporate the home language in classroom activities" at bounding box center [564, 323] width 15 height 15
checkbox input "true"
click at [788, 552] on button "SUBMIT" at bounding box center [792, 548] width 126 height 30
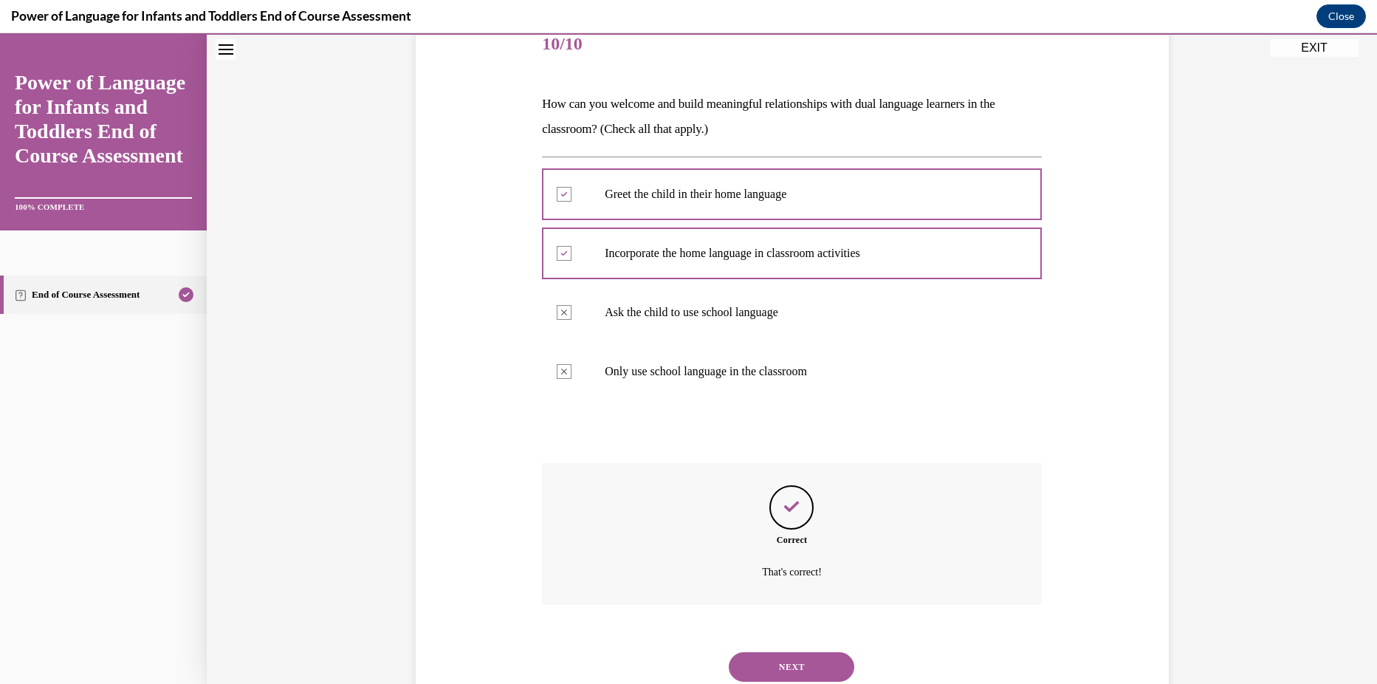
scroll to position [239, 0]
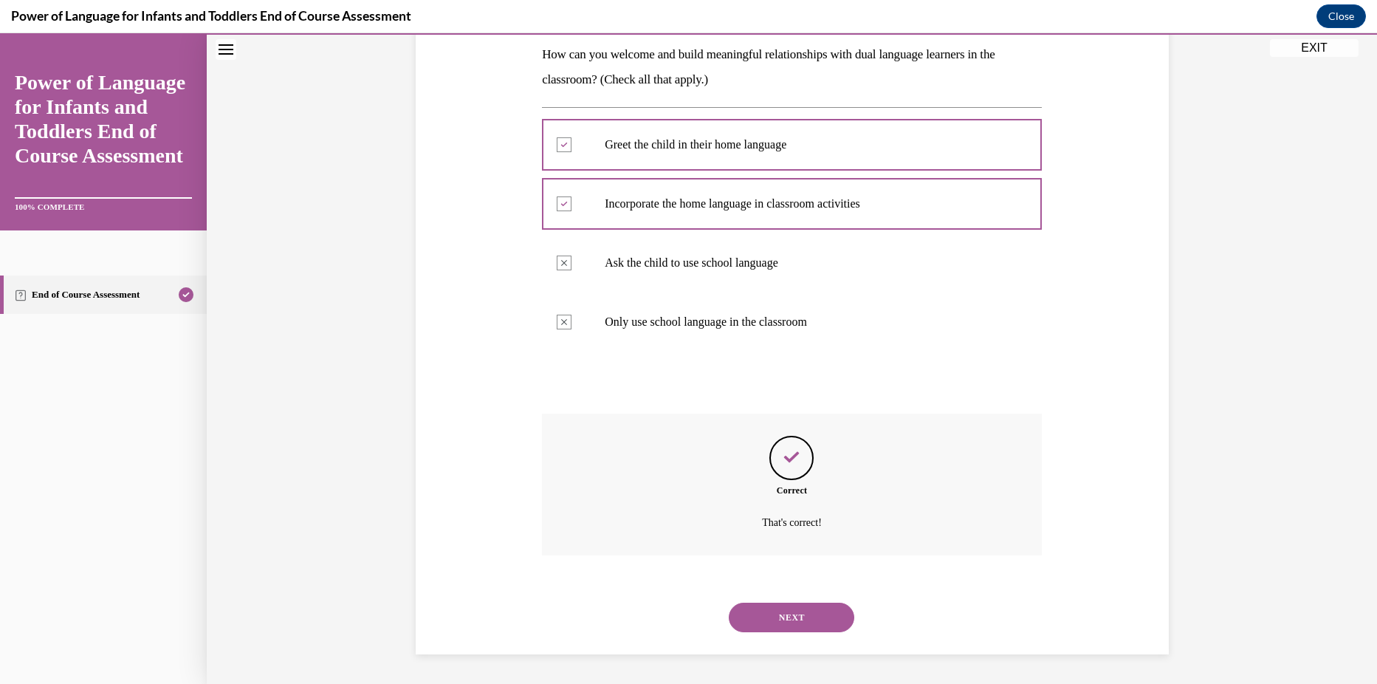
click at [803, 614] on button "NEXT" at bounding box center [792, 618] width 126 height 30
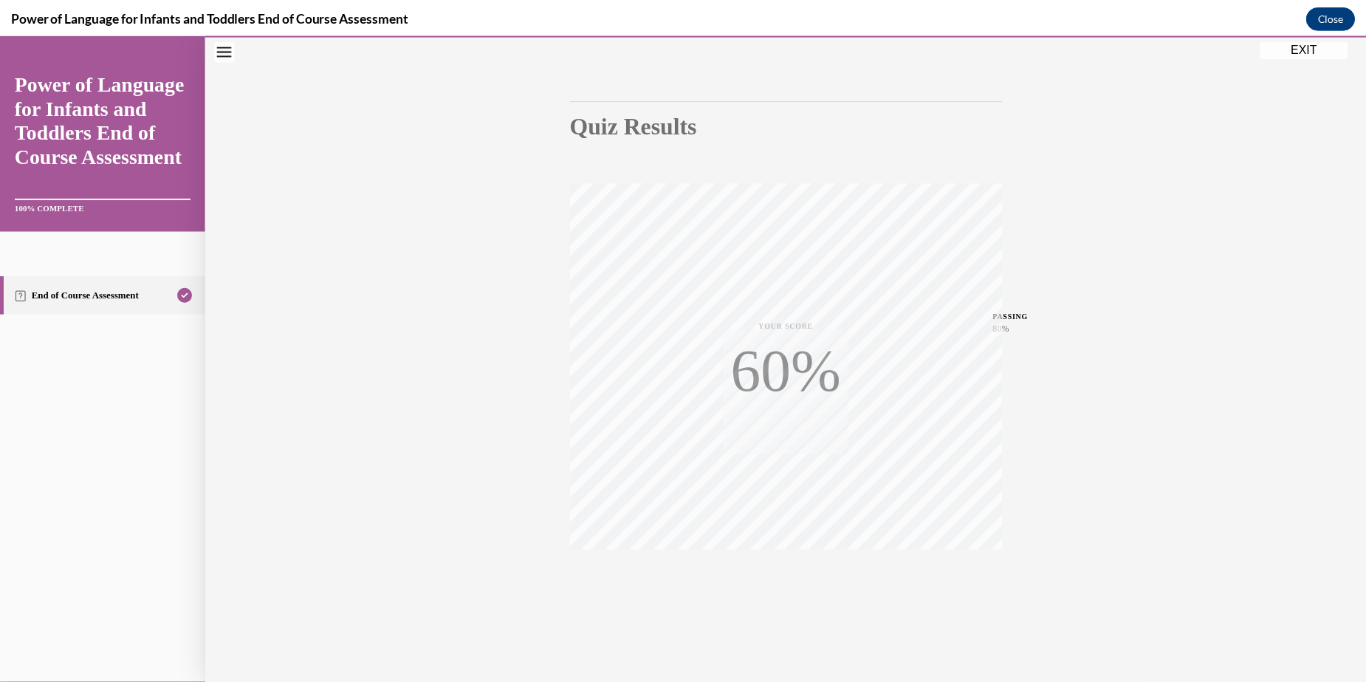
scroll to position [106, 0]
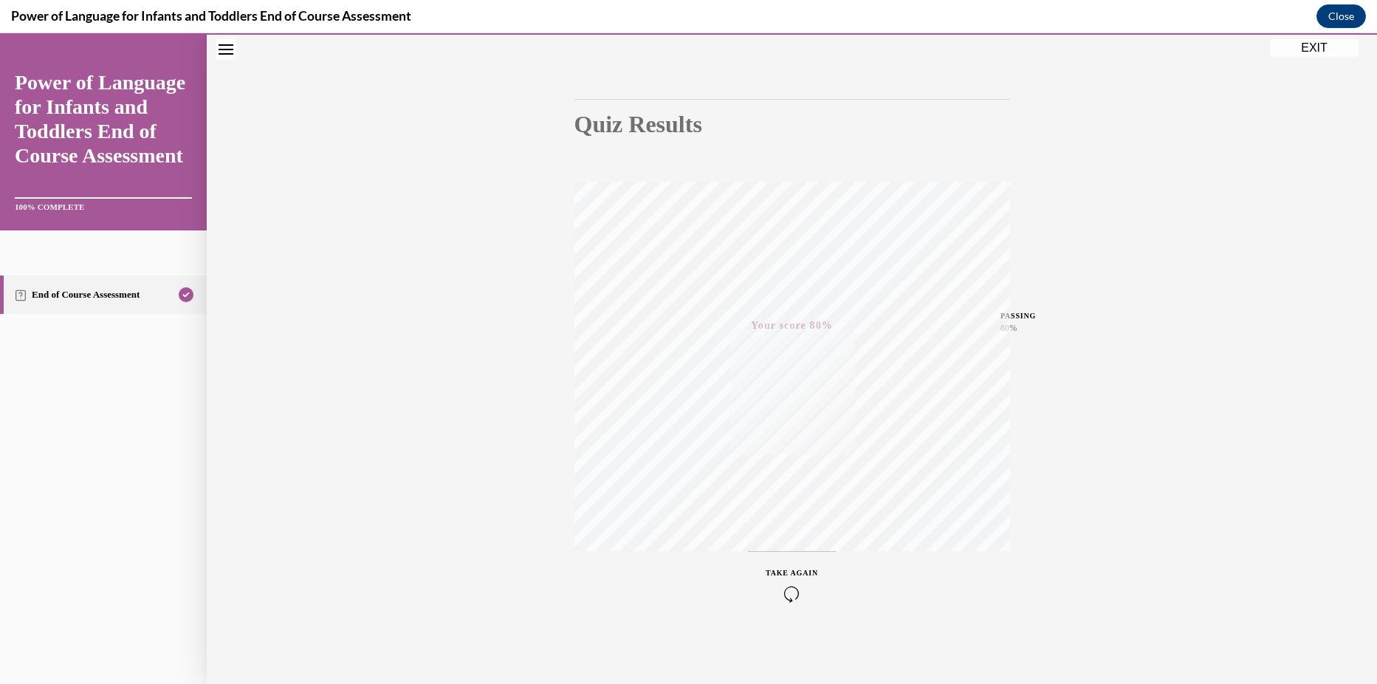
click at [1333, 48] on button "EXIT" at bounding box center [1314, 48] width 89 height 18
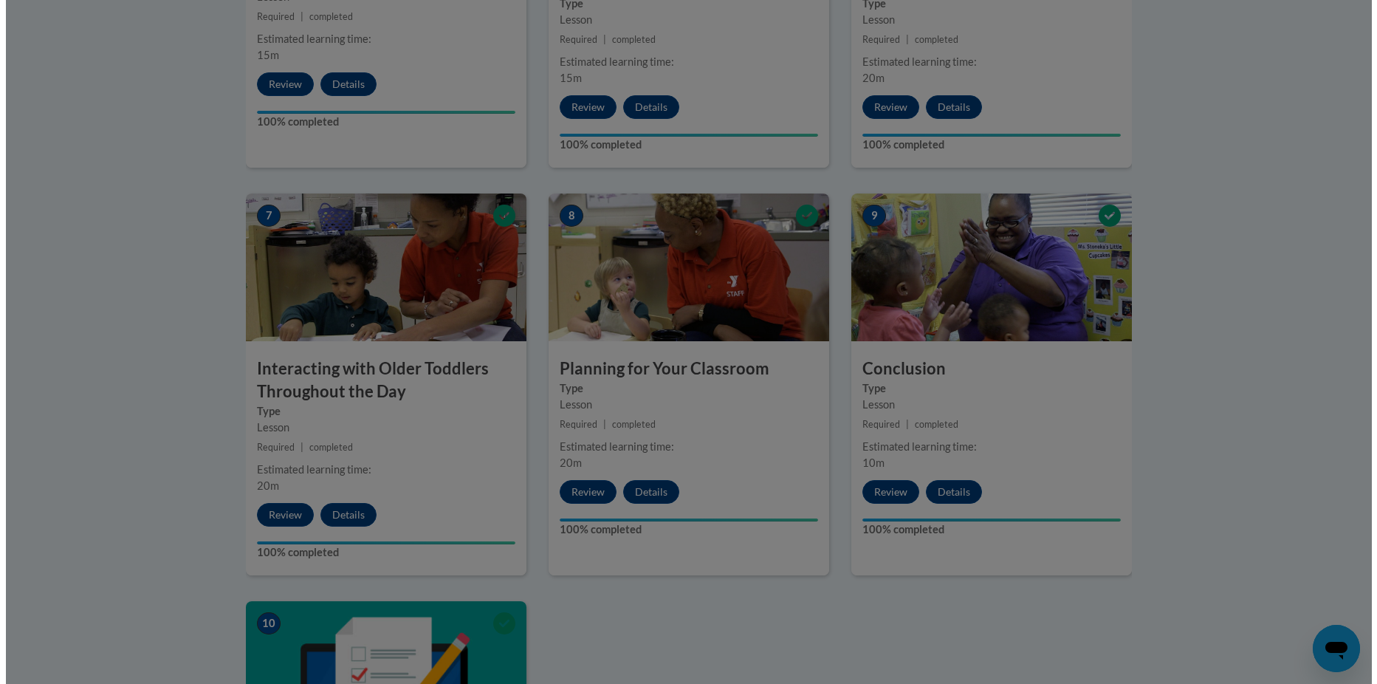
scroll to position [999, 0]
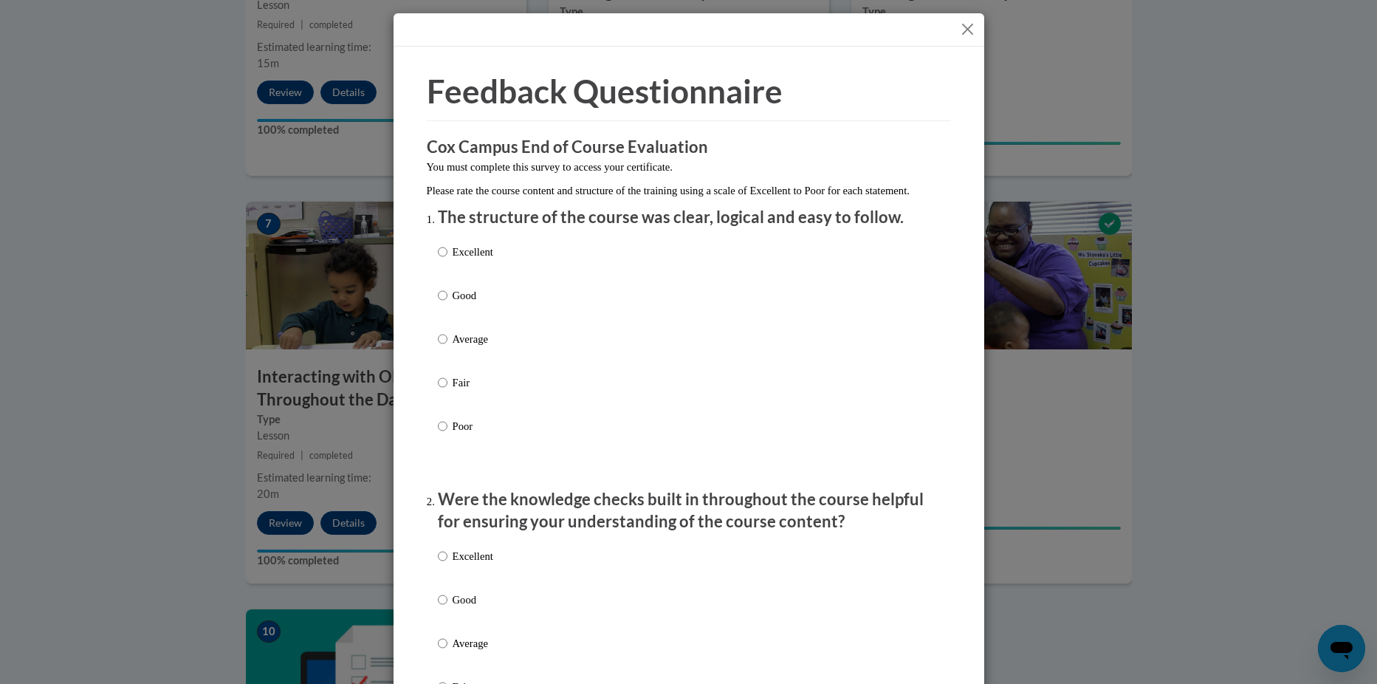
click at [479, 284] on label "Excellent" at bounding box center [465, 264] width 55 height 40
click at [448, 260] on input "Excellent" at bounding box center [443, 252] width 10 height 16
radio input "true"
click at [455, 564] on p "Excellent" at bounding box center [473, 556] width 41 height 16
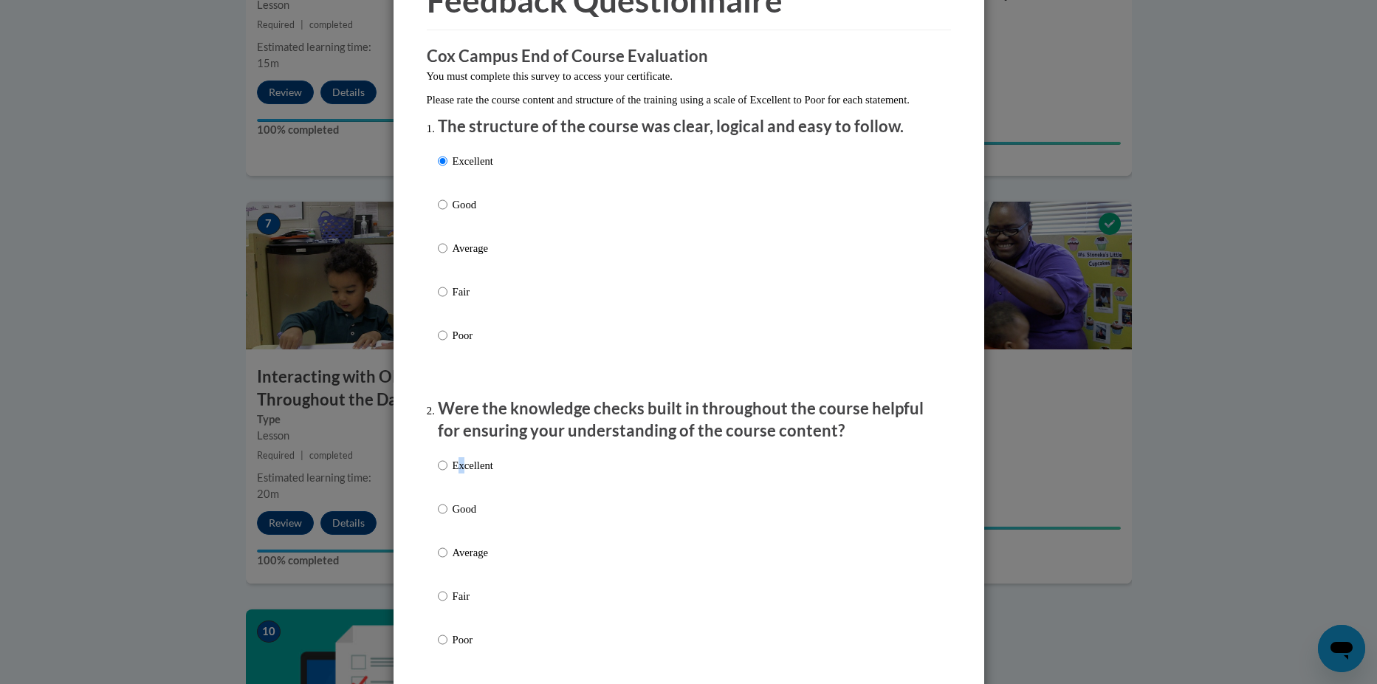
scroll to position [98, 0]
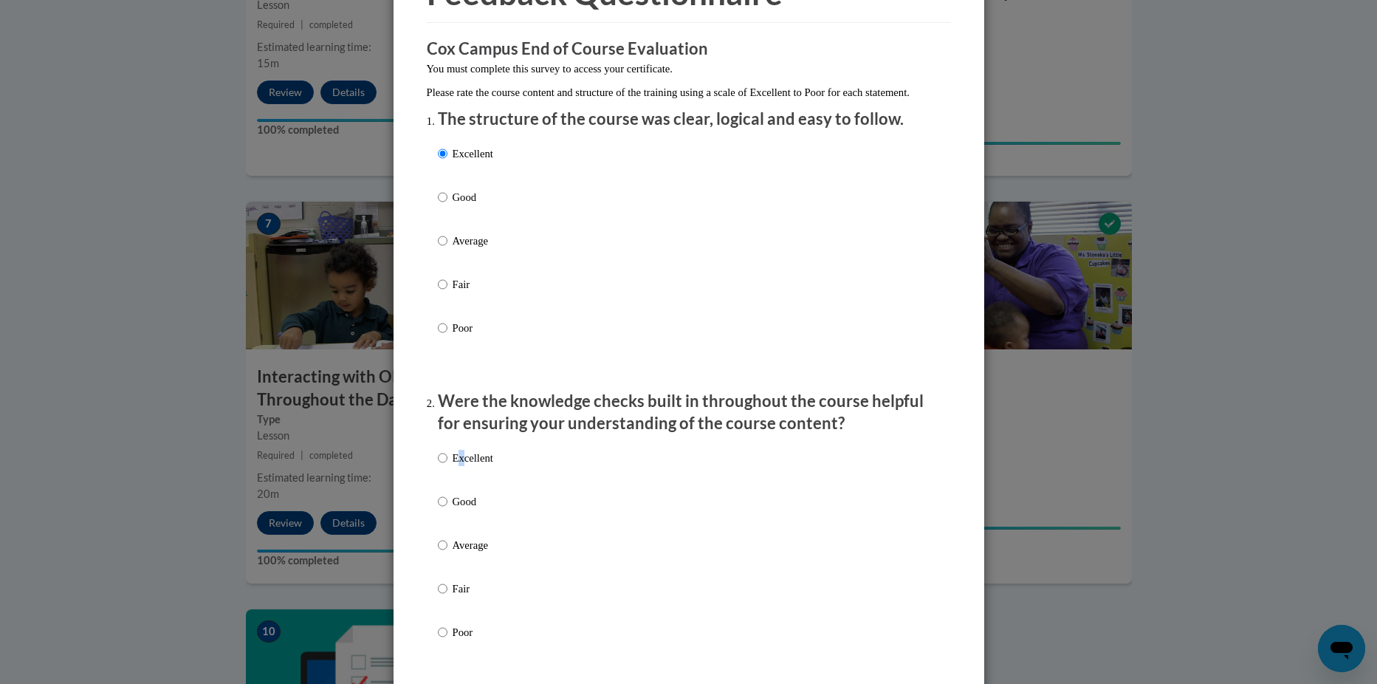
click at [453, 466] on p "Excellent" at bounding box center [473, 458] width 41 height 16
click at [448, 466] on input "Excellent" at bounding box center [443, 458] width 10 height 16
radio input "true"
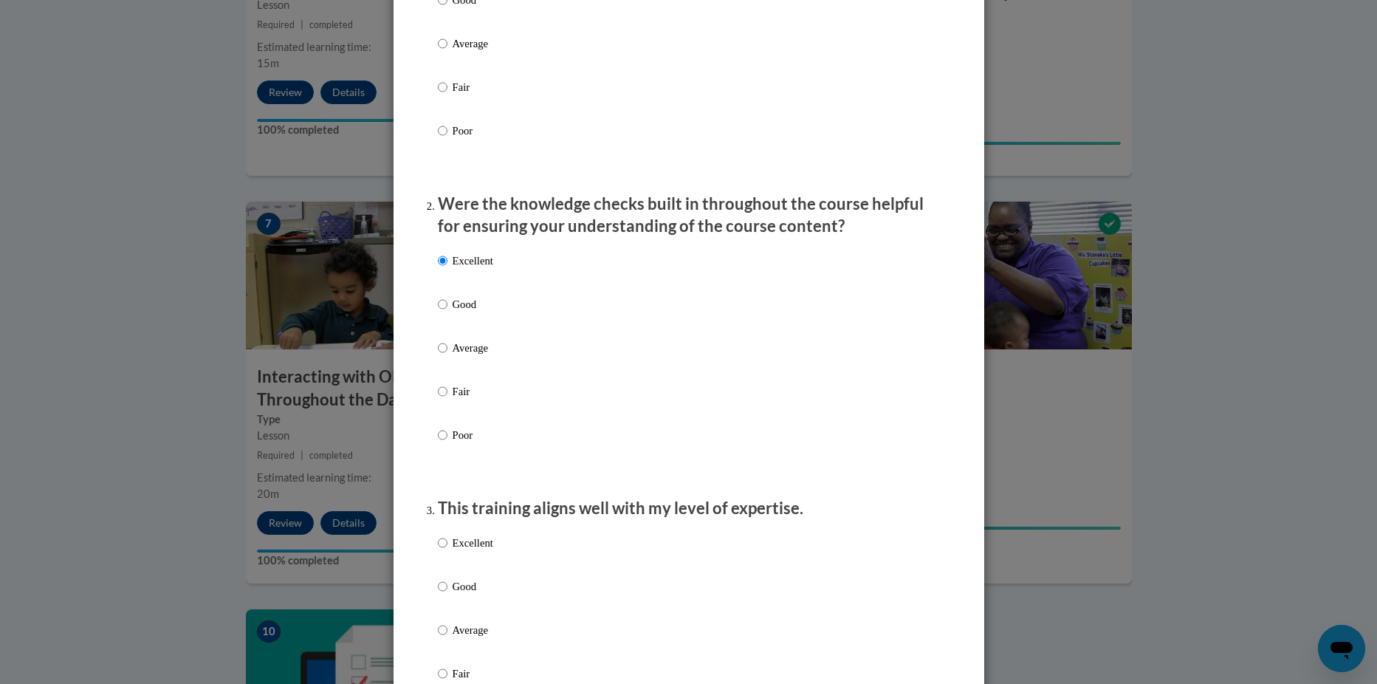
click at [468, 551] on p "Excellent" at bounding box center [473, 543] width 41 height 16
click at [448, 551] on input "Excellent" at bounding box center [443, 543] width 10 height 16
radio input "true"
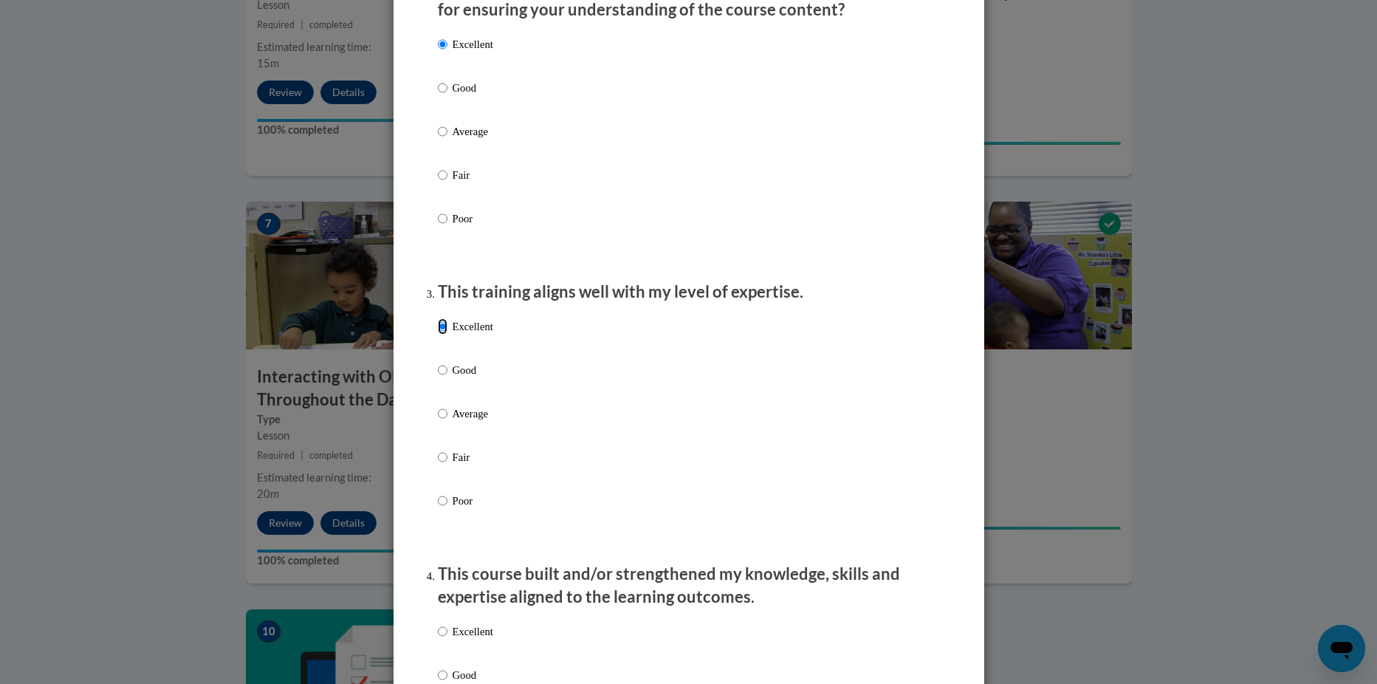
scroll to position [517, 0]
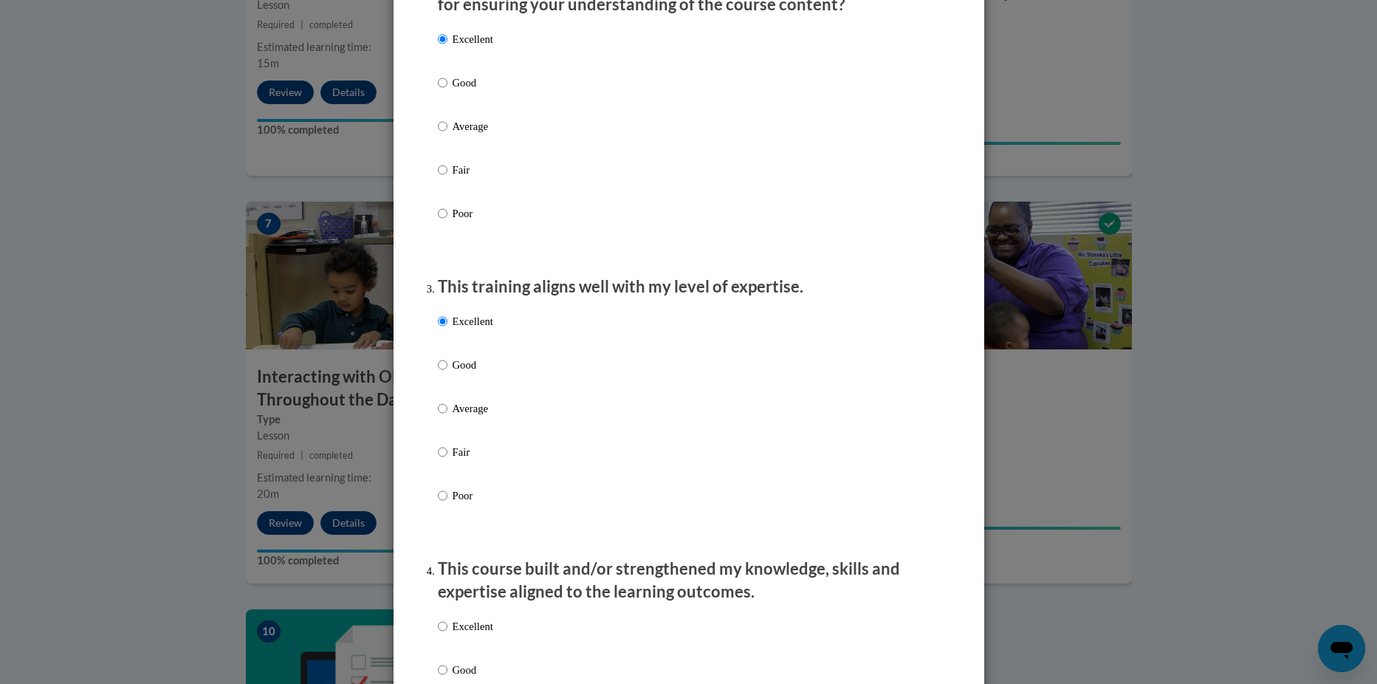
click at [453, 634] on p "Excellent" at bounding box center [473, 626] width 41 height 16
click at [448, 634] on input "Excellent" at bounding box center [443, 626] width 10 height 16
radio input "true"
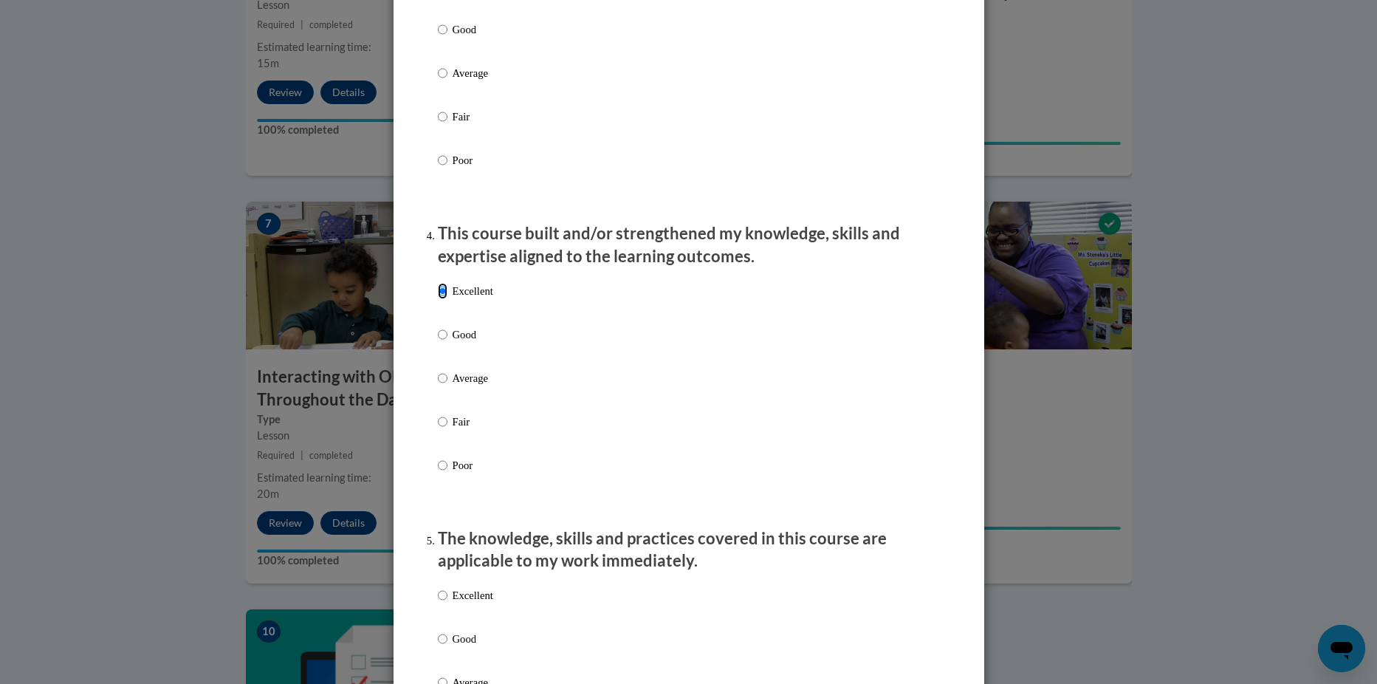
scroll to position [862, 0]
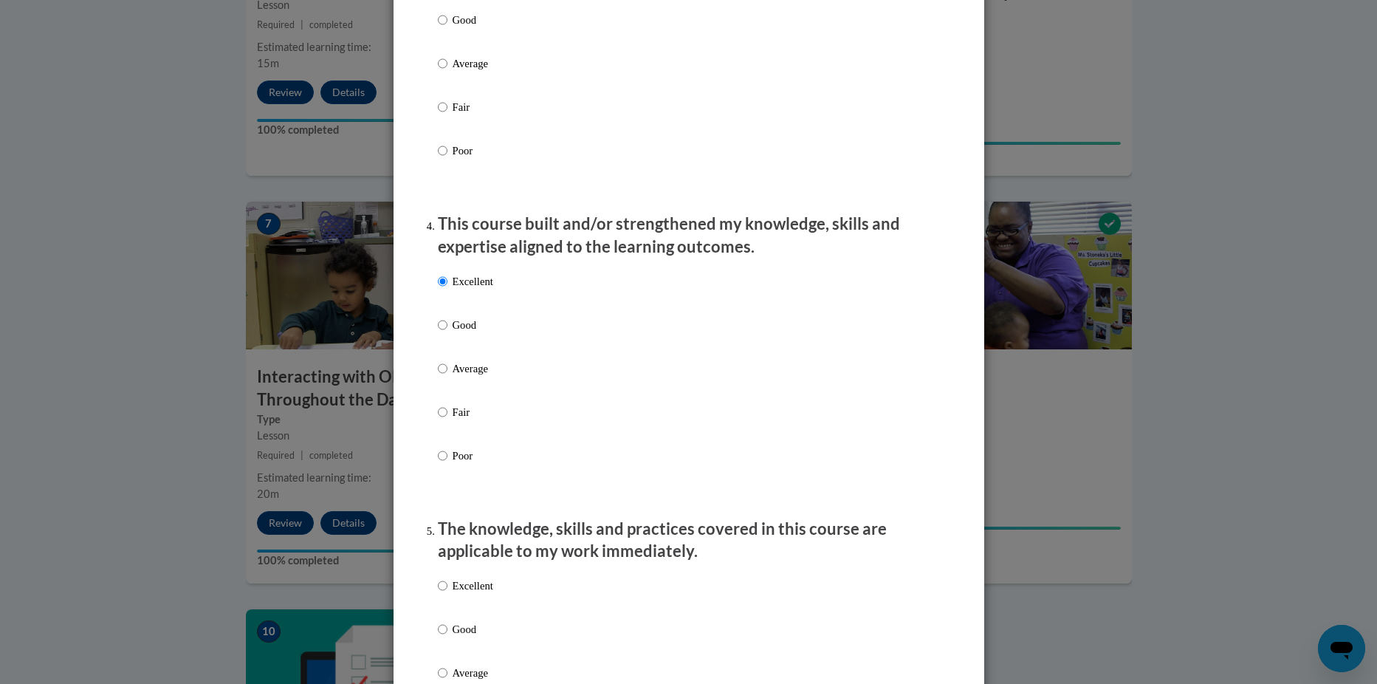
click at [456, 594] on p "Excellent" at bounding box center [473, 586] width 41 height 16
click at [448, 594] on input "Excellent" at bounding box center [443, 586] width 10 height 16
radio input "true"
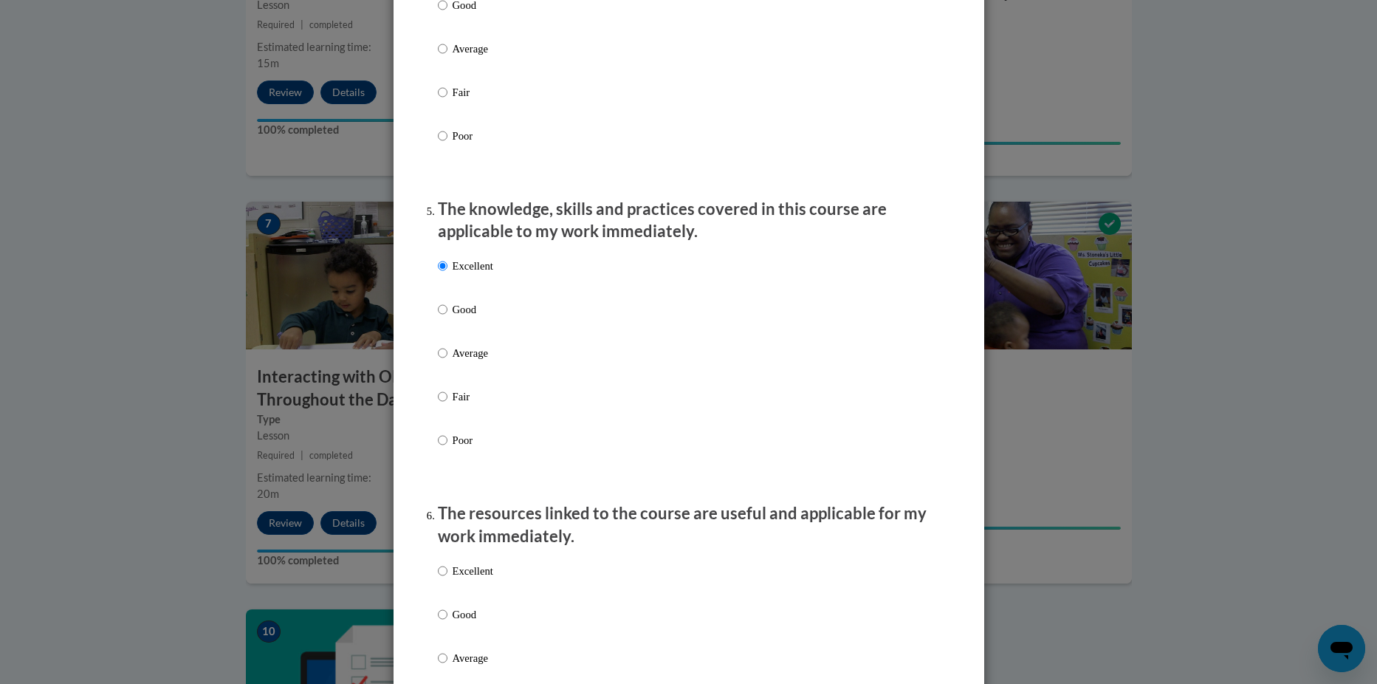
click at [473, 592] on label "Excellent" at bounding box center [465, 583] width 55 height 40
click at [448, 579] on input "Excellent" at bounding box center [443, 571] width 10 height 16
radio input "true"
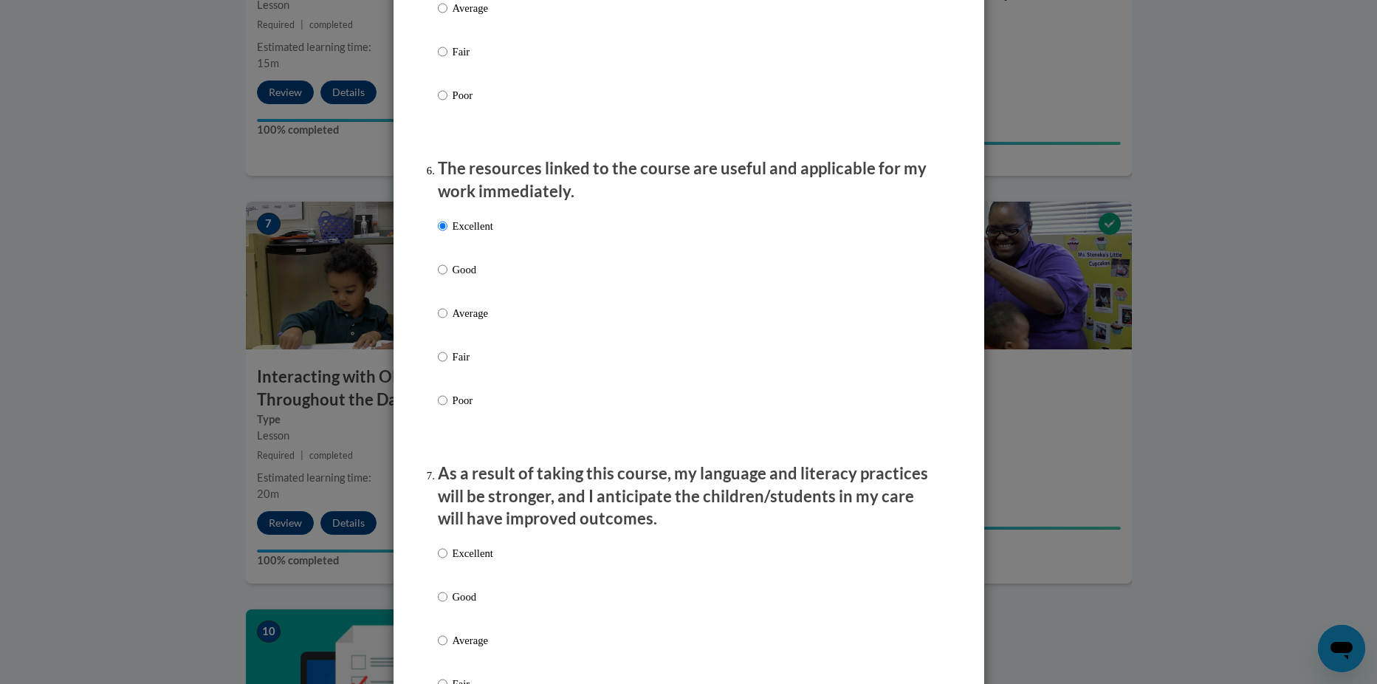
click at [471, 561] on p "Excellent" at bounding box center [473, 553] width 41 height 16
click at [448, 561] on input "Excellent" at bounding box center [443, 553] width 10 height 16
radio input "true"
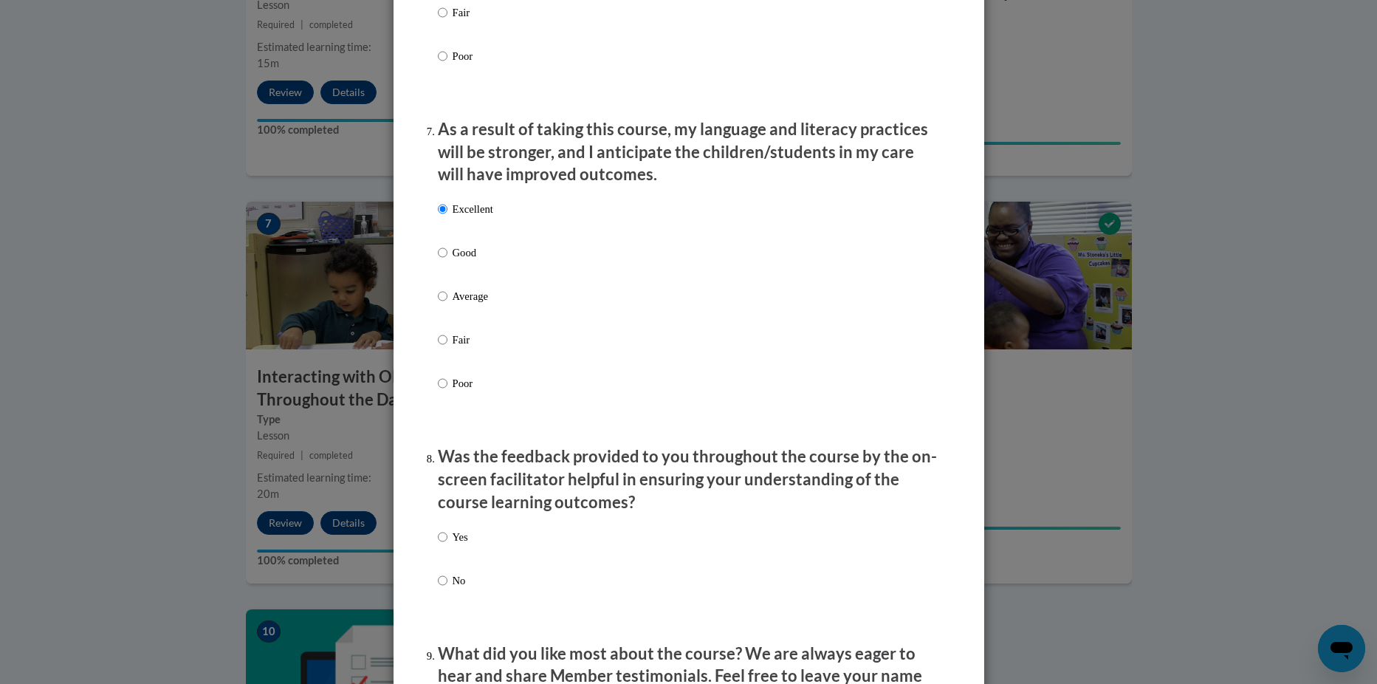
click at [455, 560] on label "Yes" at bounding box center [453, 549] width 30 height 40
click at [448, 545] on input "Yes" at bounding box center [443, 537] width 10 height 16
radio input "true"
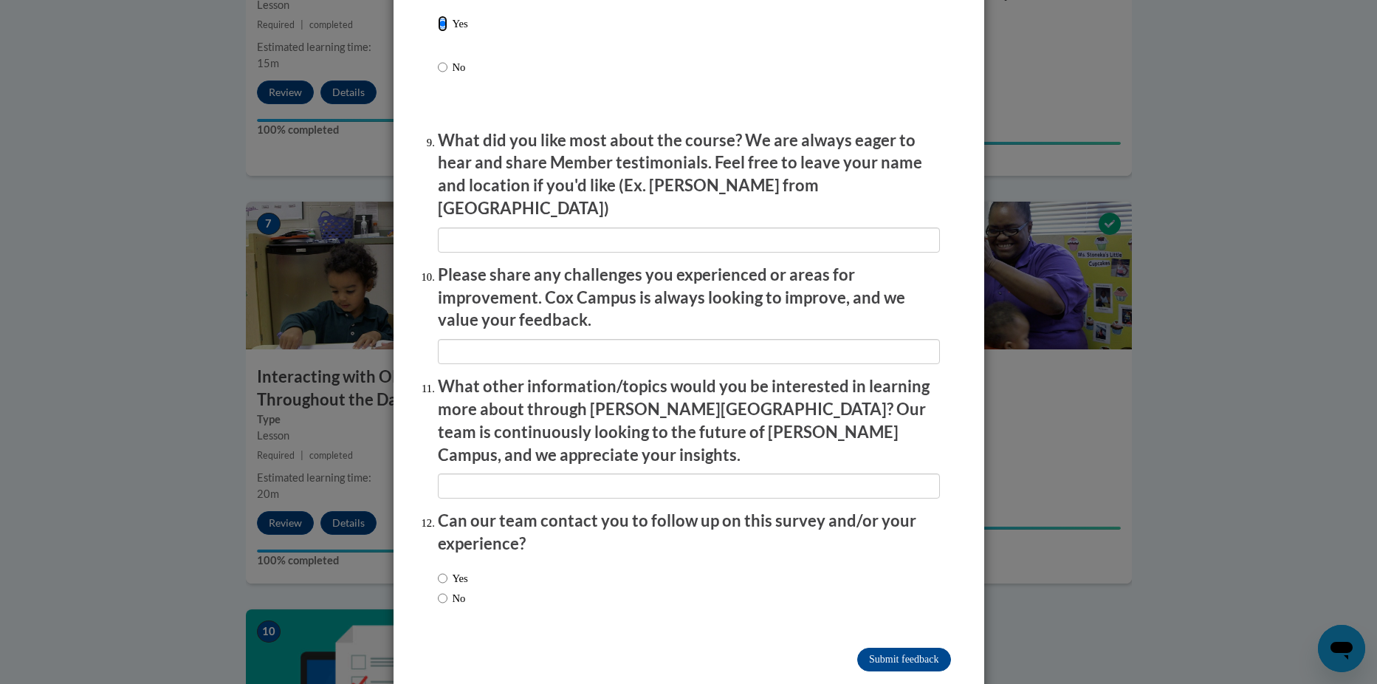
scroll to position [2385, 0]
click at [869, 647] on input "Submit feedback" at bounding box center [904, 659] width 93 height 24
